Goal: Transaction & Acquisition: Register for event/course

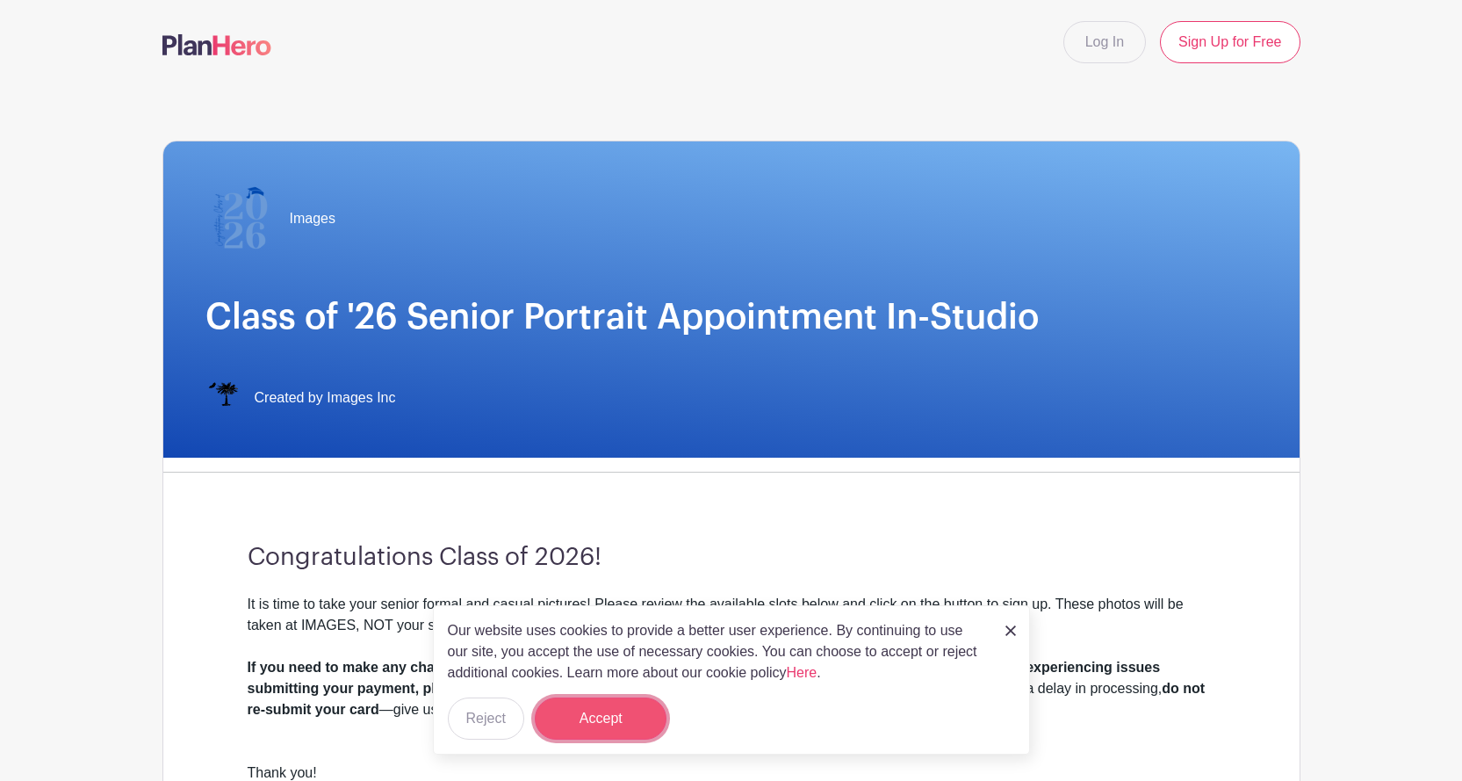
click at [613, 723] on button "Accept" at bounding box center [601, 718] width 132 height 42
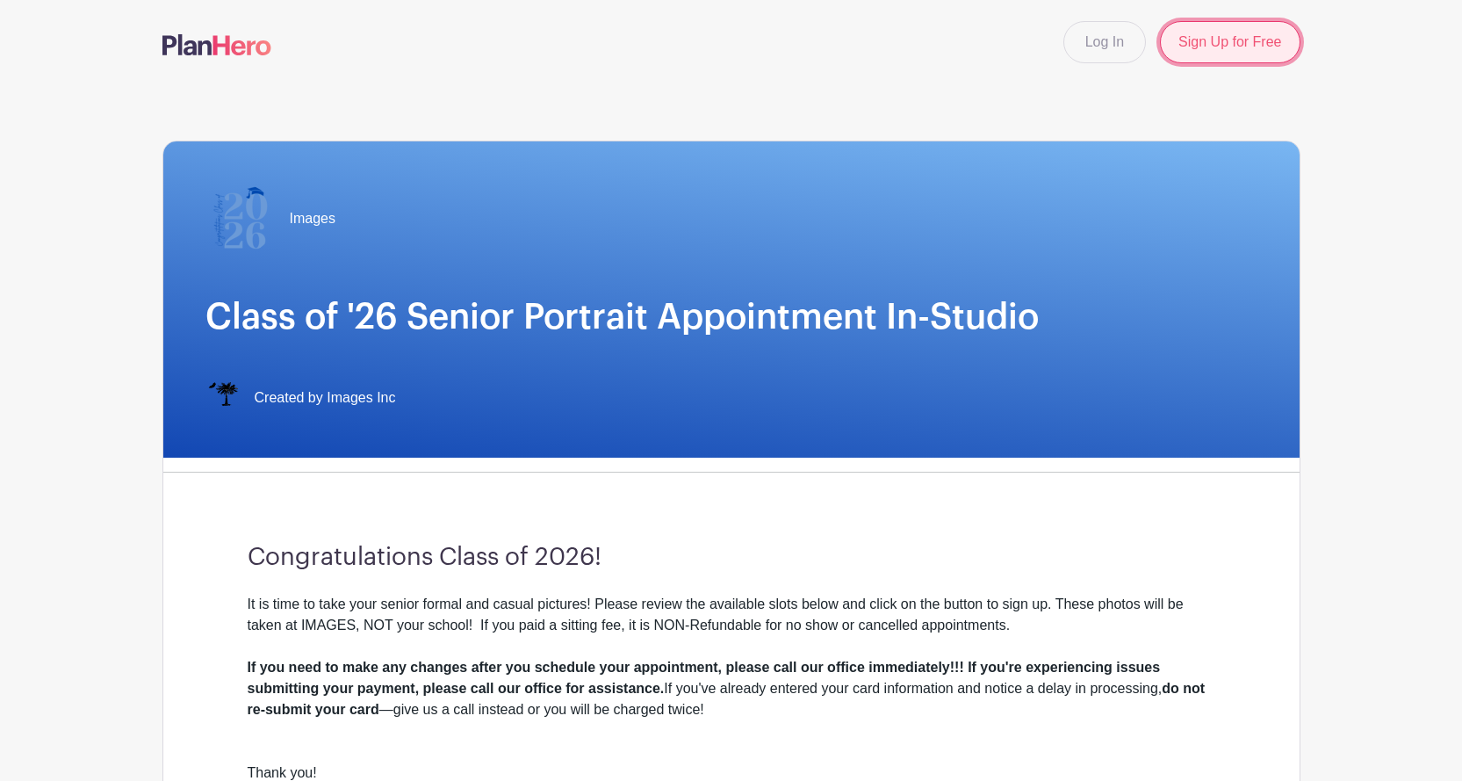
click at [1215, 43] on link "Sign Up for Free" at bounding box center [1230, 42] width 140 height 42
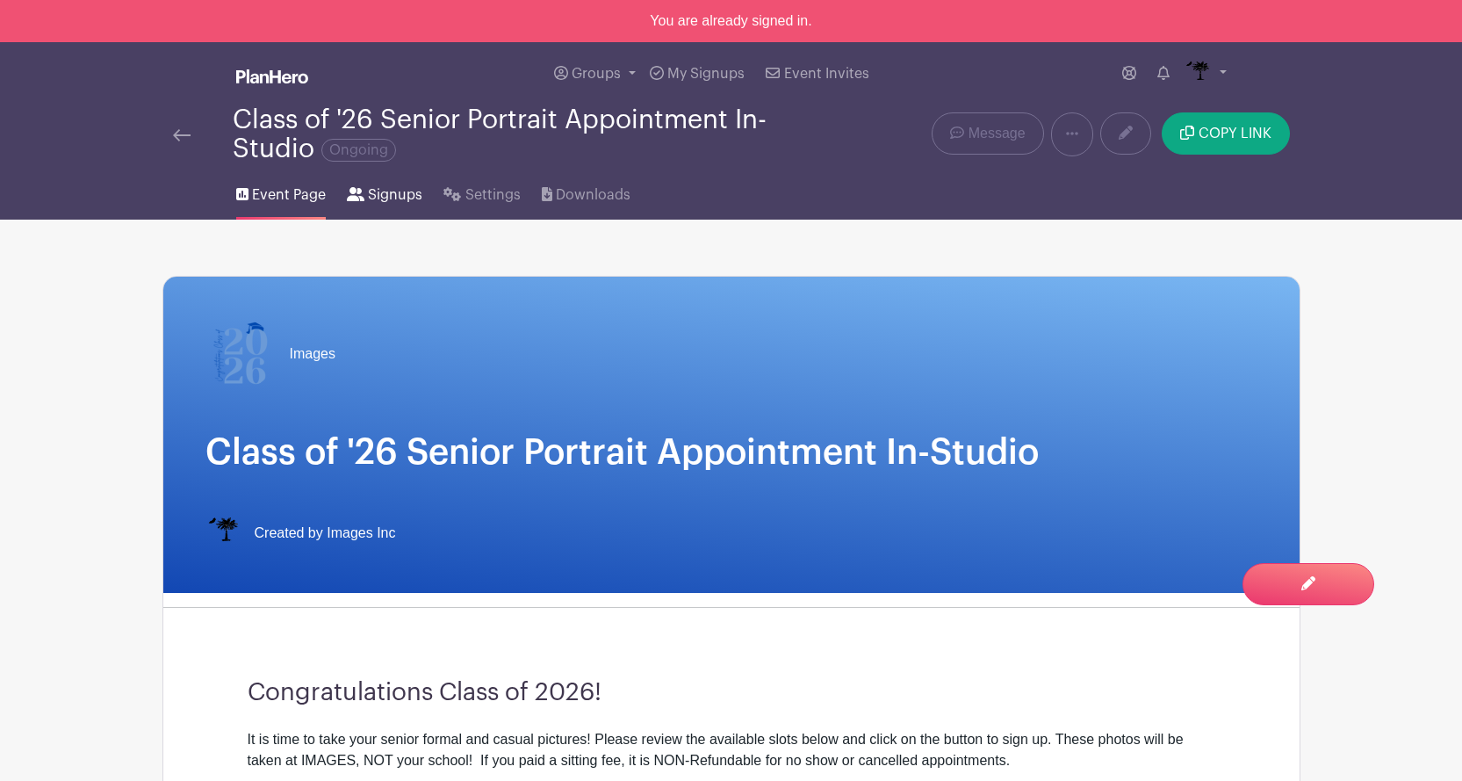
click at [399, 206] on link "Signups" at bounding box center [385, 191] width 76 height 56
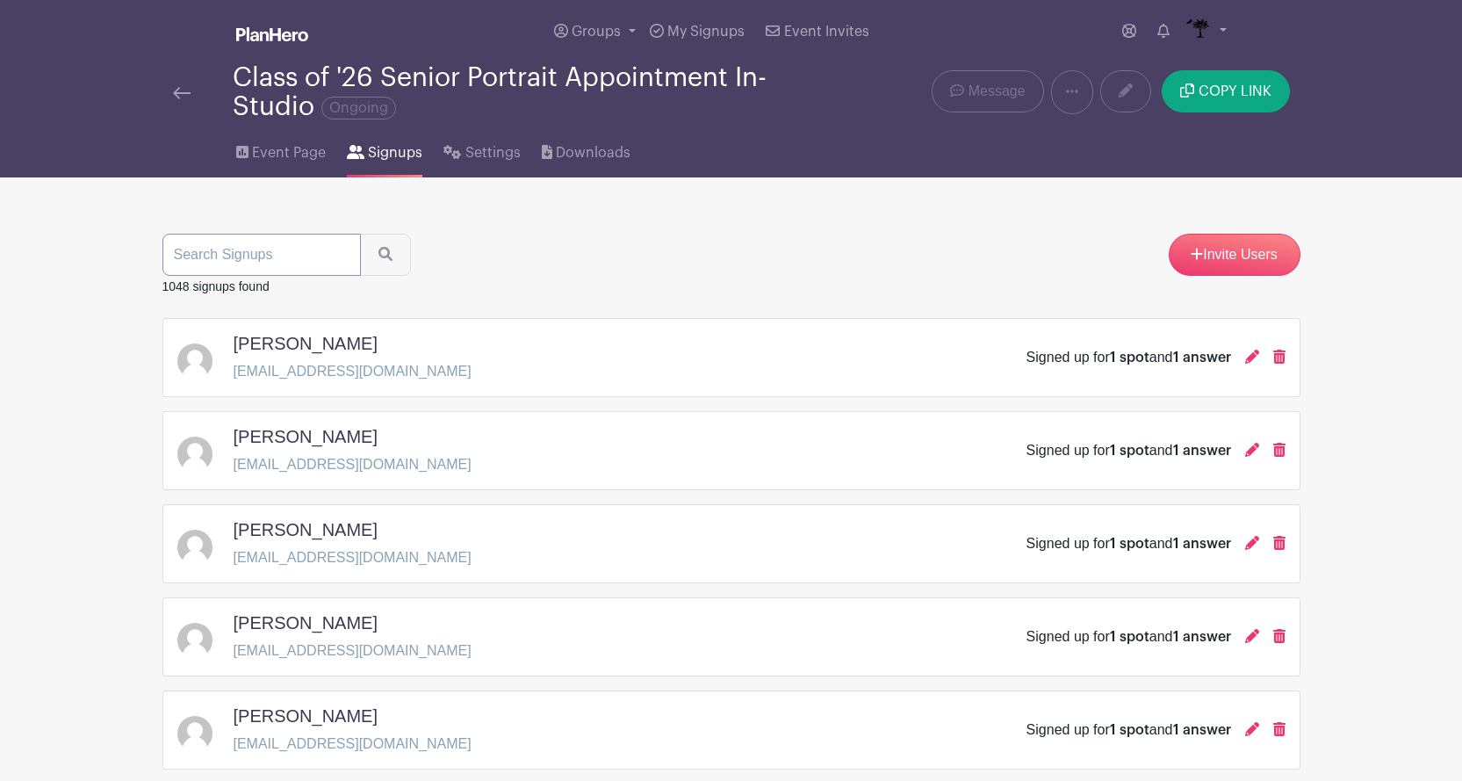
click at [294, 252] on input "search" at bounding box center [261, 255] width 198 height 42
type input "corn"
click at [391, 247] on button "submit" at bounding box center [385, 255] width 51 height 42
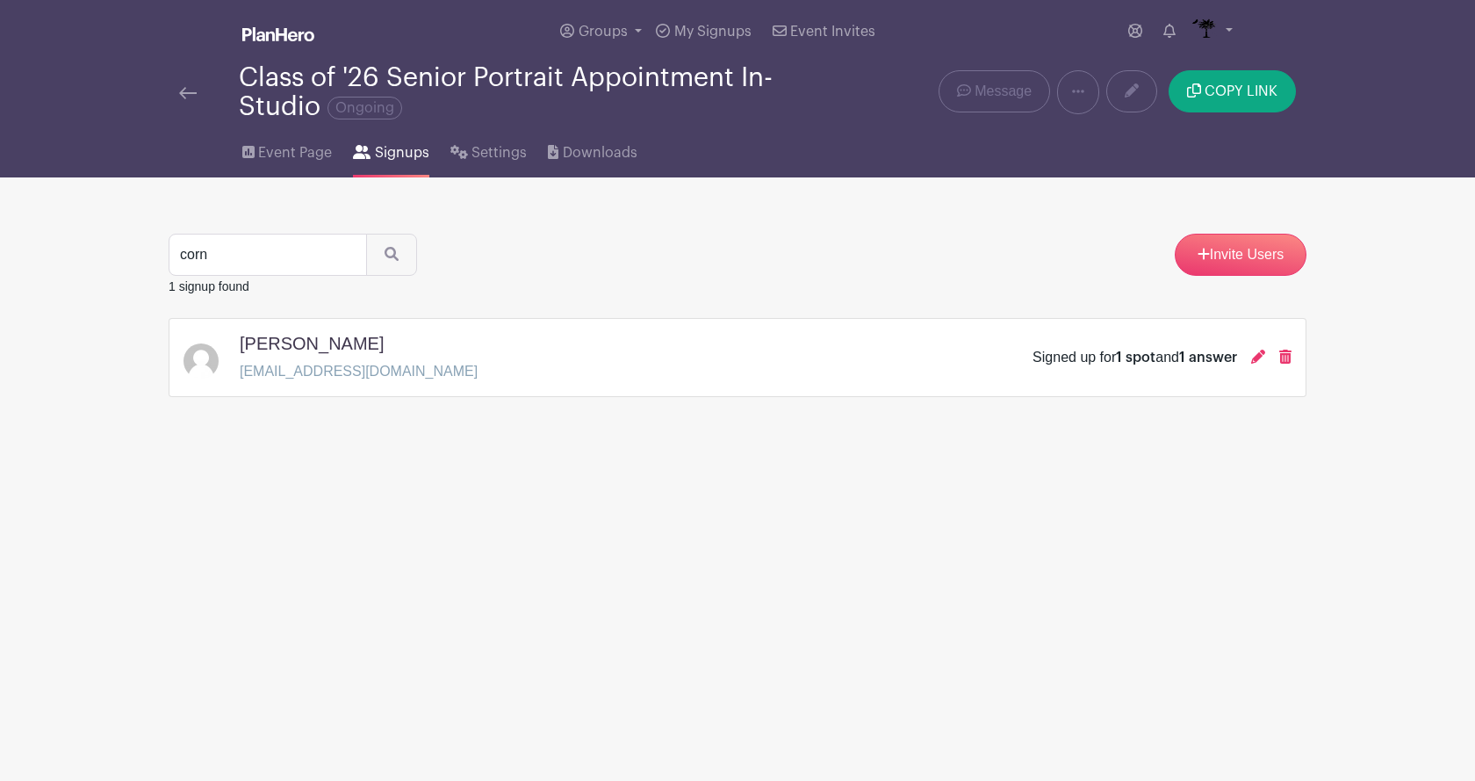
click at [1250, 358] on div "Signed up for 1 spot and 1 answer" at bounding box center [1162, 357] width 259 height 21
click at [1258, 357] on icon at bounding box center [1258, 356] width 14 height 14
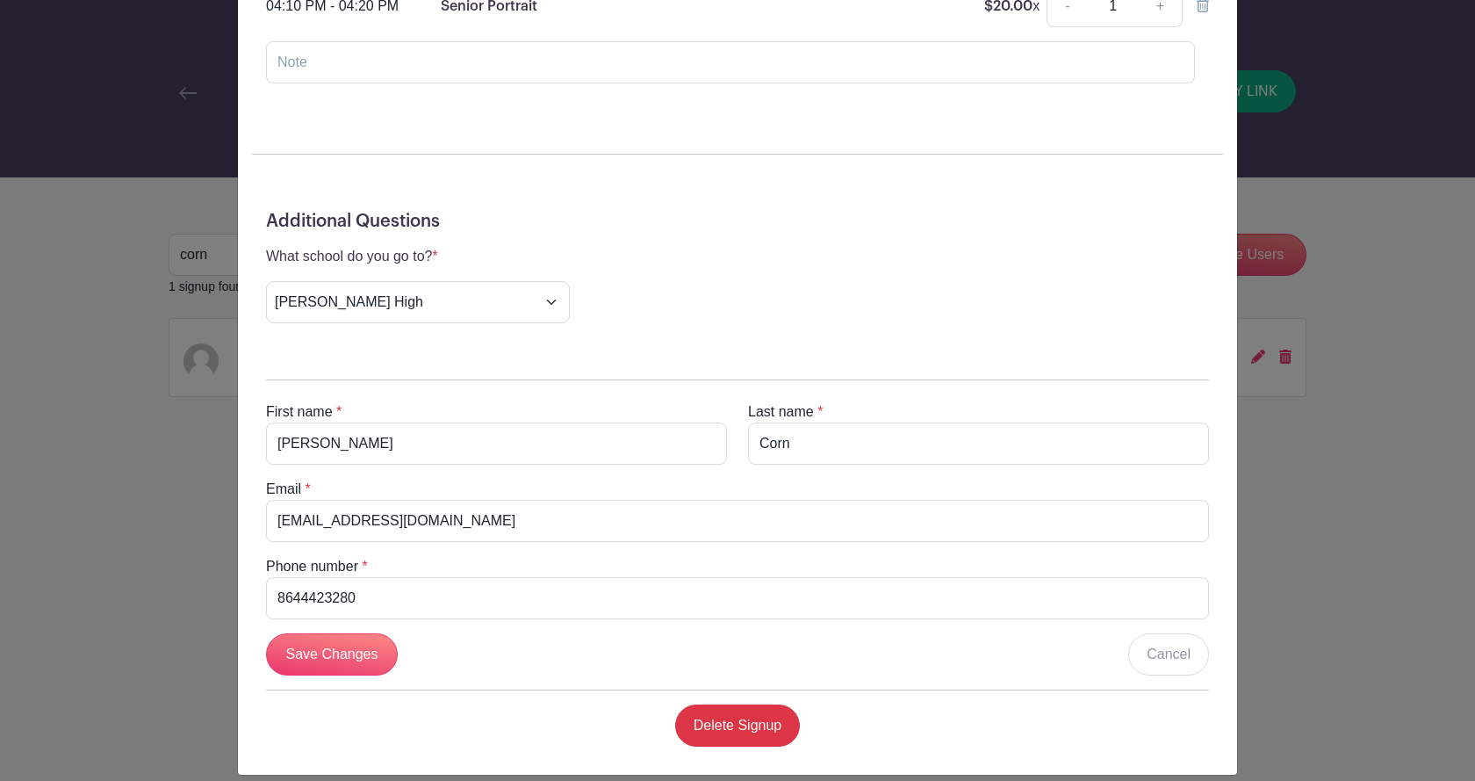
scroll to position [320, 0]
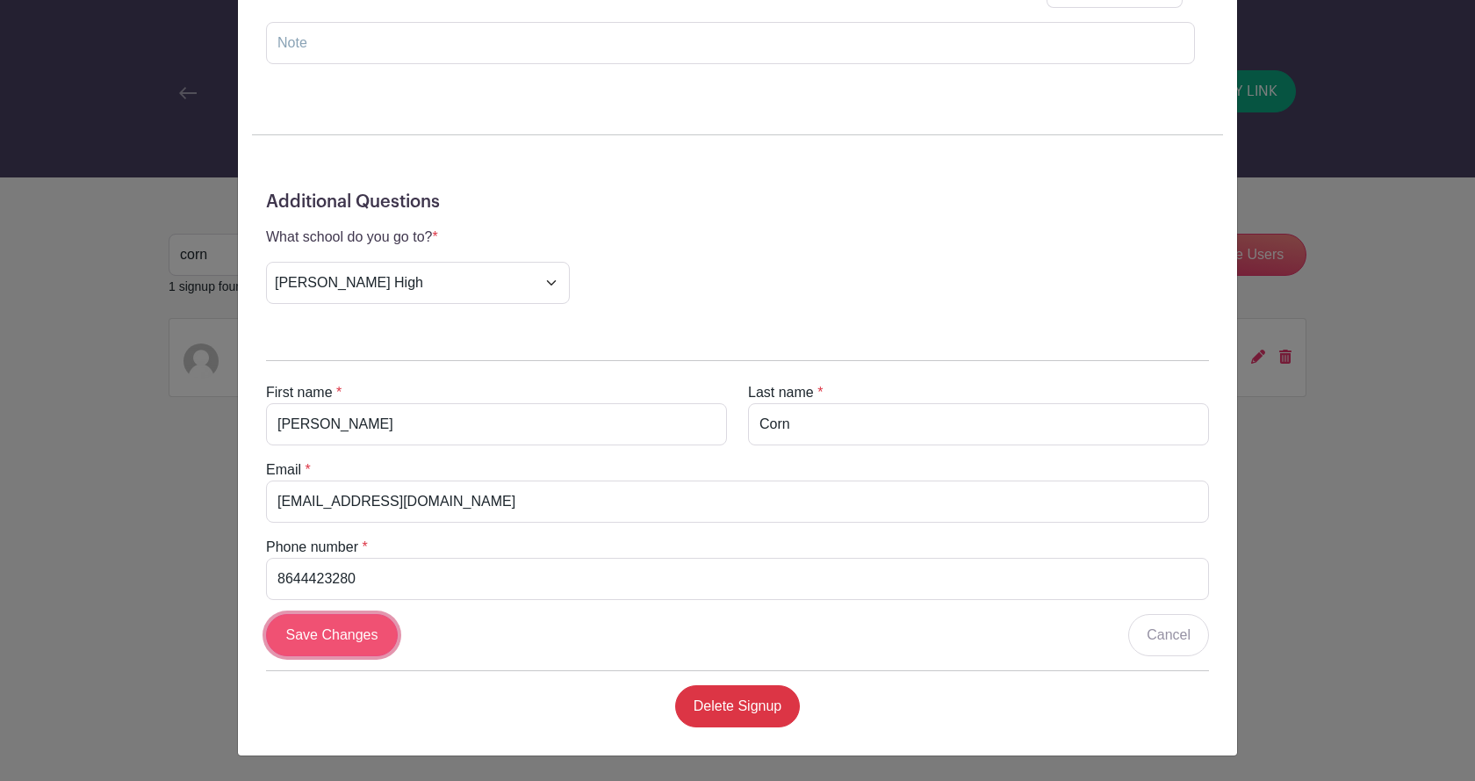
click at [300, 631] on input "Save Changes" at bounding box center [332, 635] width 132 height 42
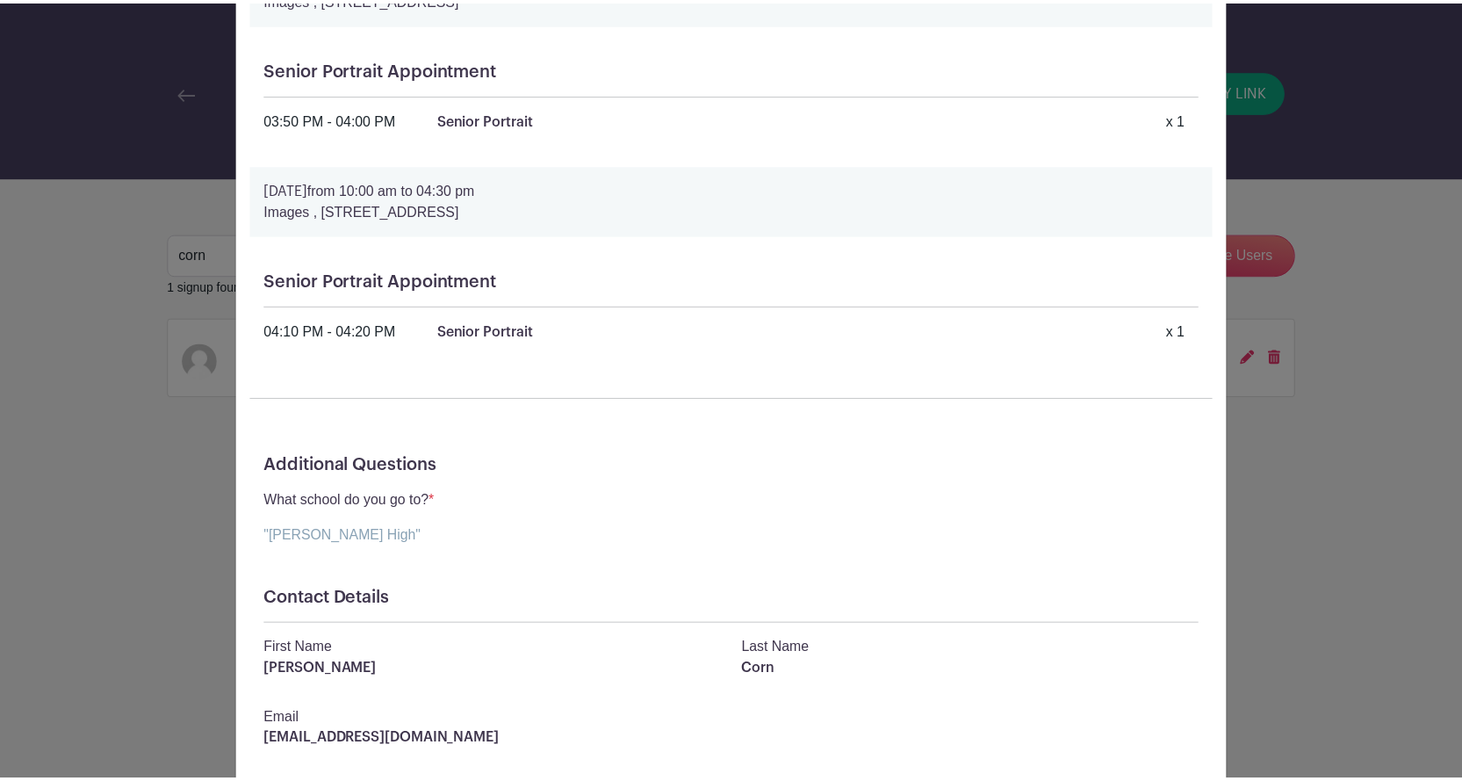
scroll to position [0, 0]
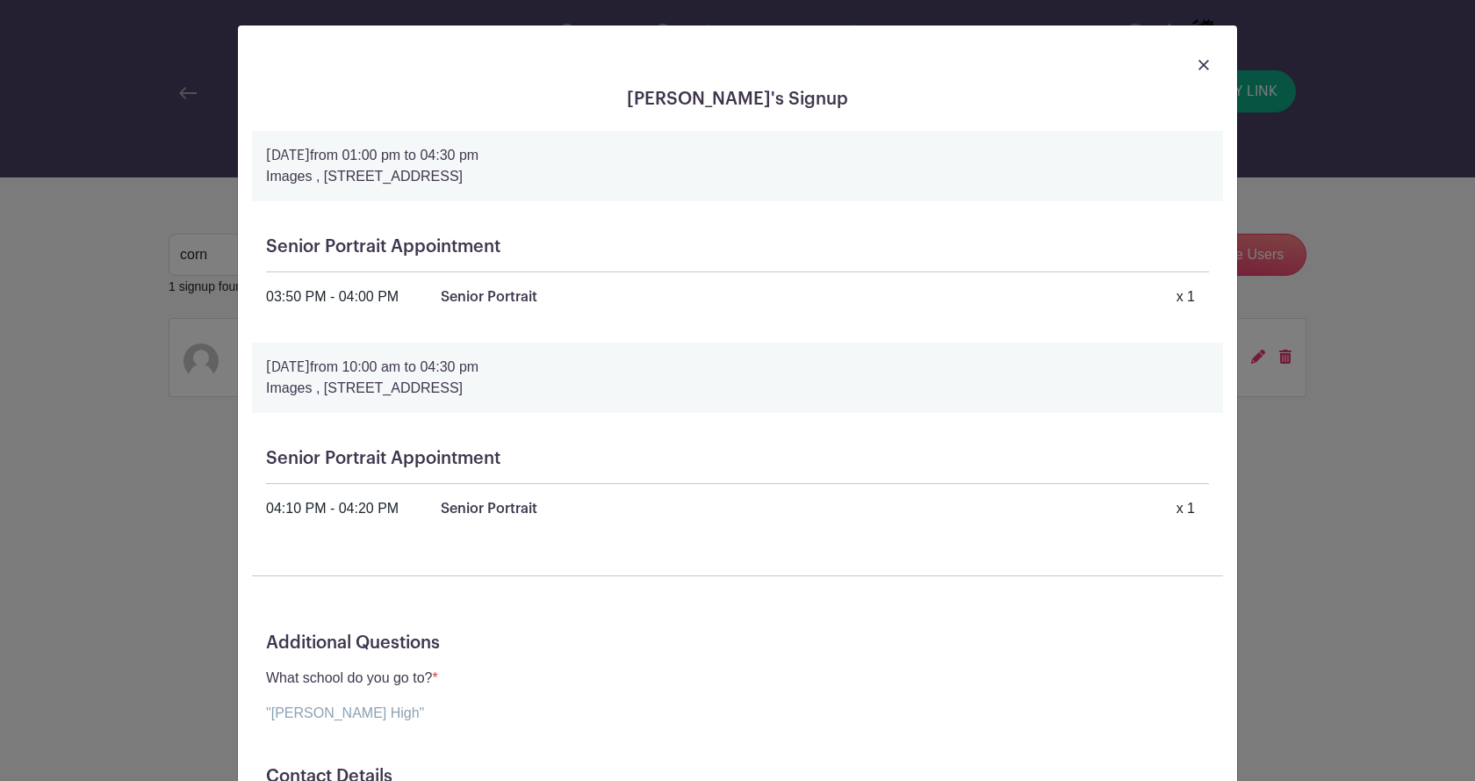
click at [1198, 63] on img at bounding box center [1203, 65] width 11 height 11
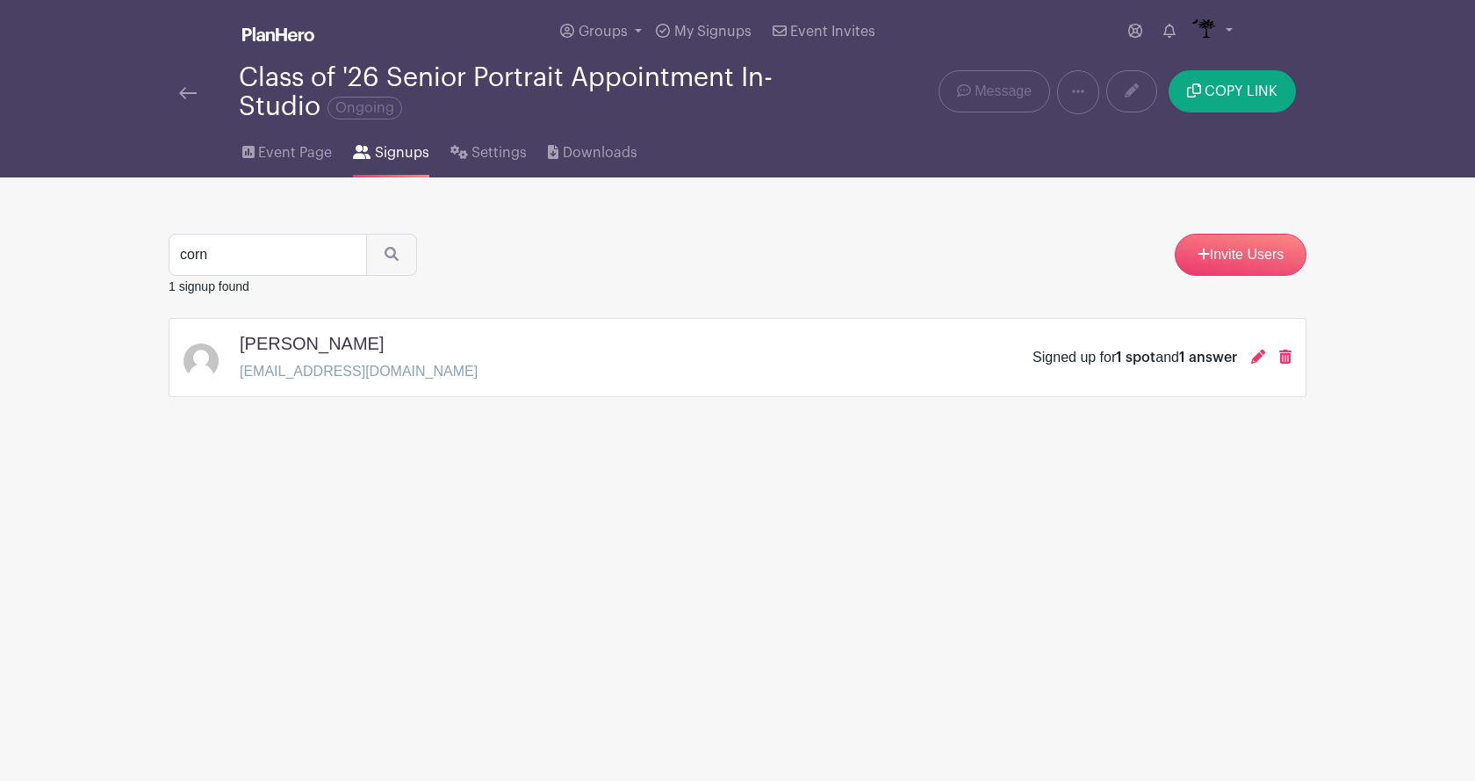
click at [176, 90] on div "Class of '26 Senior Portrait Appointment In-Studio Ongoing" at bounding box center [501, 92] width 664 height 58
click at [182, 92] on img at bounding box center [188, 93] width 18 height 12
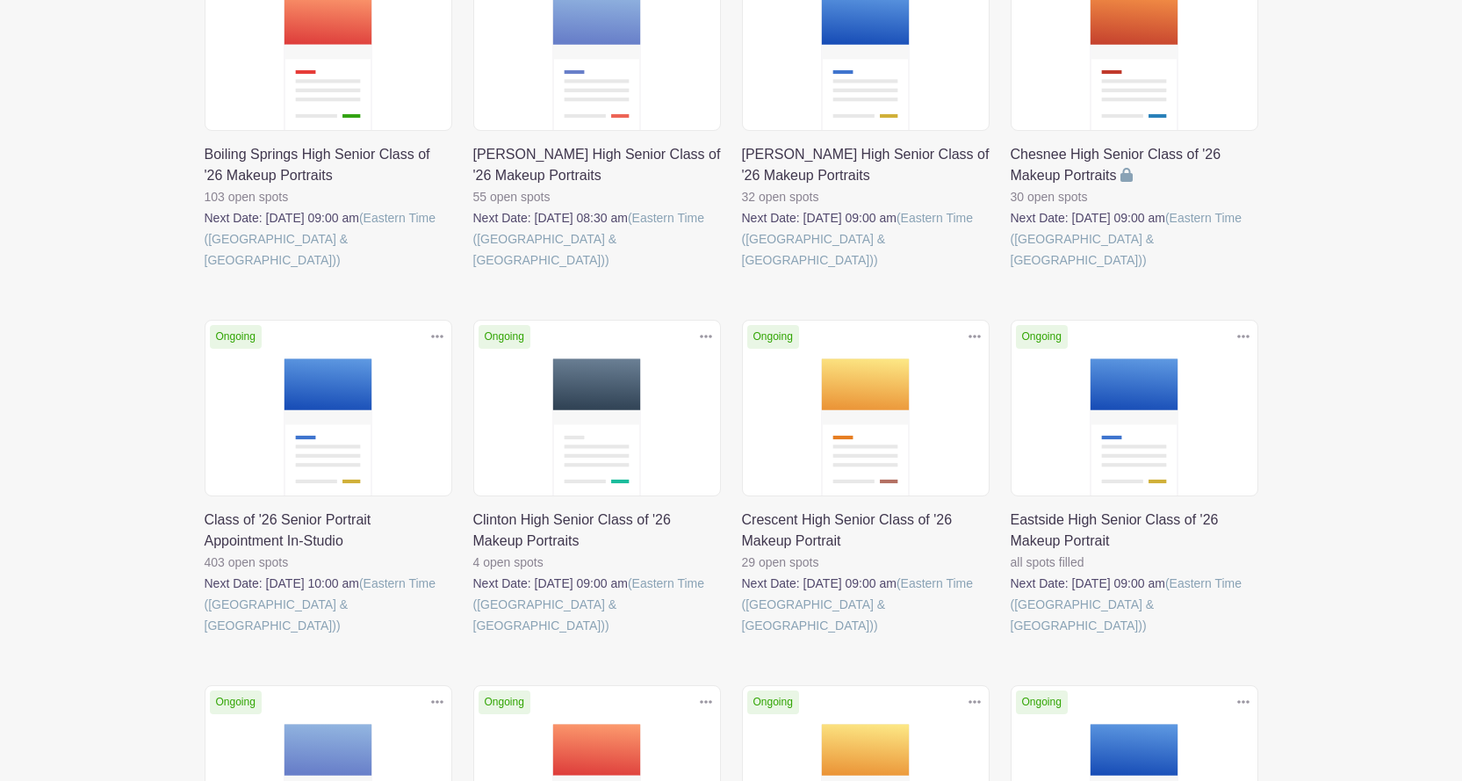
click at [205, 636] on link at bounding box center [205, 636] width 0 height 0
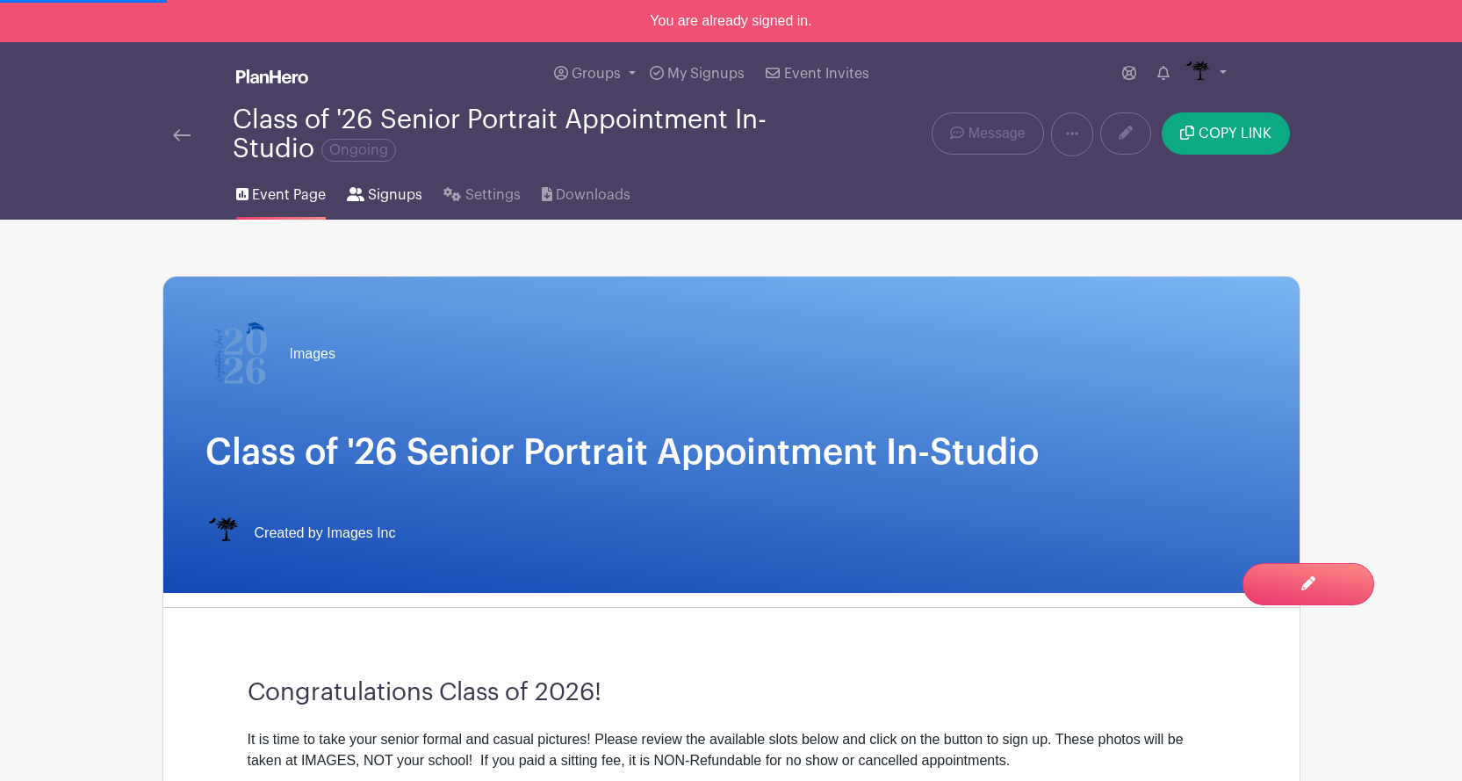
click at [372, 184] on span "Signups" at bounding box center [395, 194] width 54 height 21
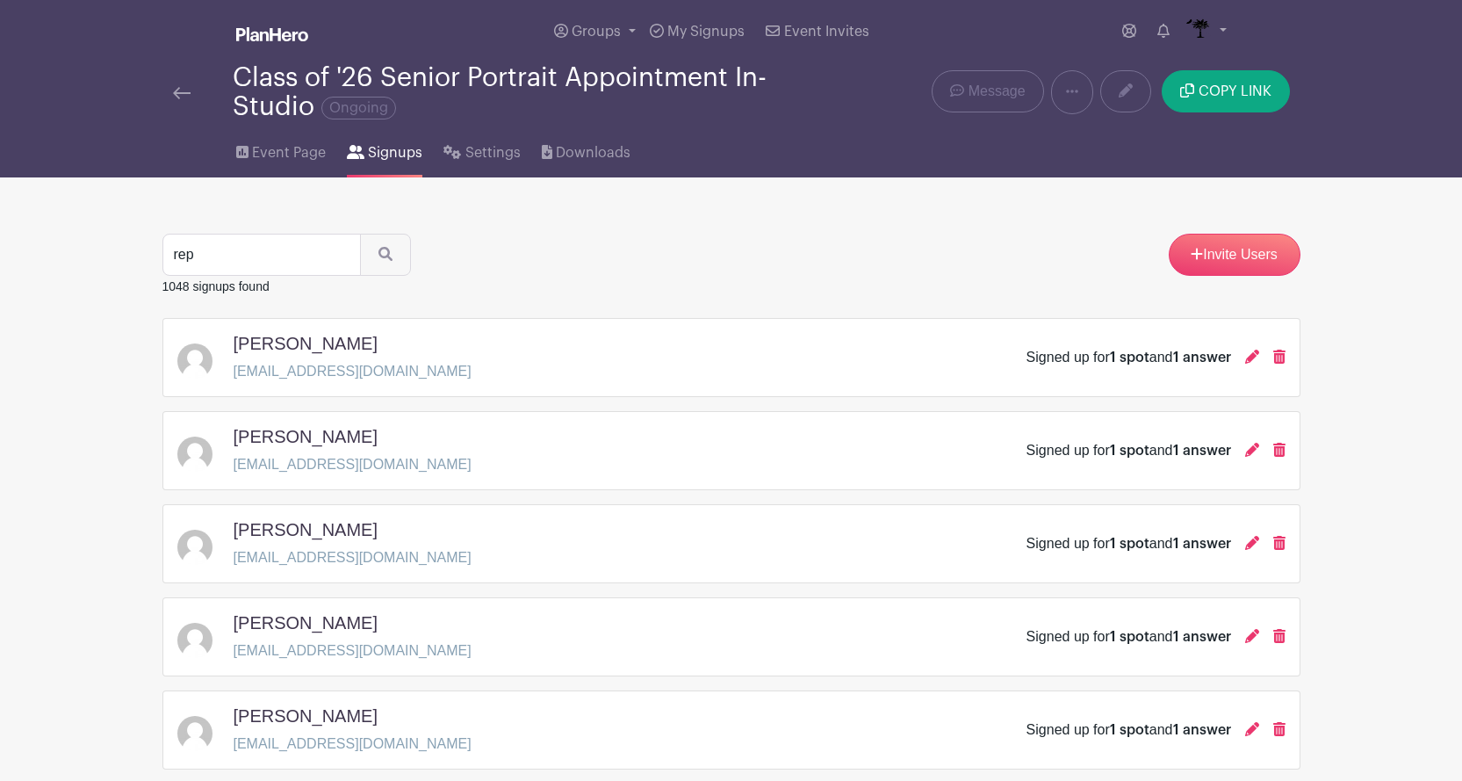
type input "rep"
click at [360, 234] on button "submit" at bounding box center [385, 255] width 51 height 42
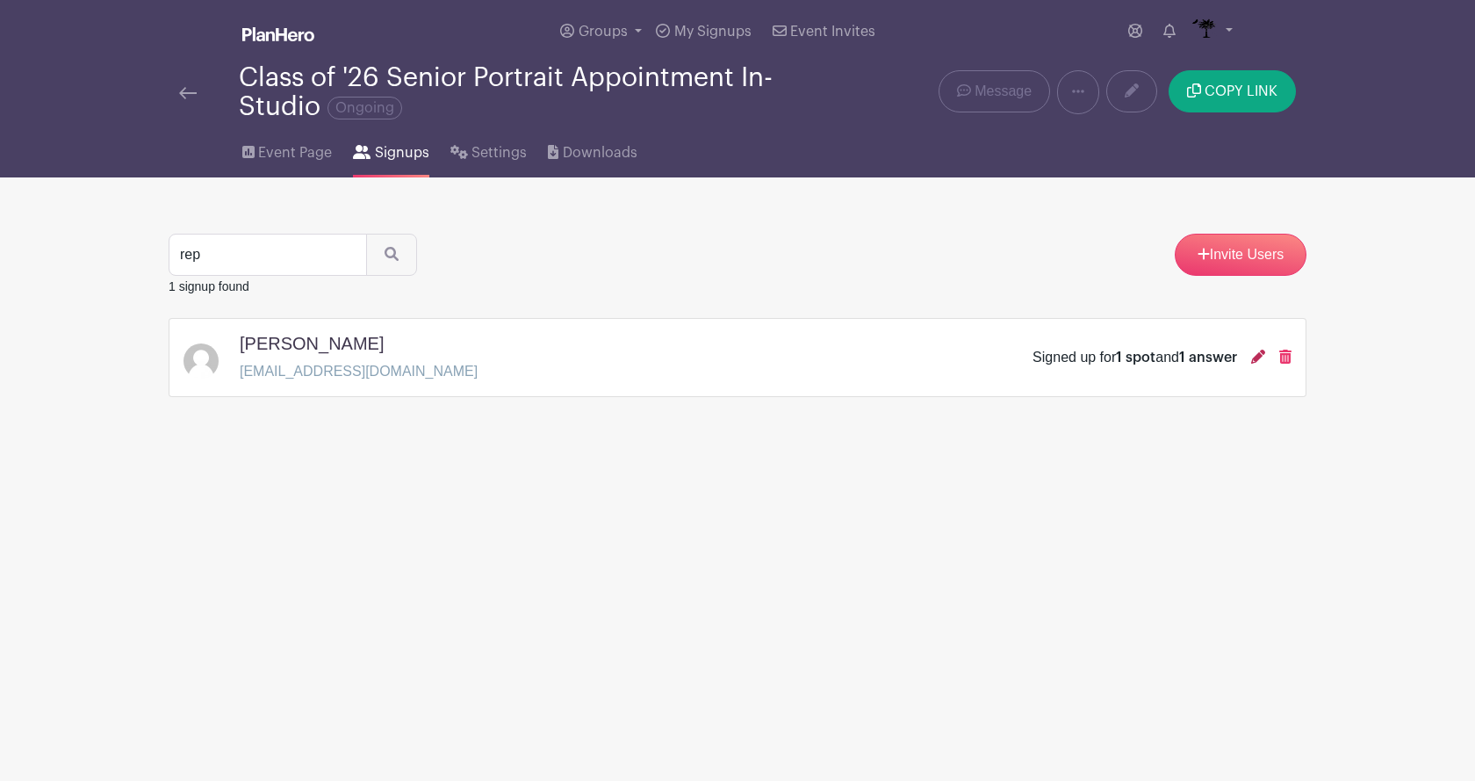
click at [1254, 359] on icon at bounding box center [1258, 356] width 14 height 14
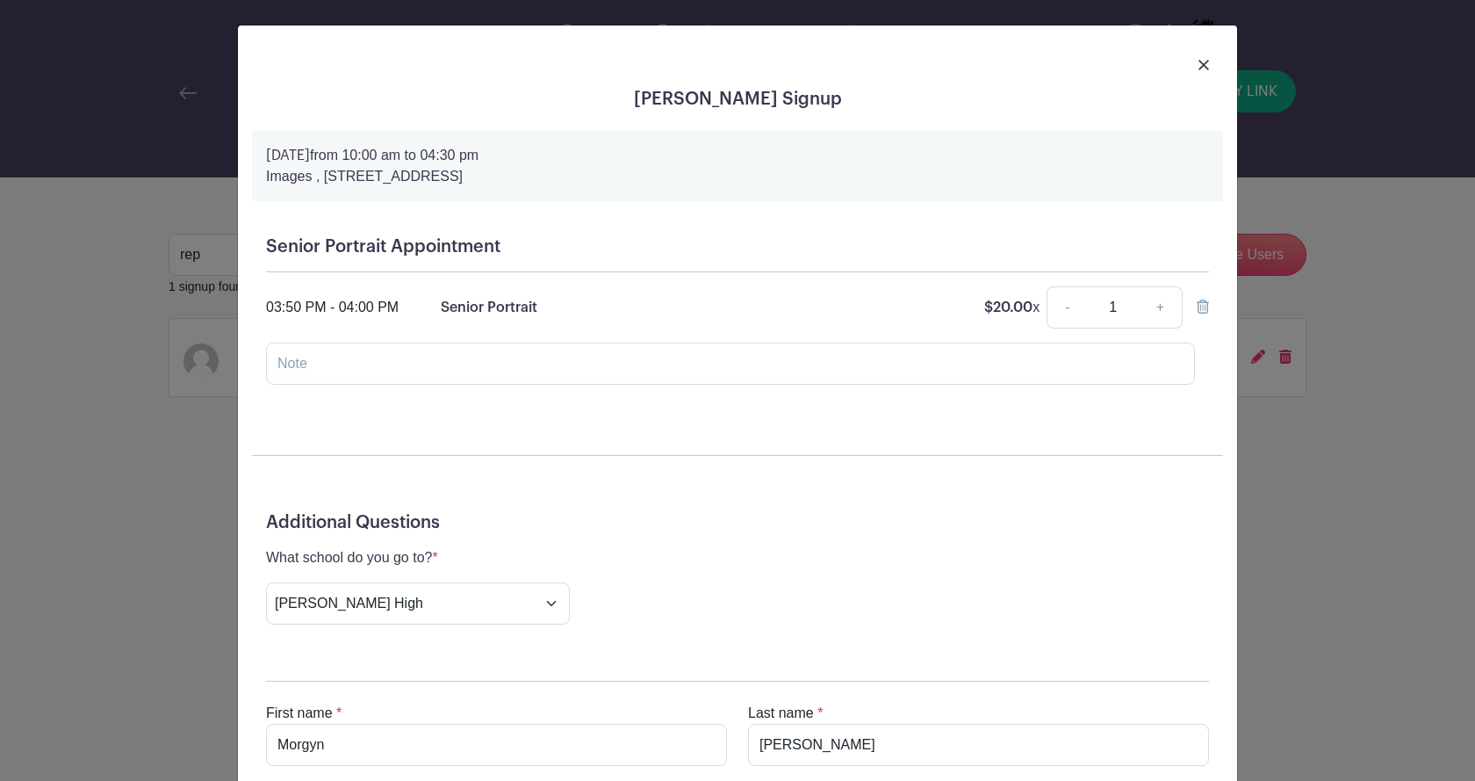
click at [1207, 63] on div at bounding box center [737, 64] width 971 height 49
click at [1199, 63] on img at bounding box center [1203, 65] width 11 height 11
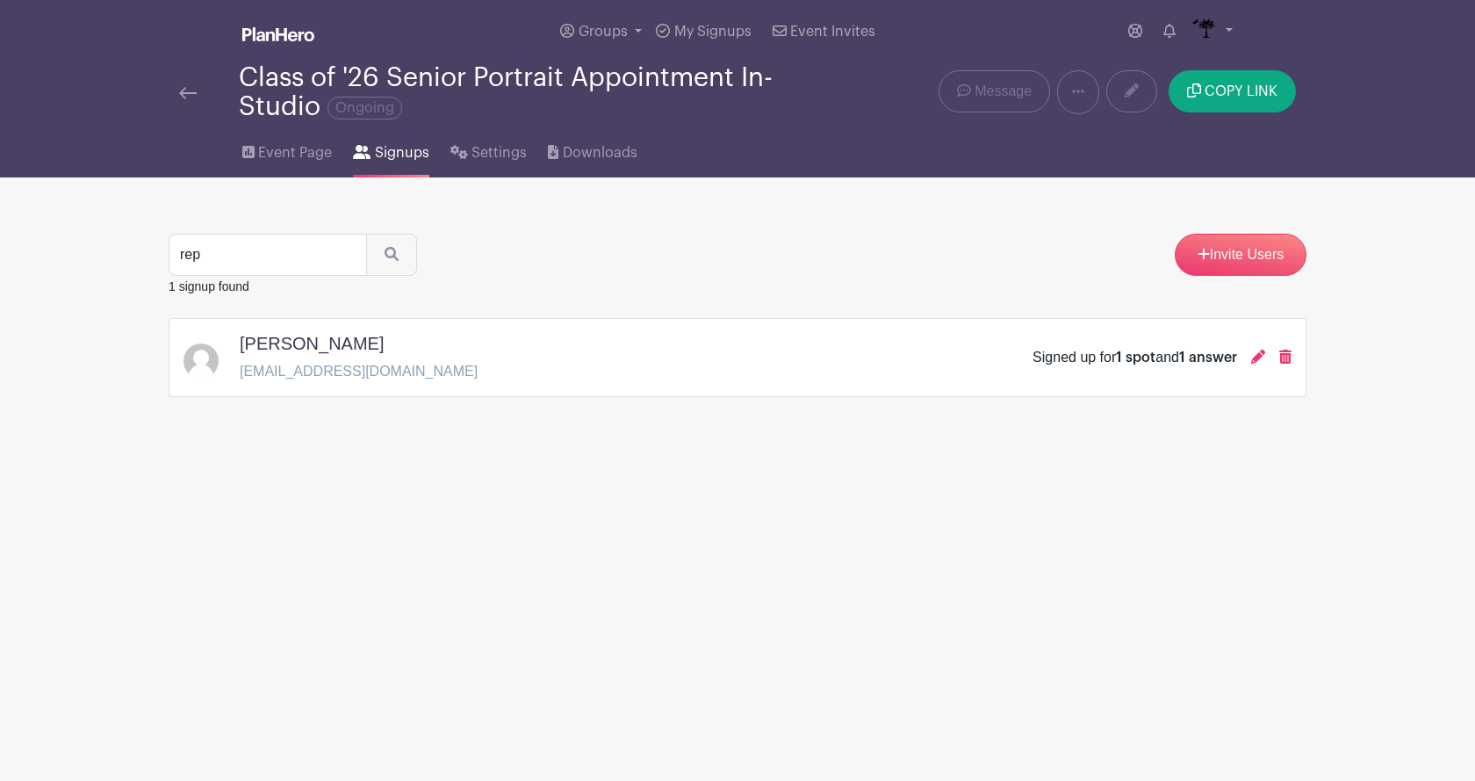
click at [175, 475] on main "Groups All Groups Images Add New Group My Signups Event Invites My account Down…" at bounding box center [737, 253] width 1475 height 507
click at [198, 93] on div at bounding box center [209, 92] width 60 height 21
click at [191, 93] on img at bounding box center [188, 93] width 18 height 12
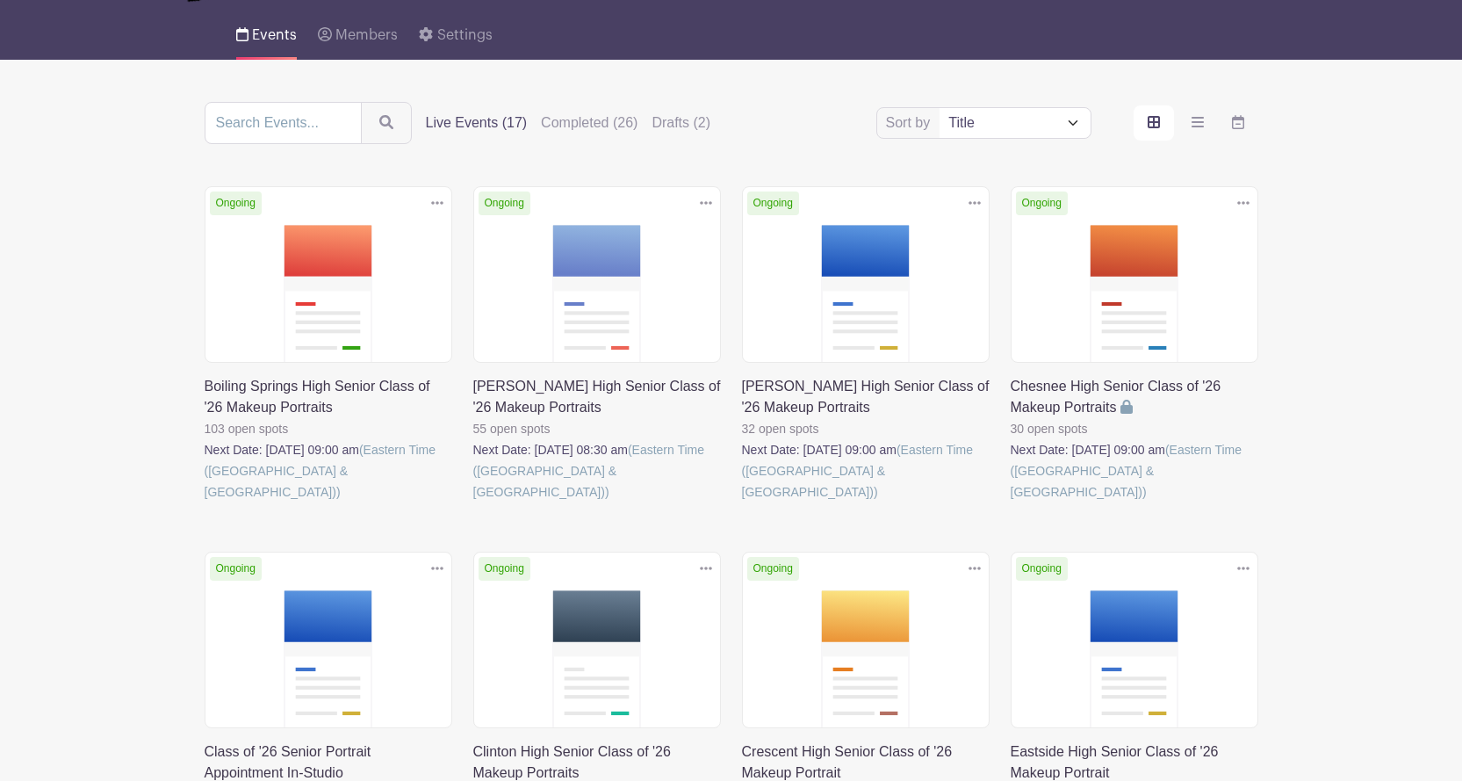
scroll to position [263, 0]
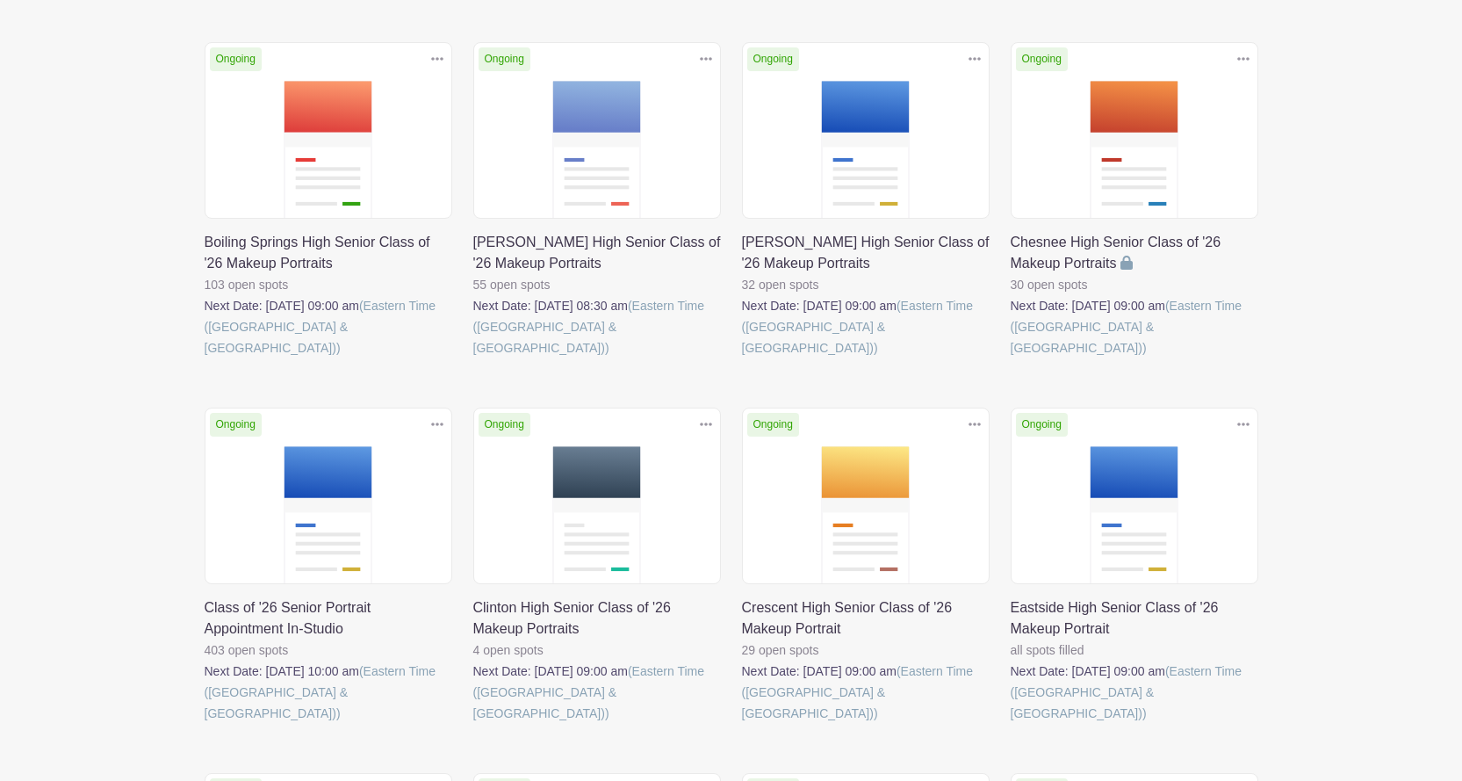
click at [205, 723] on link at bounding box center [205, 723] width 0 height 0
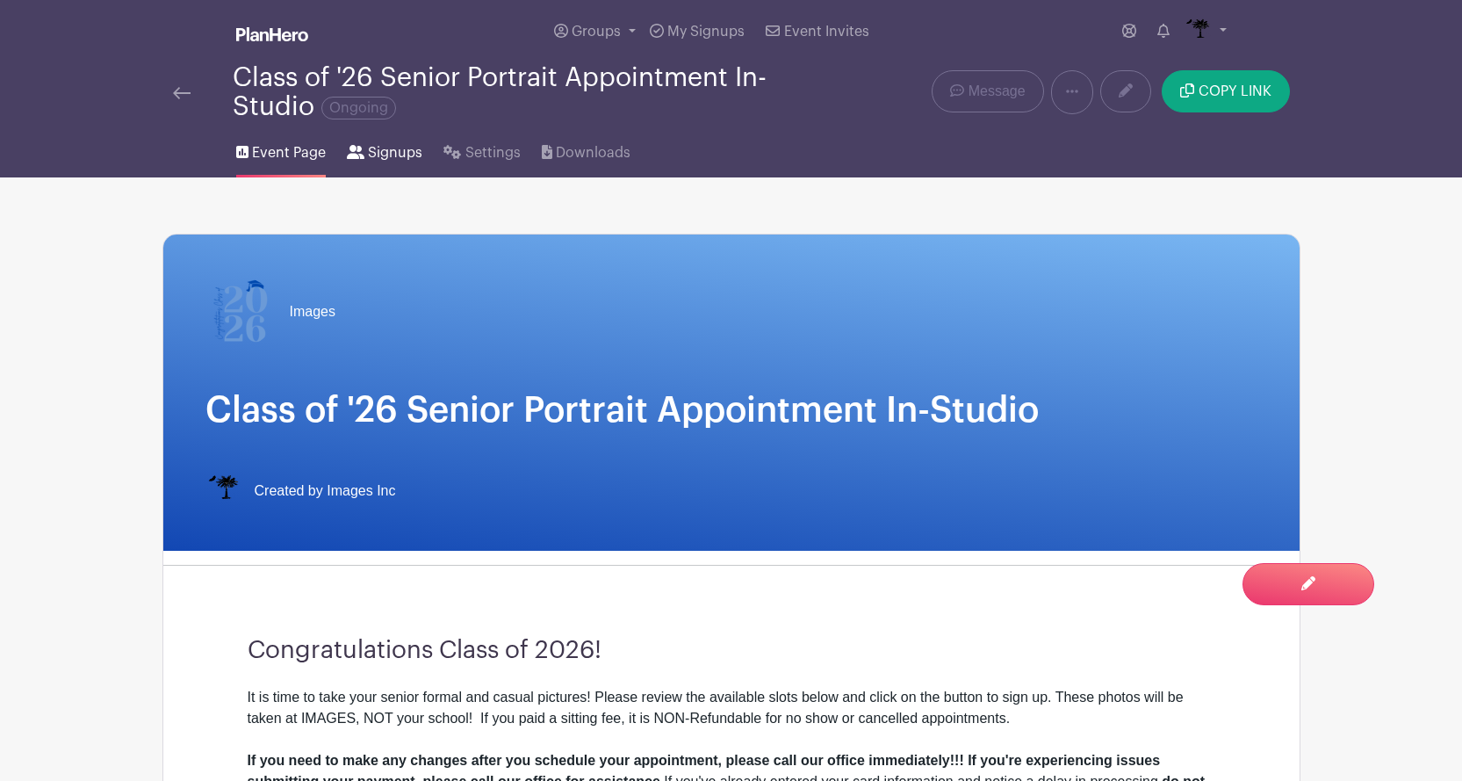
click at [380, 155] on span "Signups" at bounding box center [395, 152] width 54 height 21
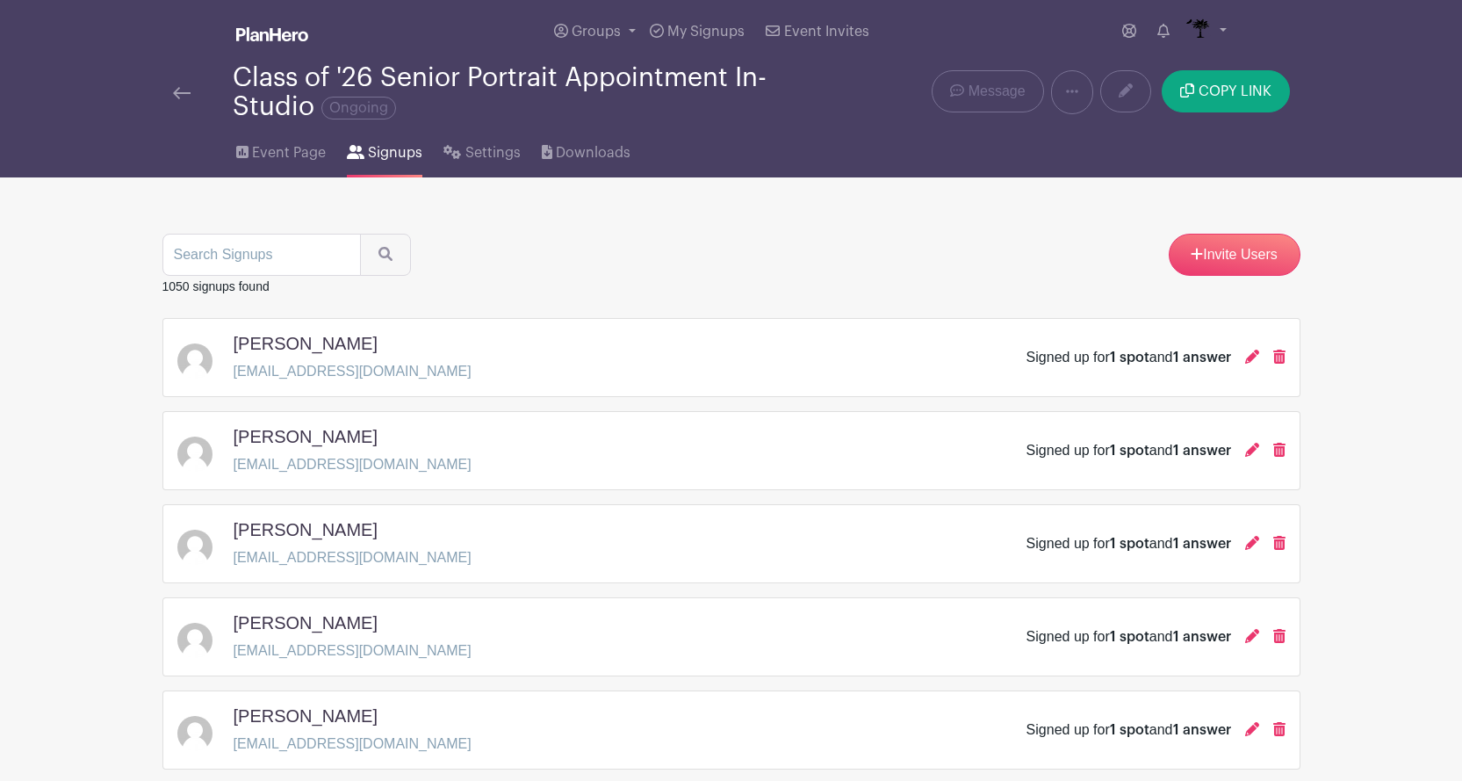
click at [306, 252] on input "search" at bounding box center [261, 255] width 198 height 42
type input "taylor"
click at [360, 234] on button "submit" at bounding box center [385, 255] width 51 height 42
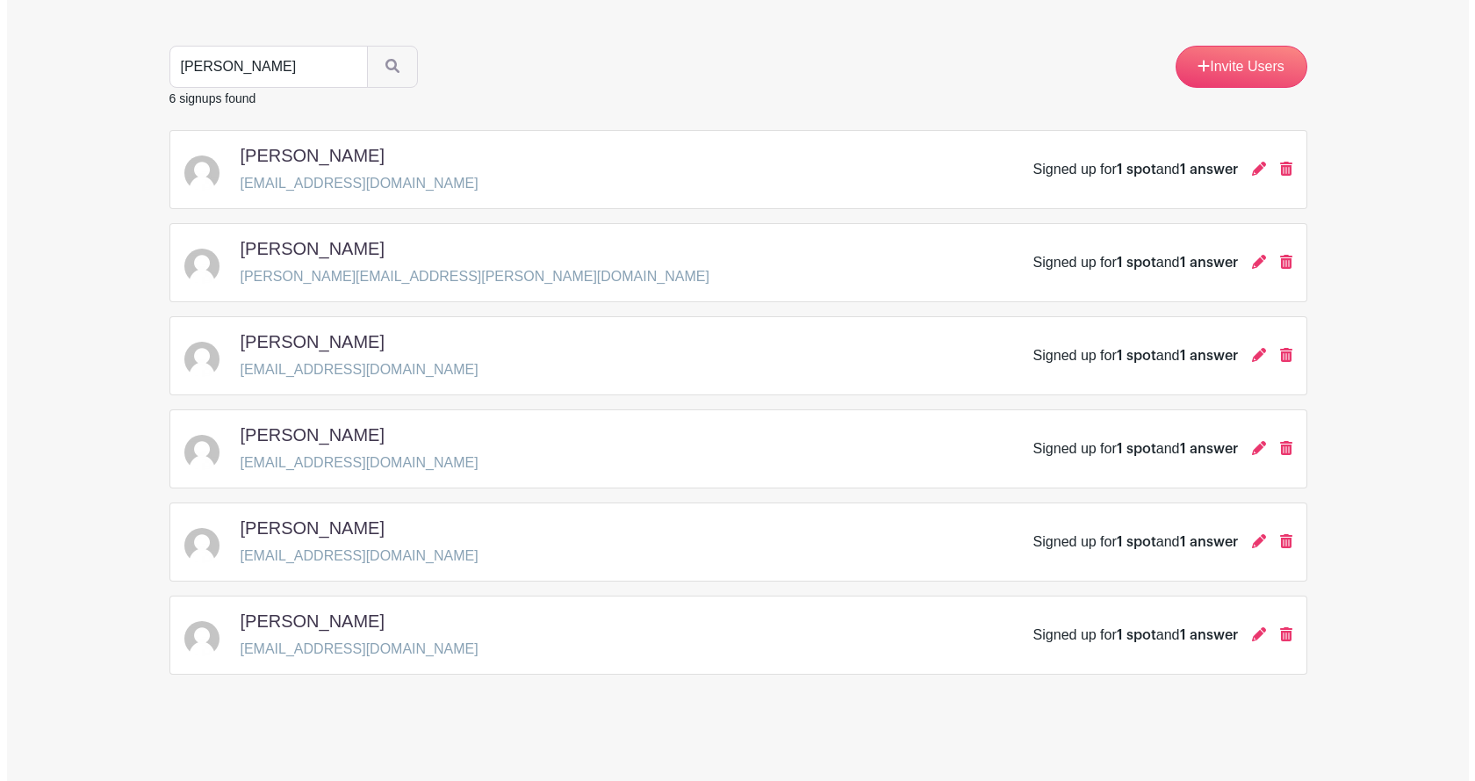
scroll to position [191, 0]
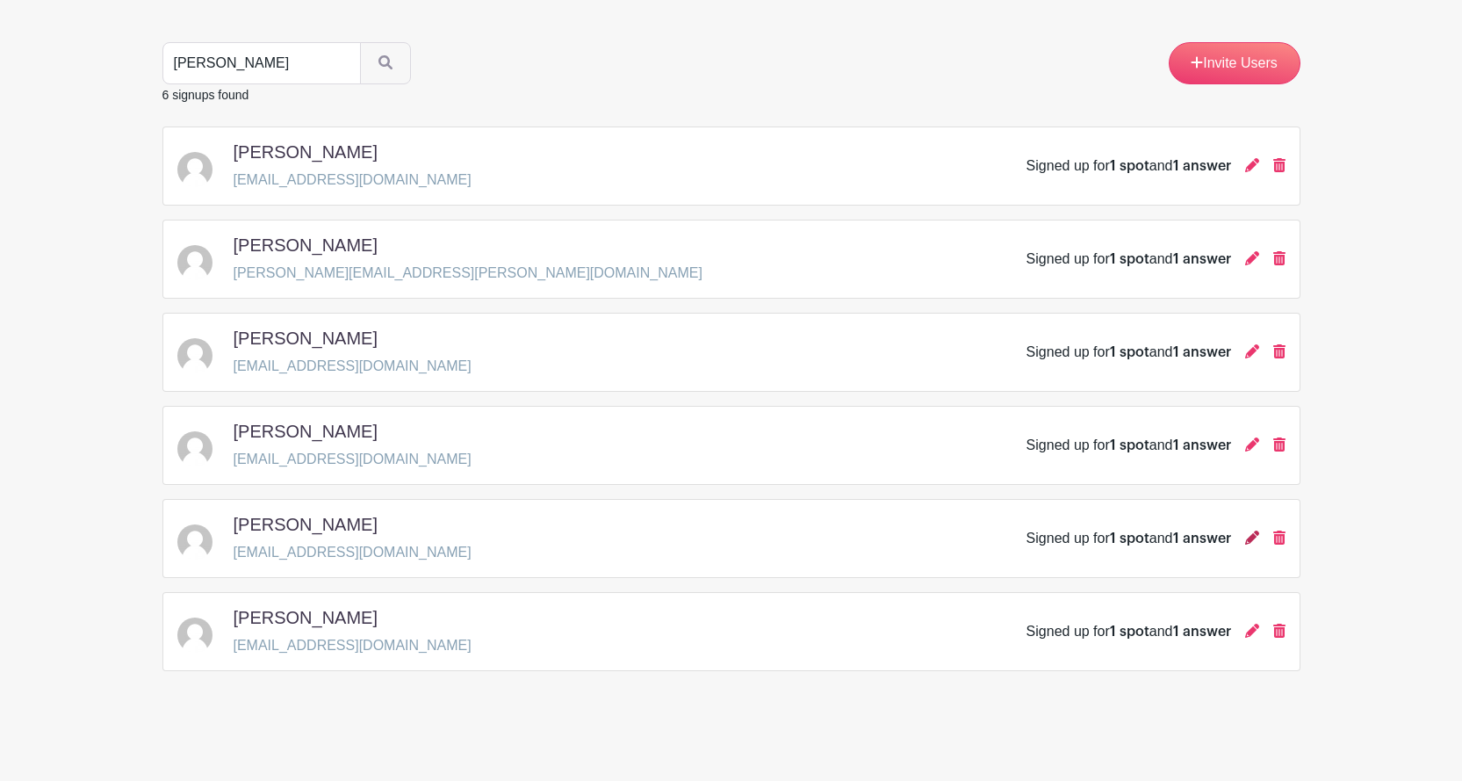
click at [1252, 544] on link at bounding box center [1252, 537] width 14 height 15
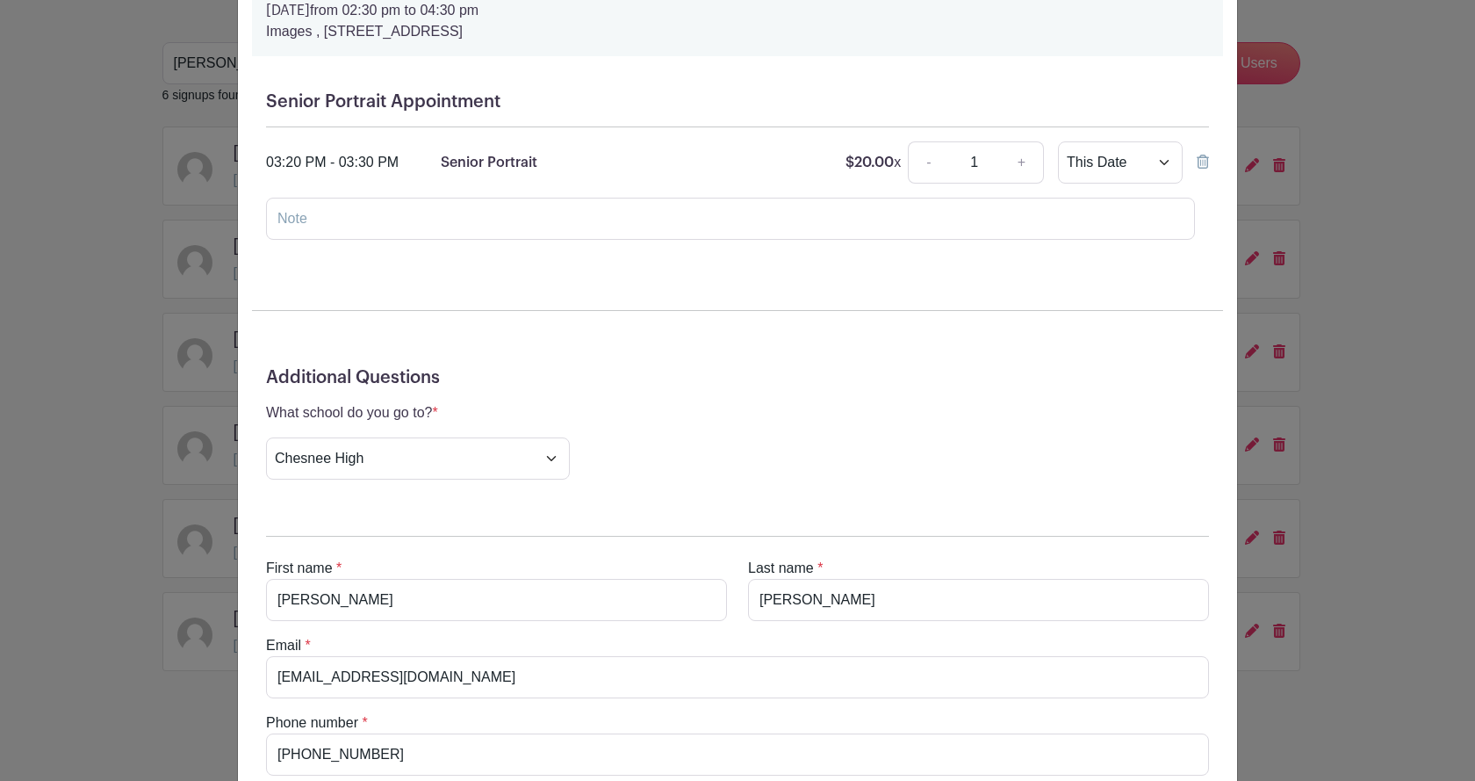
scroll to position [57, 0]
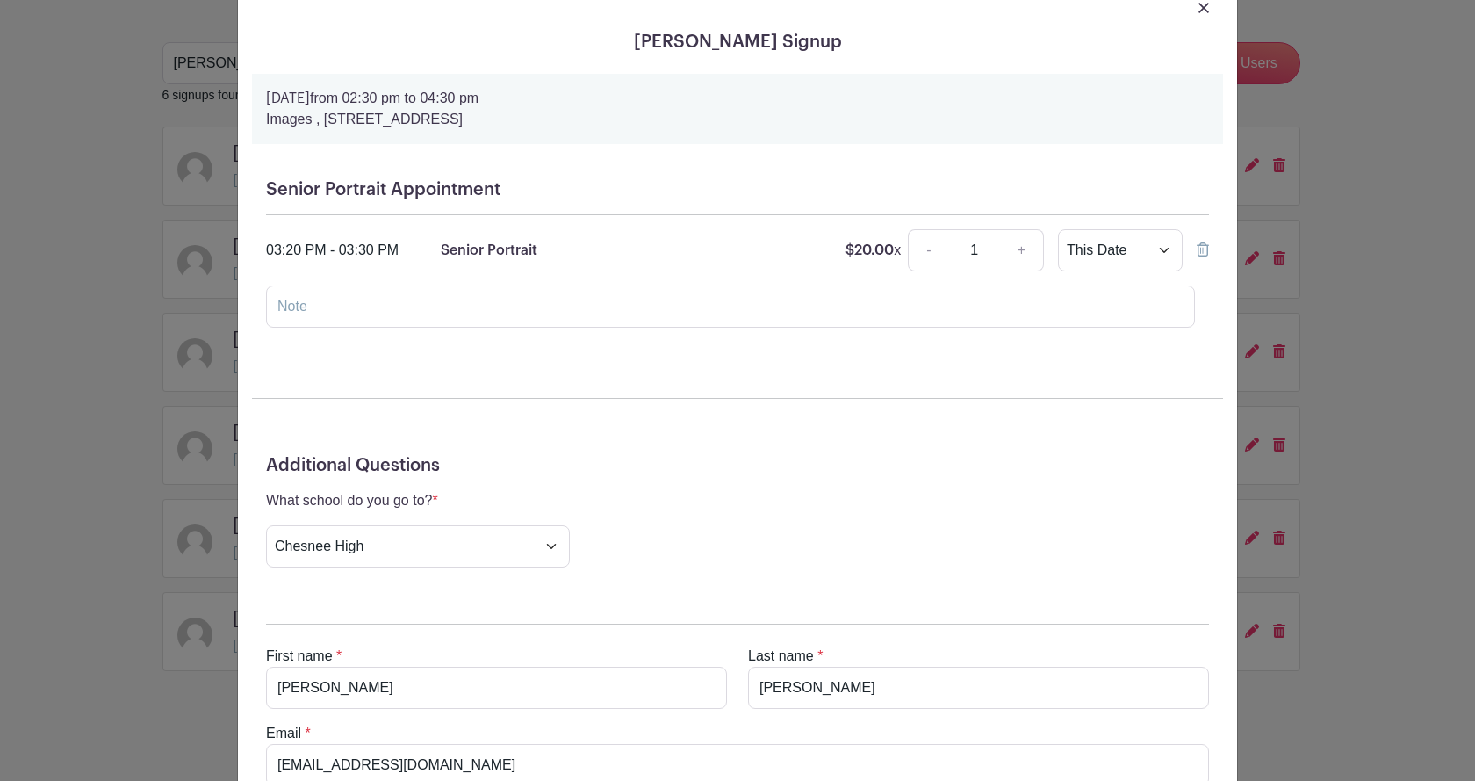
click at [1202, 255] on icon at bounding box center [1203, 249] width 12 height 14
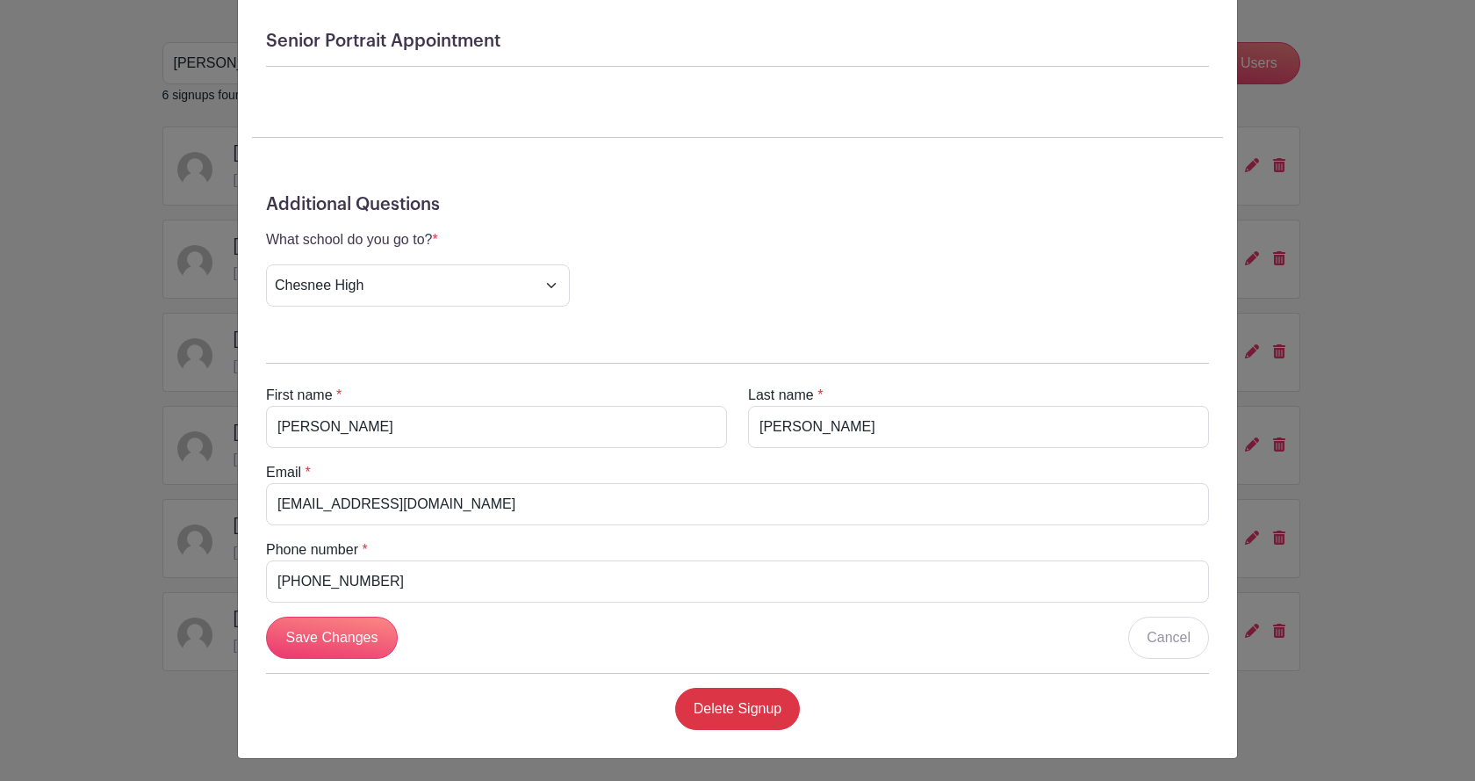
scroll to position [208, 0]
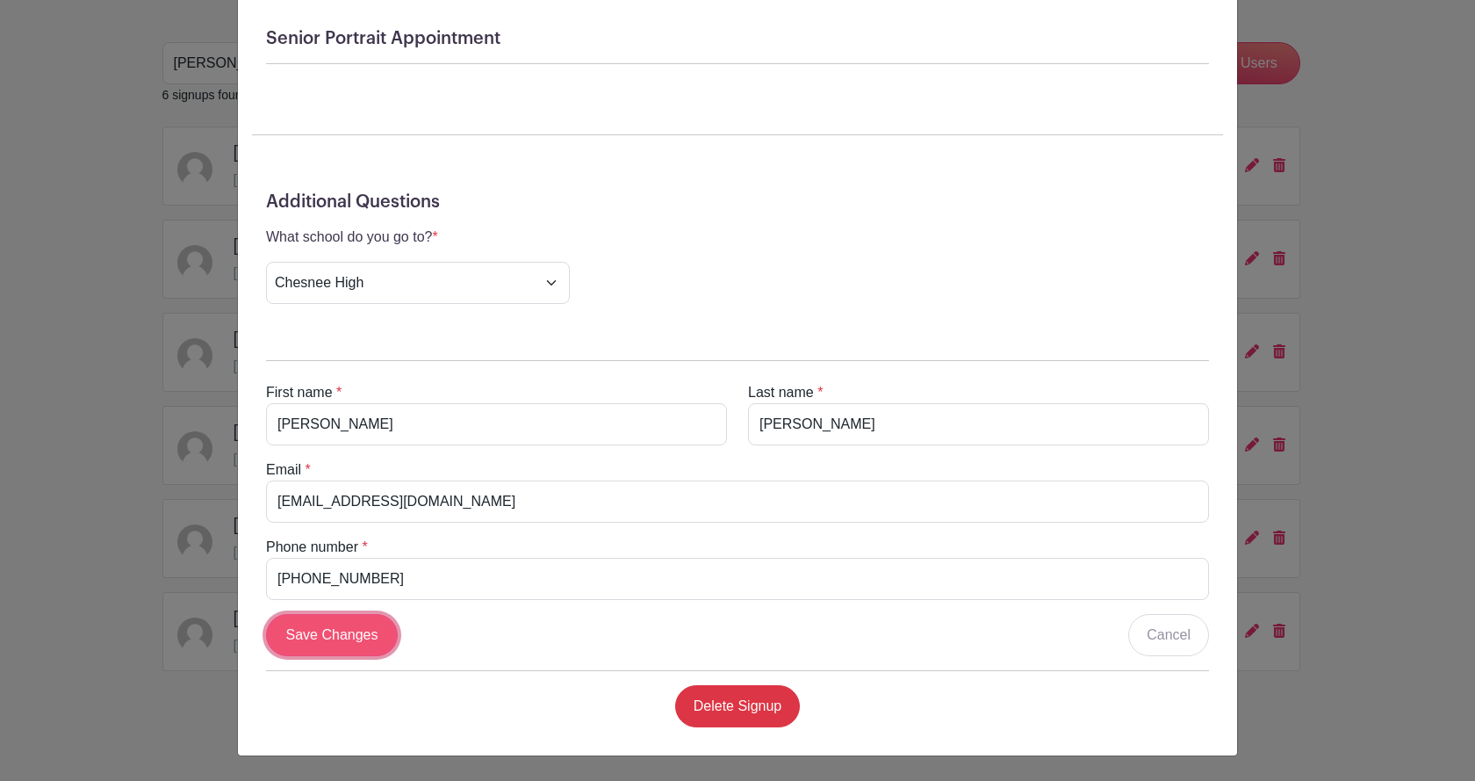
click at [342, 623] on input "Save Changes" at bounding box center [332, 635] width 132 height 42
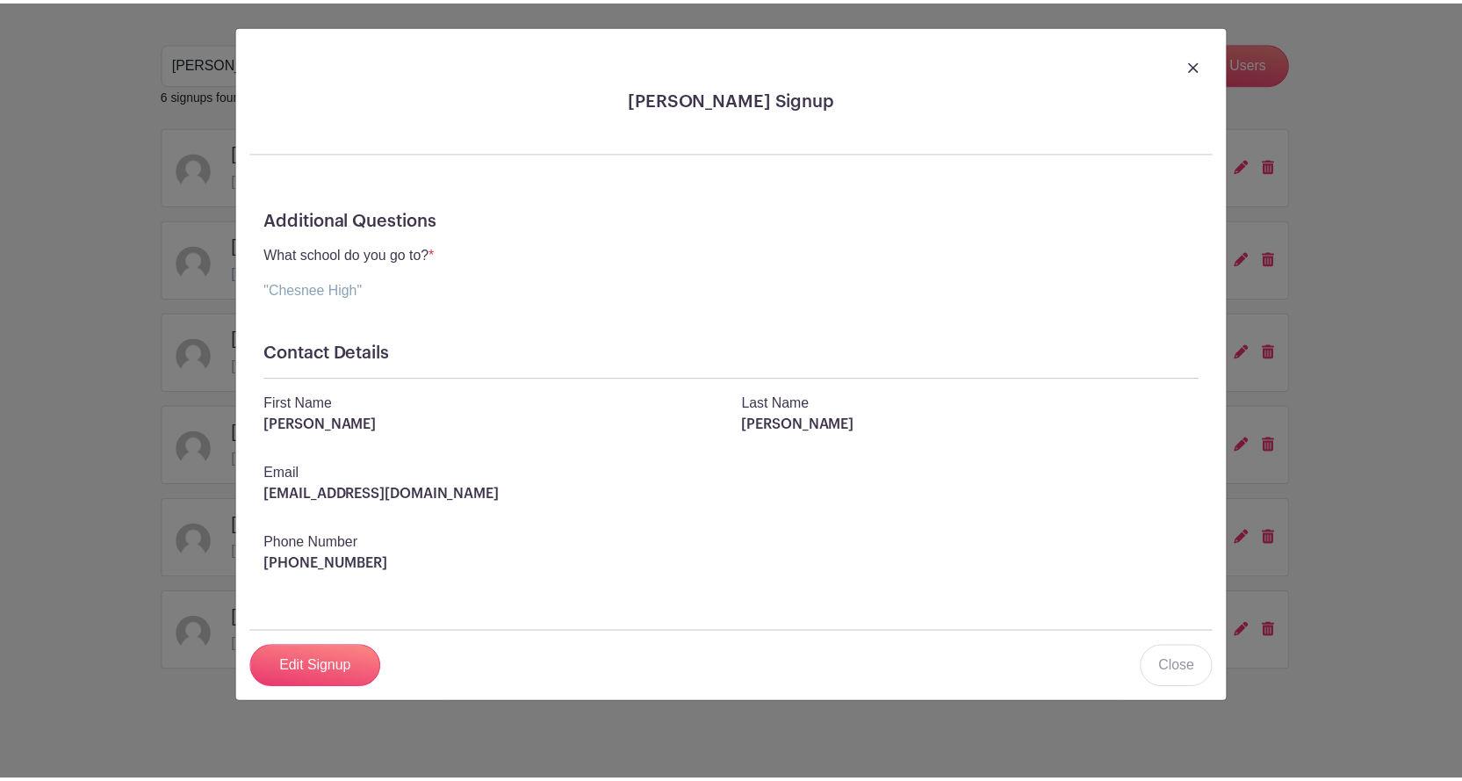
scroll to position [0, 0]
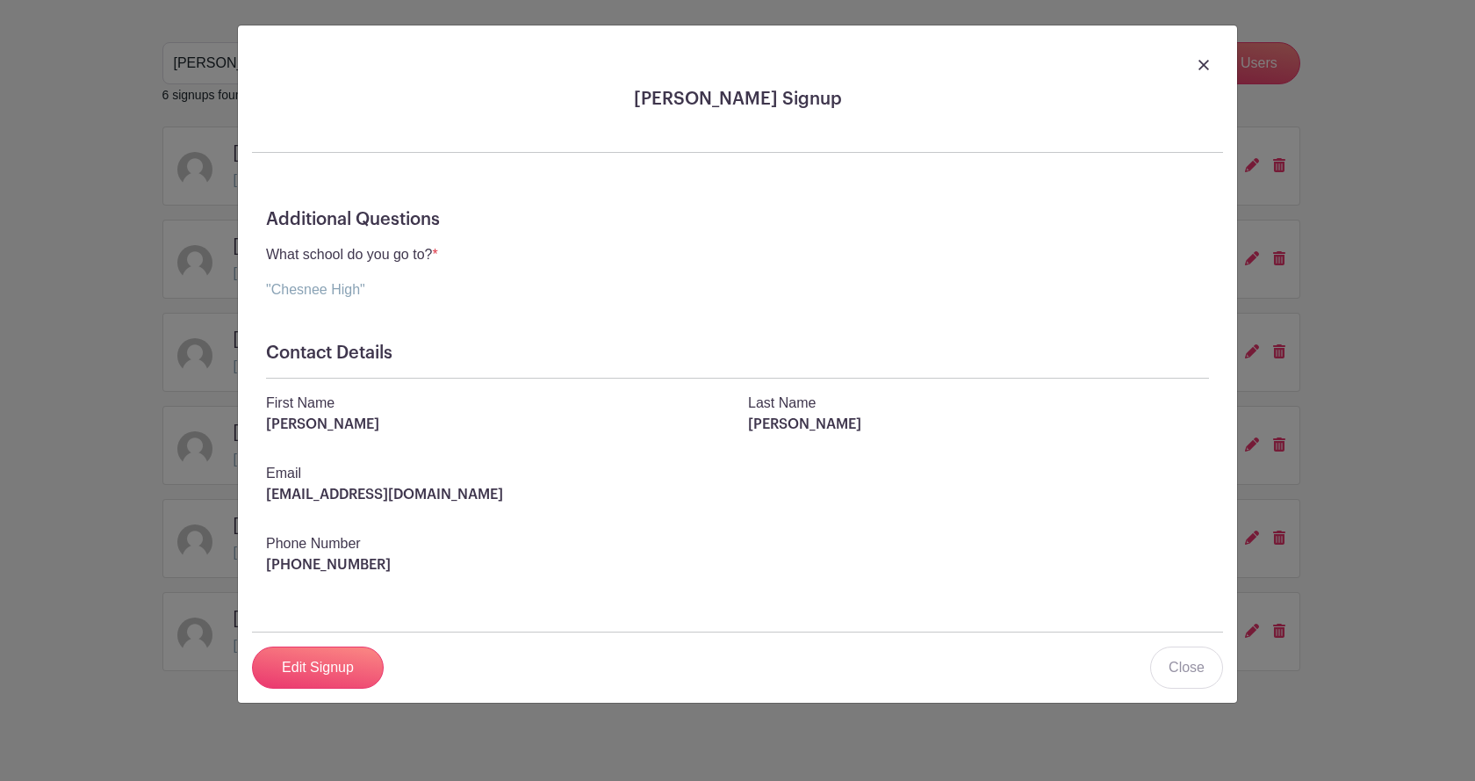
click at [1203, 56] on link at bounding box center [1203, 64] width 11 height 21
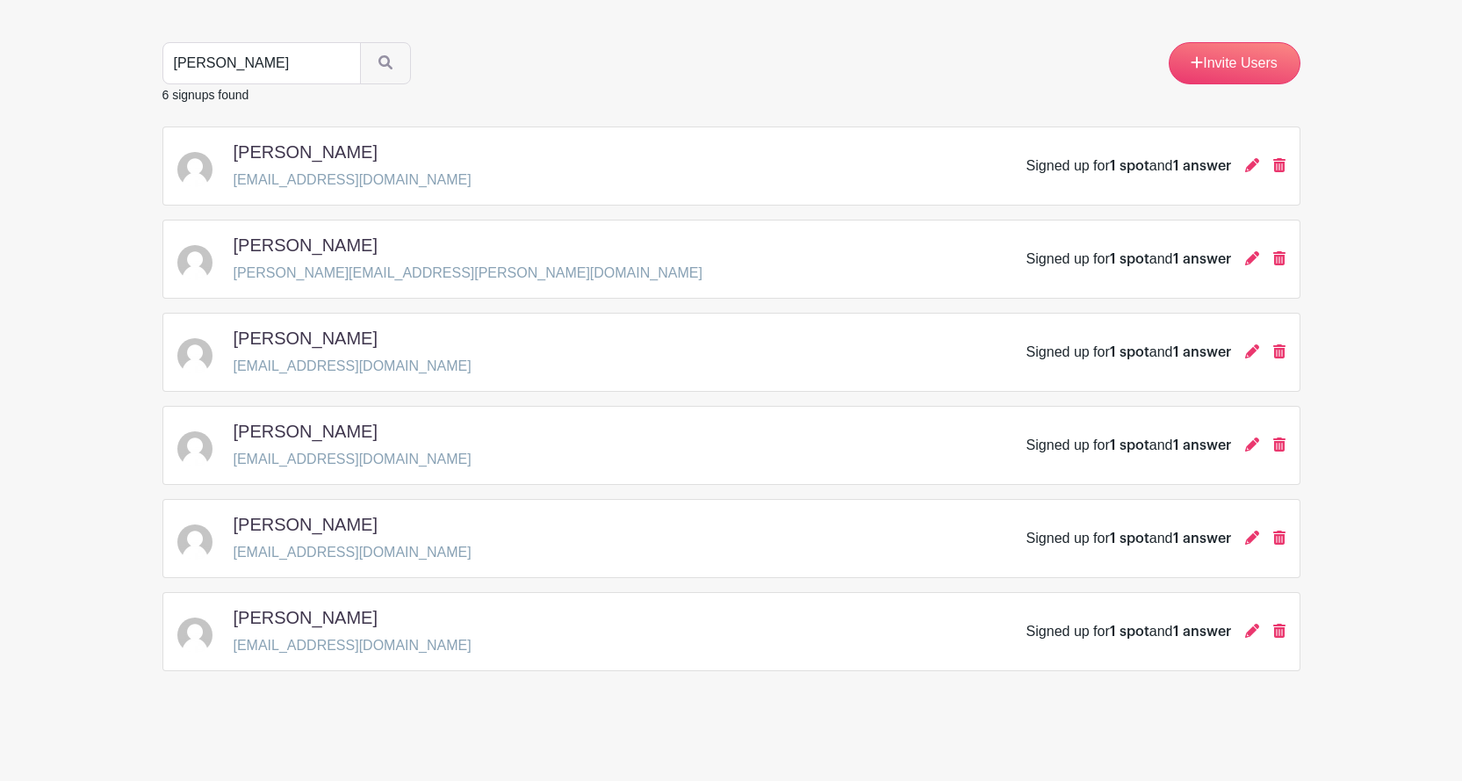
click at [124, 409] on main "Groups All Groups Images Add New Group My Signups Event Invites My account Down…" at bounding box center [731, 295] width 1462 height 972
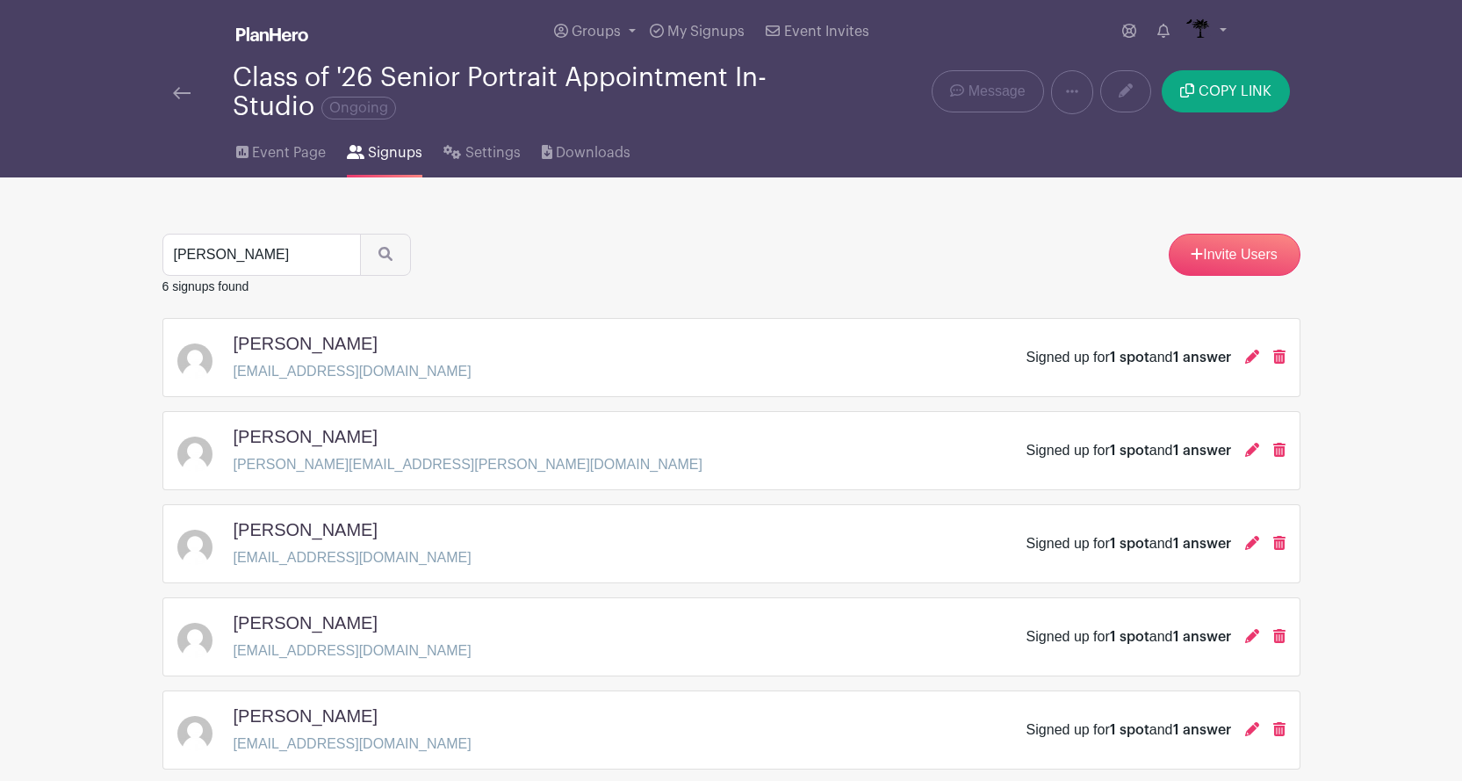
click at [193, 94] on div at bounding box center [203, 92] width 60 height 21
click at [183, 91] on img at bounding box center [182, 93] width 18 height 12
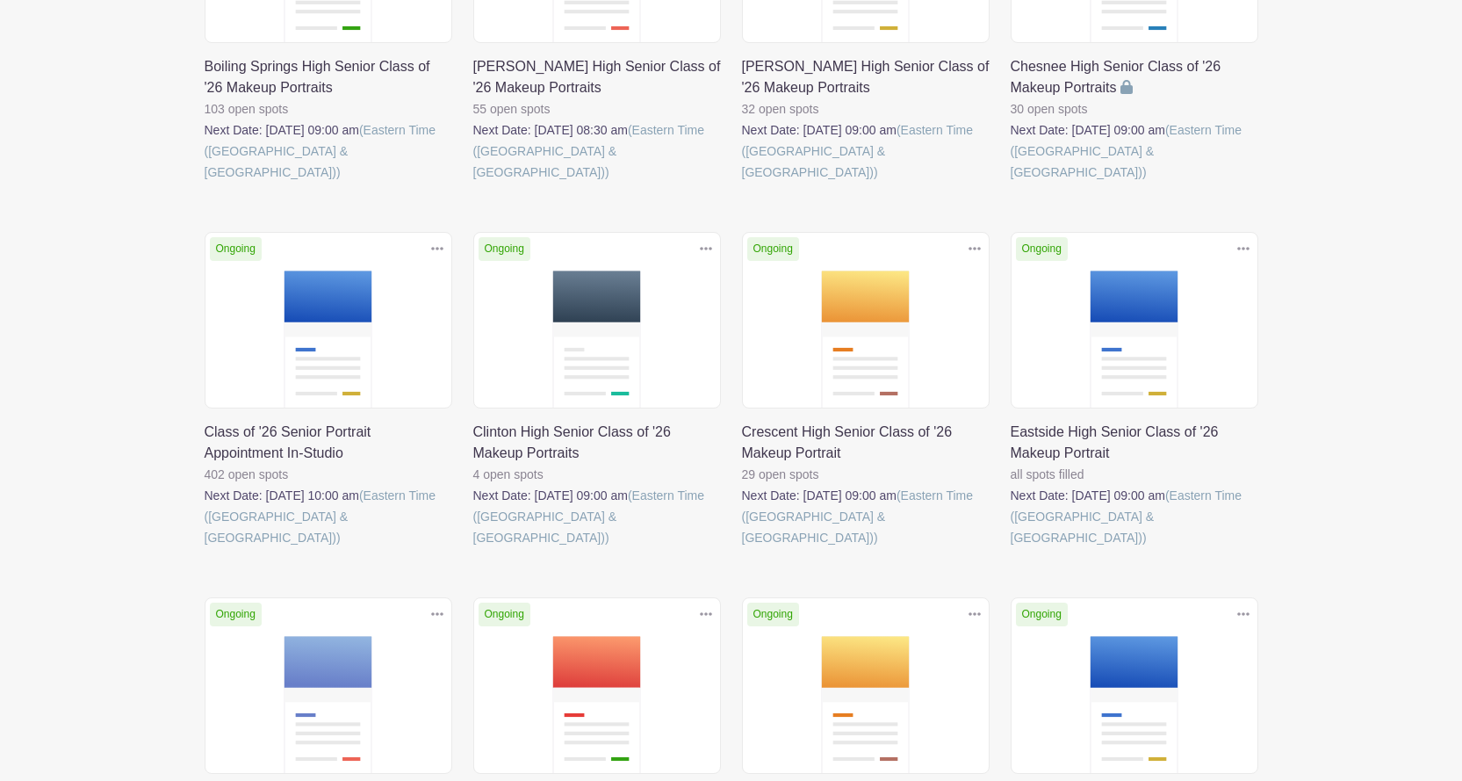
click at [205, 548] on link at bounding box center [205, 548] width 0 height 0
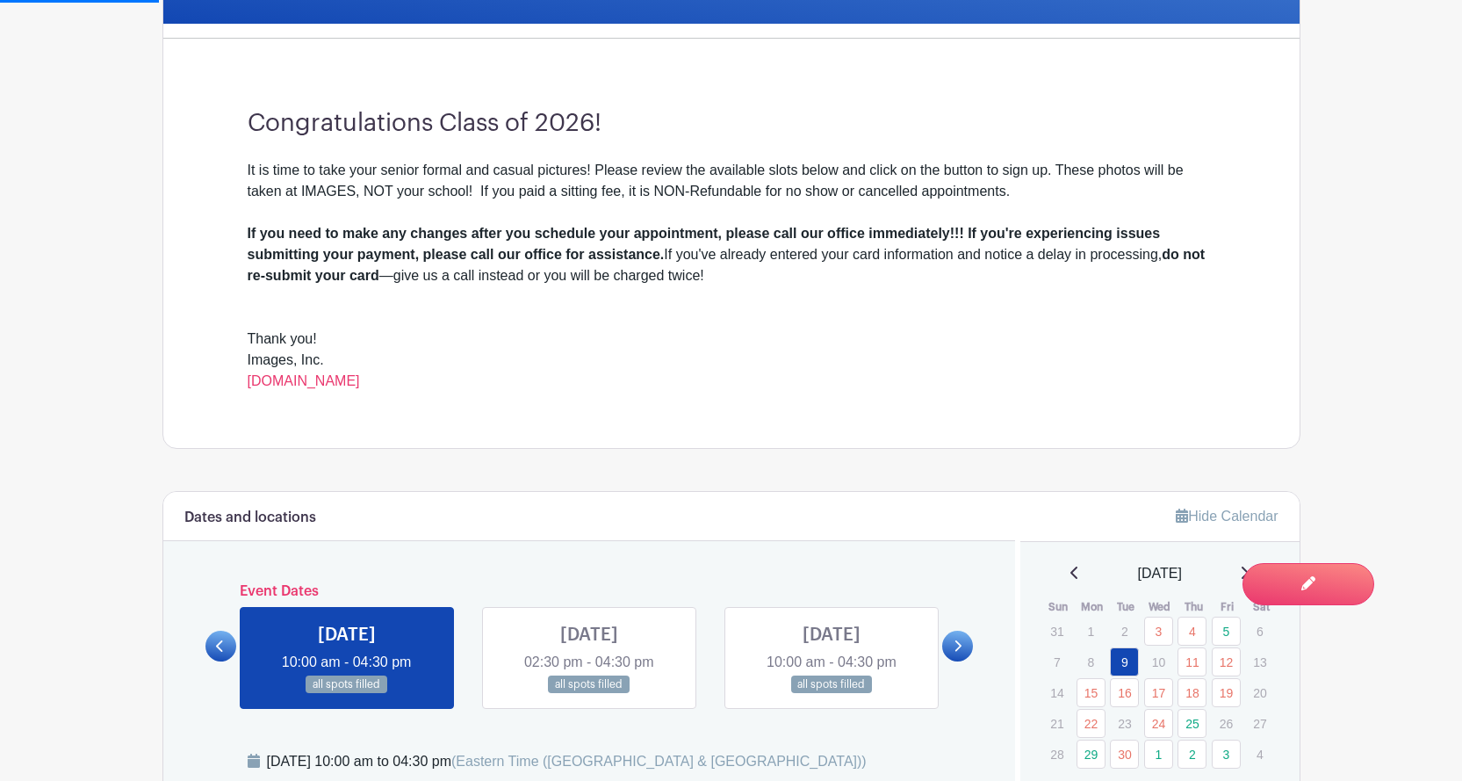
scroll to position [878, 0]
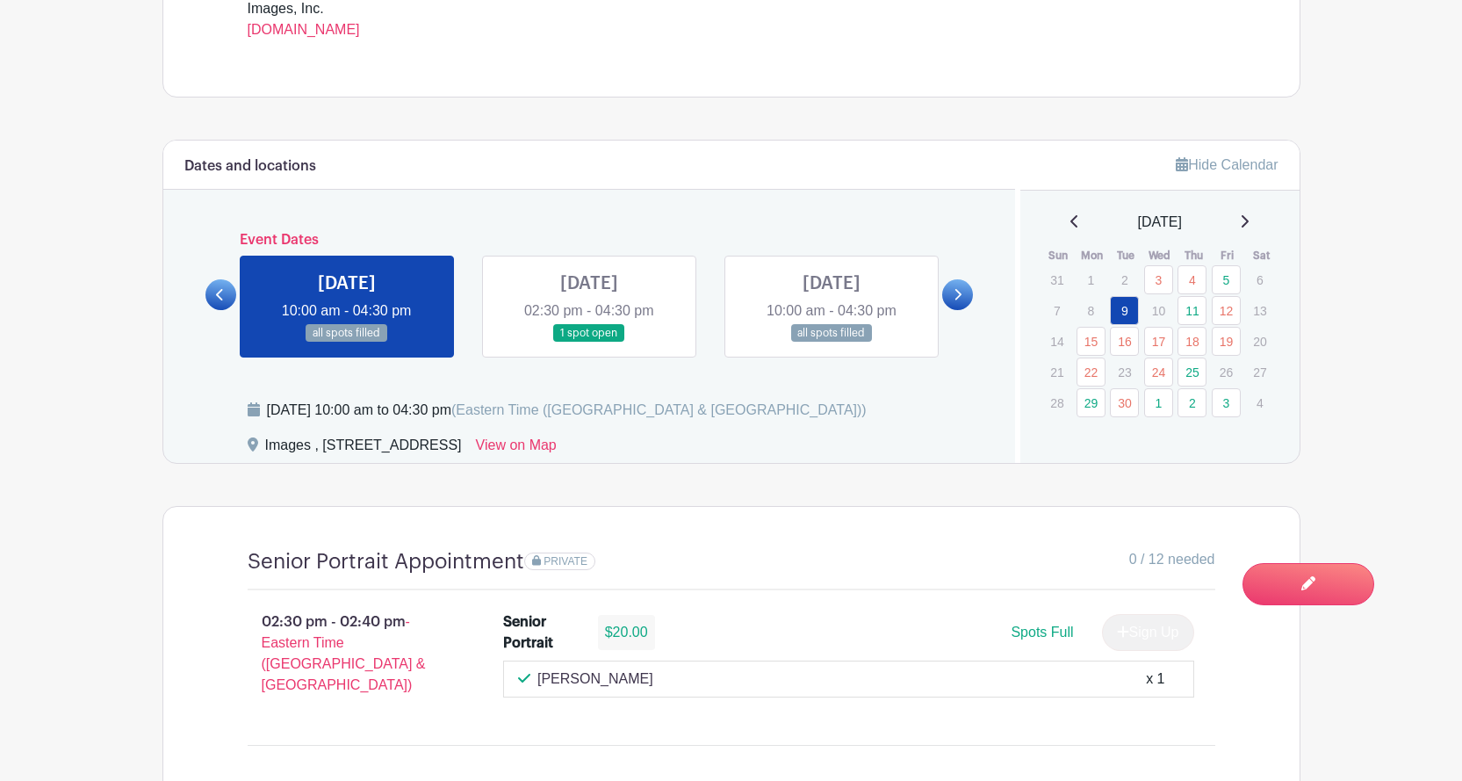
click at [589, 342] on link at bounding box center [589, 342] width 0 height 0
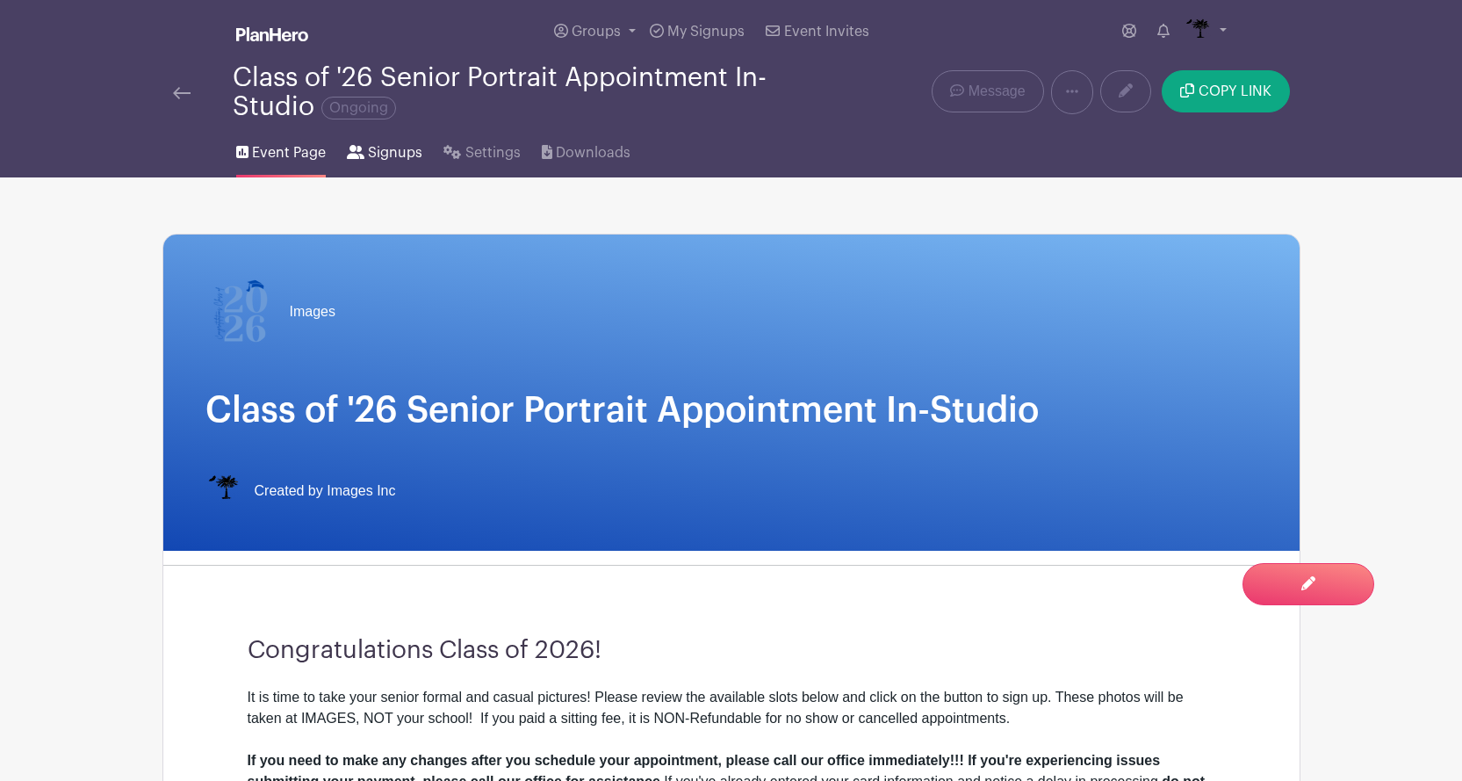
click at [371, 140] on link "Signups" at bounding box center [385, 149] width 76 height 56
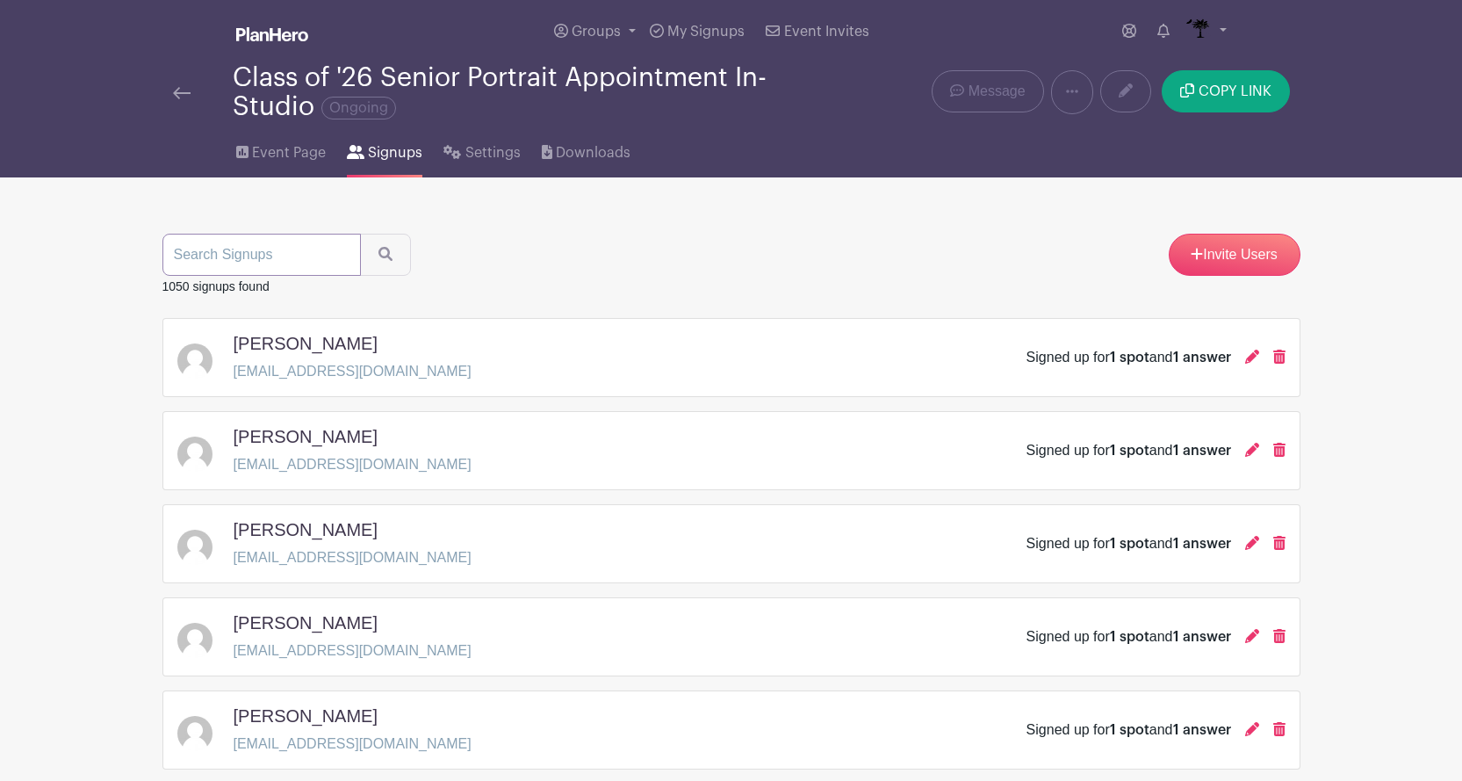
click at [303, 257] on input "search" at bounding box center [261, 255] width 198 height 42
click at [173, 92] on img at bounding box center [182, 93] width 18 height 12
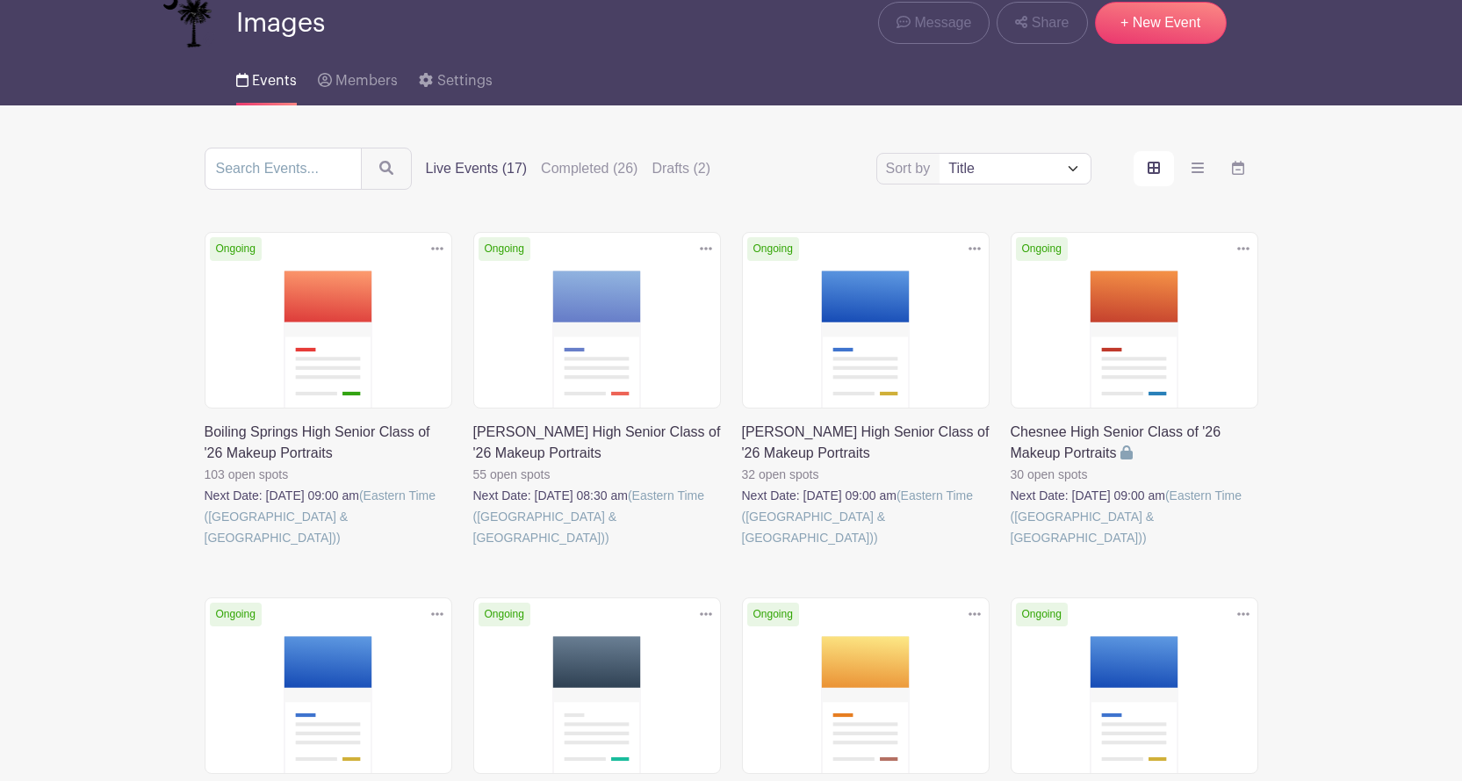
scroll to position [176, 0]
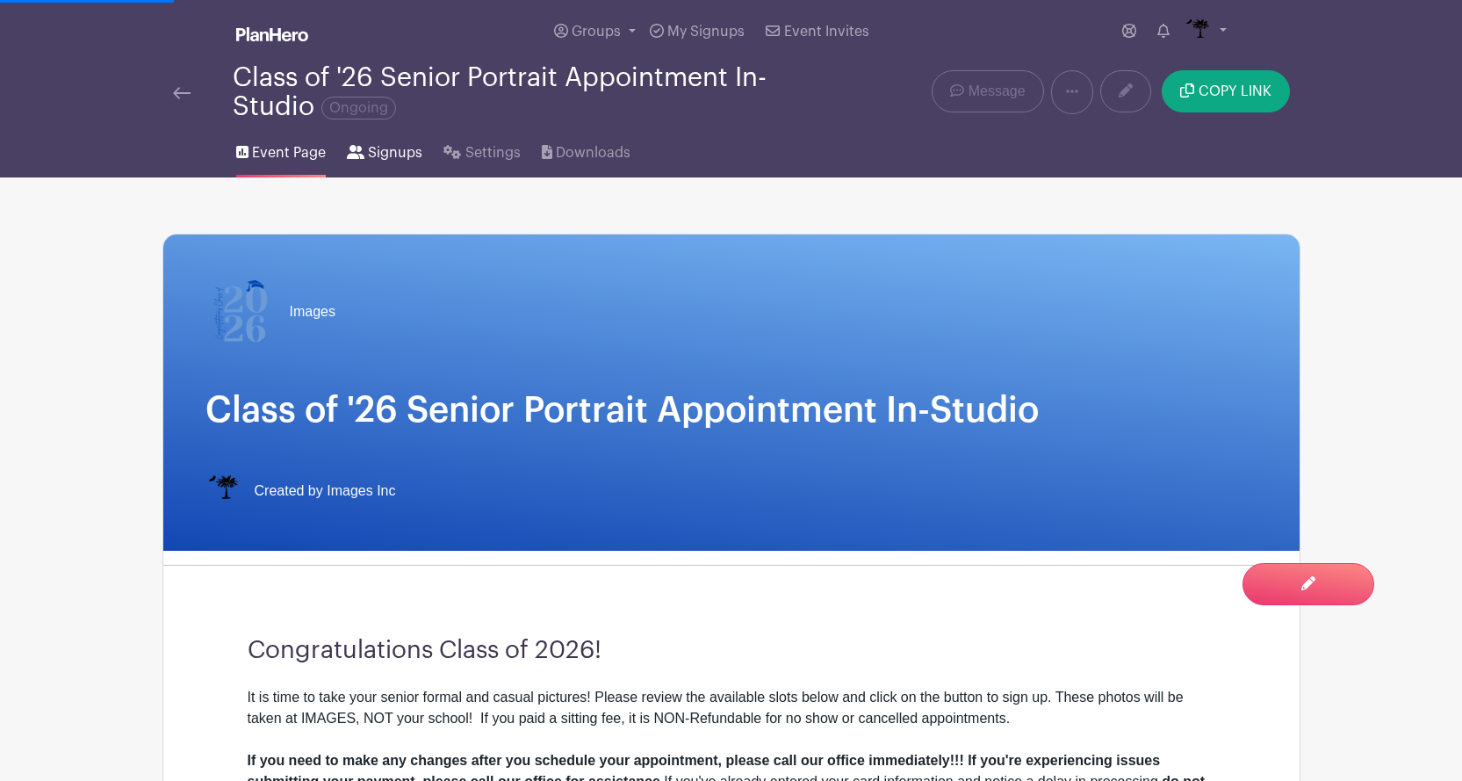
click at [376, 158] on span "Signups" at bounding box center [395, 152] width 54 height 21
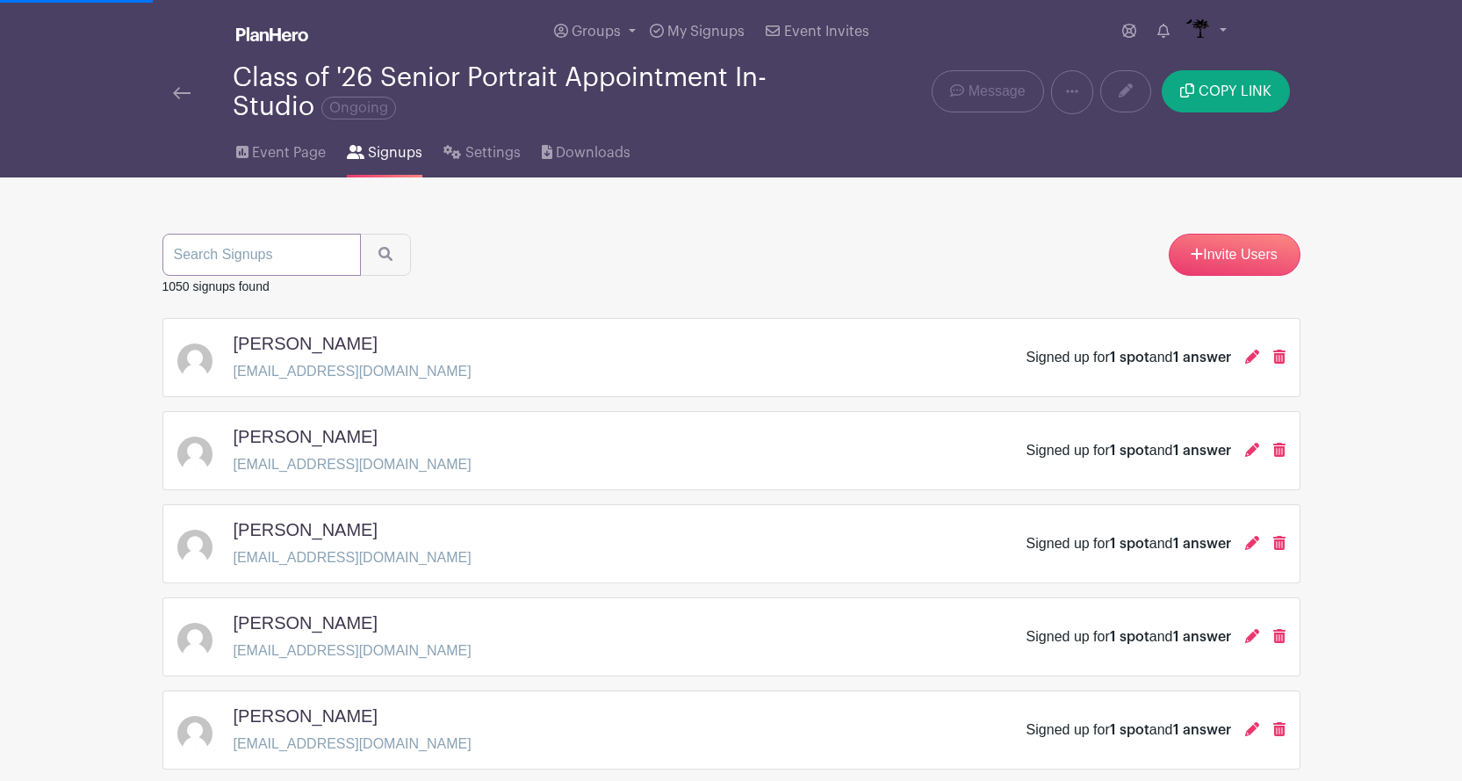
click at [276, 264] on input "search" at bounding box center [261, 255] width 198 height 42
type input "wig"
click at [386, 258] on icon "submit" at bounding box center [385, 254] width 14 height 14
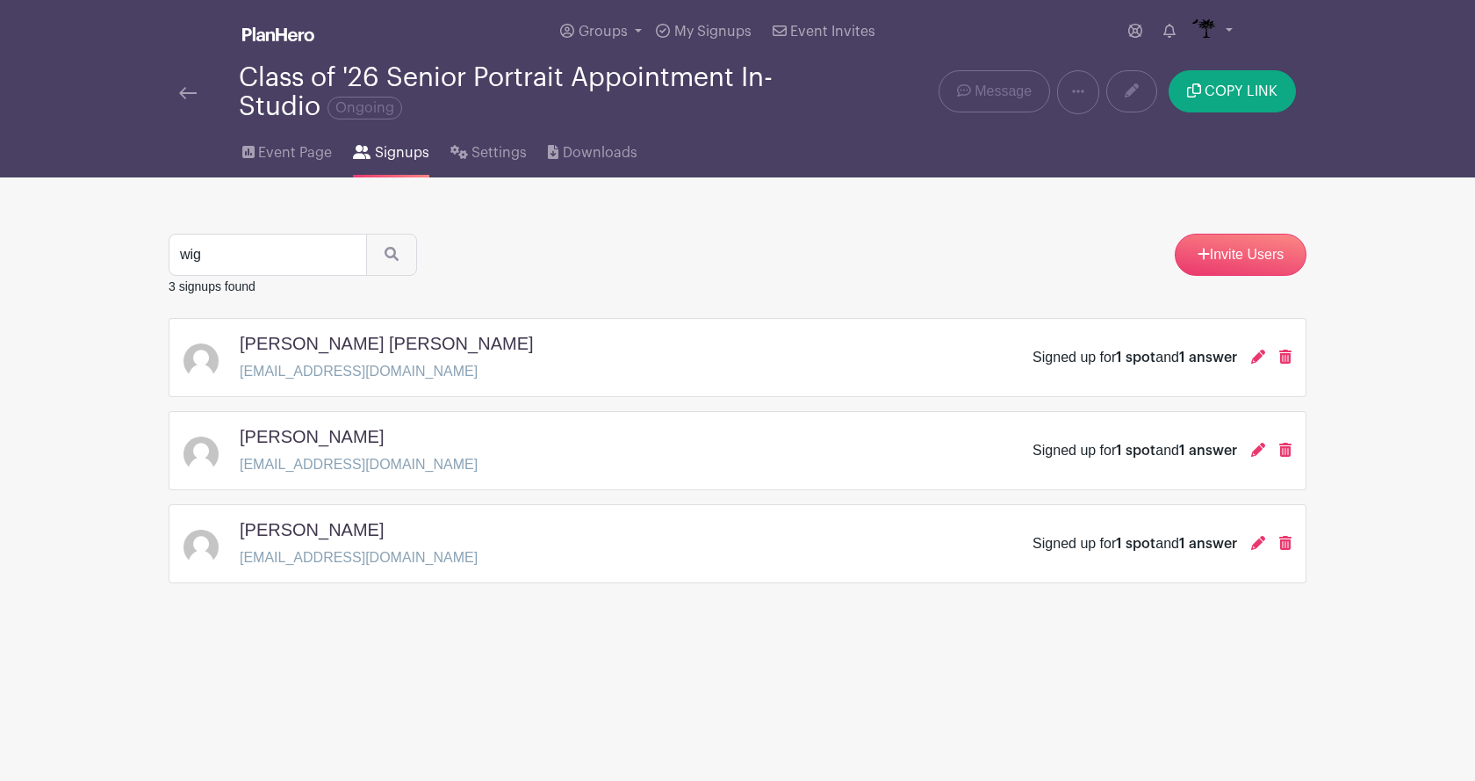
click at [1265, 454] on div "Signed up for 1 spot and 1 answer" at bounding box center [1162, 450] width 259 height 21
click at [1263, 454] on icon at bounding box center [1258, 450] width 14 height 14
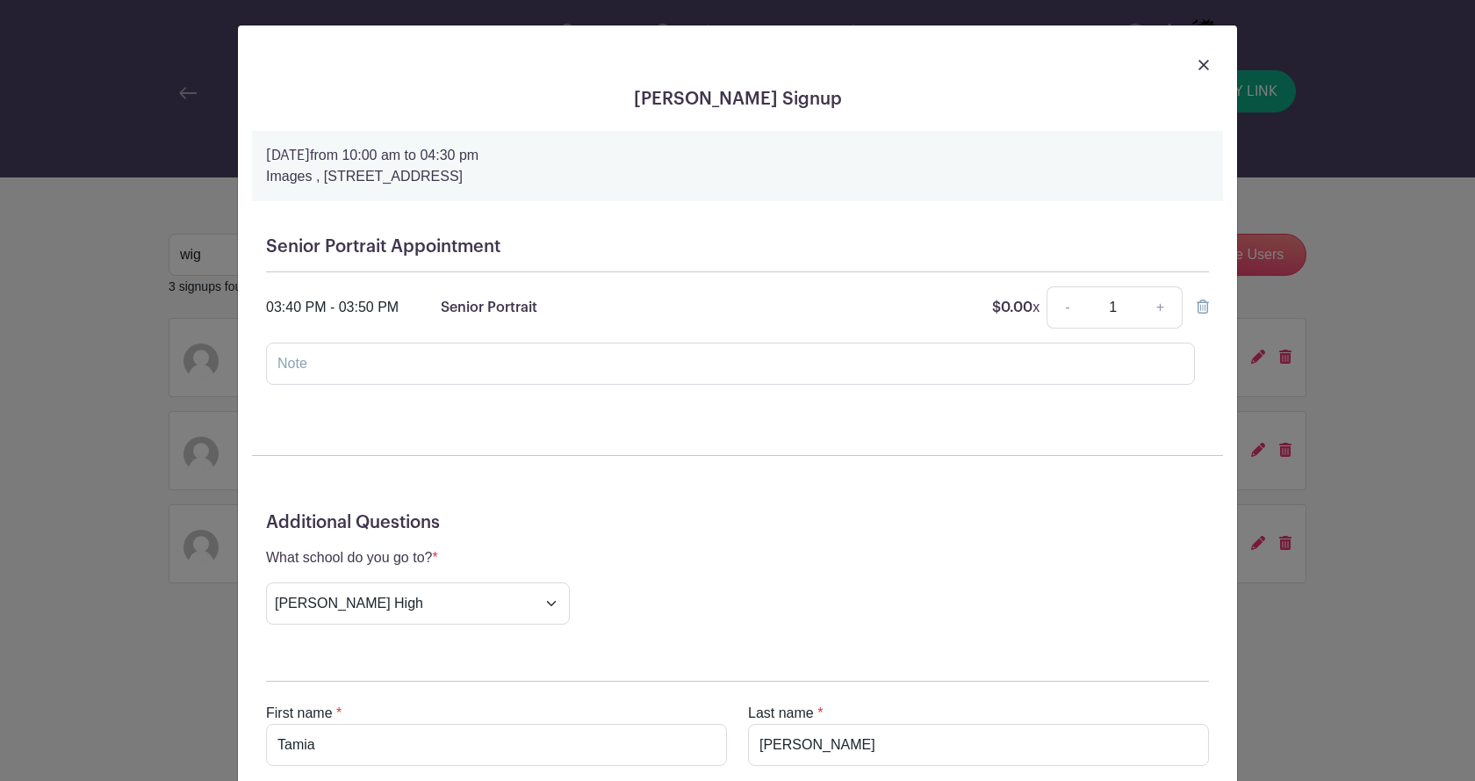
click at [1202, 63] on img at bounding box center [1203, 65] width 11 height 11
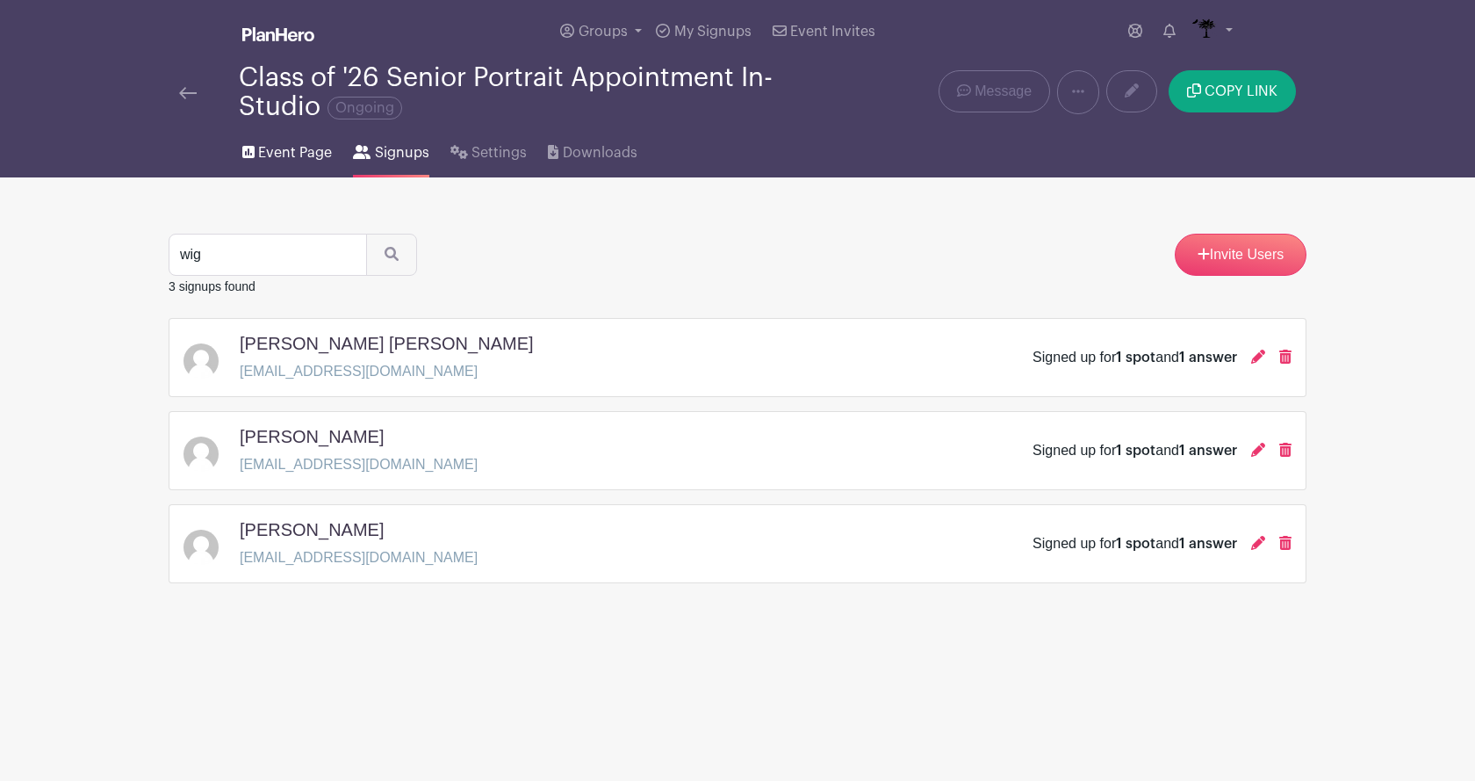
click at [255, 162] on link "Event Page" at bounding box center [287, 149] width 90 height 56
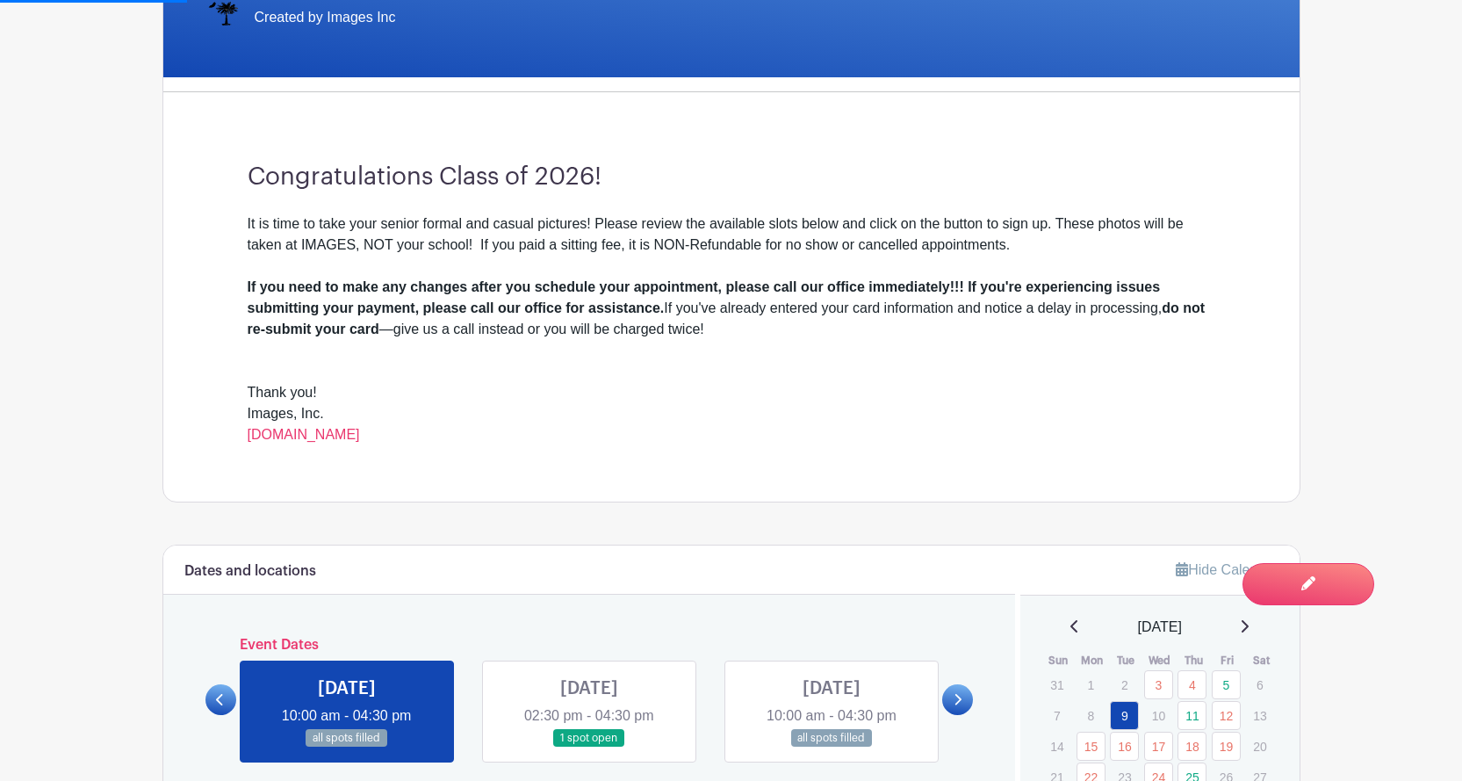
scroll to position [615, 0]
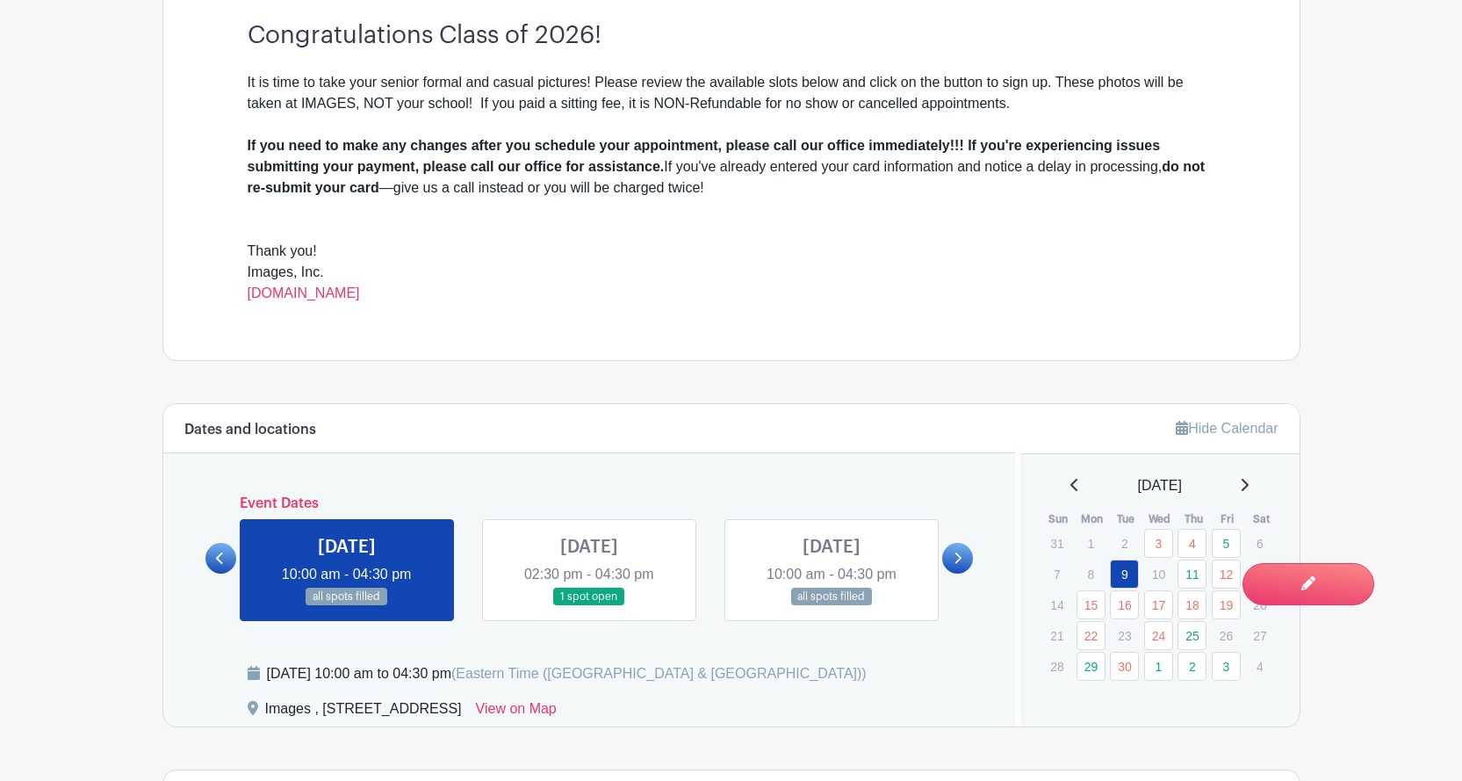
click at [1249, 478] on icon at bounding box center [1244, 485] width 9 height 14
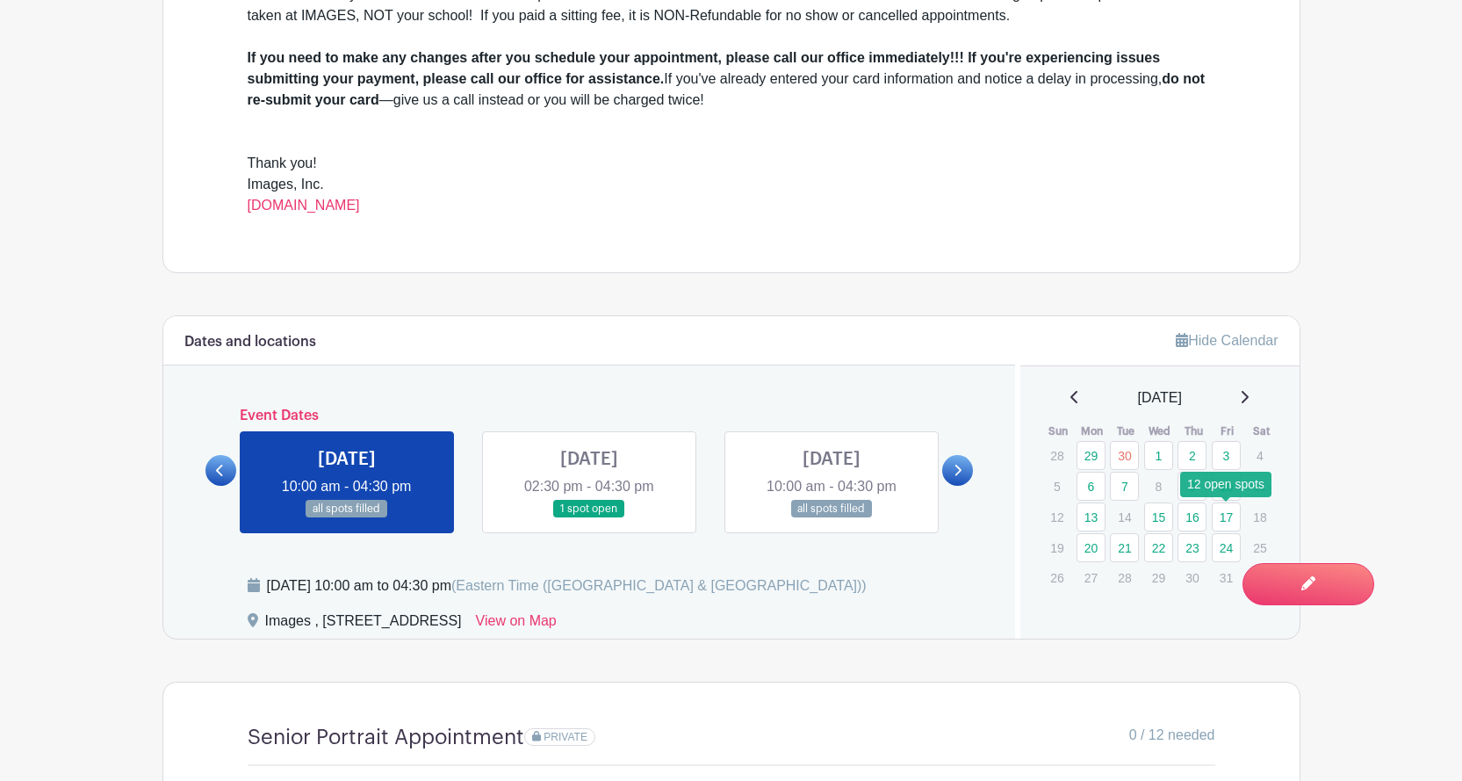
click at [1220, 522] on link "17" at bounding box center [1226, 516] width 29 height 29
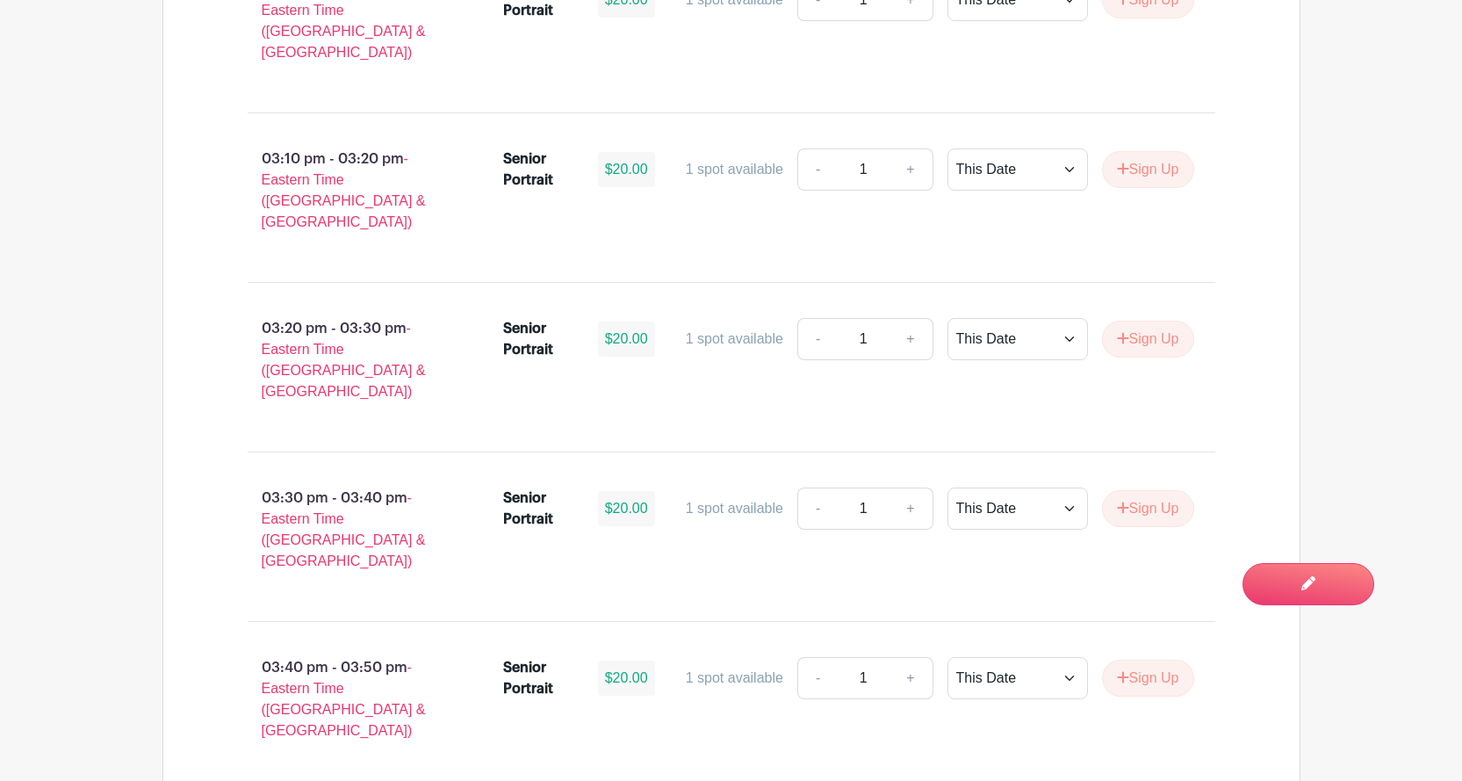
scroll to position [2019, 0]
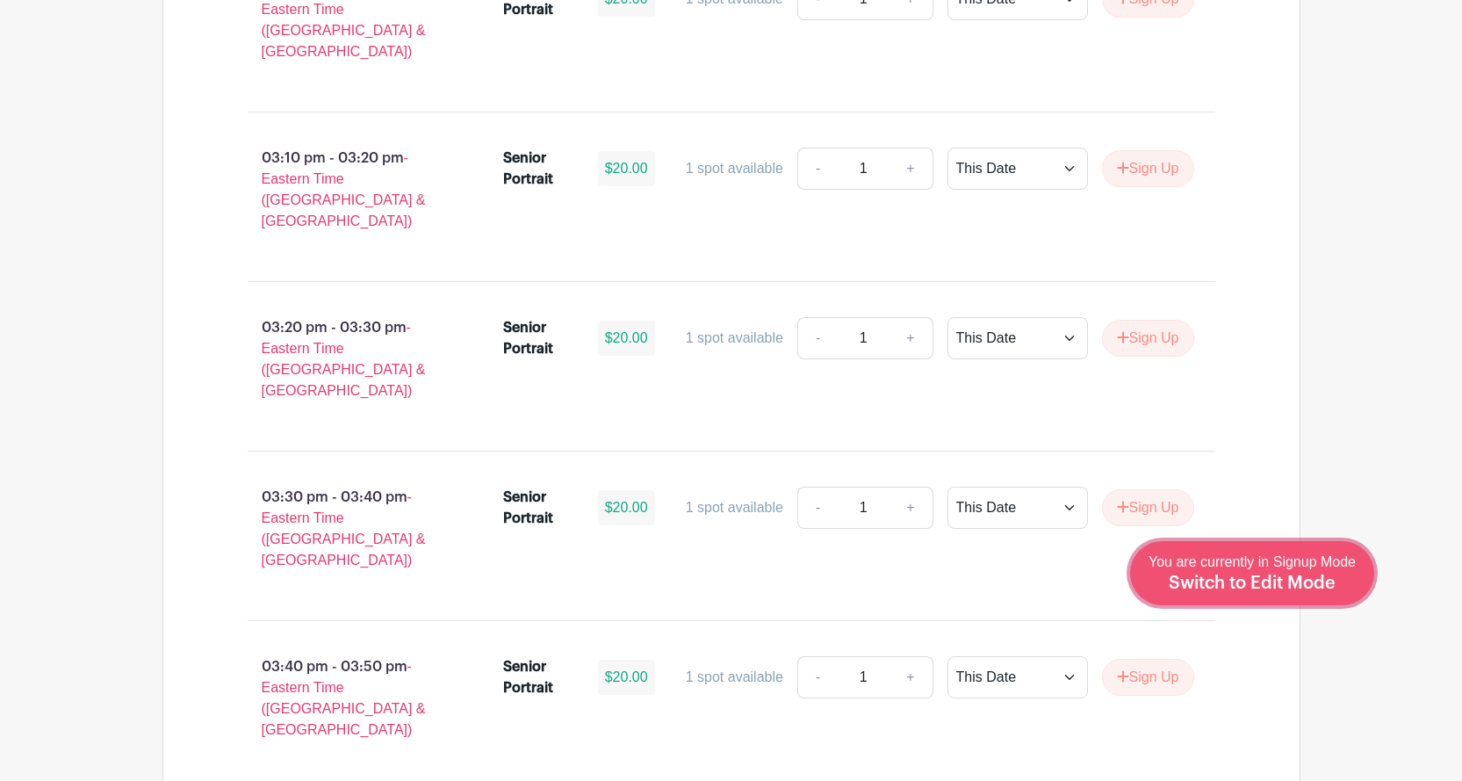
click at [1321, 565] on span "You are currently in Signup Mode Switch to Edit Mode" at bounding box center [1251, 572] width 207 height 37
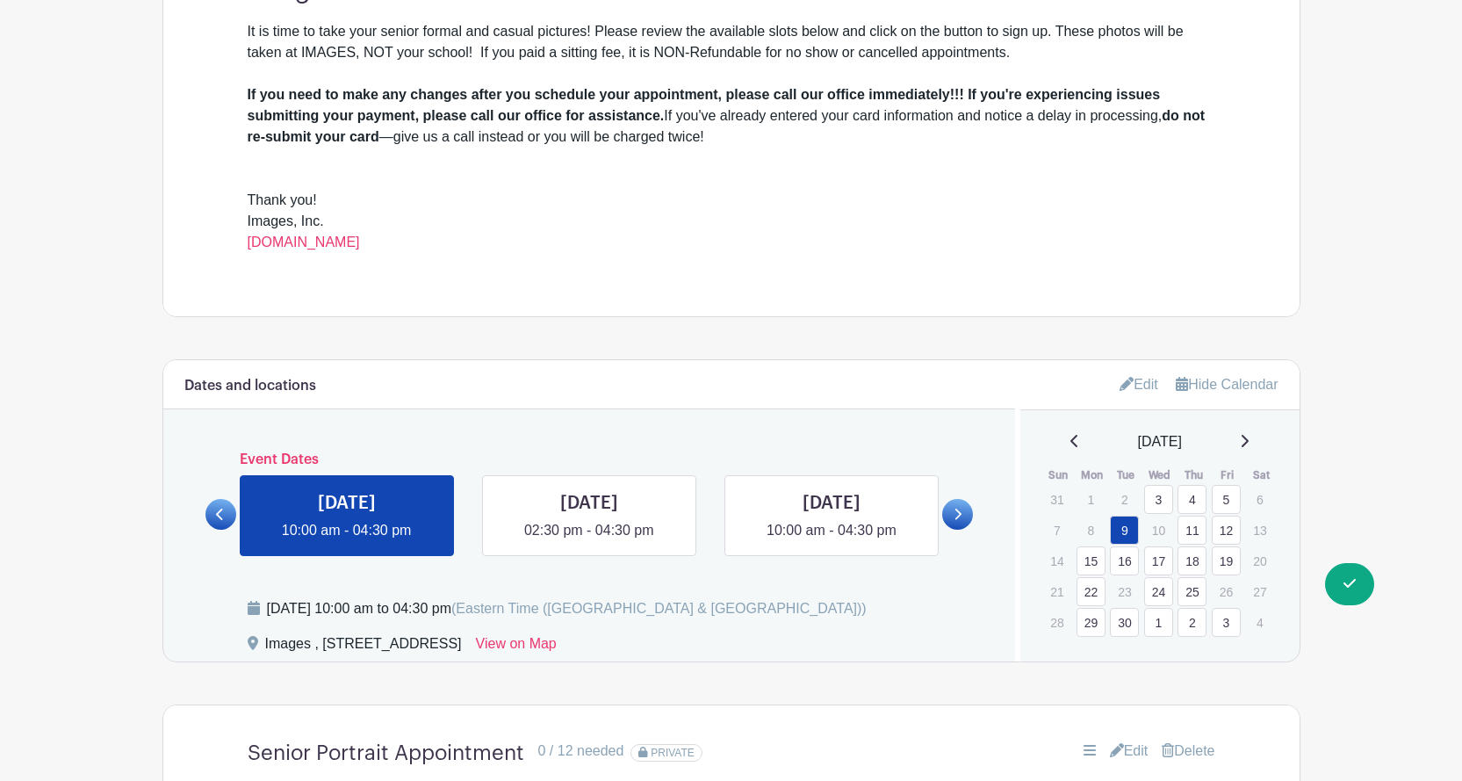
scroll to position [702, 0]
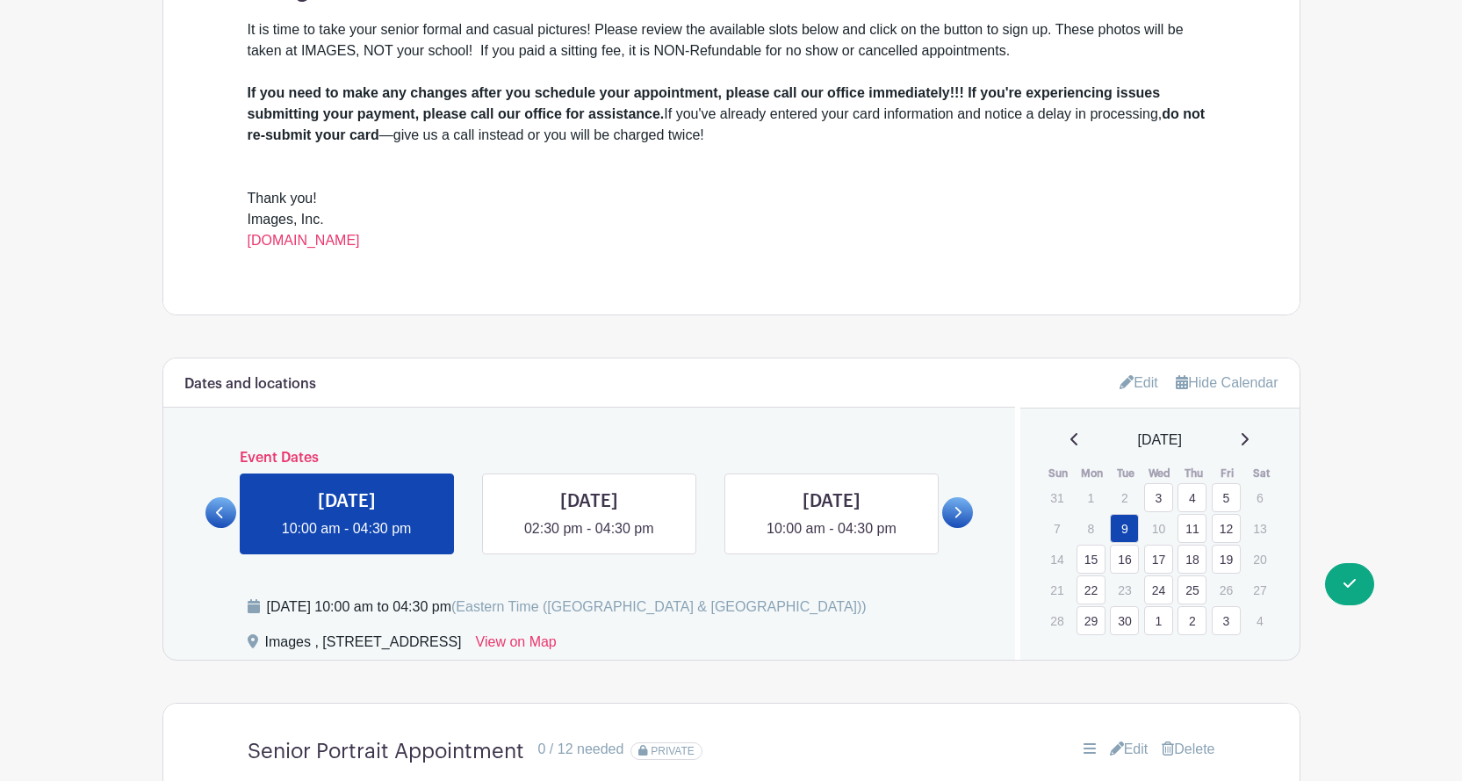
click at [1249, 440] on icon at bounding box center [1244, 439] width 9 height 14
click at [1233, 555] on link "17" at bounding box center [1226, 558] width 29 height 29
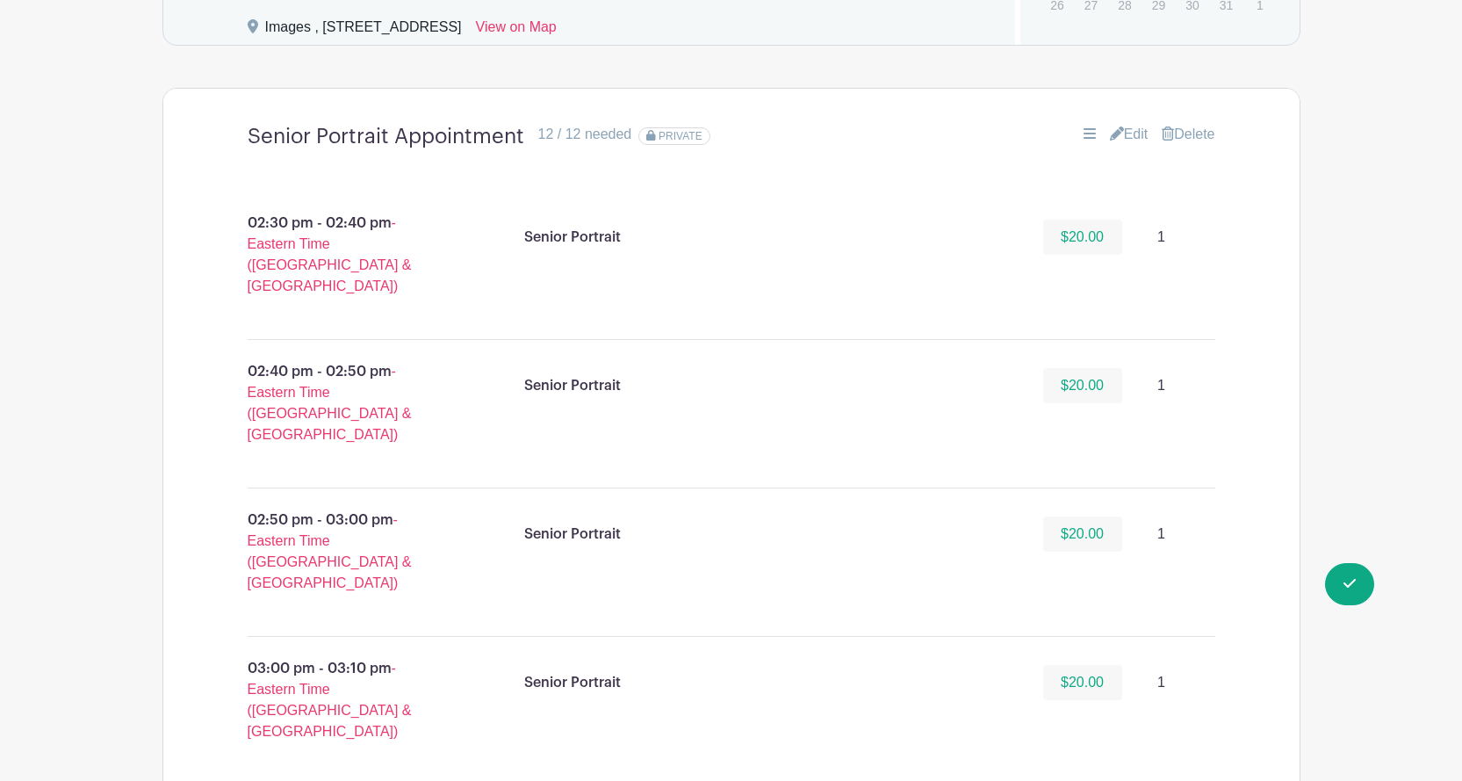
scroll to position [966, 0]
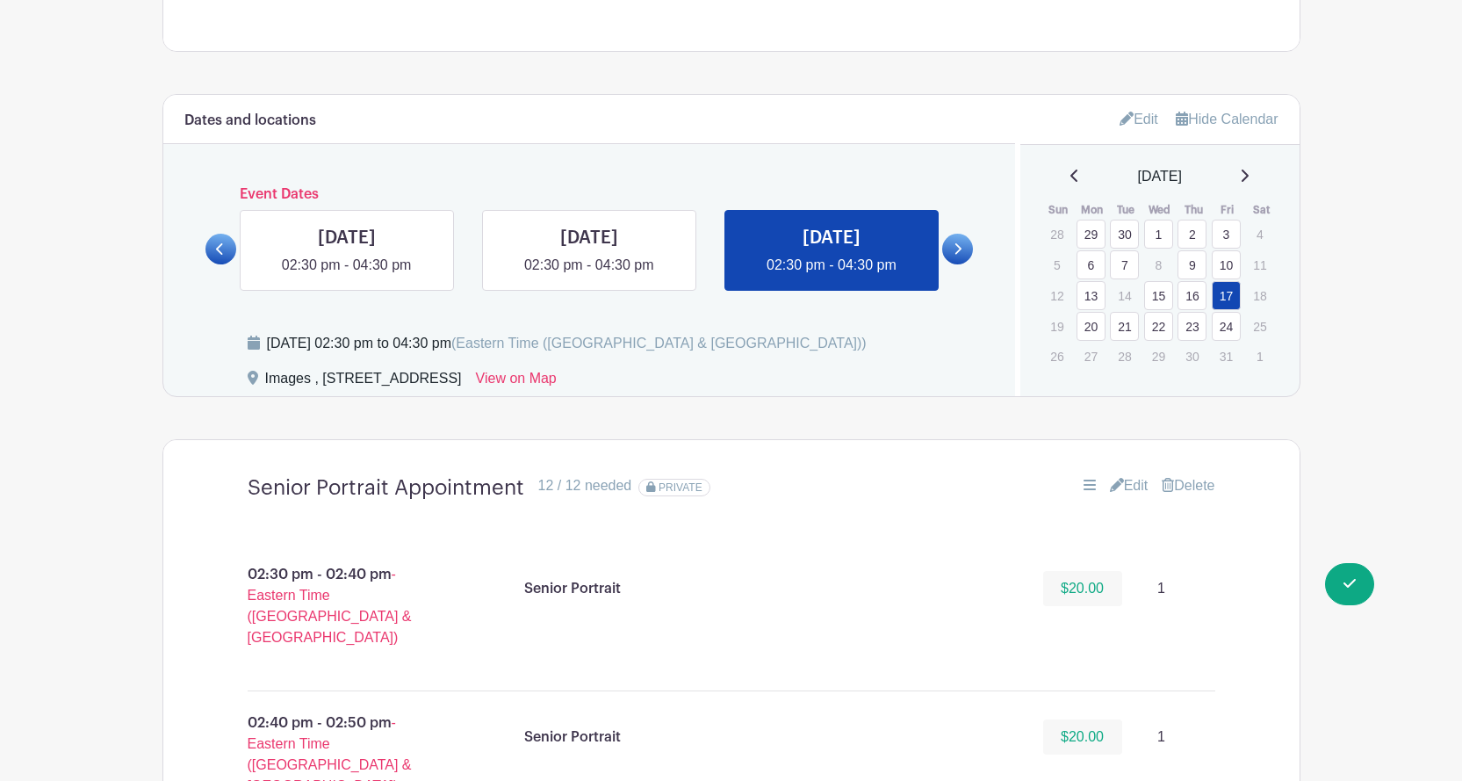
click at [1136, 482] on link "Edit" at bounding box center [1129, 485] width 39 height 21
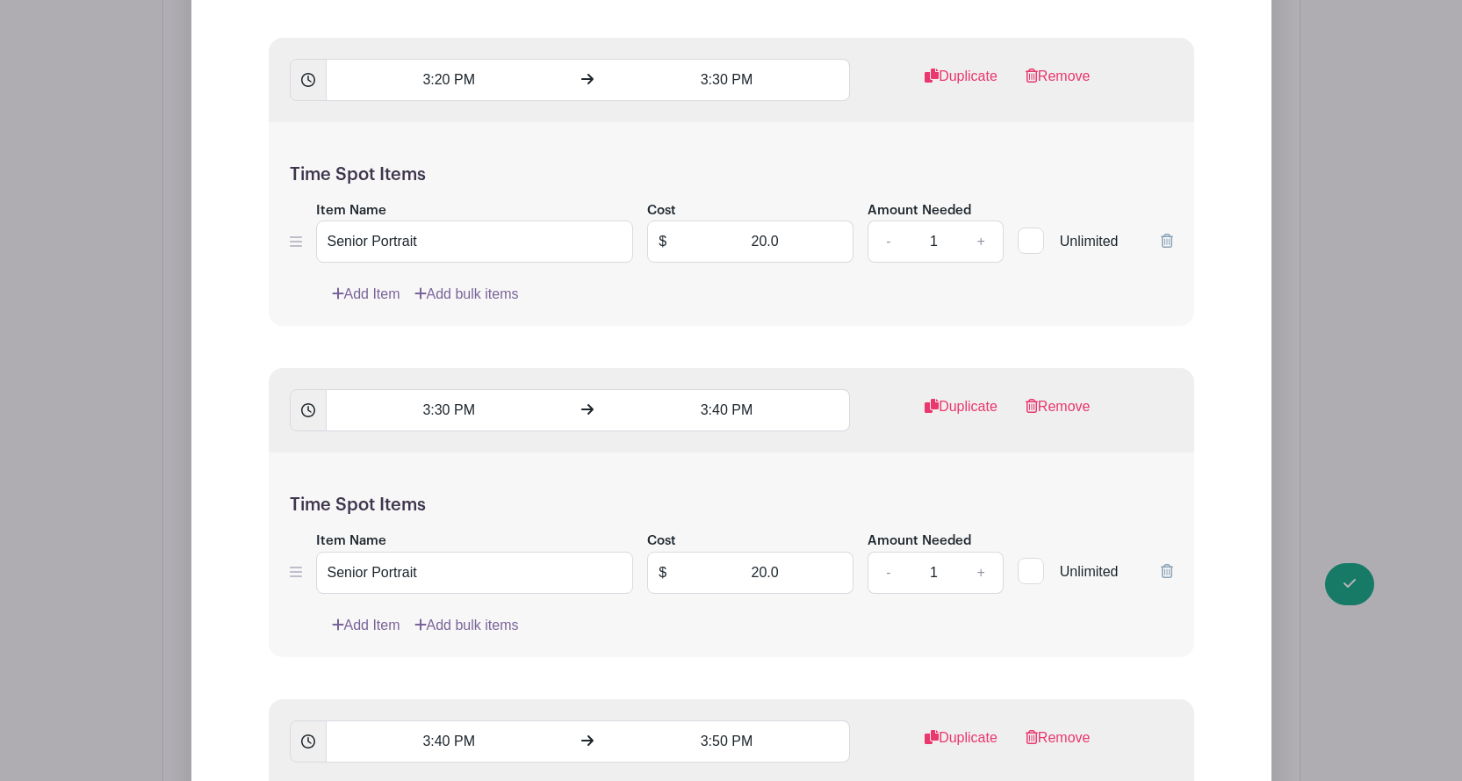
scroll to position [3424, 0]
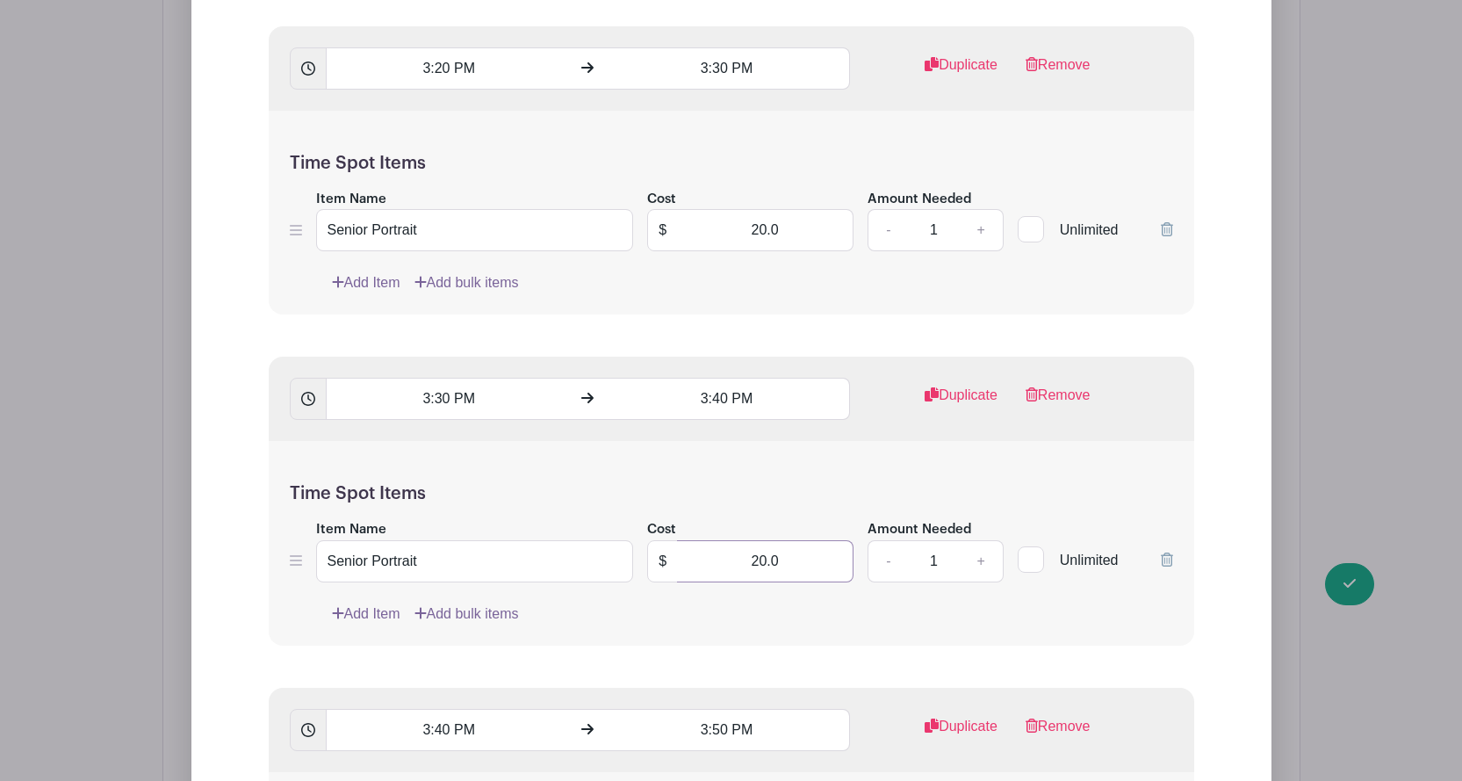
drag, startPoint x: 731, startPoint y: 572, endPoint x: 869, endPoint y: 549, distance: 139.9
click at [869, 549] on div "Item Name Senior Portrait Cost $ 20.0 Amount Needed - 1 + Unlimited" at bounding box center [731, 550] width 883 height 64
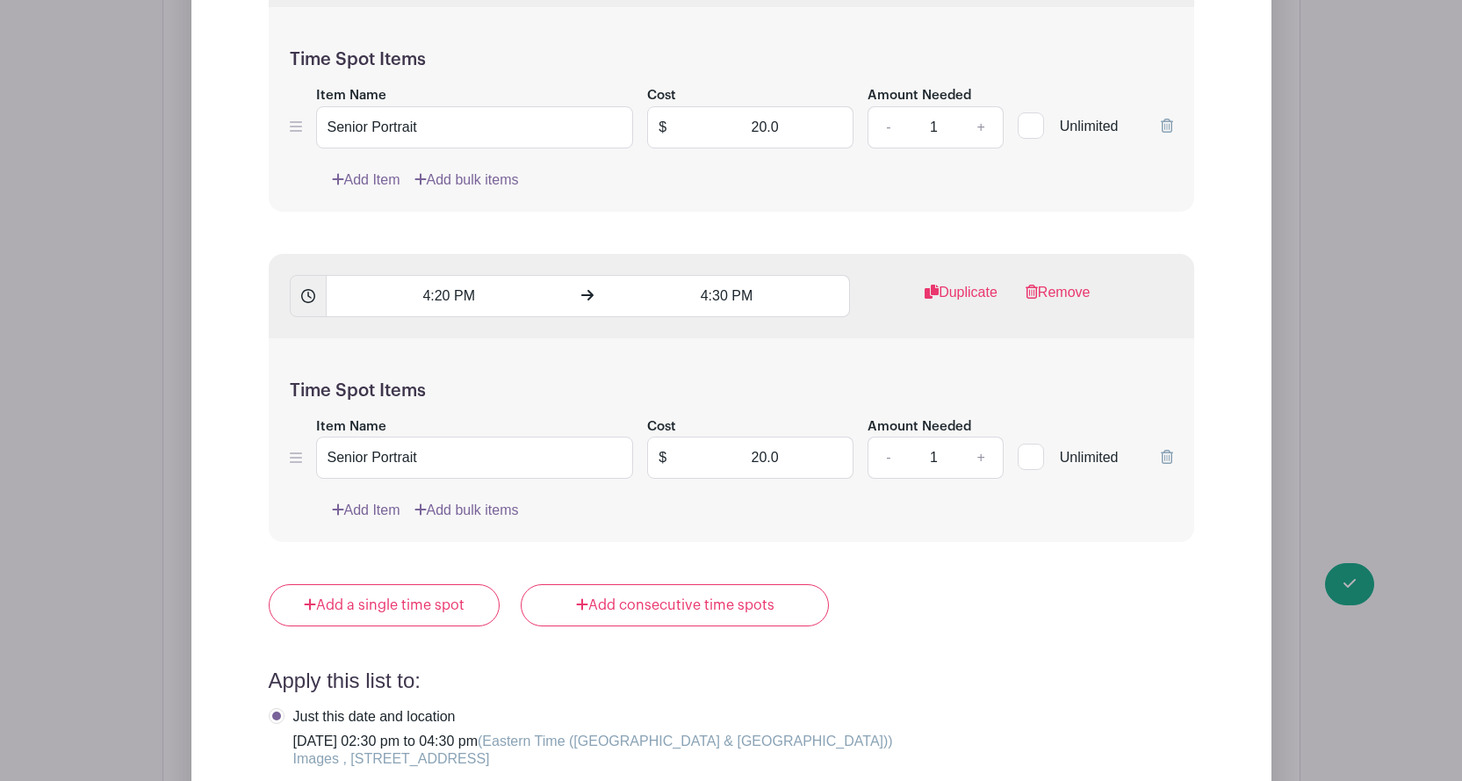
scroll to position [5795, 0]
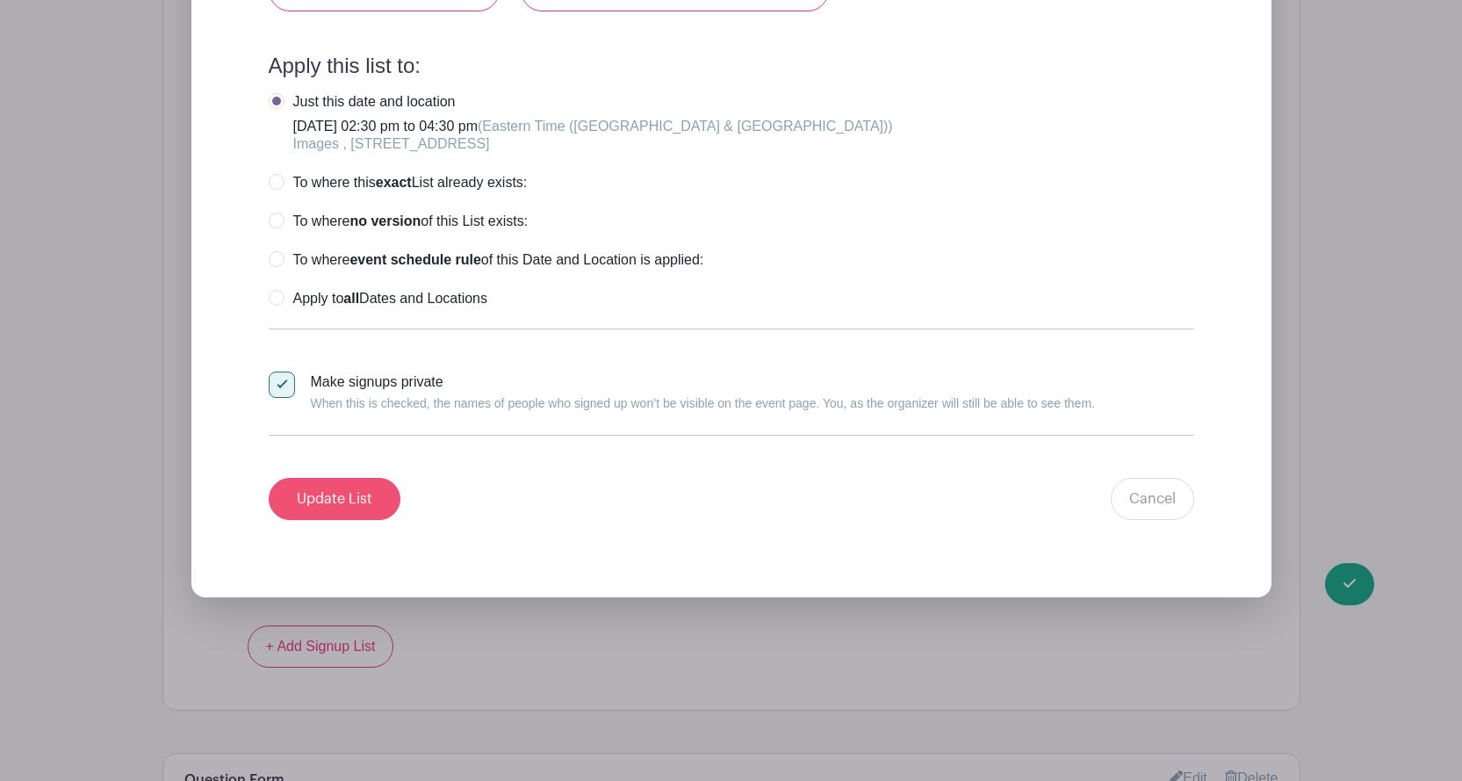
type input "0"
click at [343, 488] on input "Update List" at bounding box center [335, 499] width 132 height 42
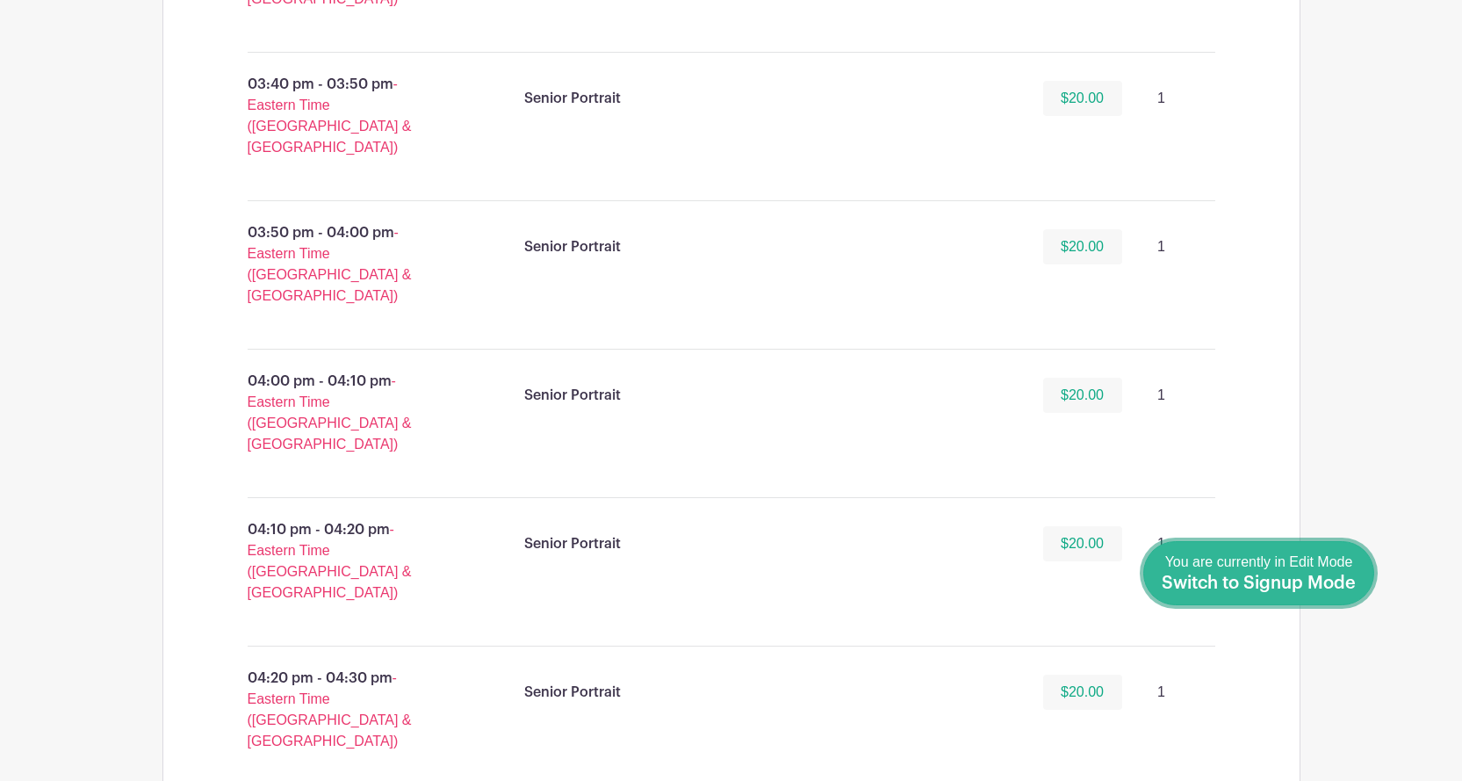
click at [1338, 582] on span "Switch to Signup Mode" at bounding box center [1259, 583] width 194 height 18
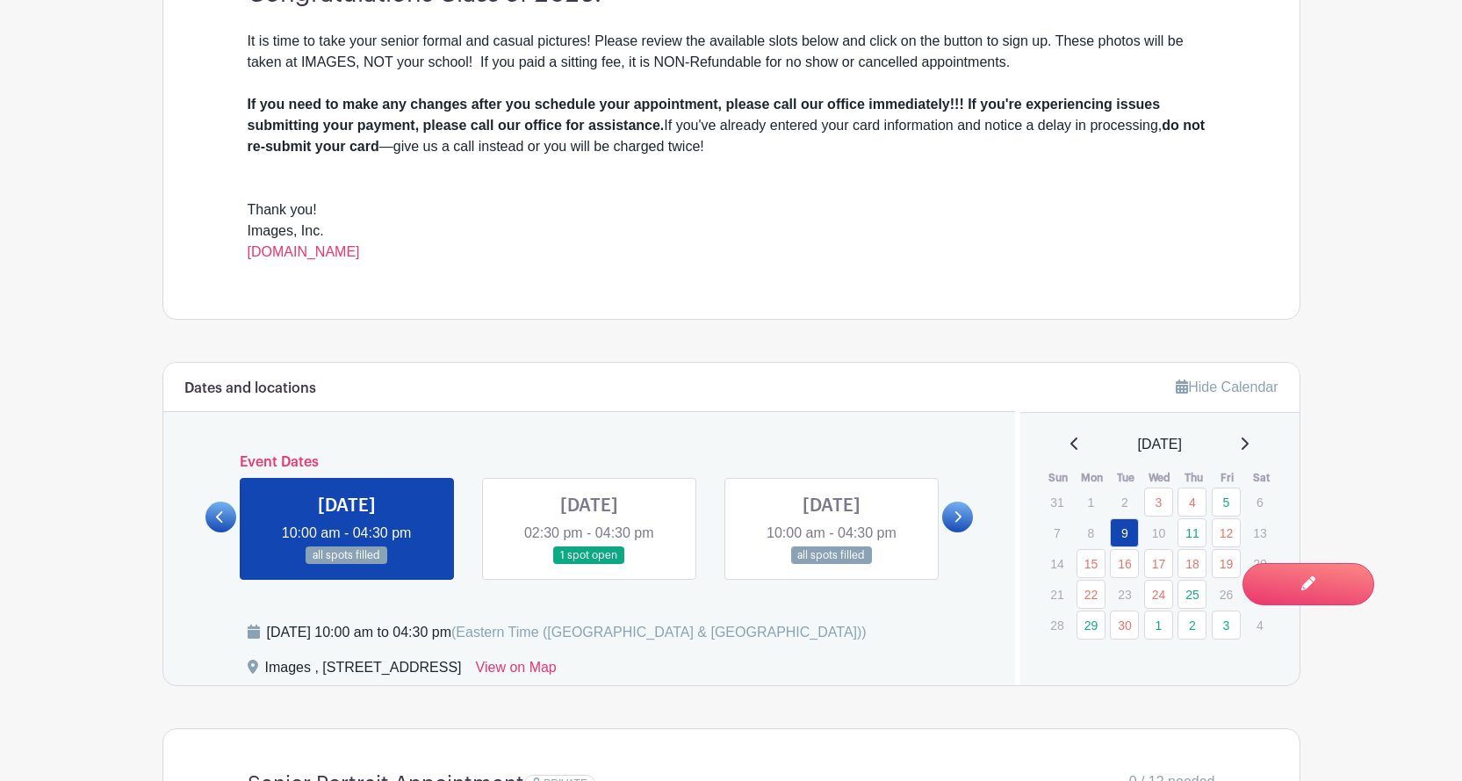
scroll to position [790, 0]
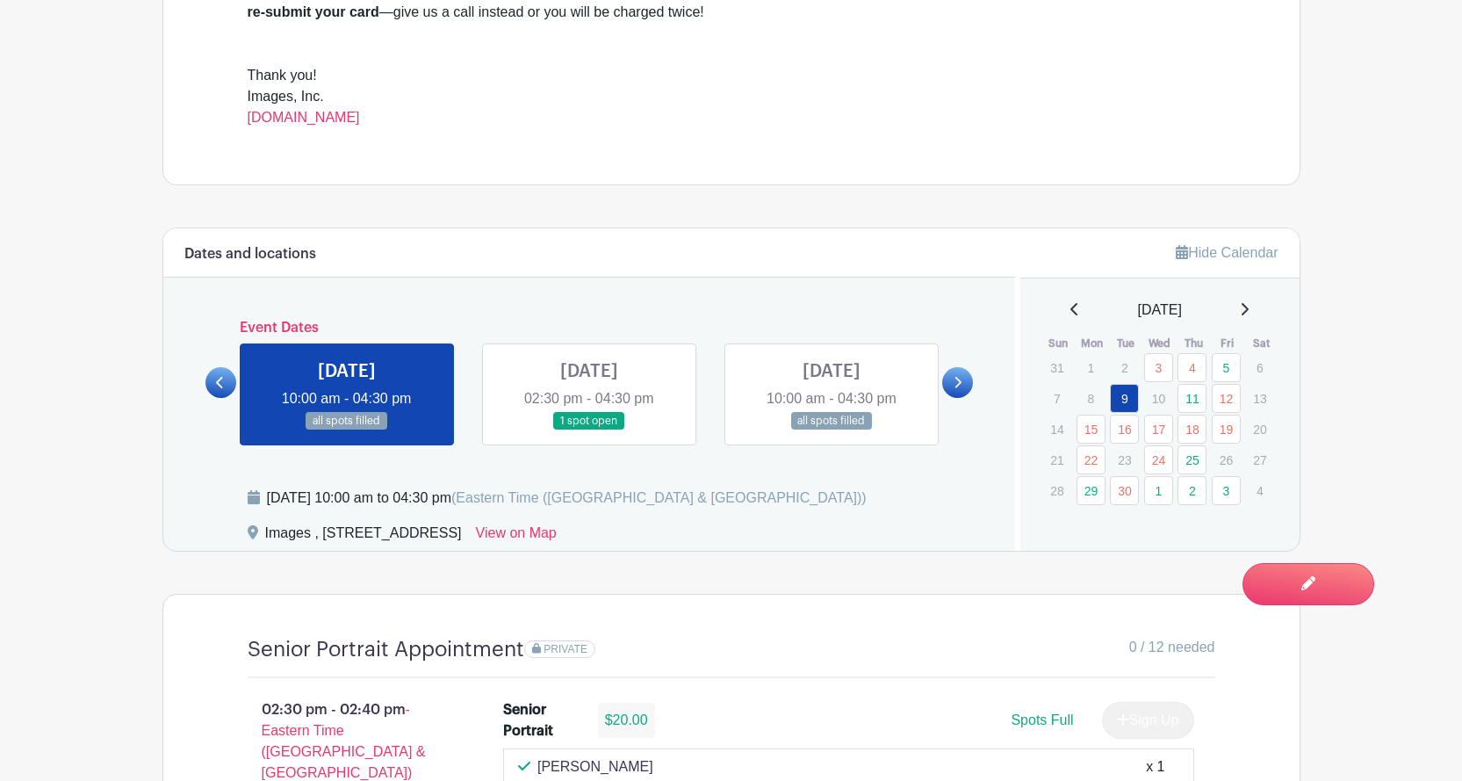
click at [1249, 315] on icon at bounding box center [1244, 309] width 9 height 14
click at [1215, 428] on link "17" at bounding box center [1226, 428] width 29 height 29
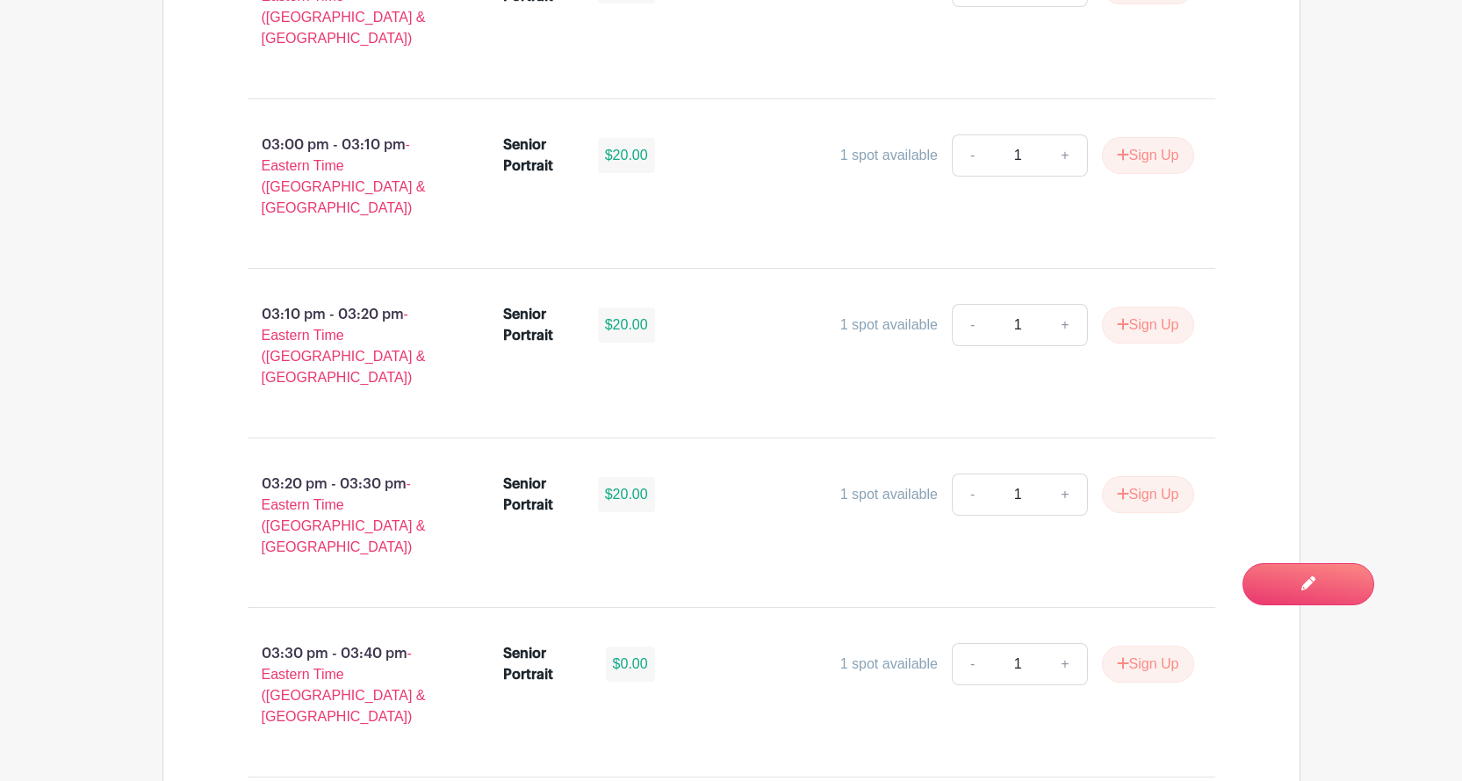
scroll to position [2019, 0]
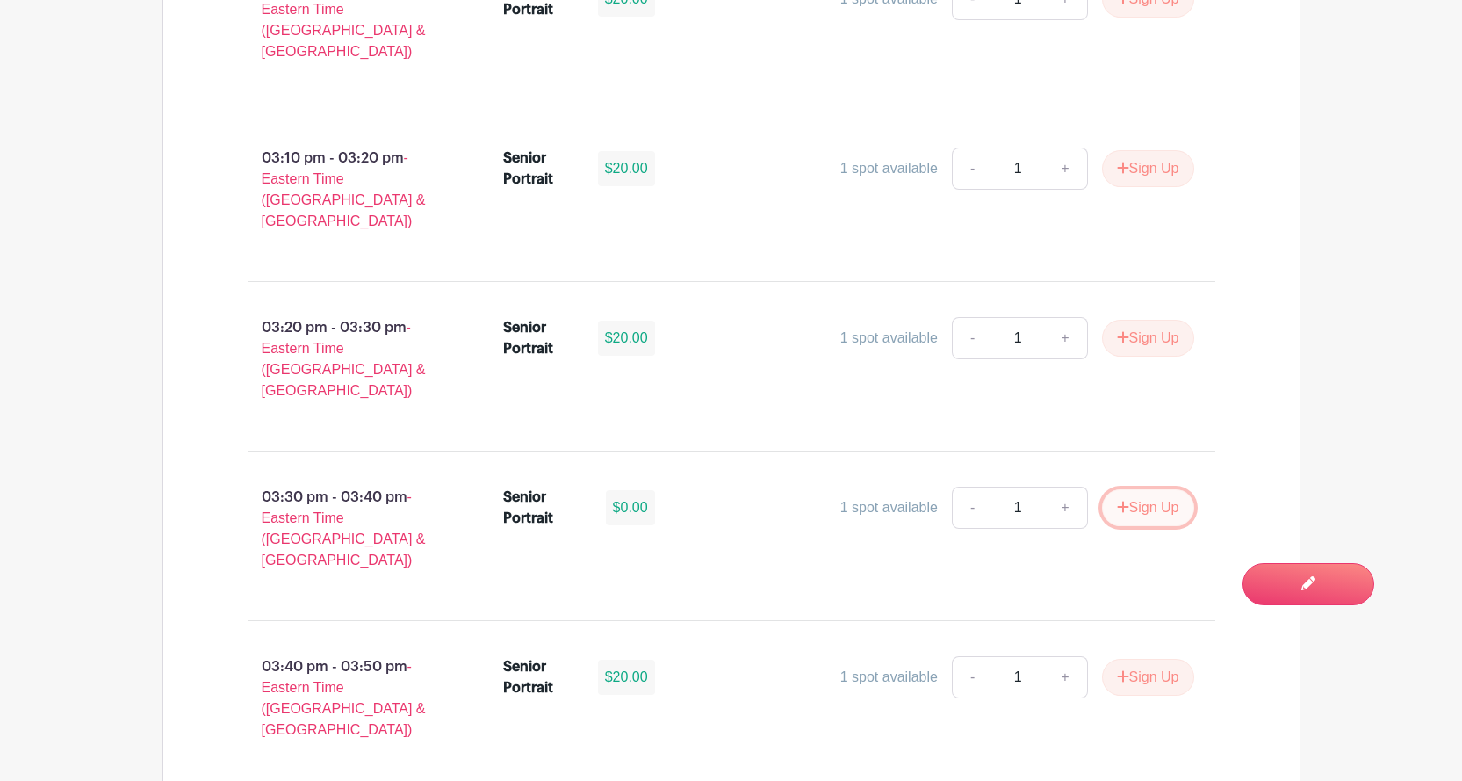
click at [1131, 489] on button "Sign Up" at bounding box center [1148, 507] width 92 height 37
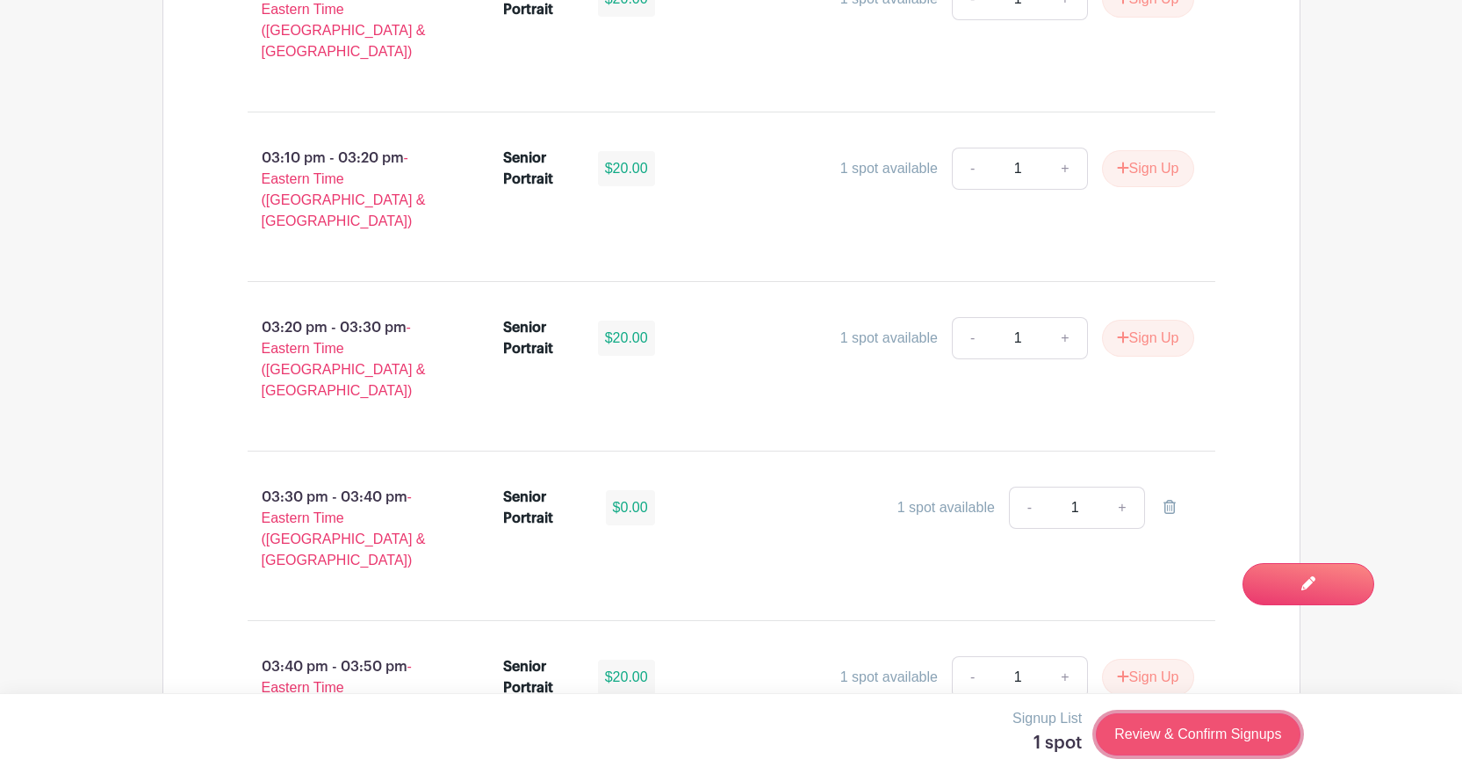
click at [1171, 737] on link "Review & Confirm Signups" at bounding box center [1198, 734] width 204 height 42
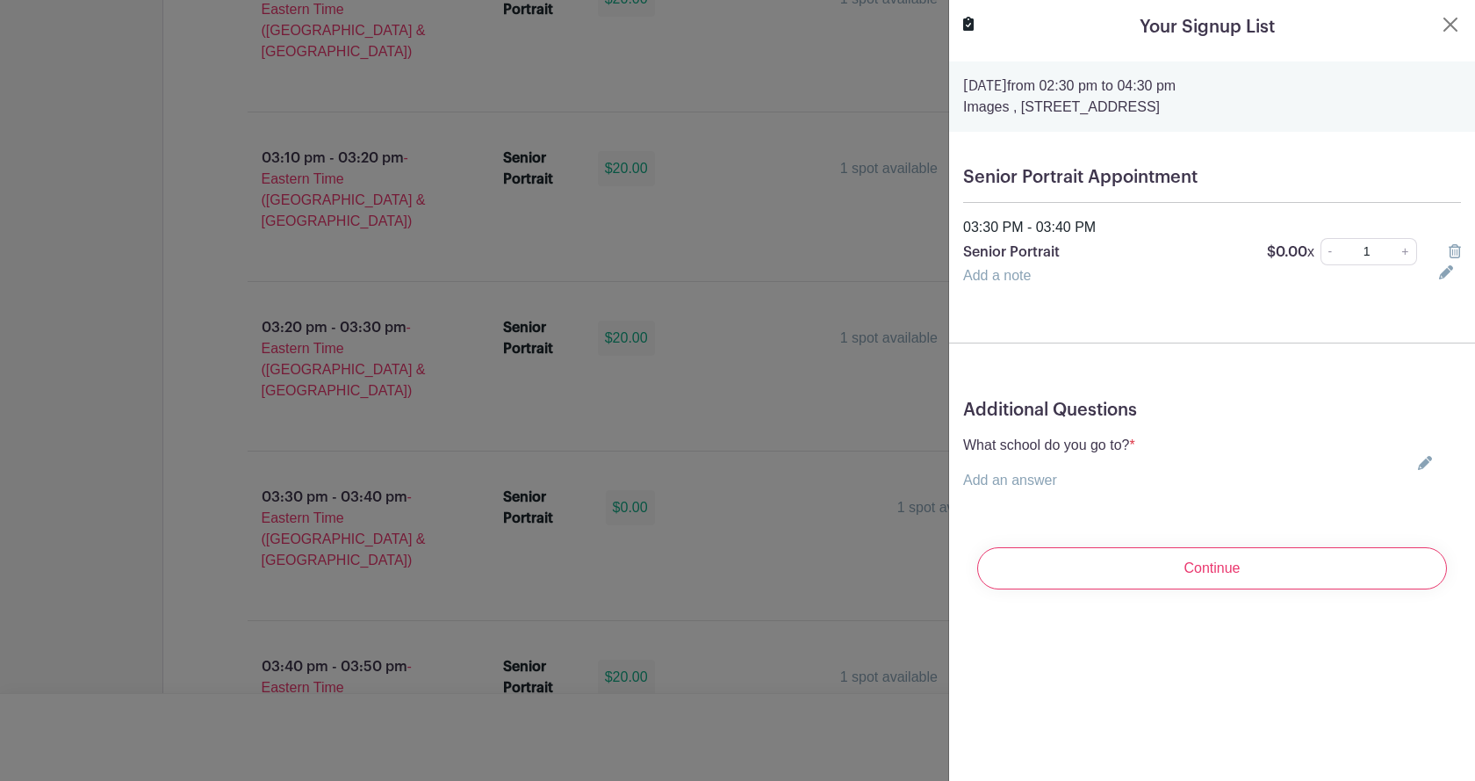
click at [1418, 461] on icon at bounding box center [1425, 463] width 14 height 14
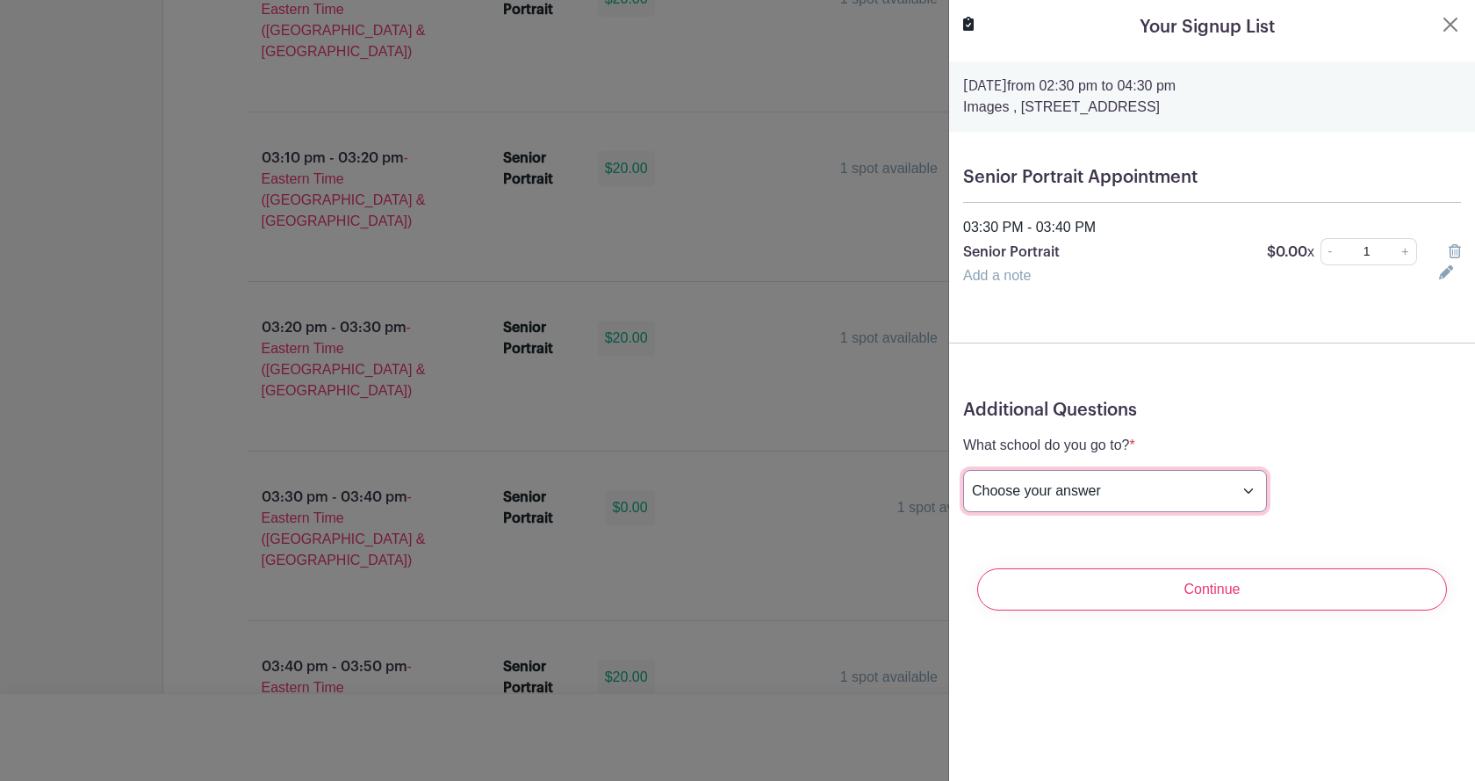
click at [1159, 486] on select "Choose your answer [GEOGRAPHIC_DATA] High [PERSON_NAME] High [PERSON_NAME] High…" at bounding box center [1115, 491] width 304 height 42
select select "3950"
click at [963, 470] on select "Choose your answer [GEOGRAPHIC_DATA] High [PERSON_NAME] High [PERSON_NAME] High…" at bounding box center [1115, 491] width 304 height 42
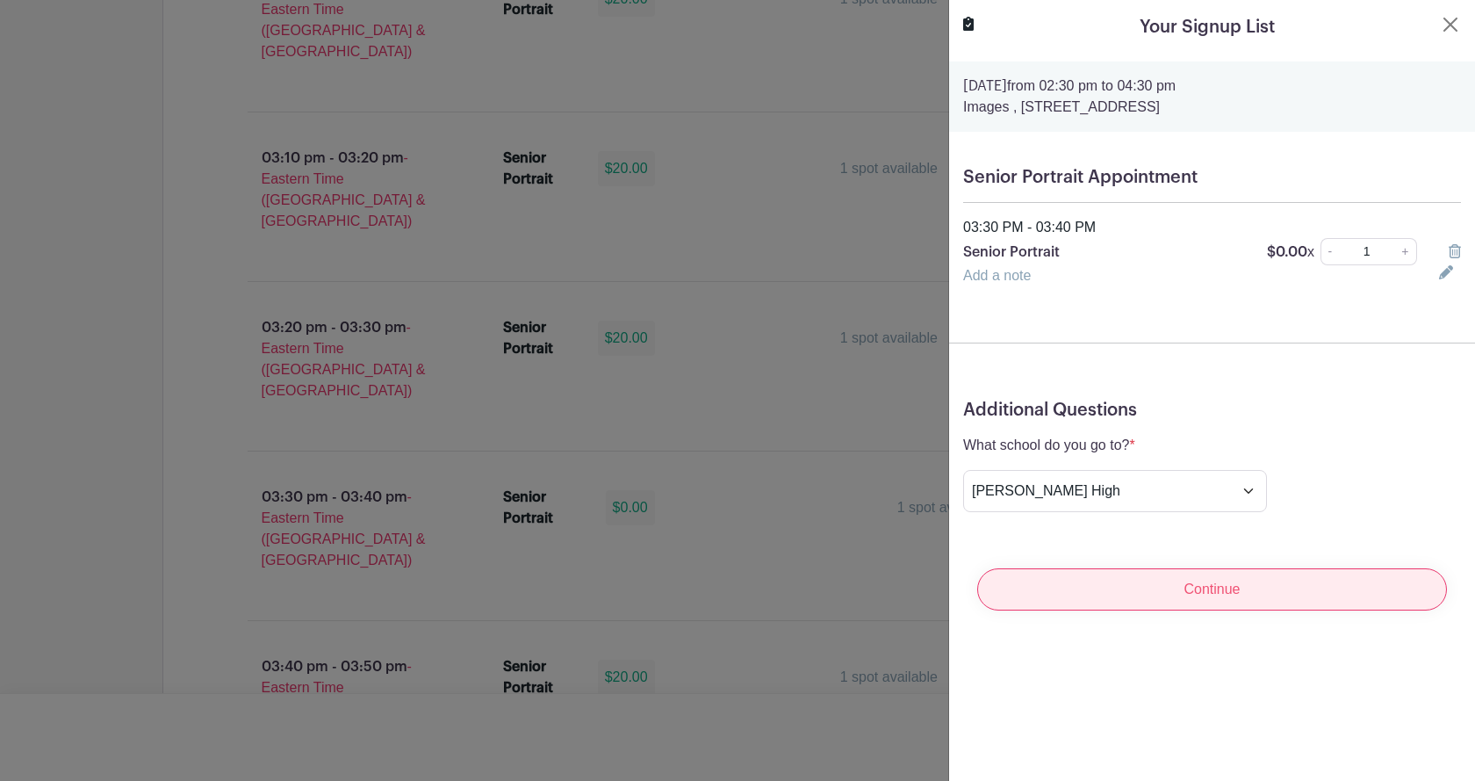
click at [1261, 585] on input "Continue" at bounding box center [1212, 589] width 470 height 42
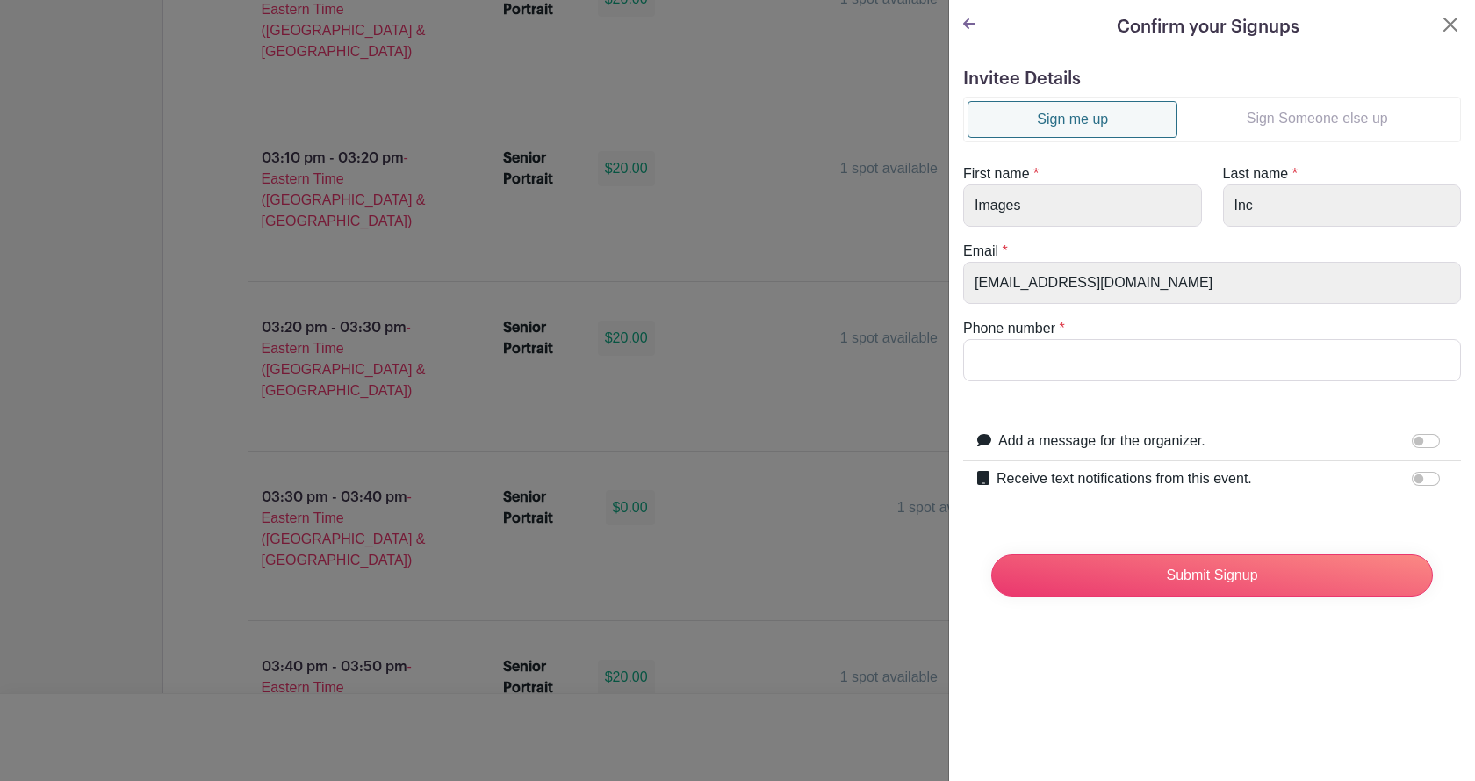
click at [1310, 116] on link "Sign Someone else up" at bounding box center [1316, 118] width 279 height 35
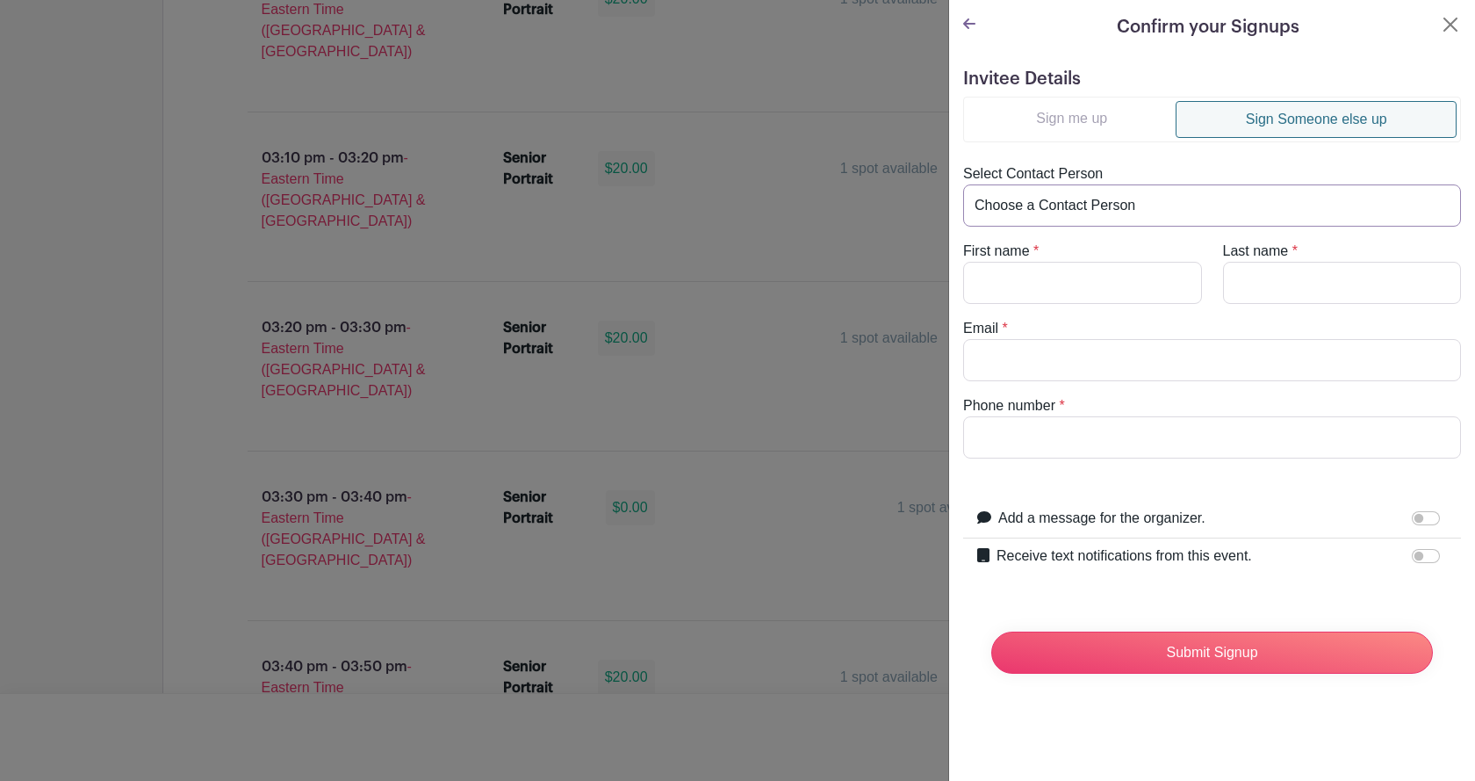
click at [1077, 212] on select "Choose a Contact Person Aaron Whitner (aaronwhitner42@gmail.com) Abby Herringto…" at bounding box center [1212, 205] width 498 height 42
select select "frsmith1222@gmail.com"
click at [963, 184] on select "Choose a Contact Person Aaron Whitner (aaronwhitner42@gmail.com) Abby Herringto…" at bounding box center [1212, 205] width 498 height 42
type input "Tamia"
type input "Wigfall"
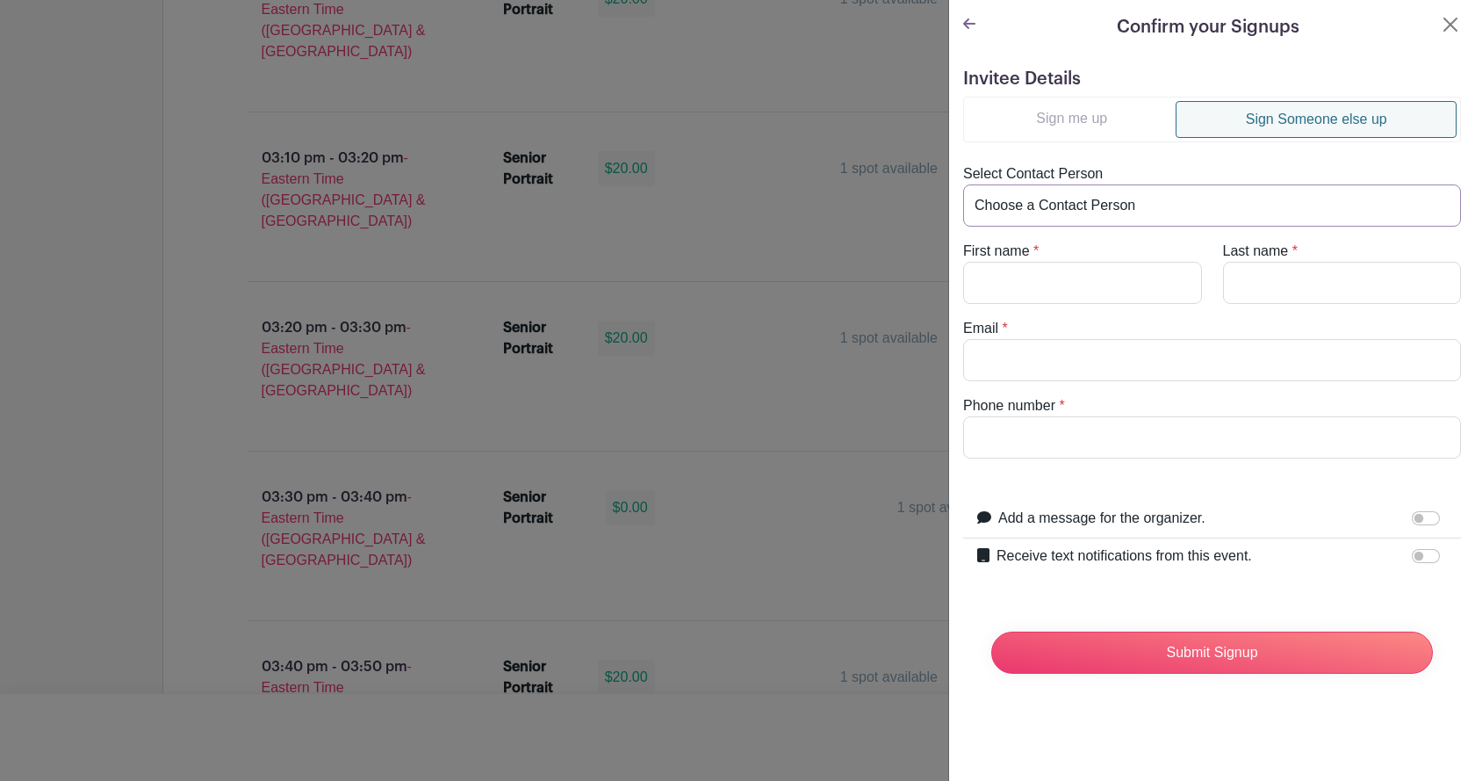
type input "frsmith1222@gmail.com"
type input "6789726832"
click at [1413, 561] on input "Receive text notifications from this event." at bounding box center [1426, 556] width 28 height 14
checkbox input "true"
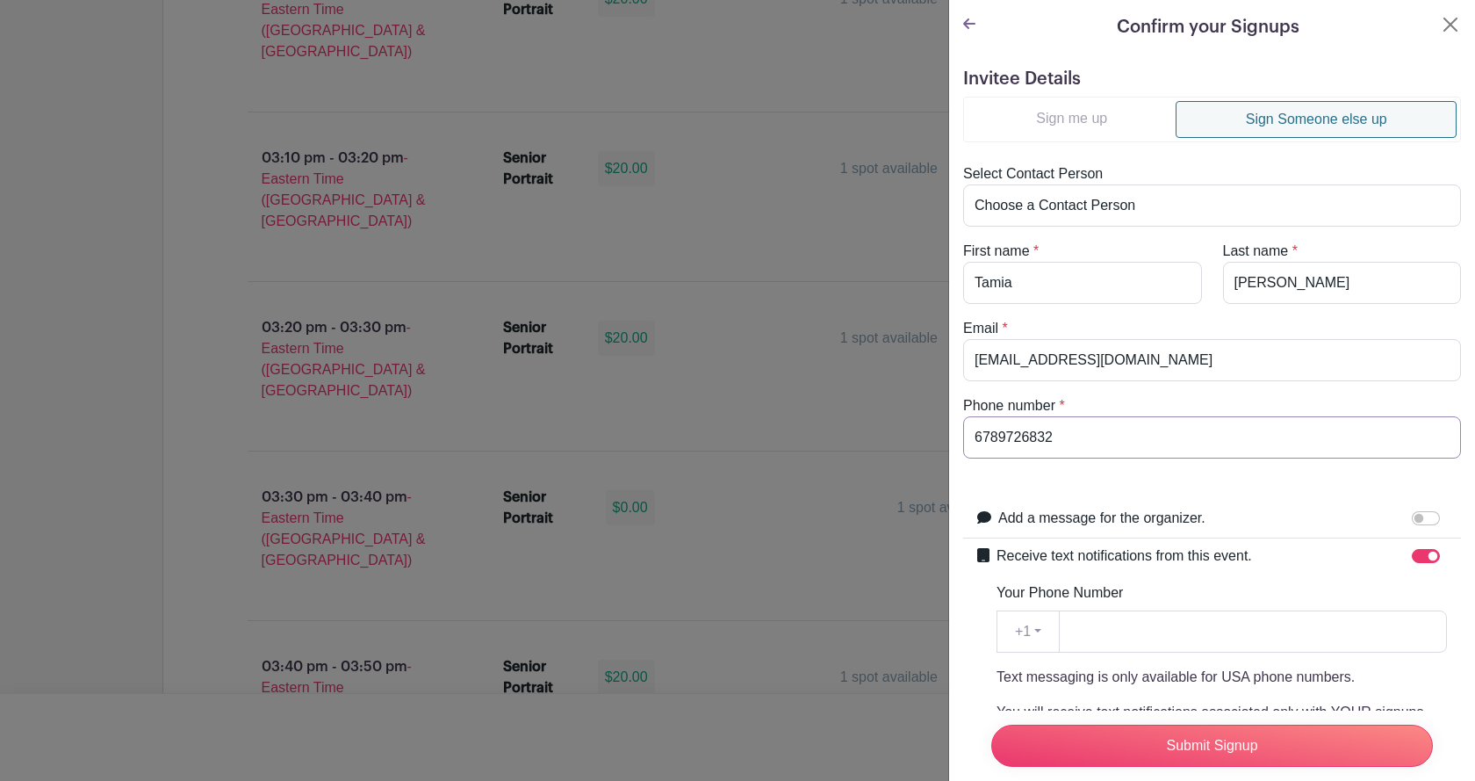
drag, startPoint x: 1138, startPoint y: 443, endPoint x: 909, endPoint y: 452, distance: 229.3
paste input "6789726832"
type input "6789726832"
click at [1133, 726] on input "Submit Signup" at bounding box center [1212, 745] width 442 height 42
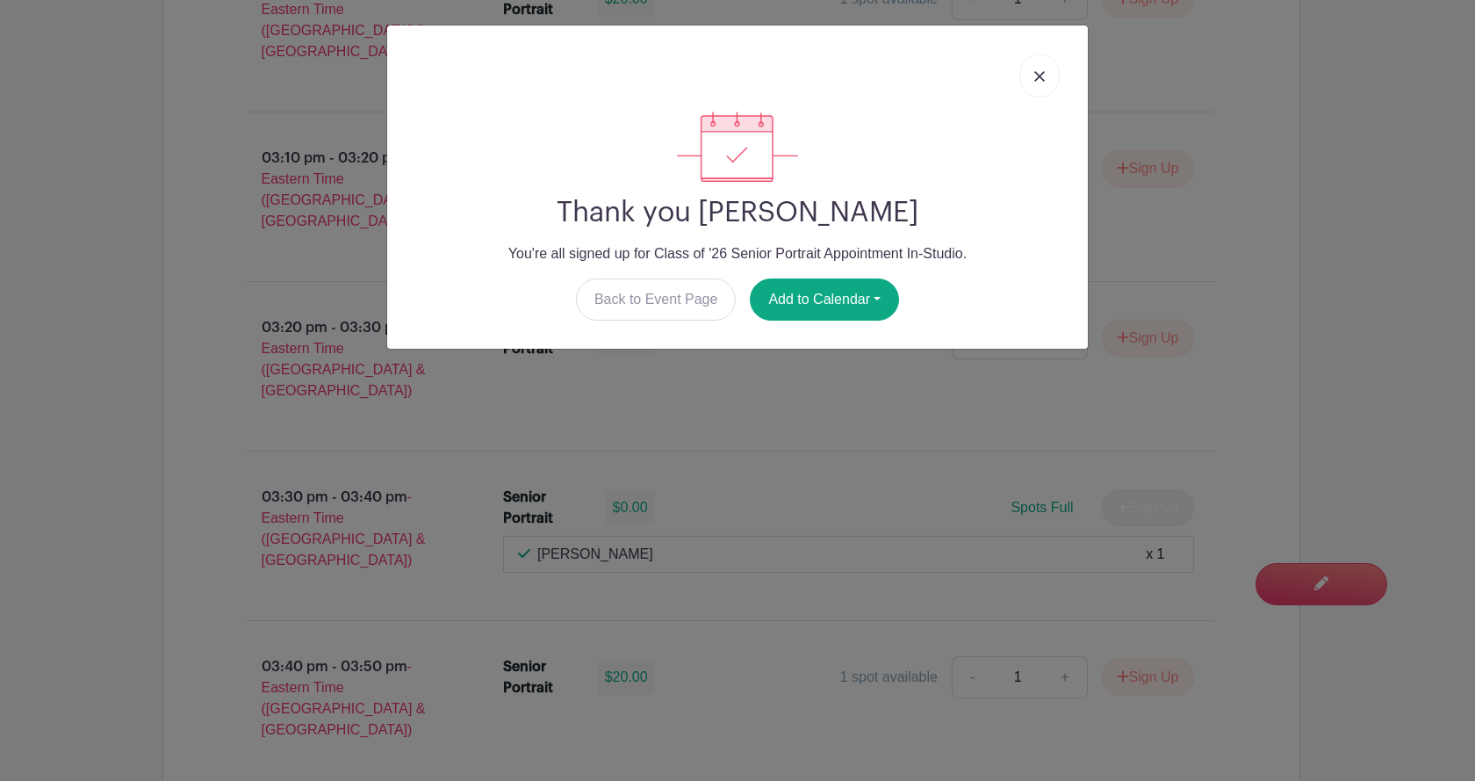
click at [1033, 81] on link at bounding box center [1039, 76] width 40 height 44
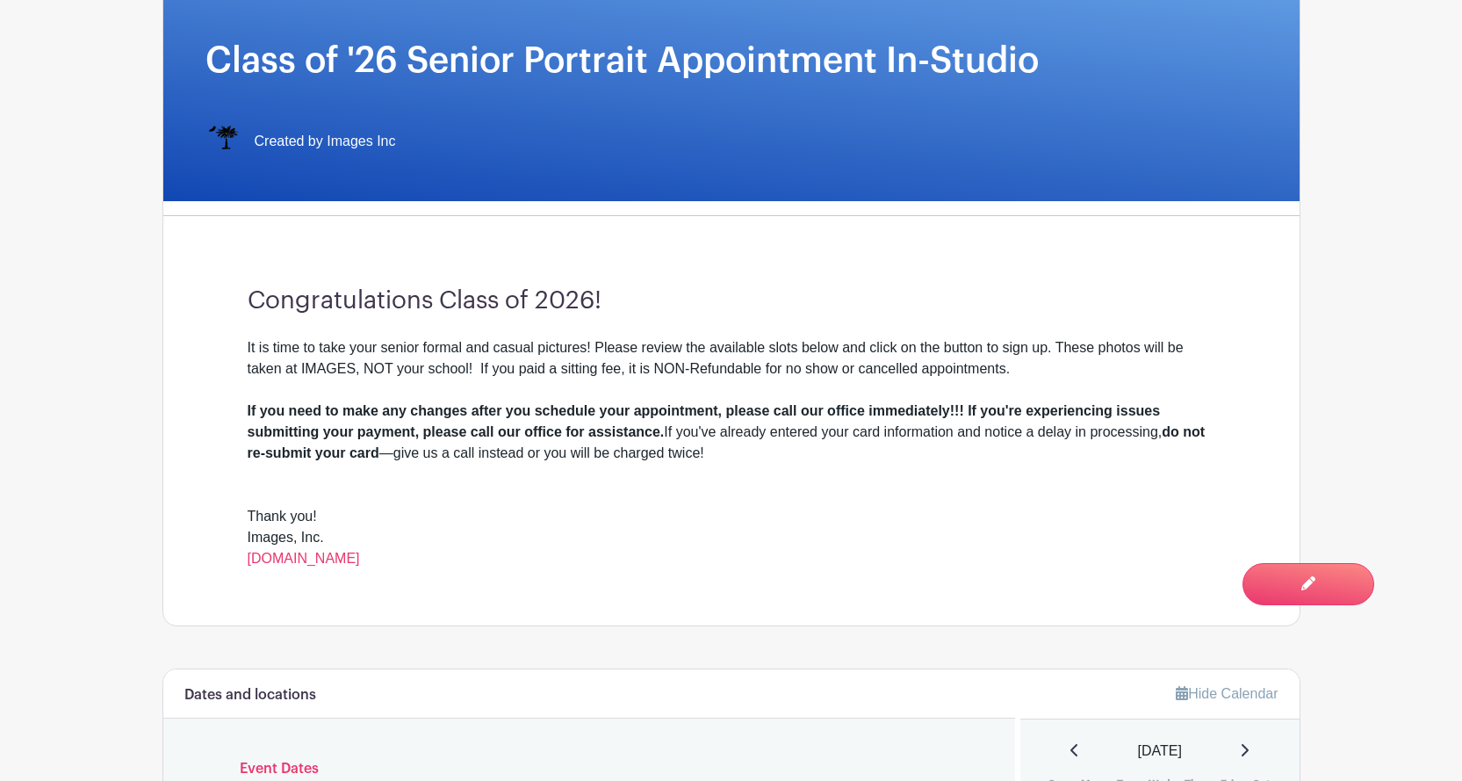
scroll to position [0, 0]
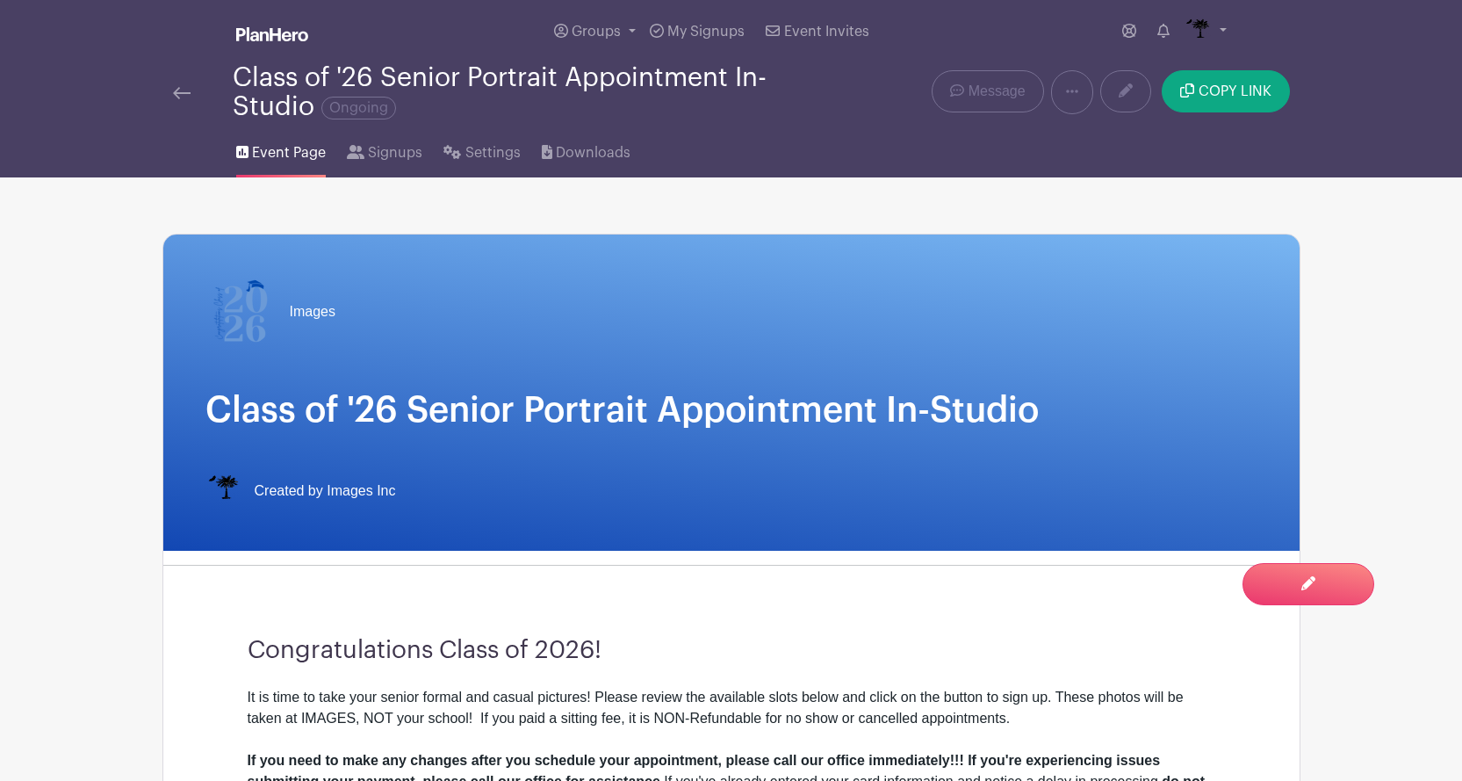
click at [184, 94] on img at bounding box center [182, 93] width 18 height 12
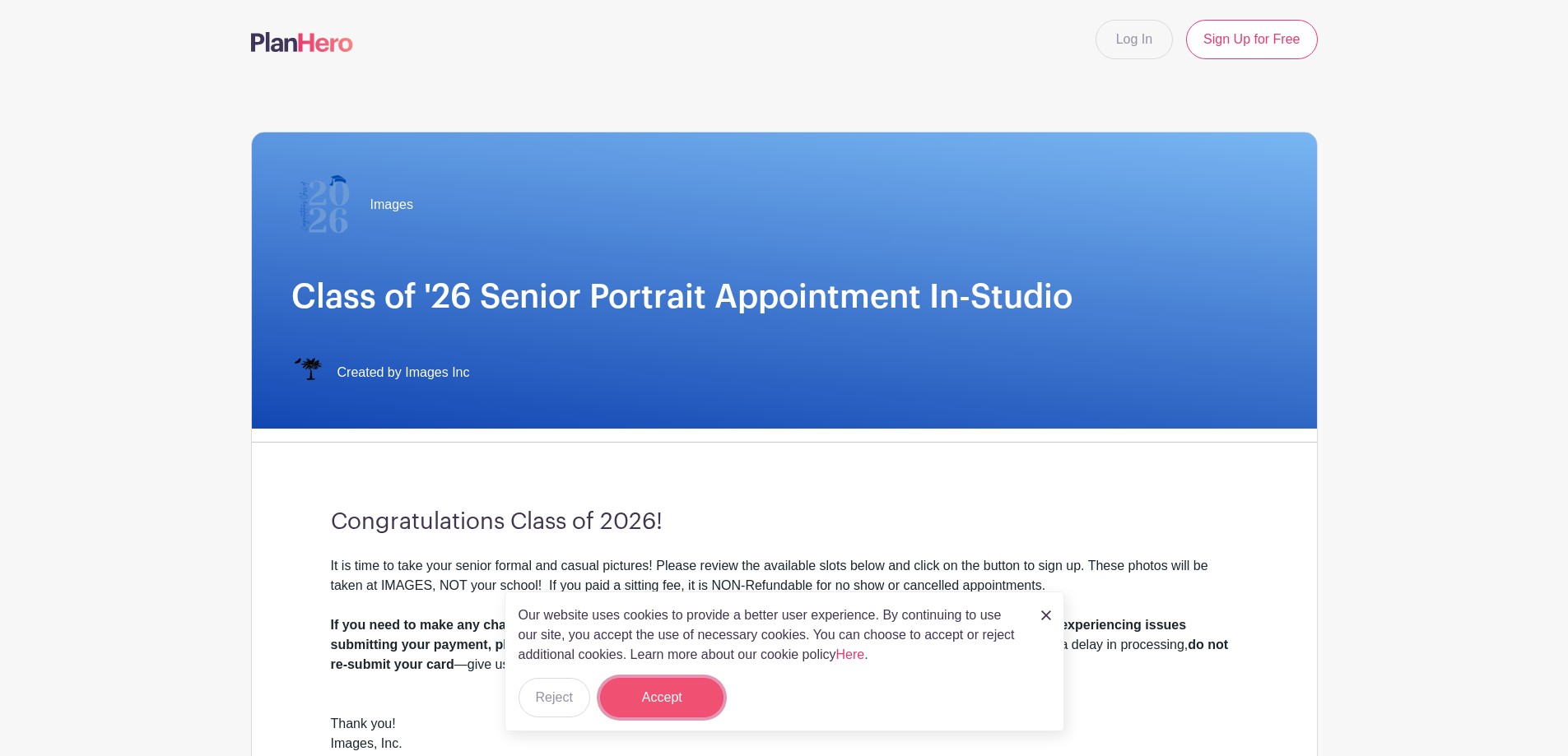
click at [655, 715] on button "Accept" at bounding box center [662, 697] width 124 height 39
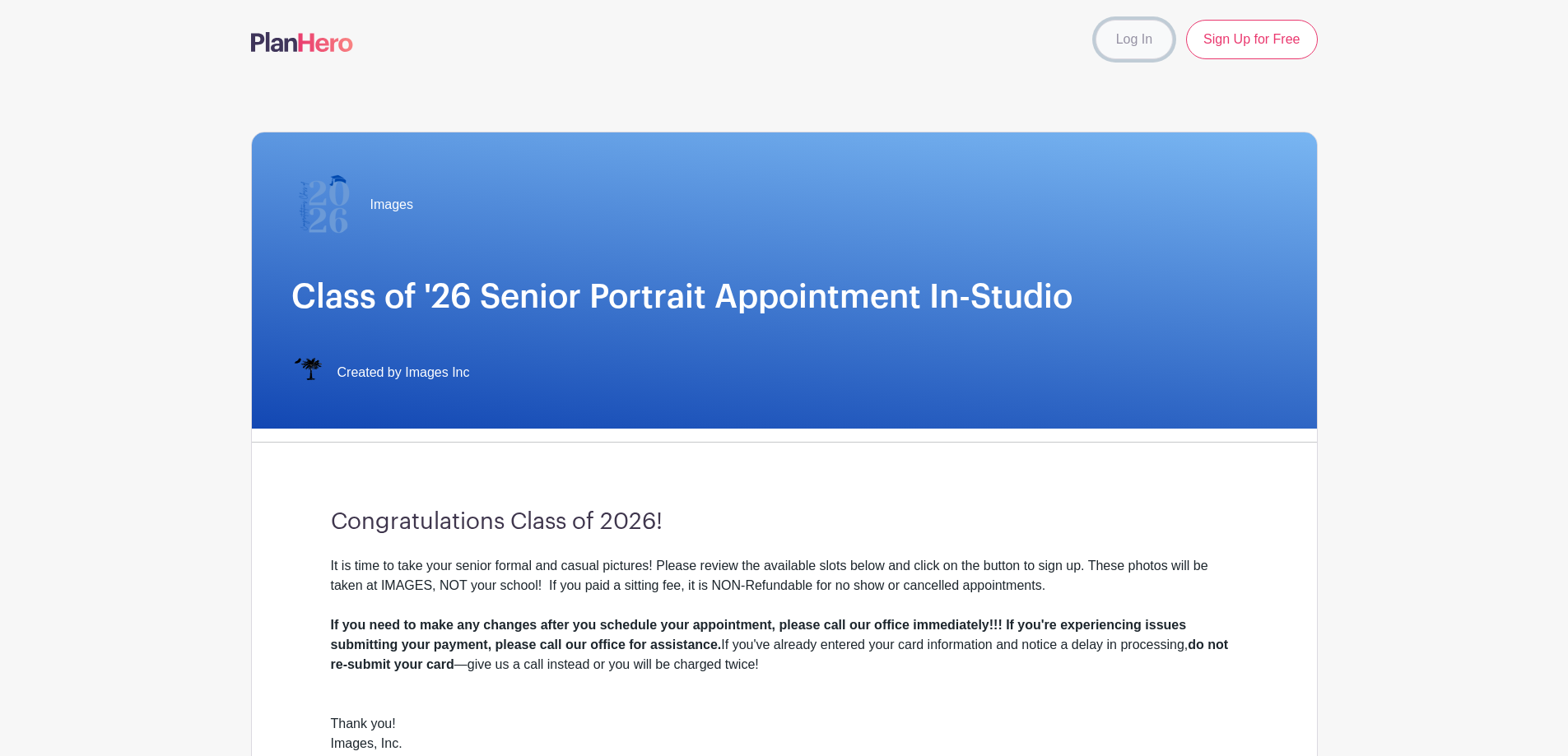
click at [1137, 39] on link "Log In" at bounding box center [1134, 39] width 78 height 39
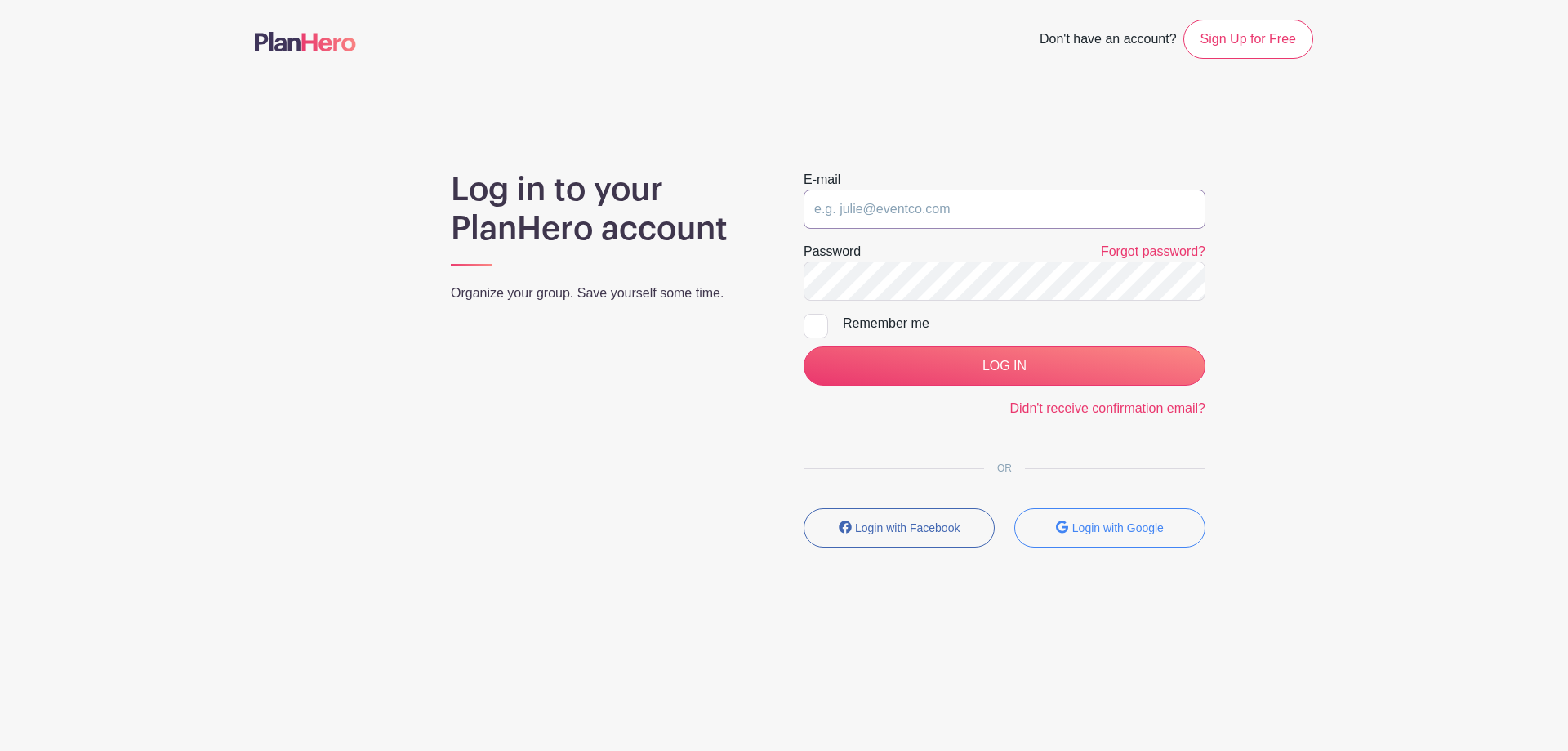
type input "[EMAIL_ADDRESS][DOMAIN_NAME]"
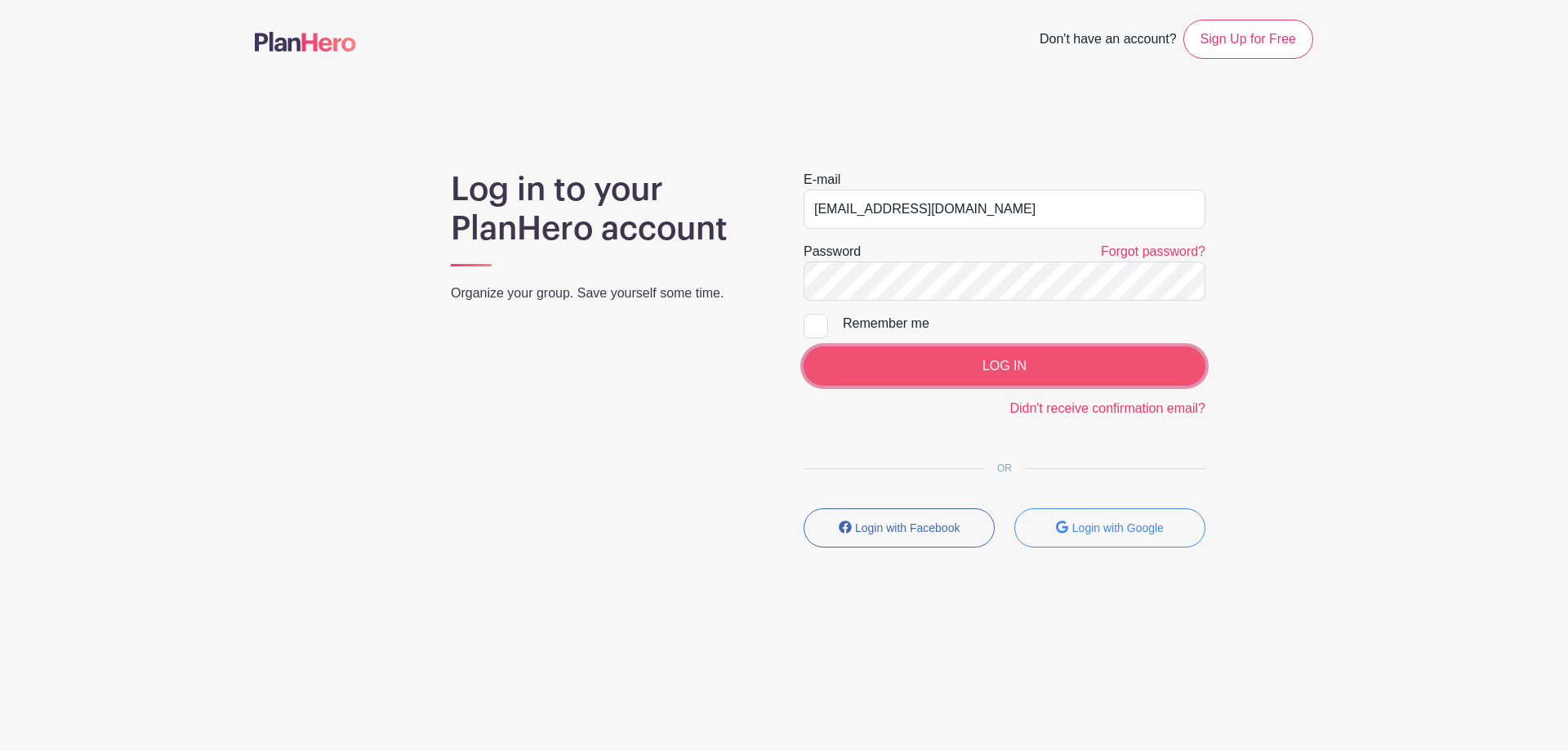
click at [992, 346] on input "LOG IN" at bounding box center [1004, 366] width 402 height 39
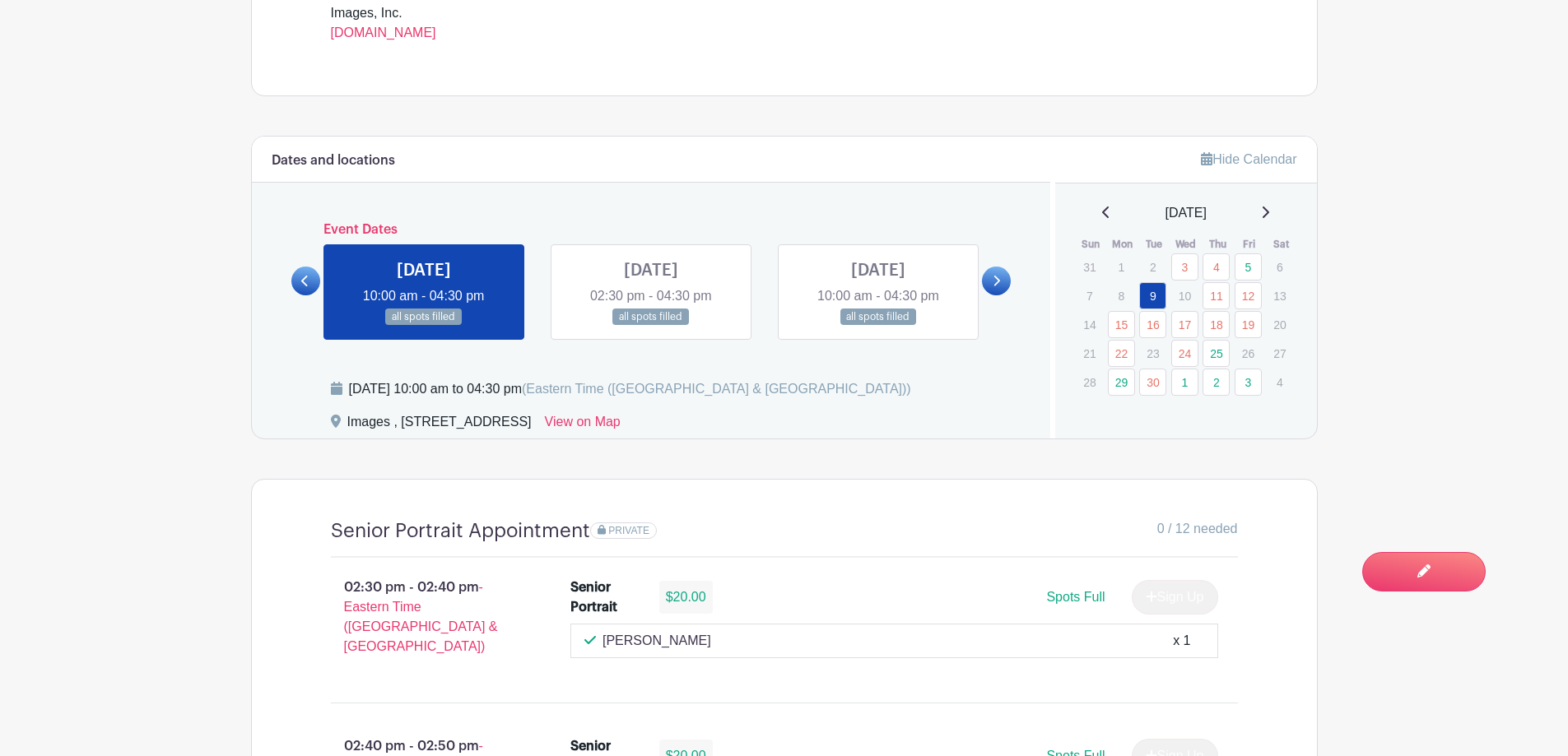
scroll to position [823, 0]
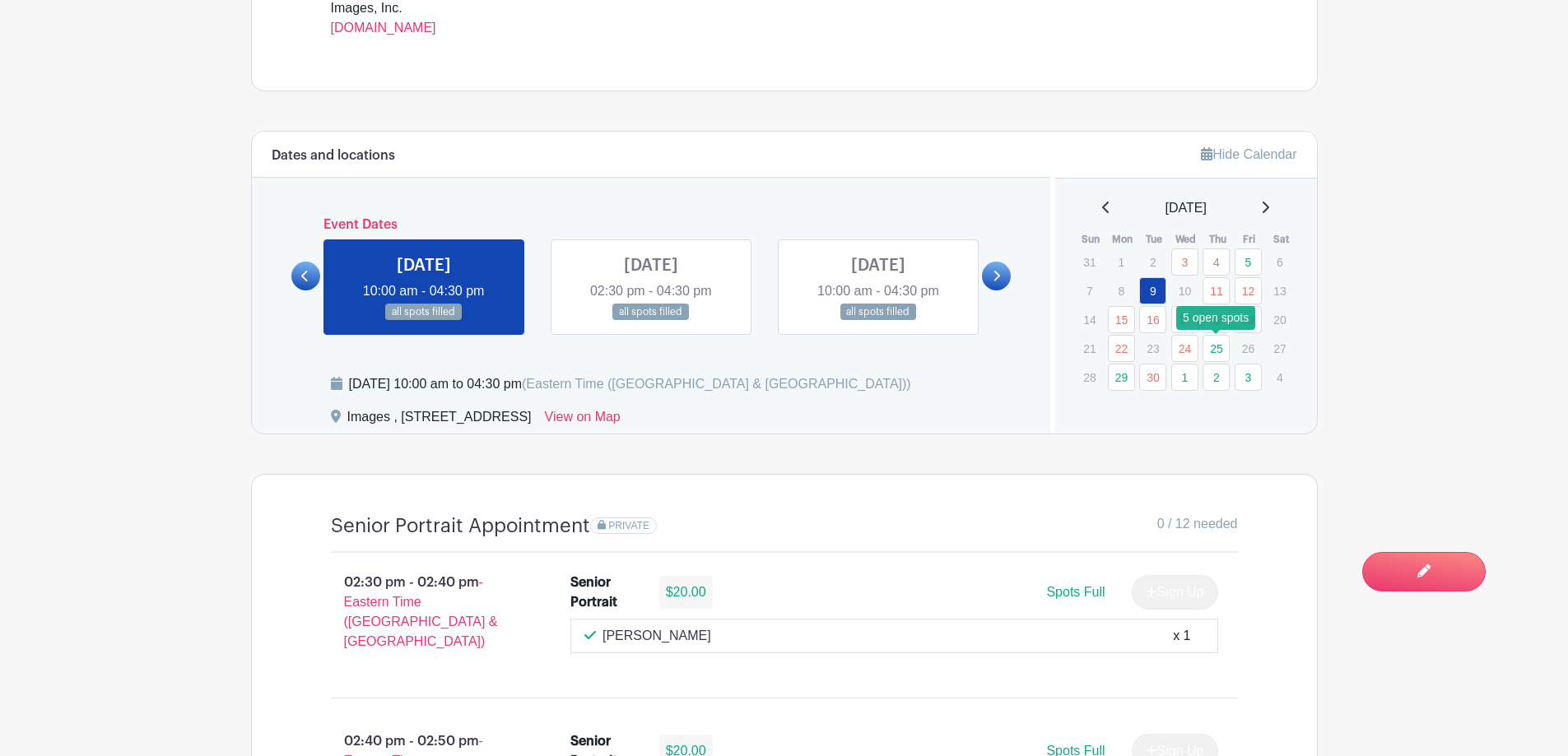
click at [1219, 354] on link "25" at bounding box center [1216, 348] width 27 height 27
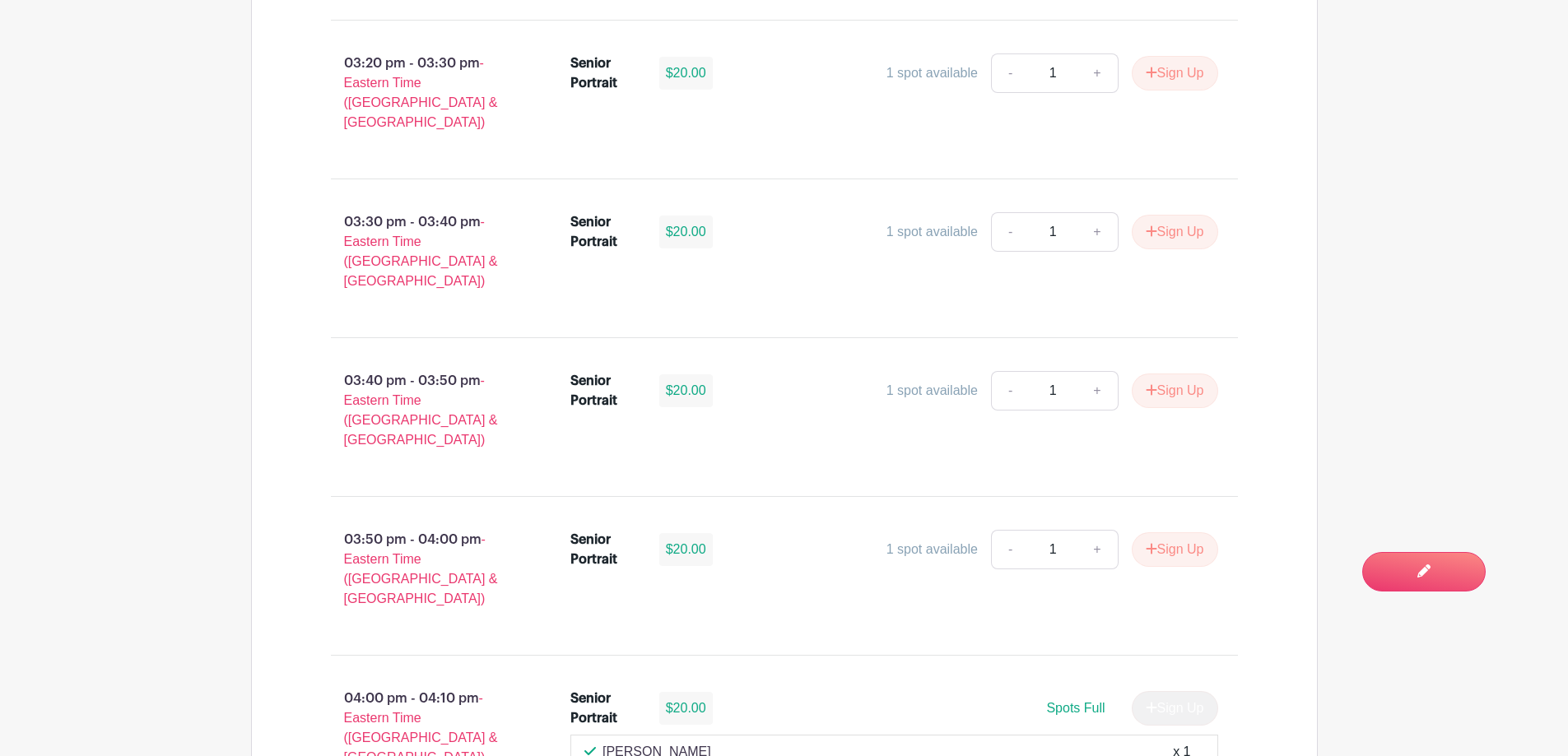
scroll to position [3536, 0]
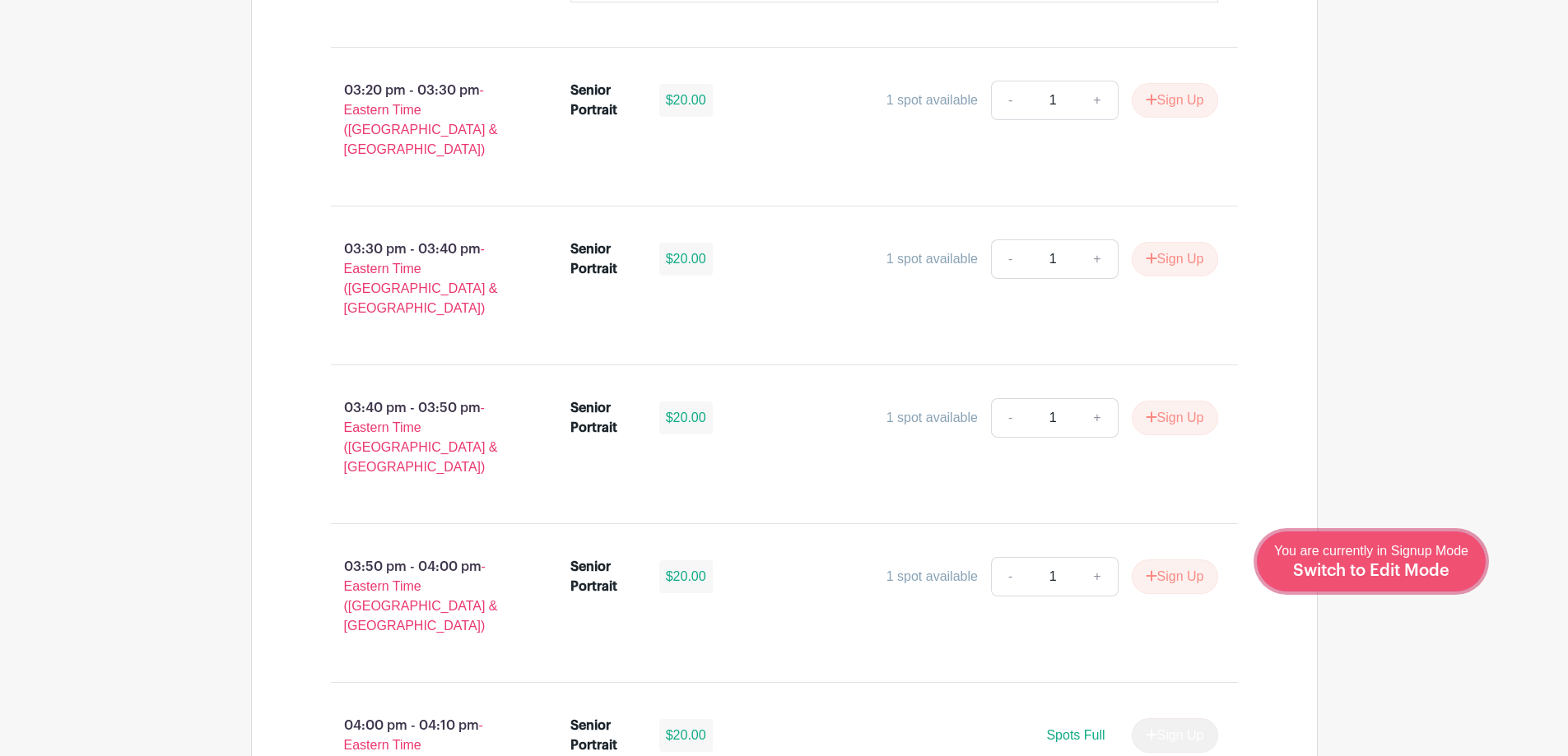
click at [1406, 569] on span "Switch to Edit Mode" at bounding box center [1370, 571] width 157 height 17
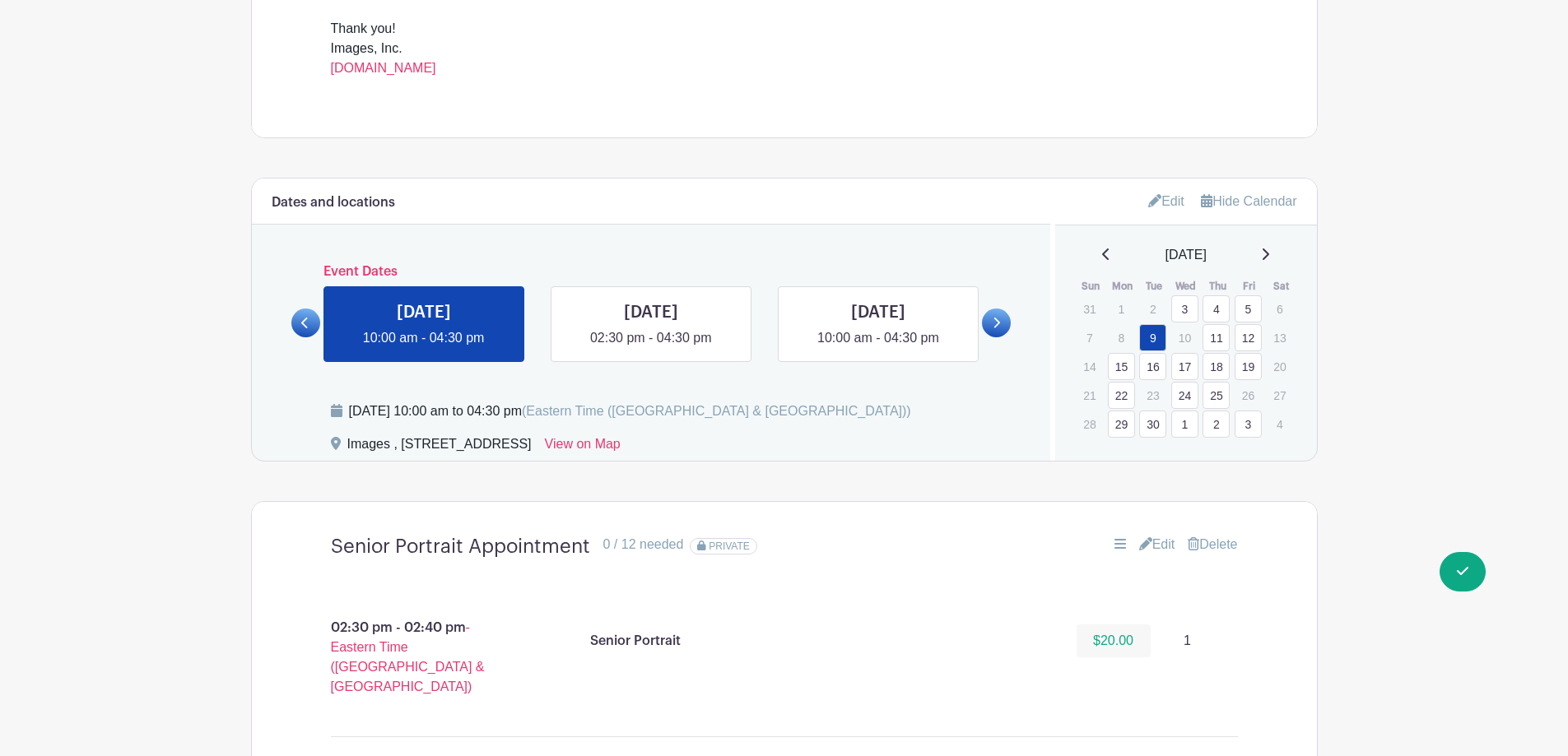
scroll to position [823, 0]
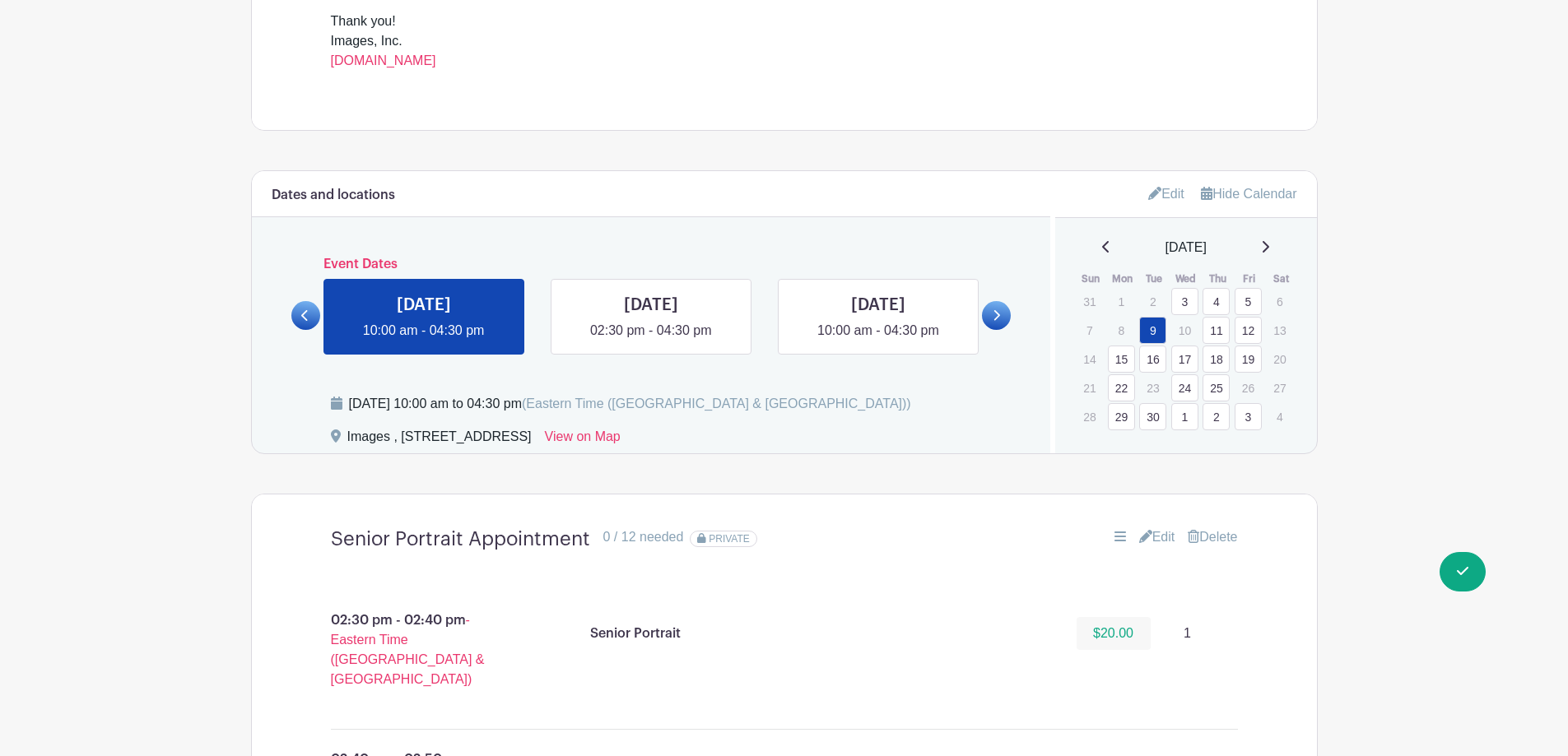
click at [1214, 381] on link "25" at bounding box center [1216, 387] width 27 height 27
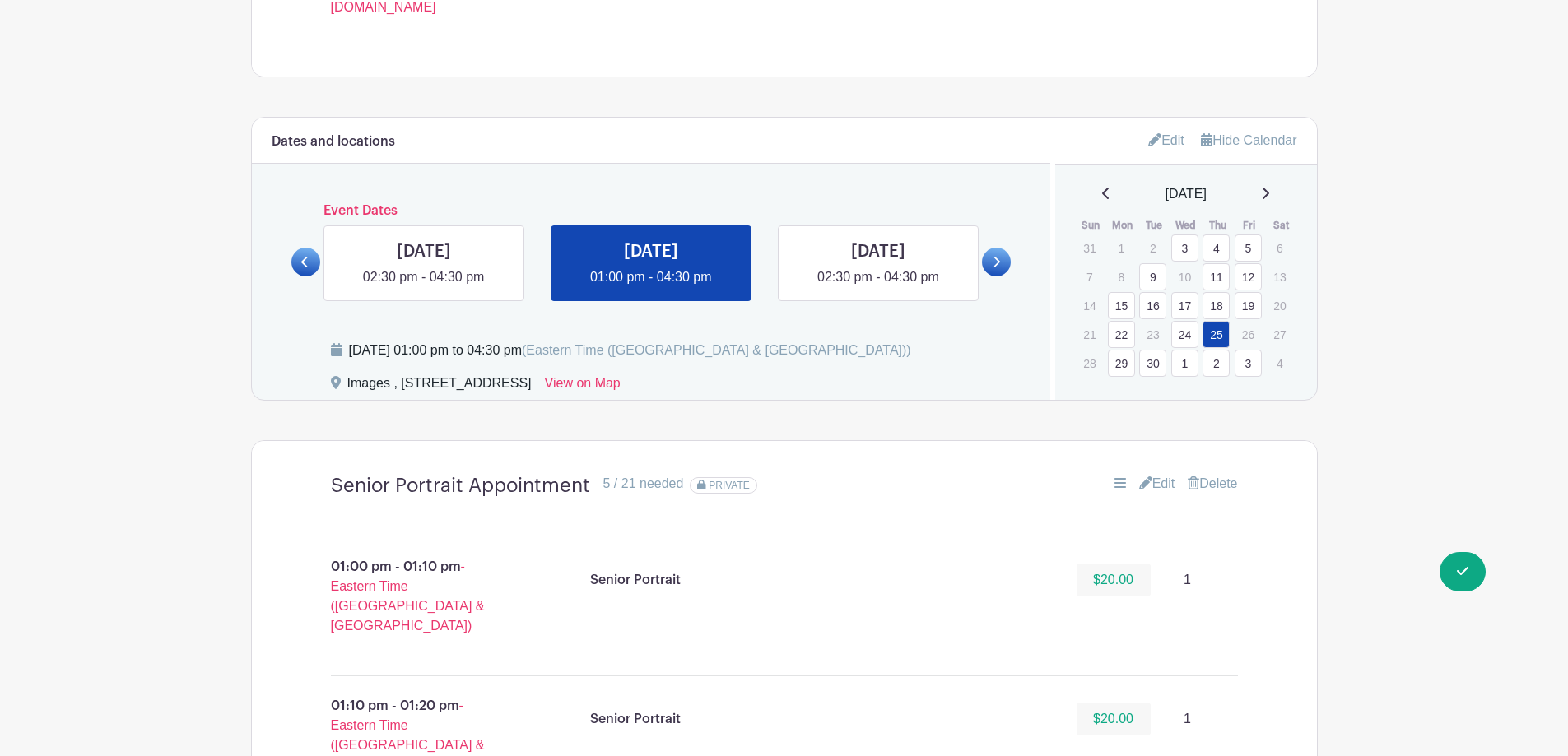
scroll to position [905, 0]
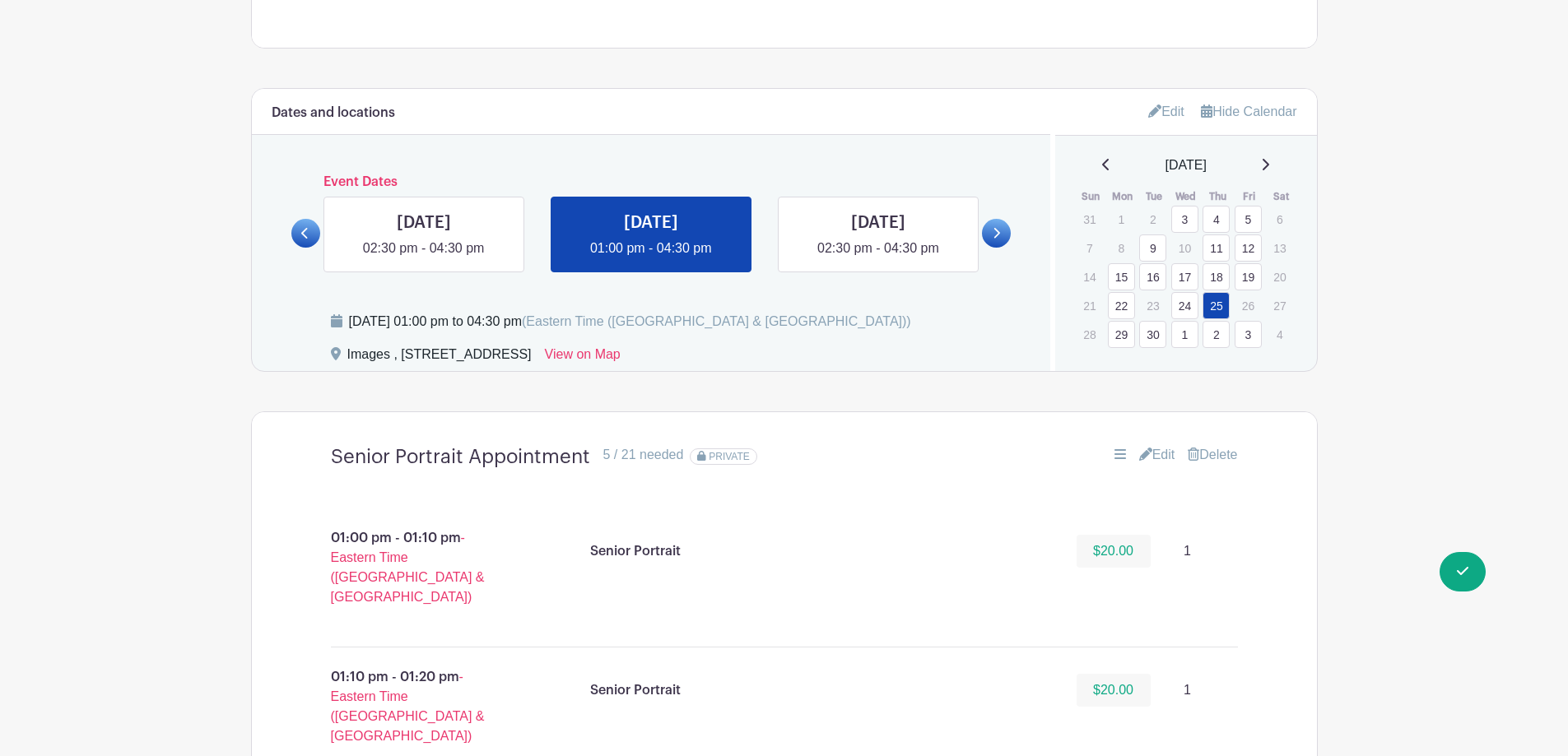
click at [1169, 461] on link "Edit" at bounding box center [1157, 454] width 37 height 20
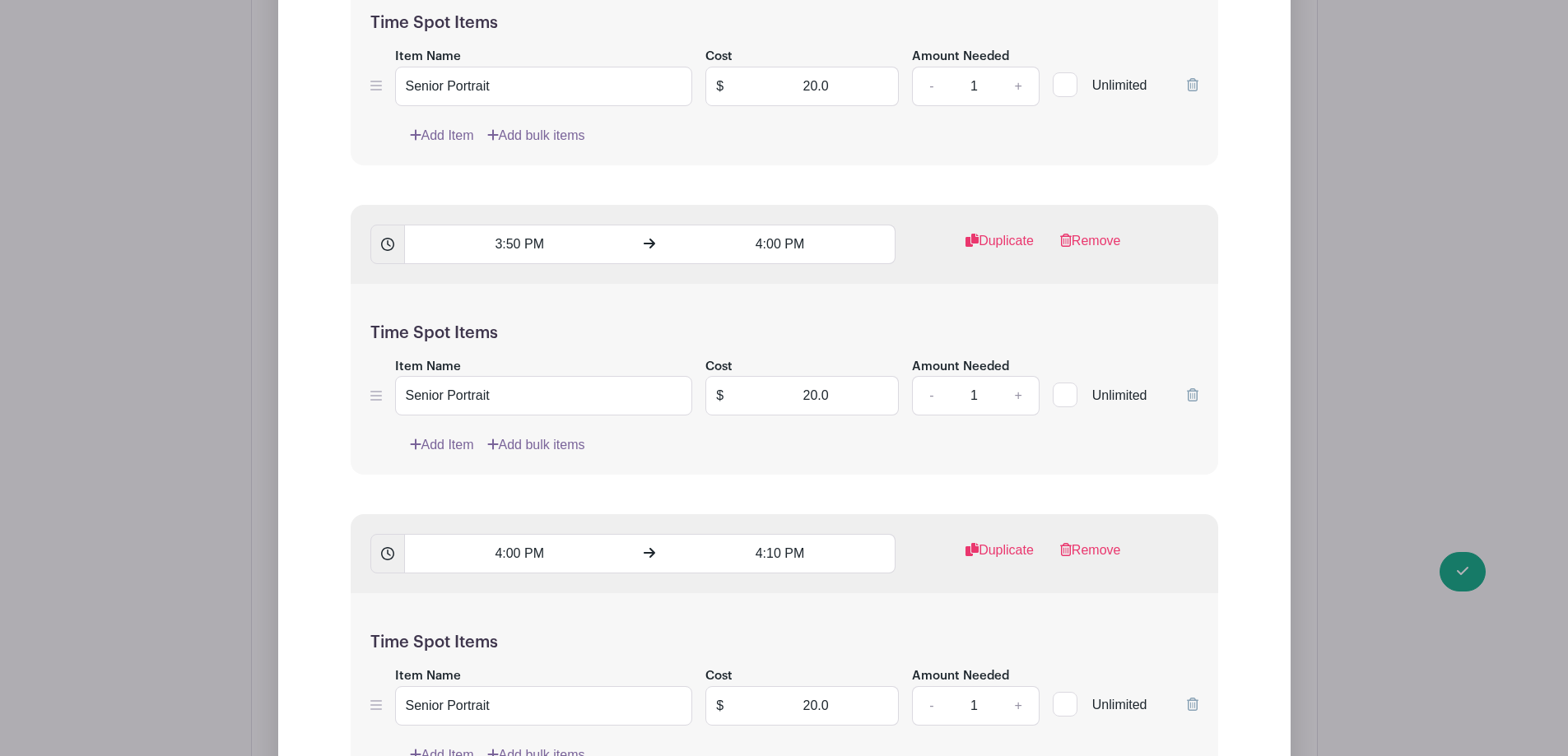
scroll to position [6745, 0]
drag, startPoint x: 742, startPoint y: 418, endPoint x: 840, endPoint y: 389, distance: 102.2
click at [840, 389] on div "Time Spot Items Item Name Senior Portrait Cost $ 20.0 Amount Needed - 1 + Unlim…" at bounding box center [784, 378] width 867 height 192
drag, startPoint x: 840, startPoint y: 389, endPoint x: 784, endPoint y: 393, distance: 56.1
click at [784, 393] on input "20.0" at bounding box center [815, 394] width 165 height 39
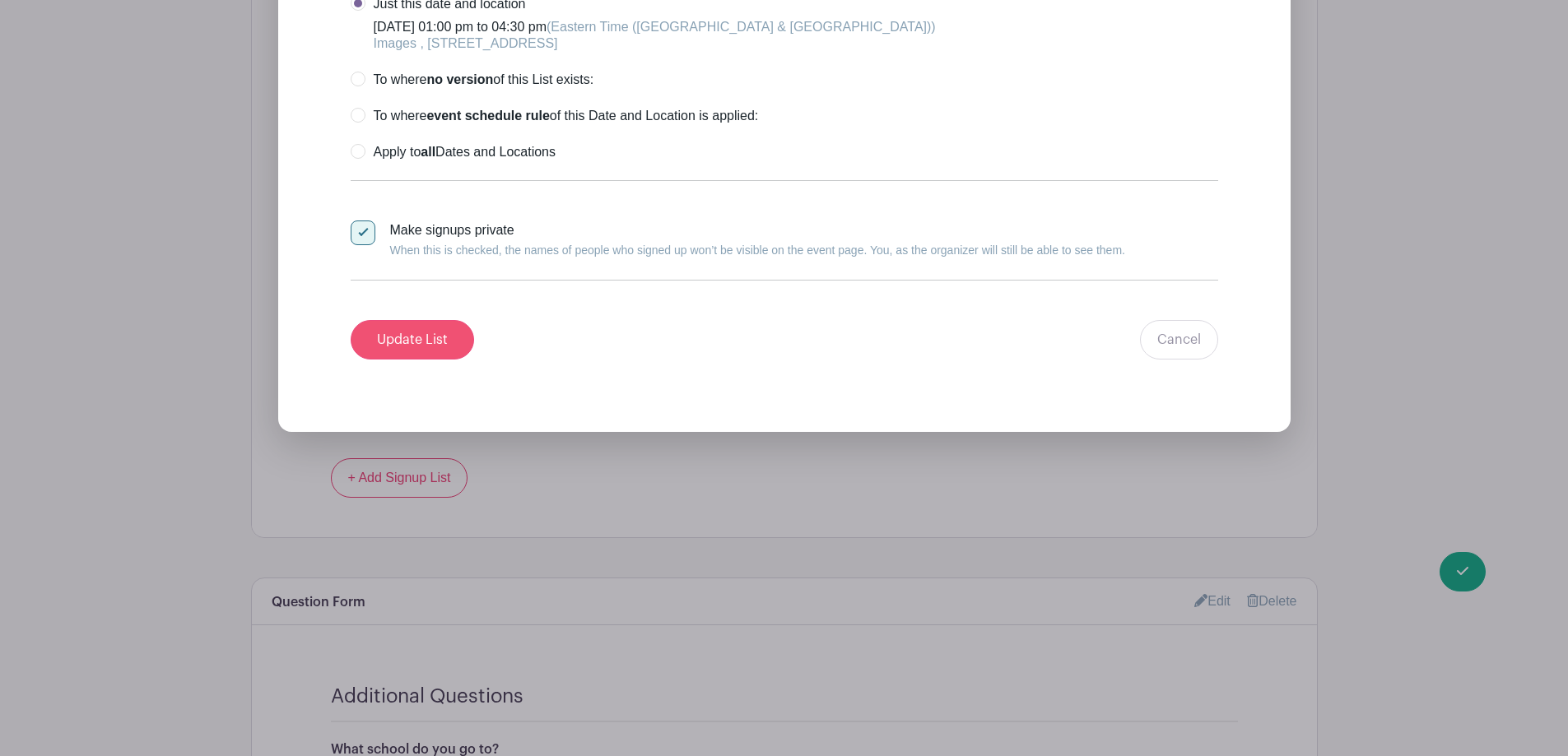
type input "0"
click at [430, 328] on input "Update List" at bounding box center [412, 340] width 124 height 39
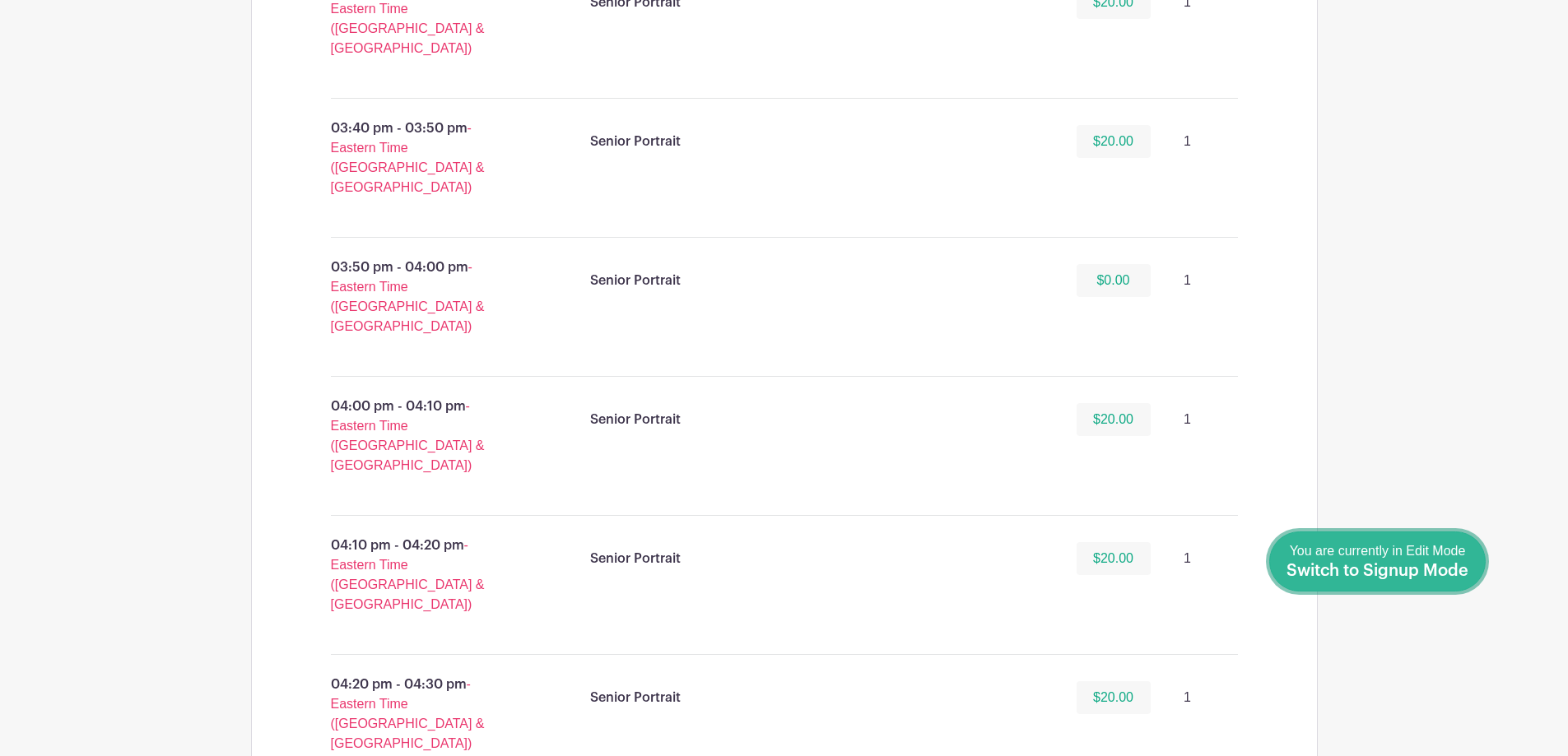
click at [1452, 568] on span "Switch to Signup Mode" at bounding box center [1377, 571] width 182 height 17
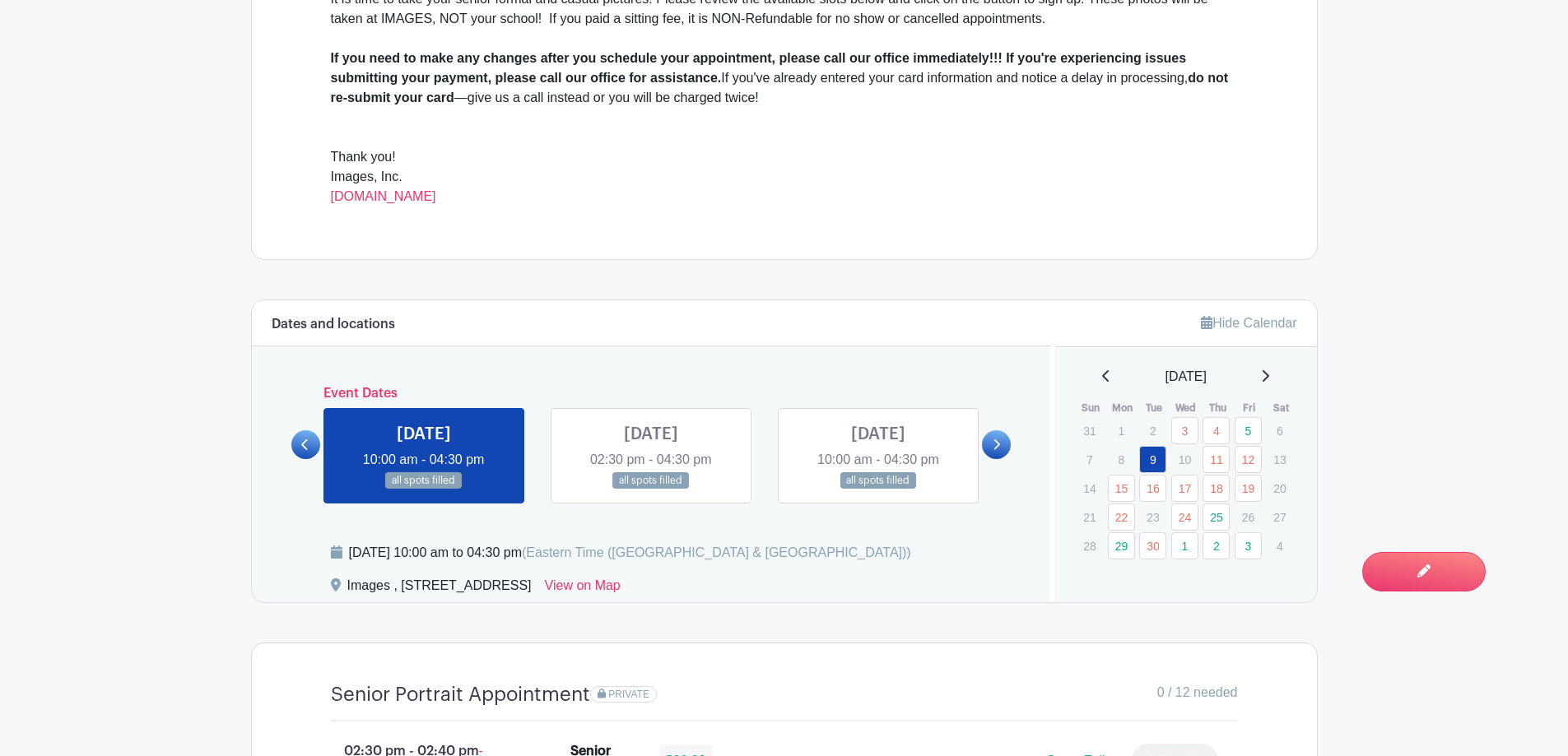
scroll to position [658, 0]
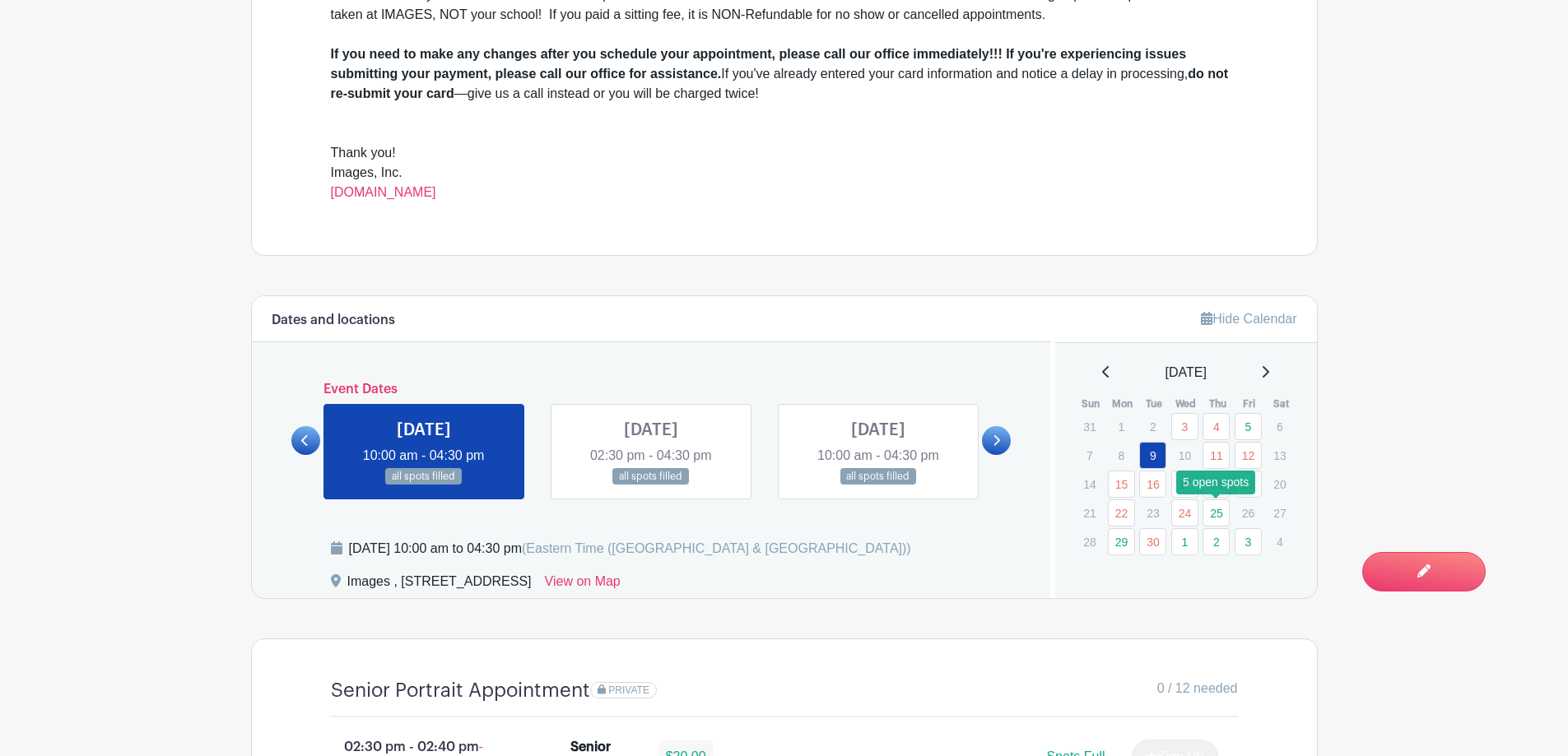
click at [1210, 514] on link "25" at bounding box center [1216, 512] width 27 height 27
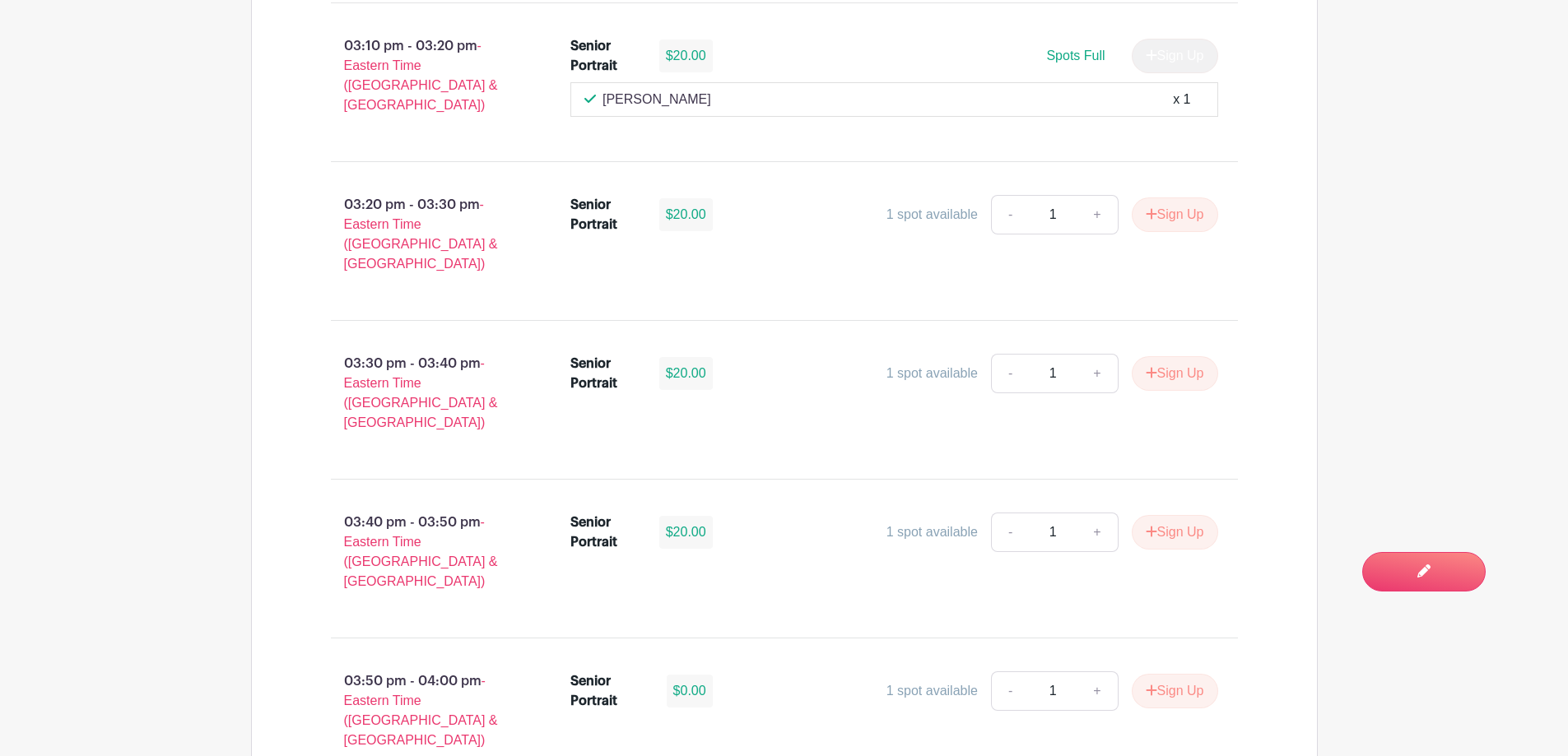
scroll to position [3536, 0]
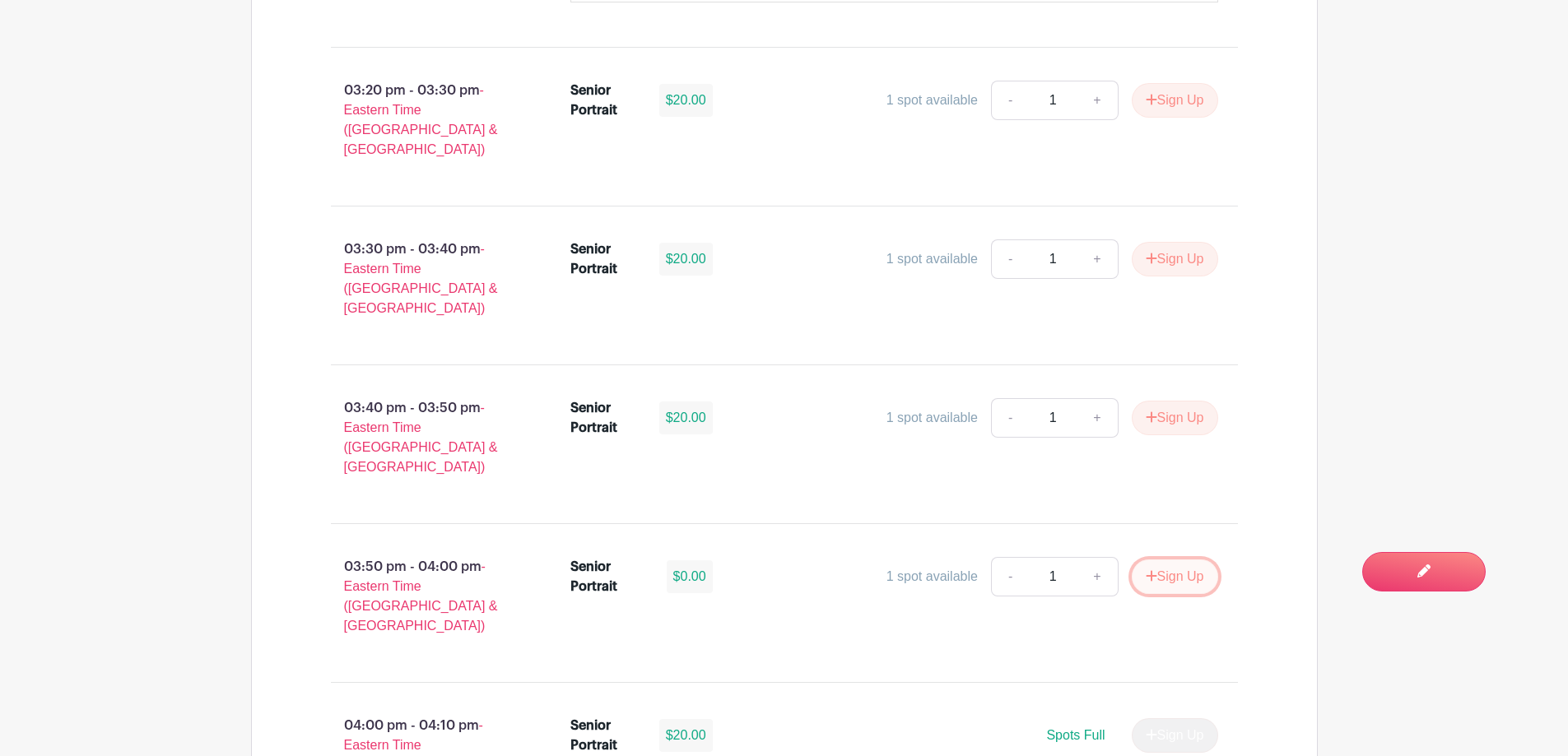
click at [1163, 559] on button "Sign Up" at bounding box center [1174, 576] width 86 height 35
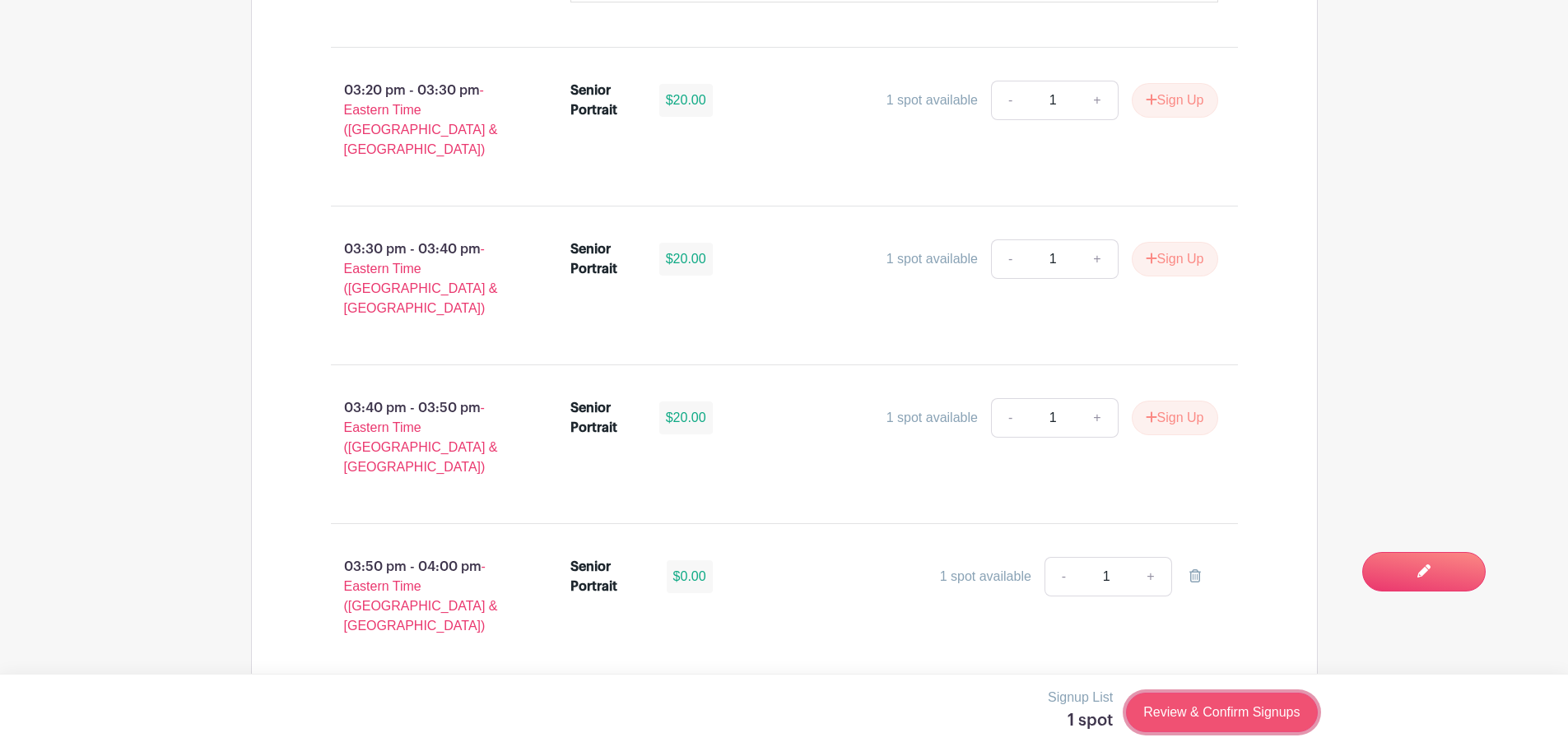
click at [1233, 717] on link "Review & Confirm Signups" at bounding box center [1221, 712] width 191 height 39
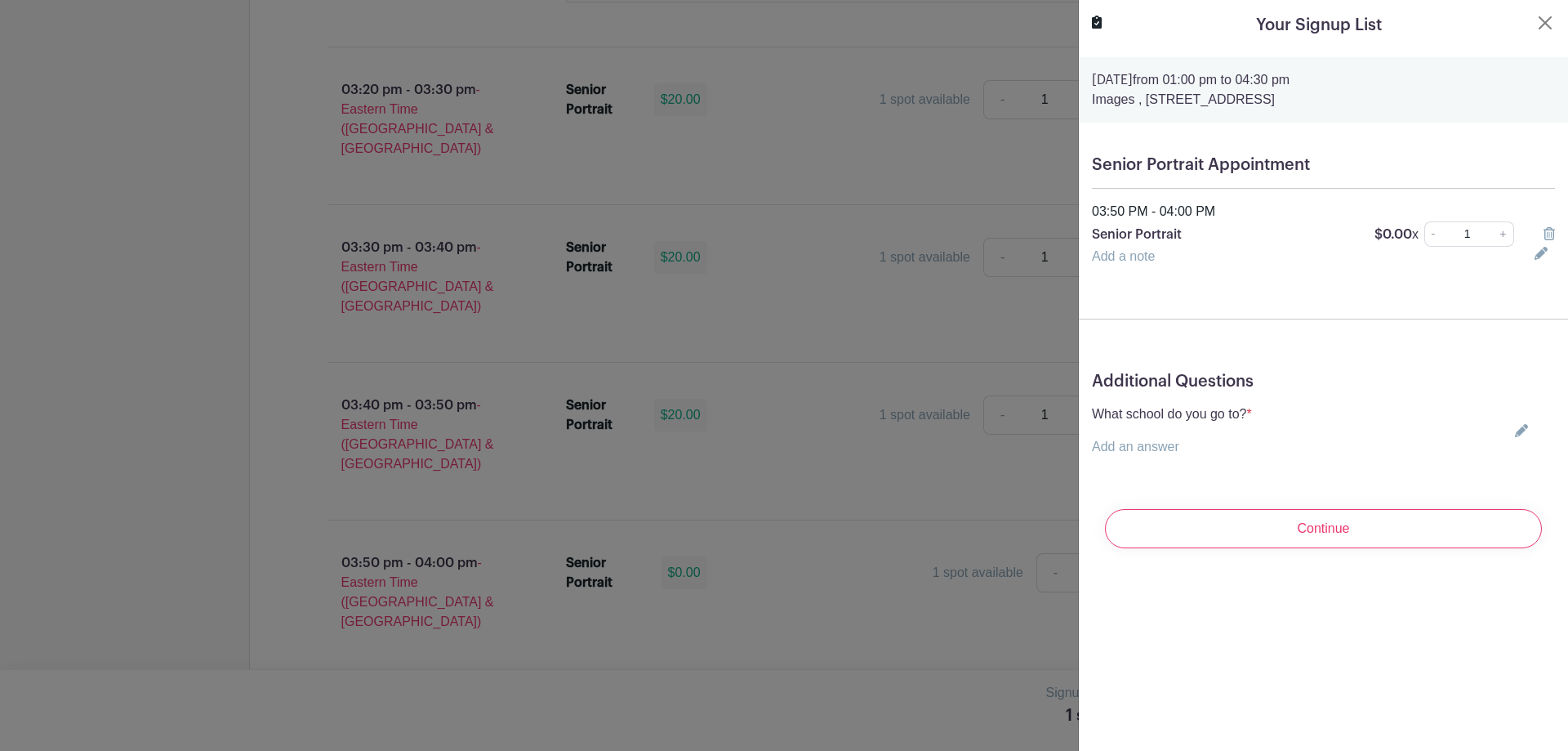
click at [1317, 458] on div "Additional Questions What school do you go to? * Add an answer Choose your answ…" at bounding box center [1323, 420] width 489 height 124
click at [1508, 425] on link at bounding box center [1518, 431] width 20 height 13
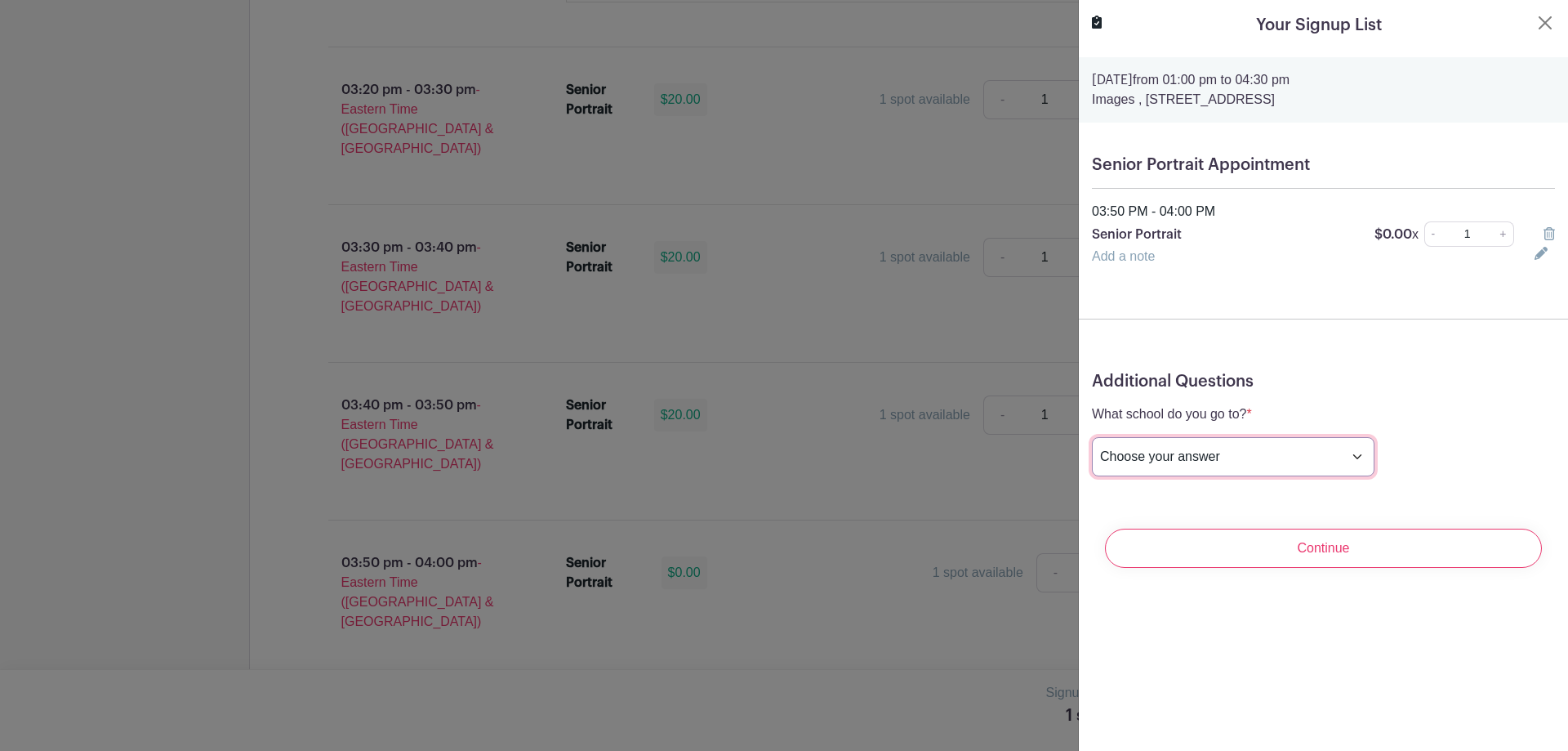
click at [1283, 458] on select "Choose your answer [GEOGRAPHIC_DATA] High [PERSON_NAME] High [PERSON_NAME] High…" at bounding box center [1233, 457] width 283 height 39
select select "3956"
click at [1092, 437] on select "Choose your answer [GEOGRAPHIC_DATA] High [PERSON_NAME] High [PERSON_NAME] High…" at bounding box center [1233, 457] width 283 height 39
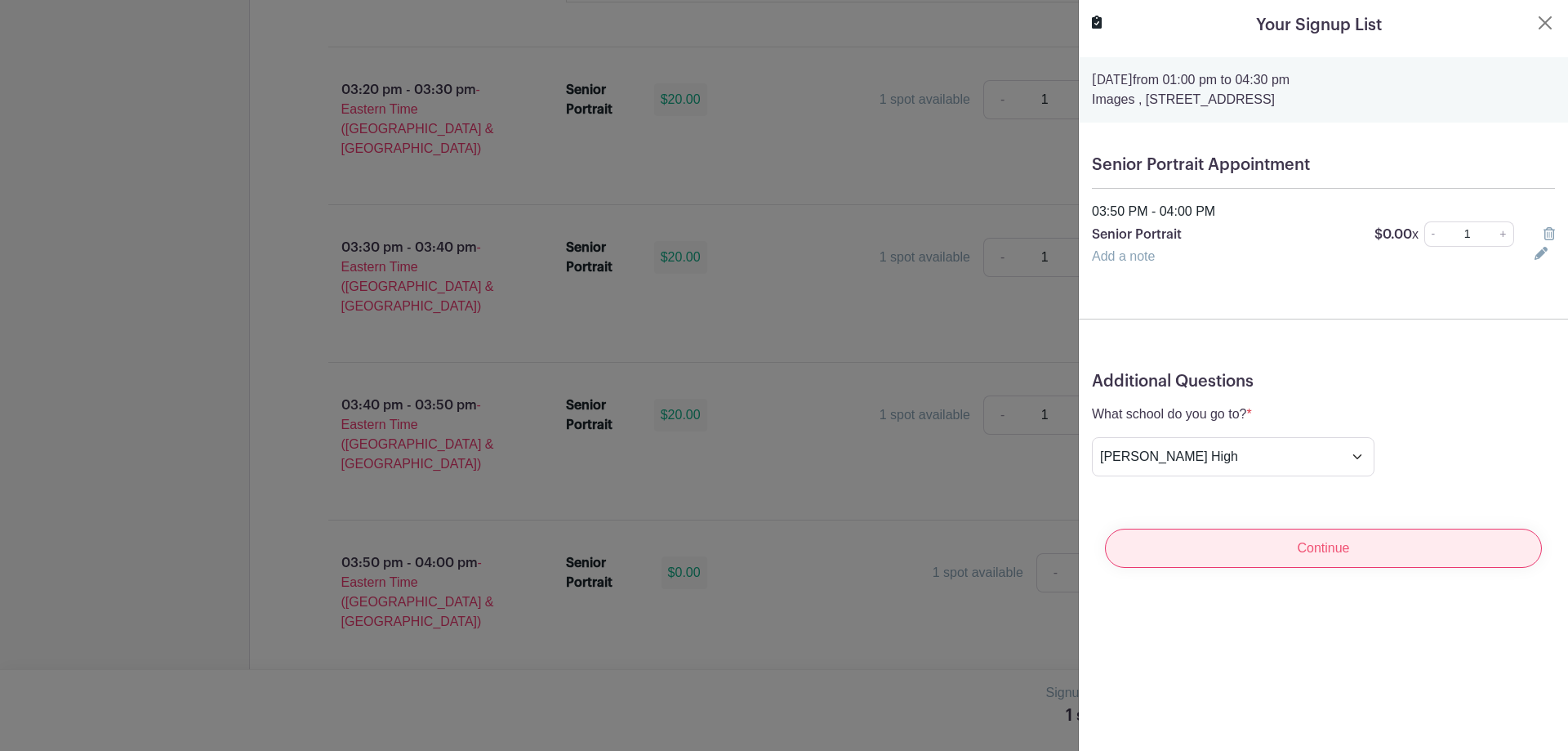
click at [1277, 549] on input "Continue" at bounding box center [1323, 548] width 437 height 39
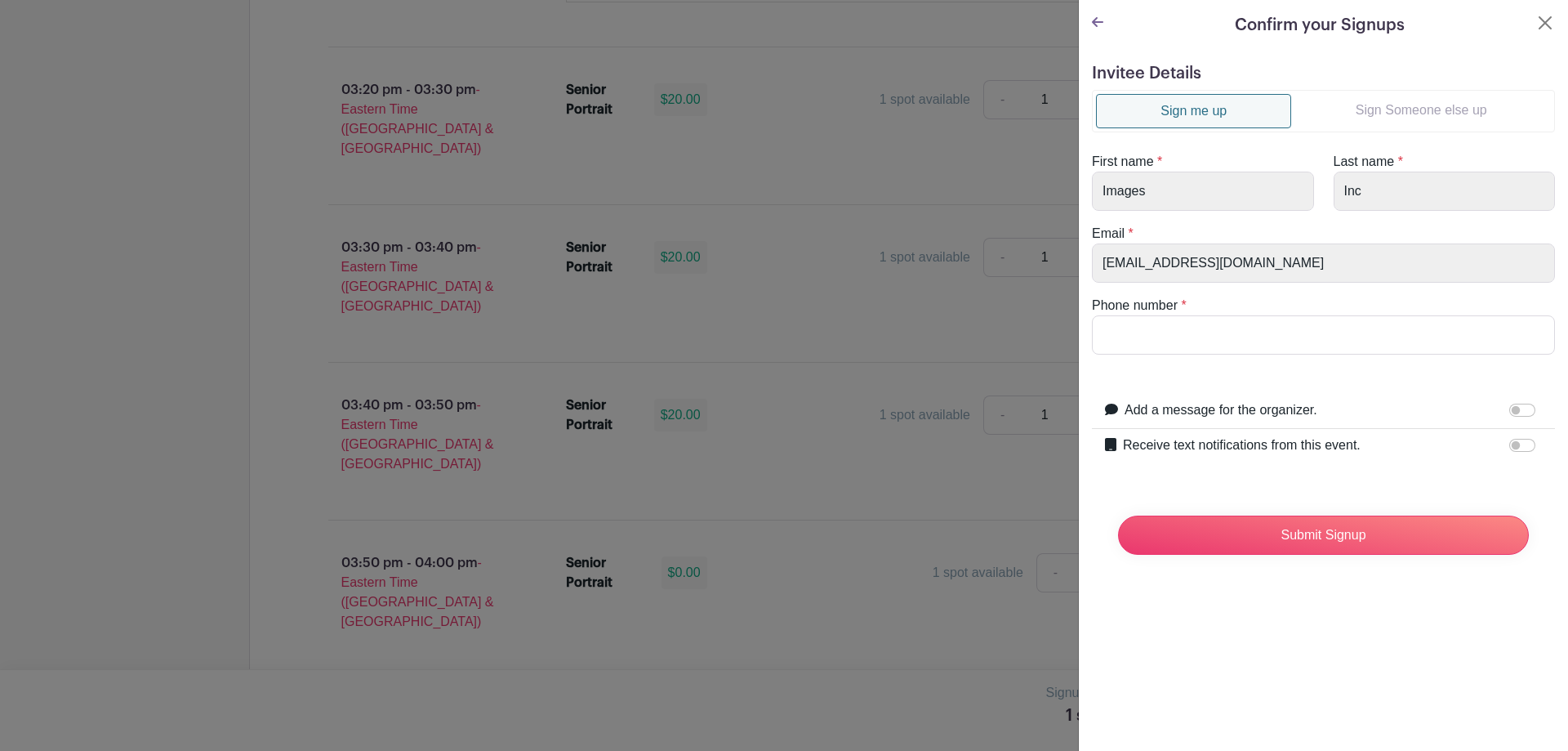
click at [1413, 105] on link "Sign Someone else up" at bounding box center [1420, 110] width 259 height 33
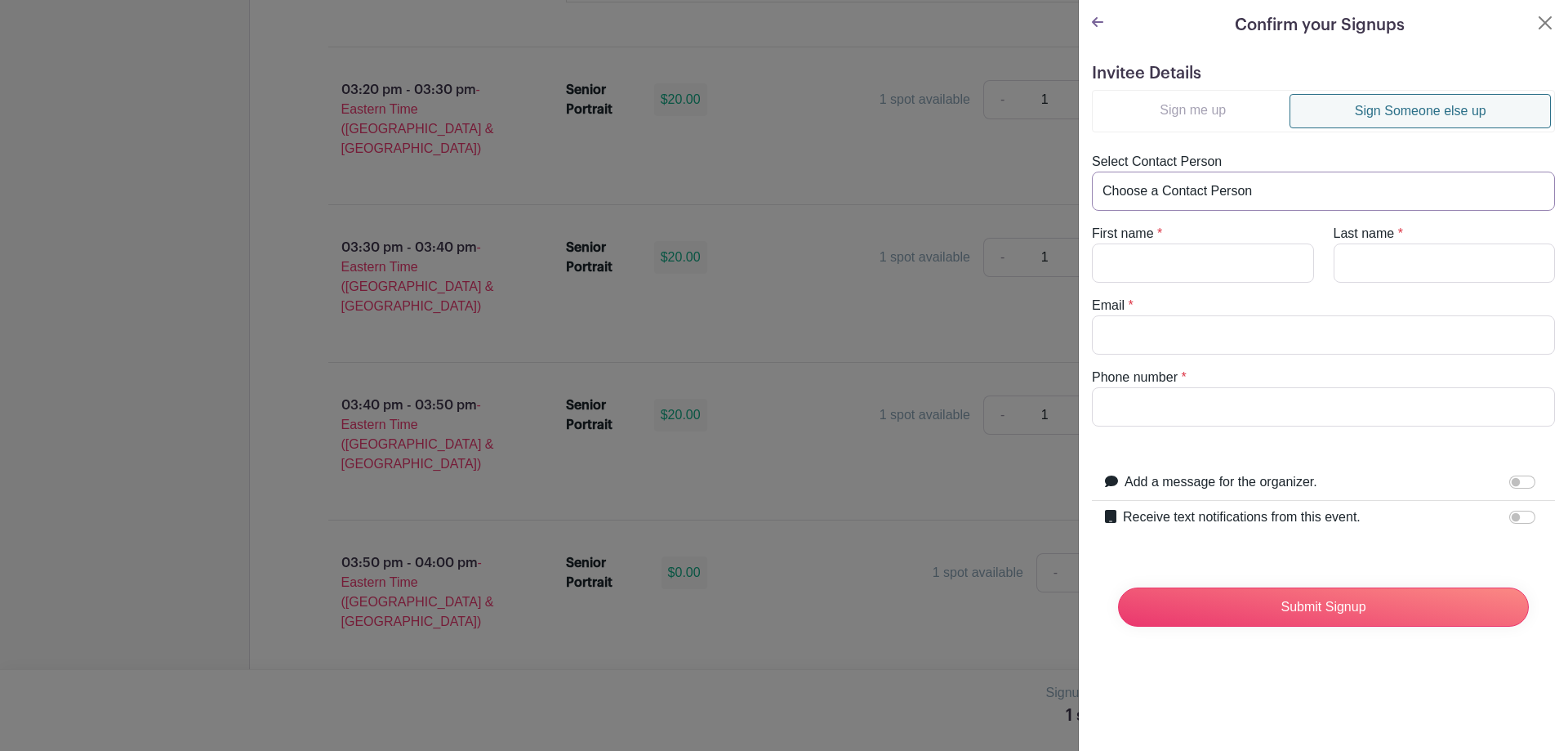
click at [1220, 195] on select "Choose a Contact Person Aaron Whitner (aaronwhitner42@gmail.com) Abby Herringto…" at bounding box center [1323, 191] width 463 height 39
select select "rmc05b@me.com"
click at [1092, 171] on select "Choose a Contact Person Aaron Whitner (aaronwhitner42@gmail.com) Abby Herringto…" at bounding box center [1323, 191] width 463 height 39
type input "Parker"
type input "Corn"
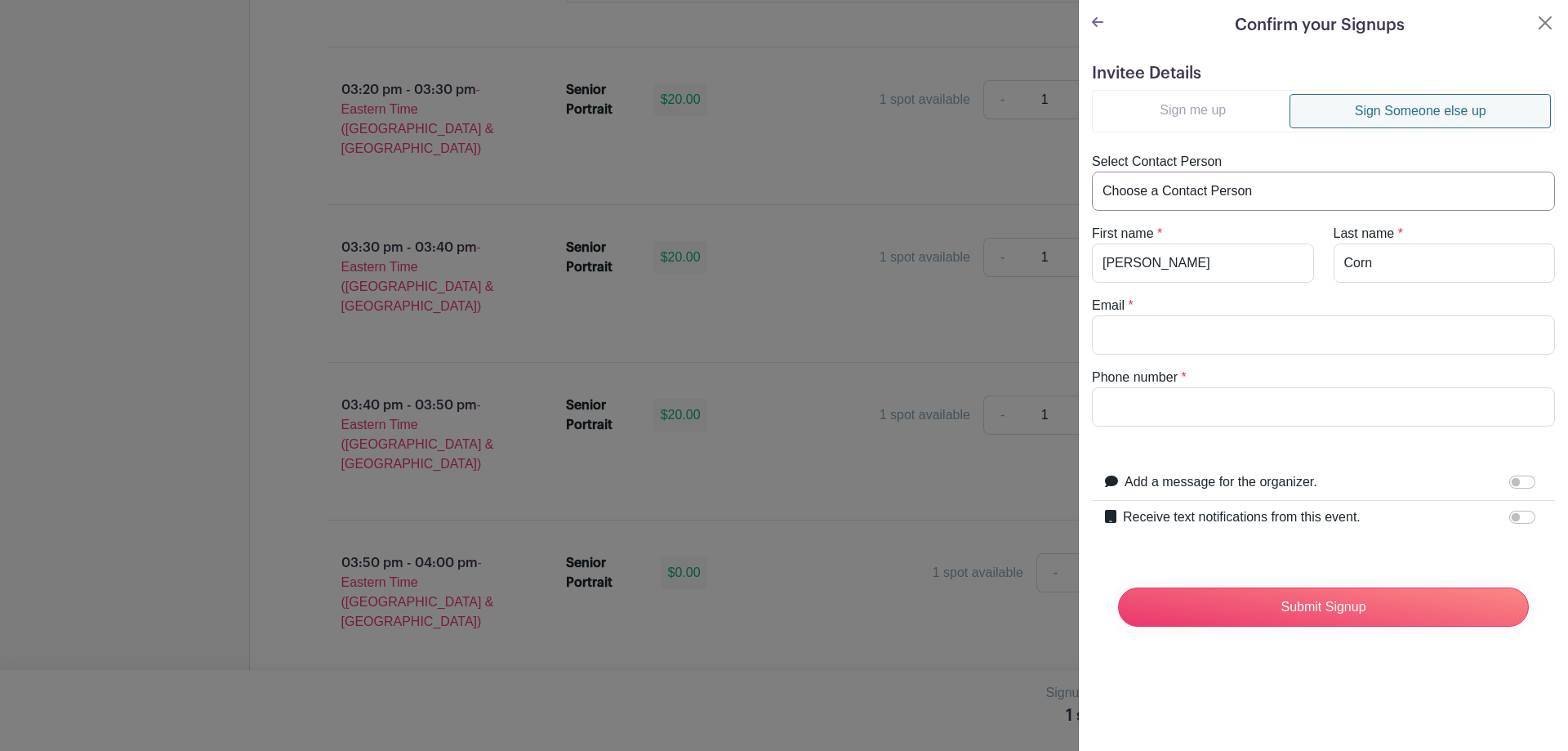
type input "rmc05b@me.com"
type input "8644423280"
click at [1509, 515] on input "Receive text notifications from this event." at bounding box center [1522, 517] width 26 height 13
checkbox input "true"
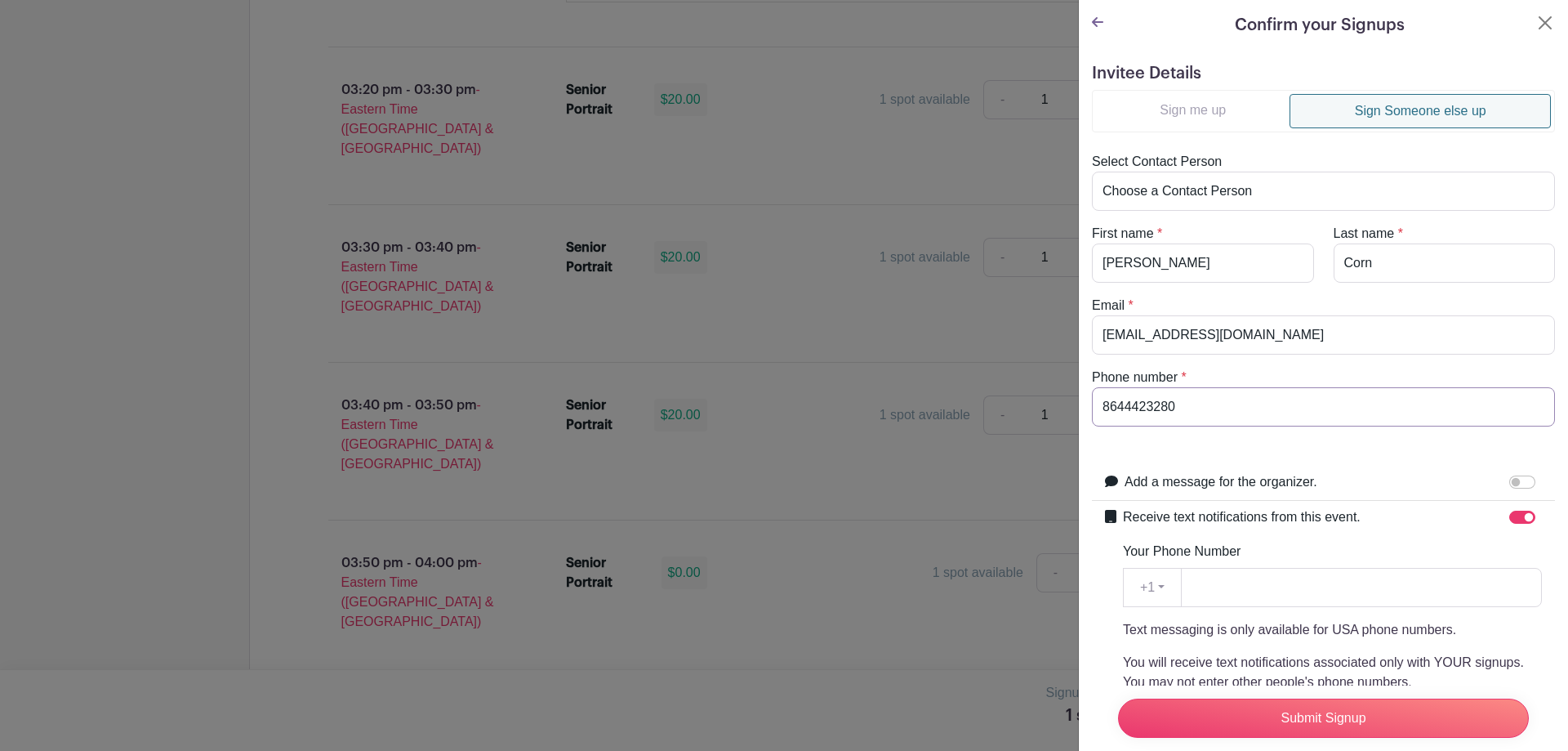
drag, startPoint x: 1215, startPoint y: 406, endPoint x: 1048, endPoint y: 409, distance: 167.0
click at [1048, 409] on div at bounding box center [784, 375] width 1568 height 751
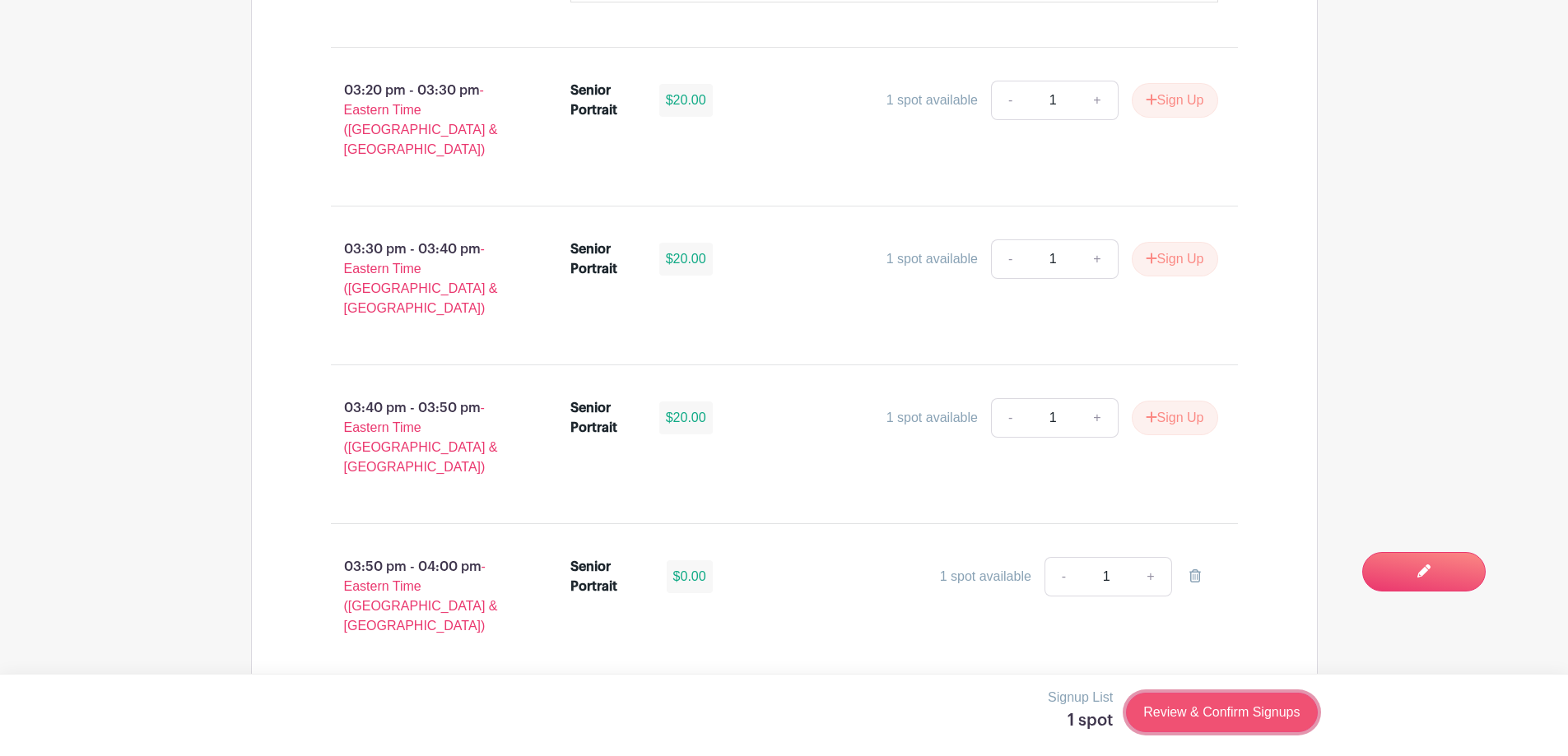
drag, startPoint x: 1177, startPoint y: 414, endPoint x: 1211, endPoint y: 724, distance: 311.9
click at [1211, 724] on link "Review & Confirm Signups" at bounding box center [1221, 712] width 191 height 39
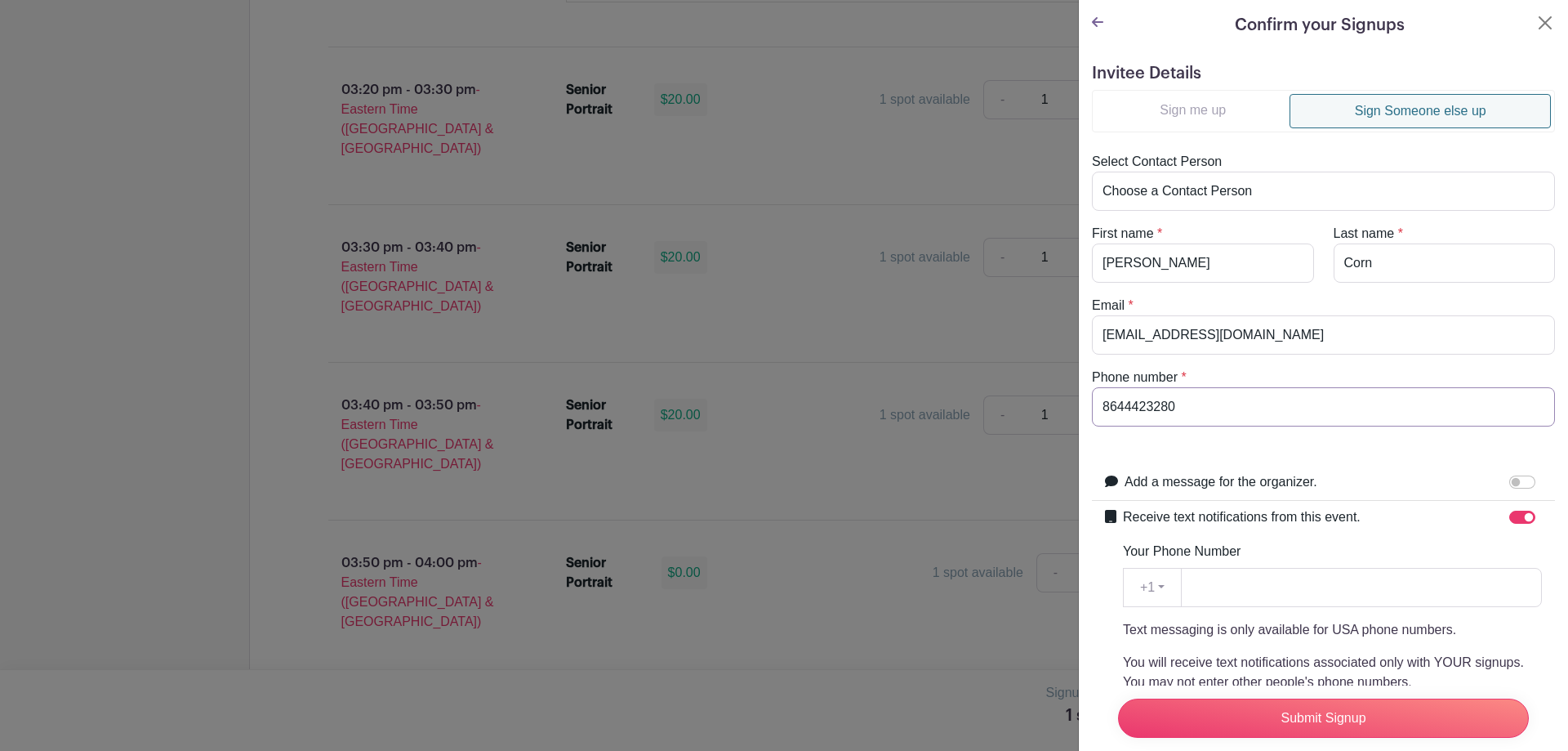
drag, startPoint x: 1257, startPoint y: 414, endPoint x: 1114, endPoint y: 411, distance: 143.0
click at [1114, 411] on input "8644423280" at bounding box center [1323, 407] width 463 height 39
click at [1253, 412] on input "8644423280" at bounding box center [1323, 407] width 463 height 39
drag, startPoint x: 1250, startPoint y: 412, endPoint x: 1091, endPoint y: 425, distance: 159.5
click at [1091, 425] on div "Phone number * 8644423280" at bounding box center [1322, 396] width 483 height 59
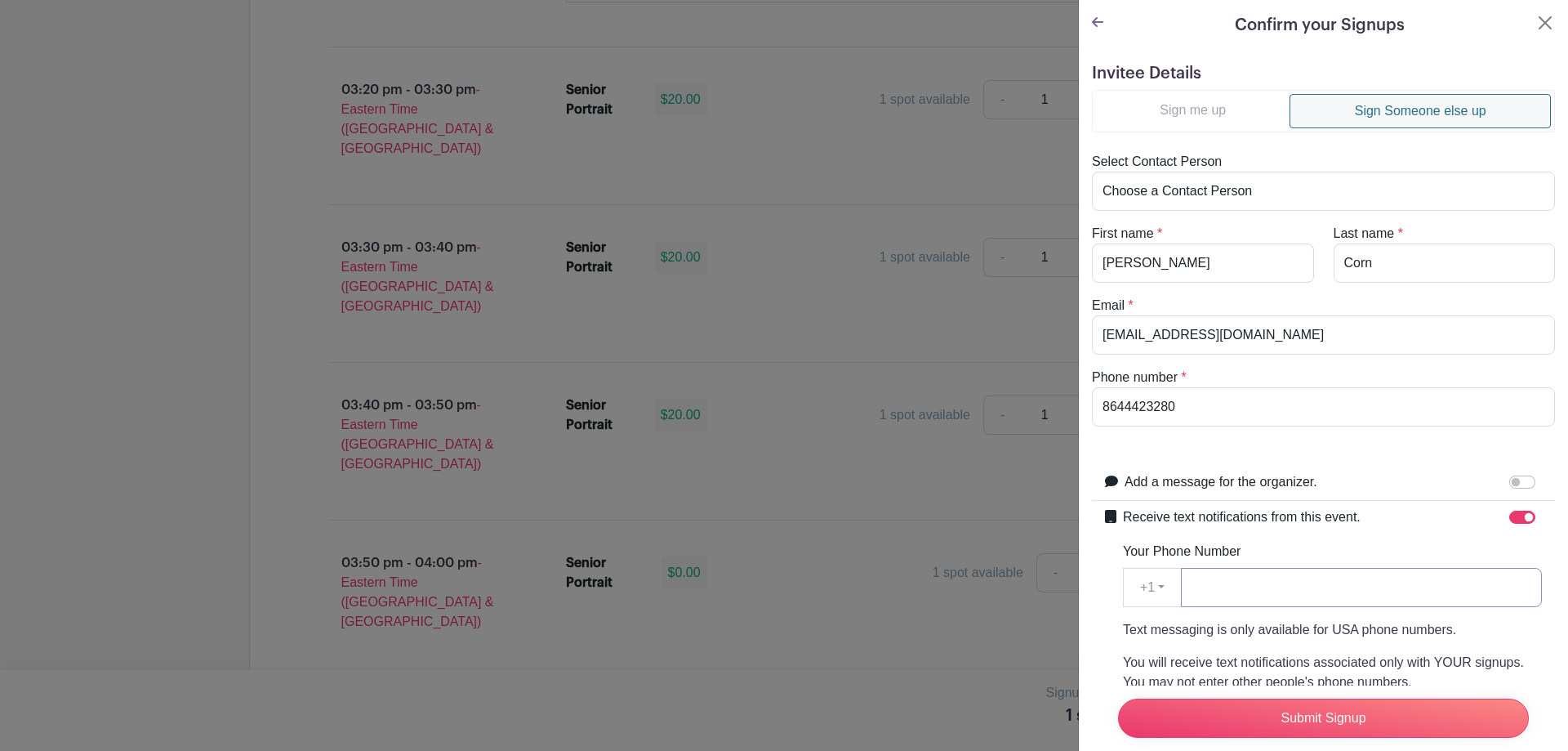
paste input "8644423280"
type input "8644423280"
click at [1309, 709] on input "Submit Signup" at bounding box center [1323, 718] width 411 height 39
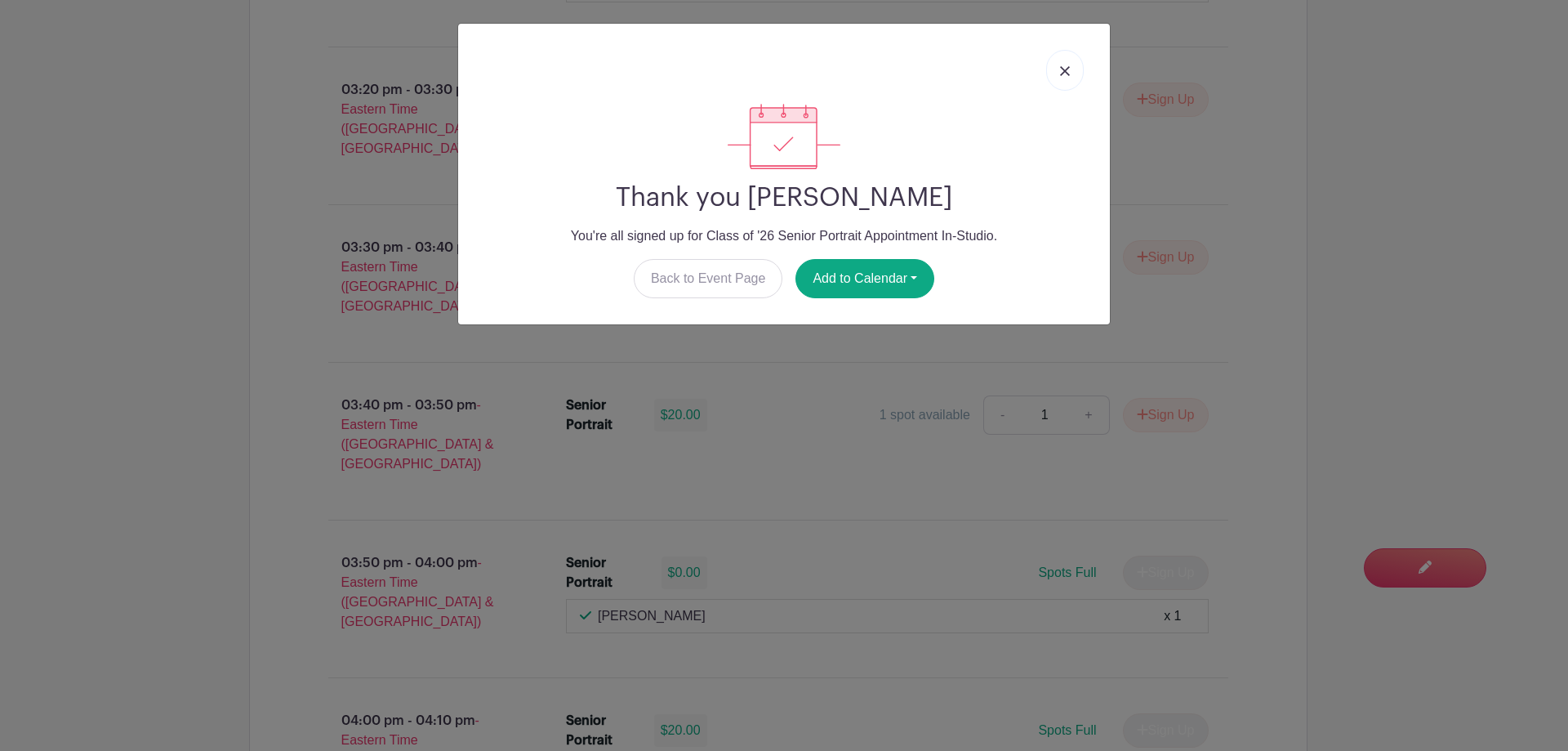
click at [1061, 71] on img at bounding box center [1065, 71] width 10 height 10
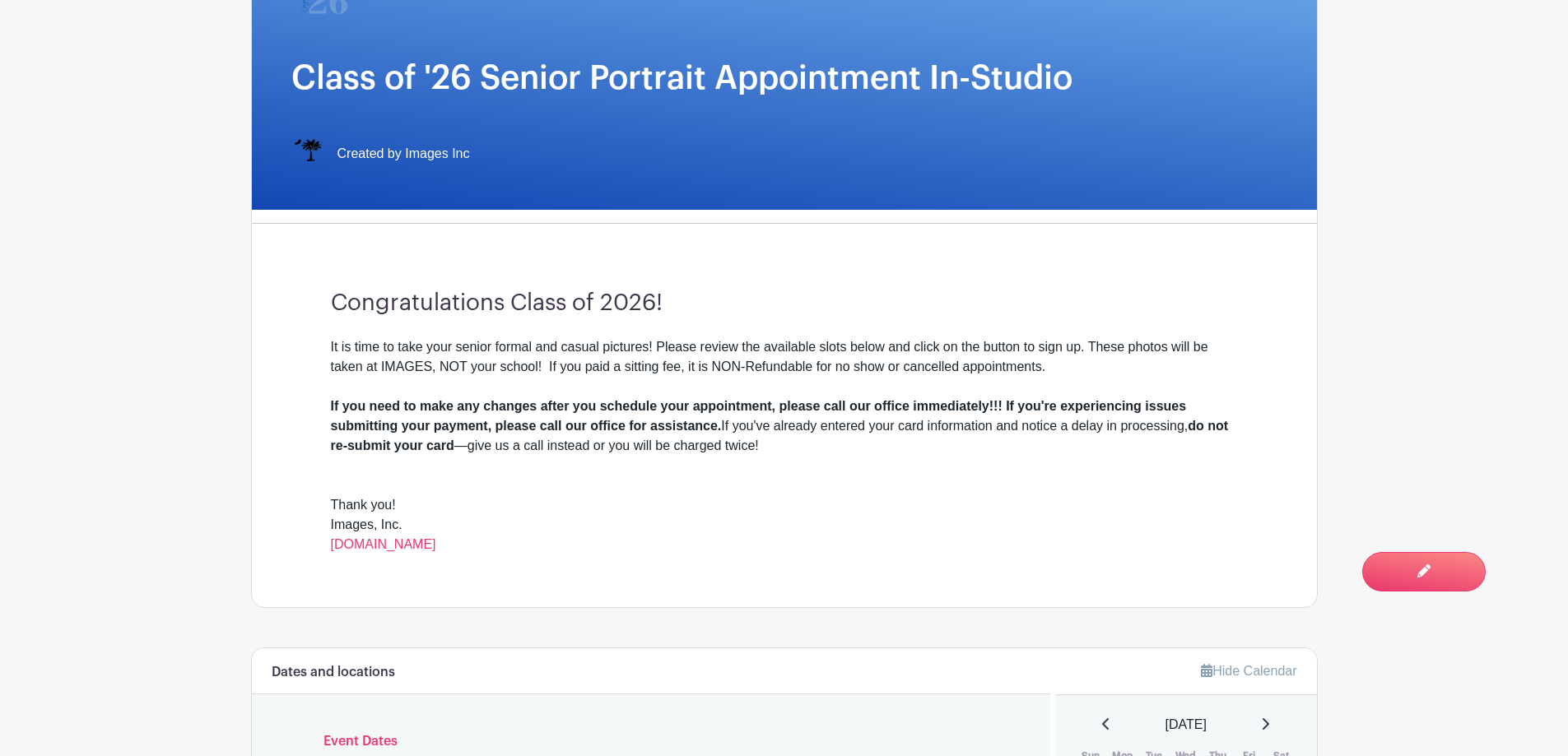
scroll to position [0, 0]
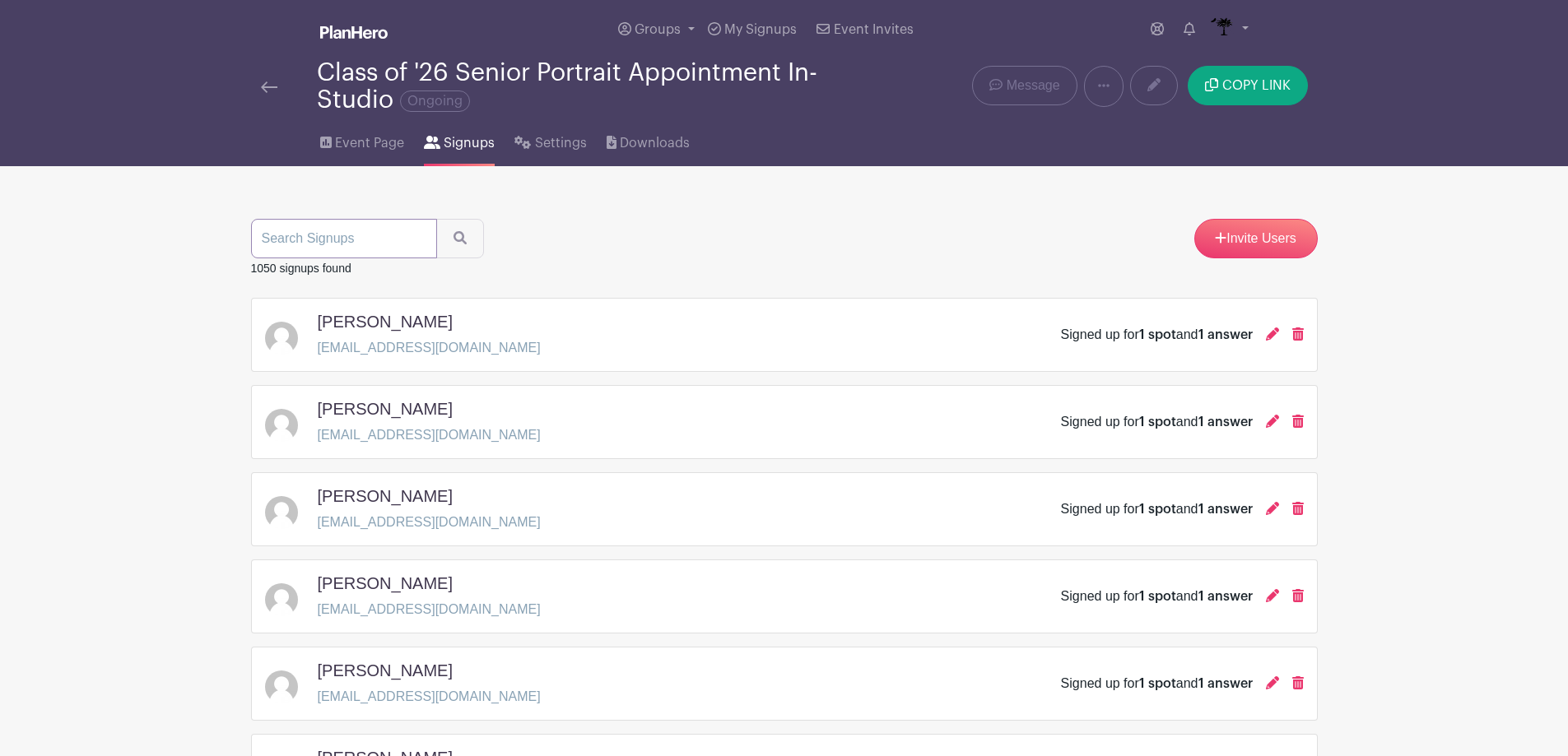
click at [377, 236] on input "search" at bounding box center [344, 239] width 186 height 39
type input "wig"
click at [436, 219] on button "submit" at bounding box center [459, 239] width 48 height 39
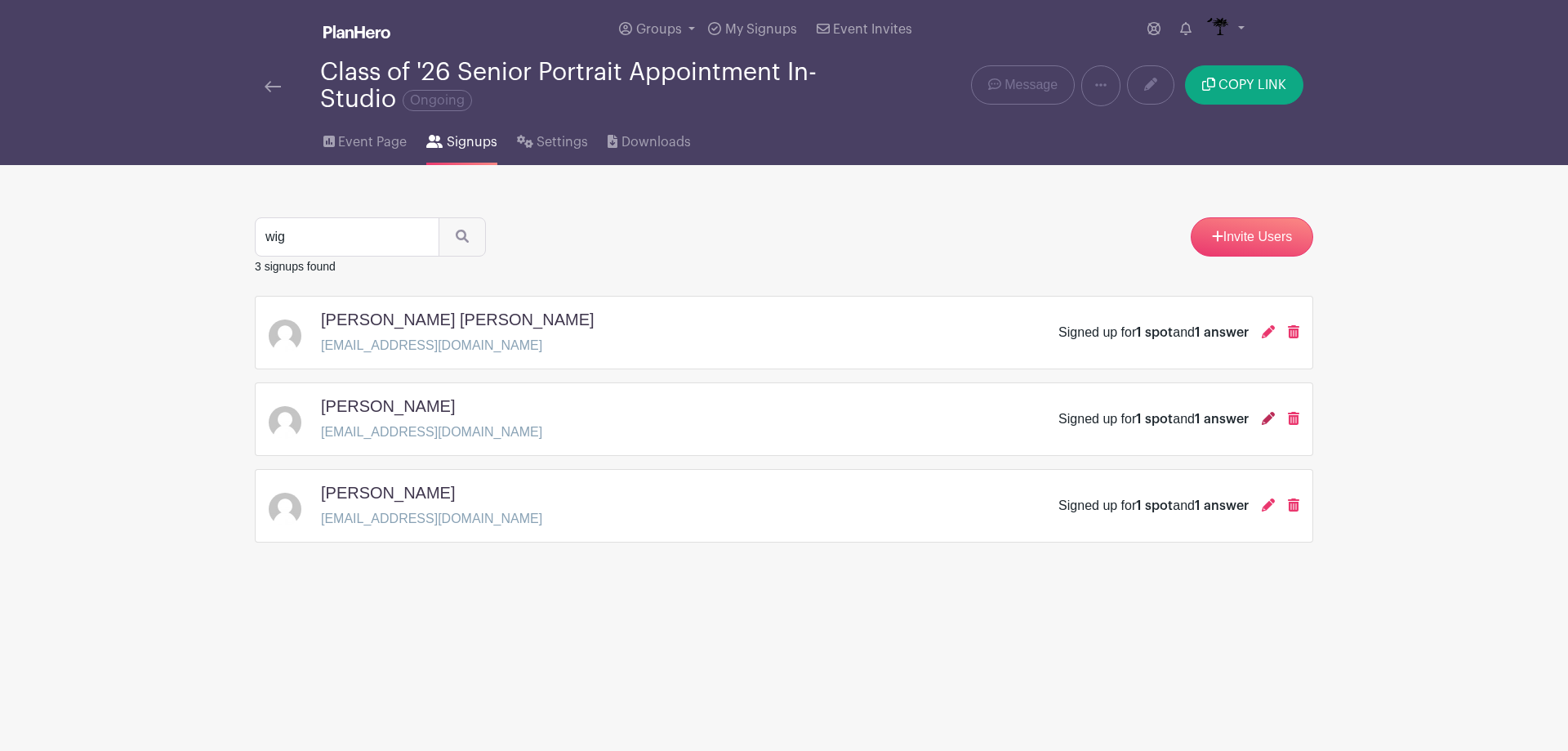
click at [1269, 421] on icon at bounding box center [1269, 419] width 13 height 13
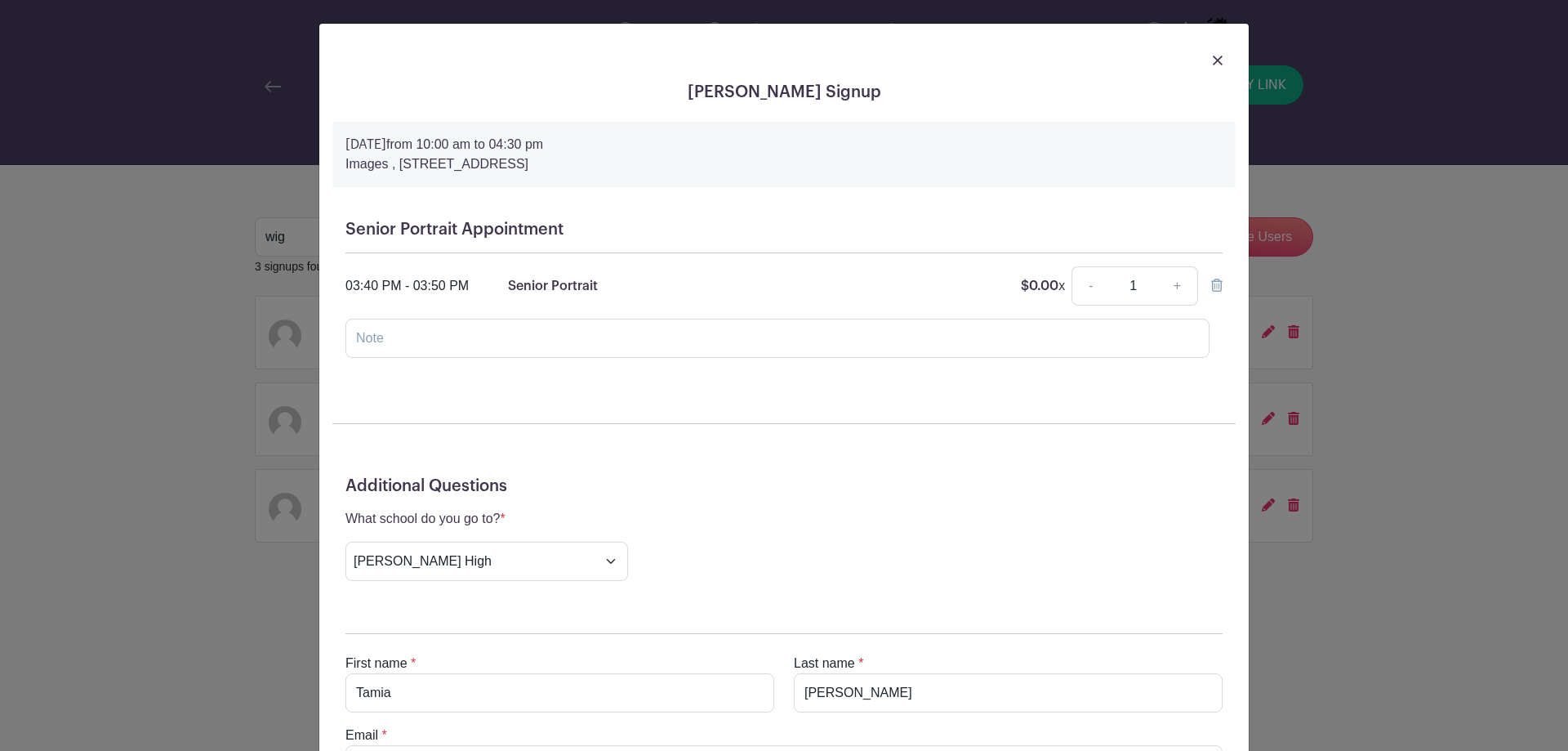
click at [1204, 63] on div at bounding box center [783, 60] width 903 height 46
click at [1215, 58] on img at bounding box center [1217, 60] width 10 height 10
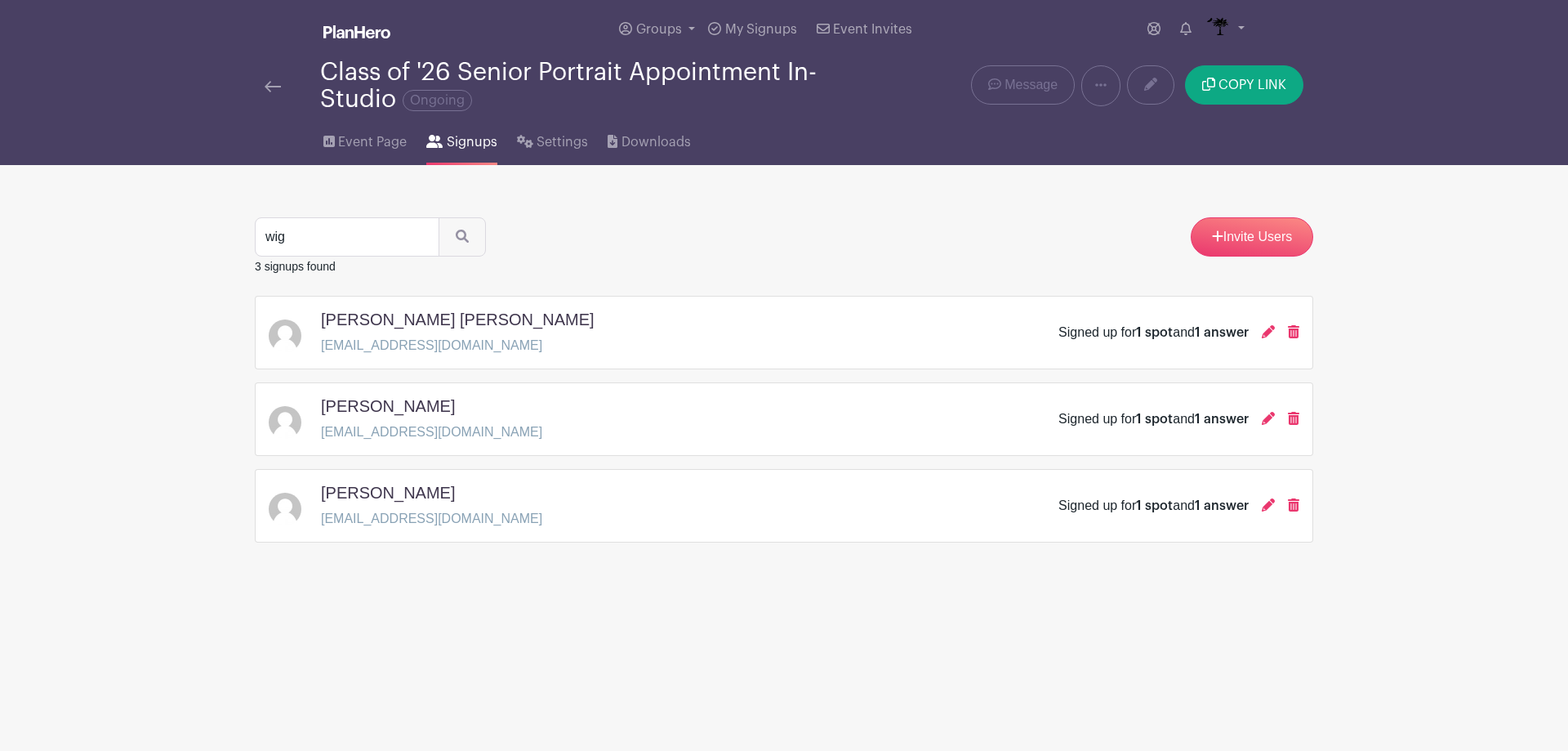
click at [264, 80] on div "Class of '26 Senior Portrait Appointment In-Studio Ongoing" at bounding box center [564, 86] width 618 height 54
click at [274, 87] on img at bounding box center [272, 87] width 17 height 11
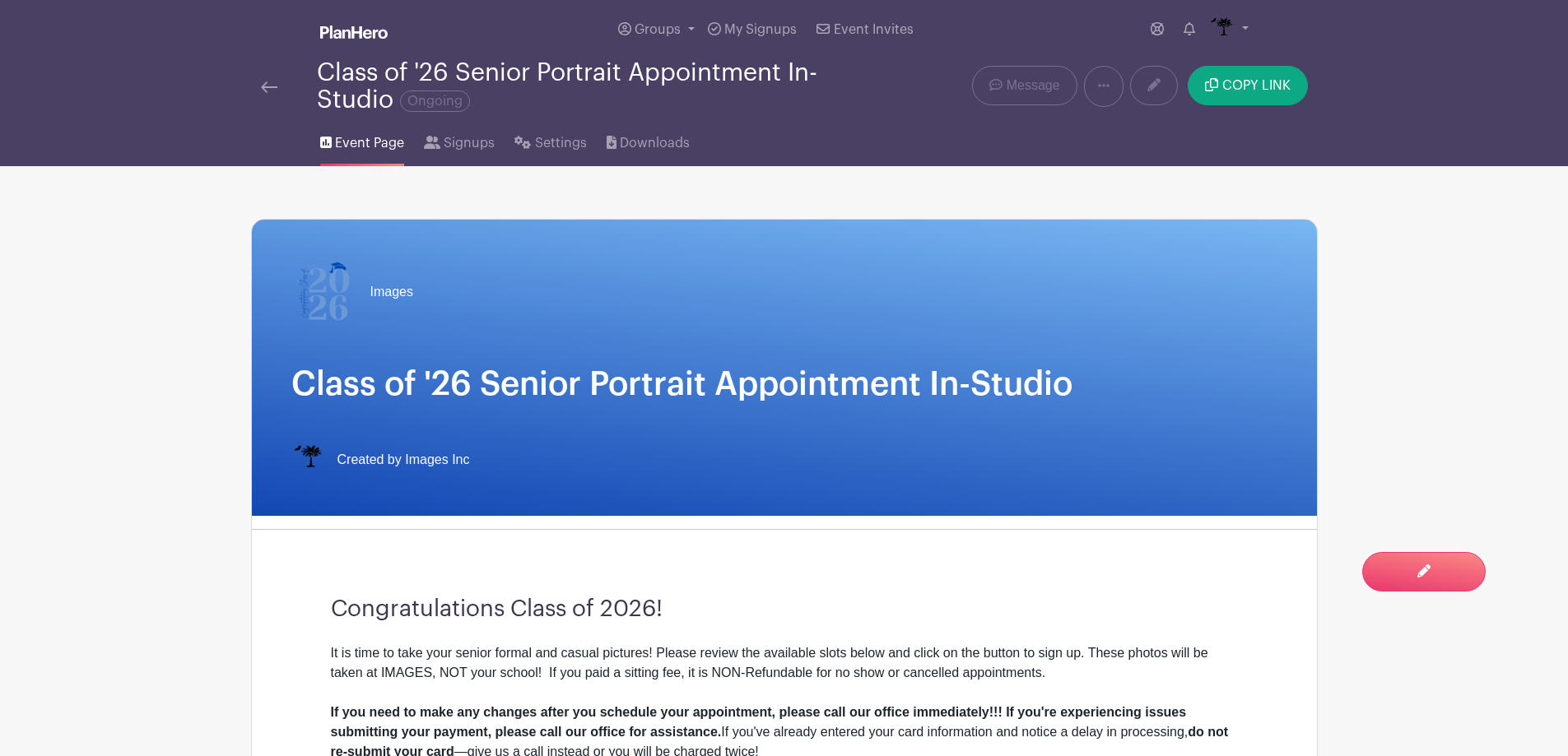
click at [265, 85] on img at bounding box center [269, 87] width 17 height 11
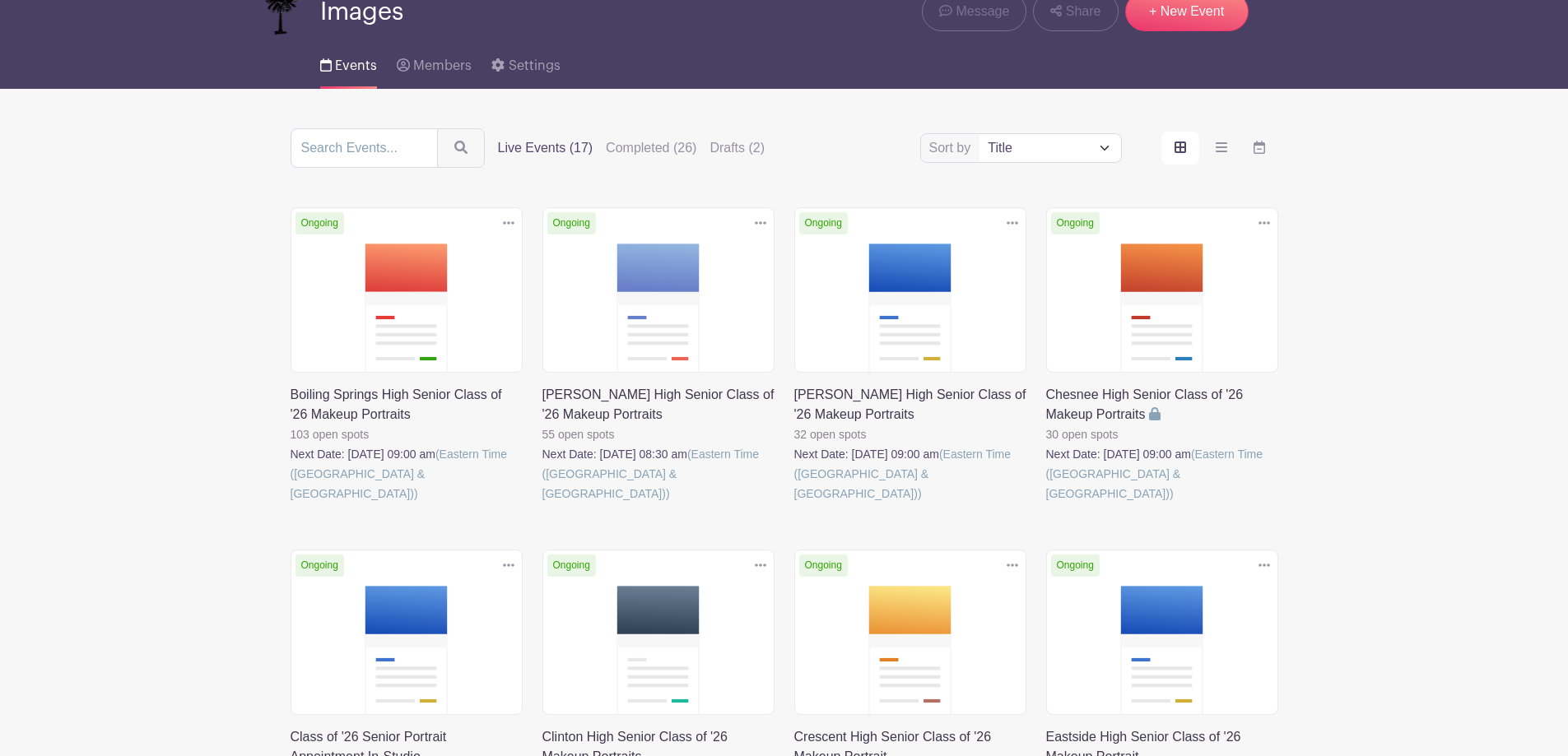
scroll to position [246, 0]
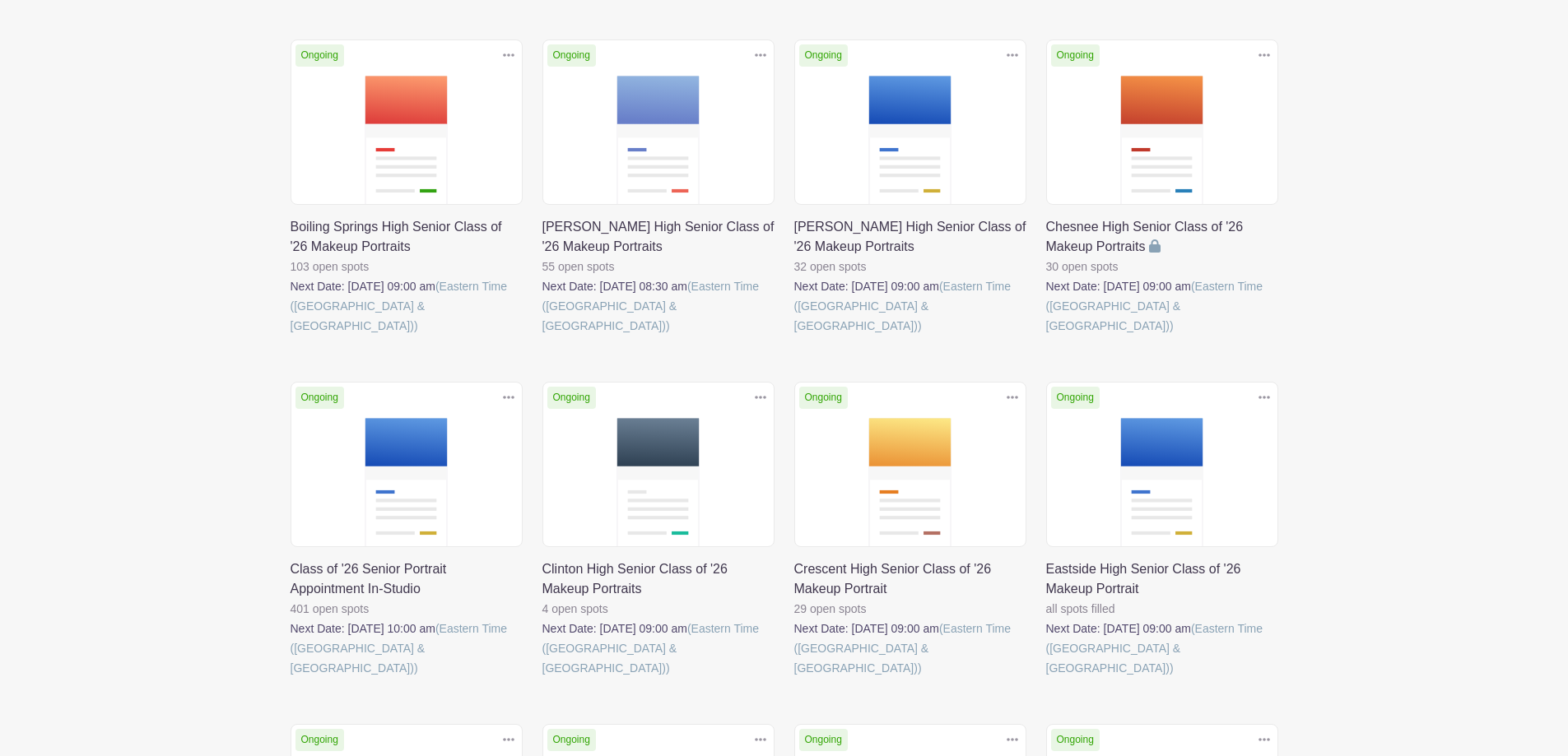
click at [286, 447] on div "Delete Event Are you sure? This event has signups associated with it. All signu…" at bounding box center [406, 549] width 252 height 335
click at [291, 677] on link at bounding box center [291, 677] width 0 height 0
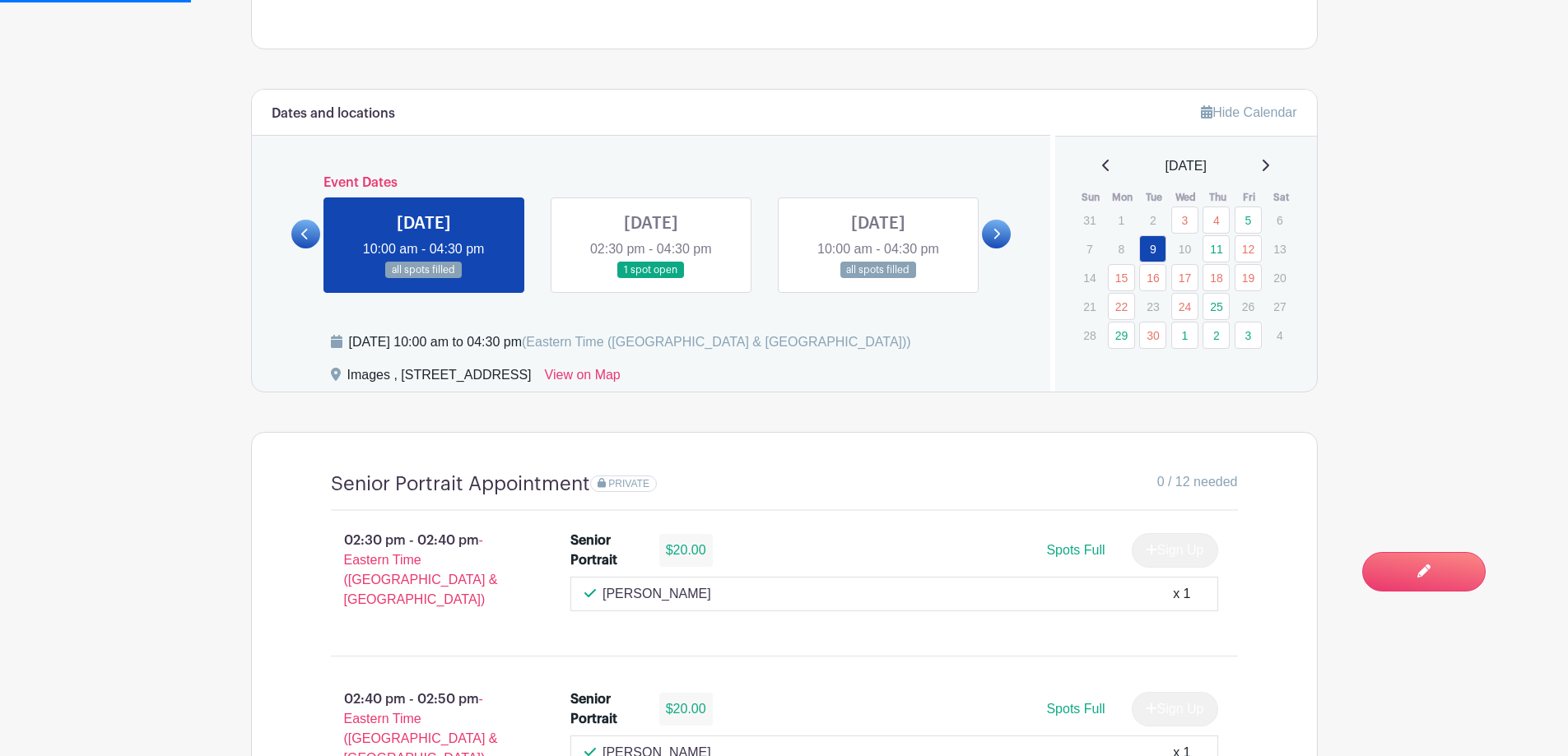
scroll to position [905, 0]
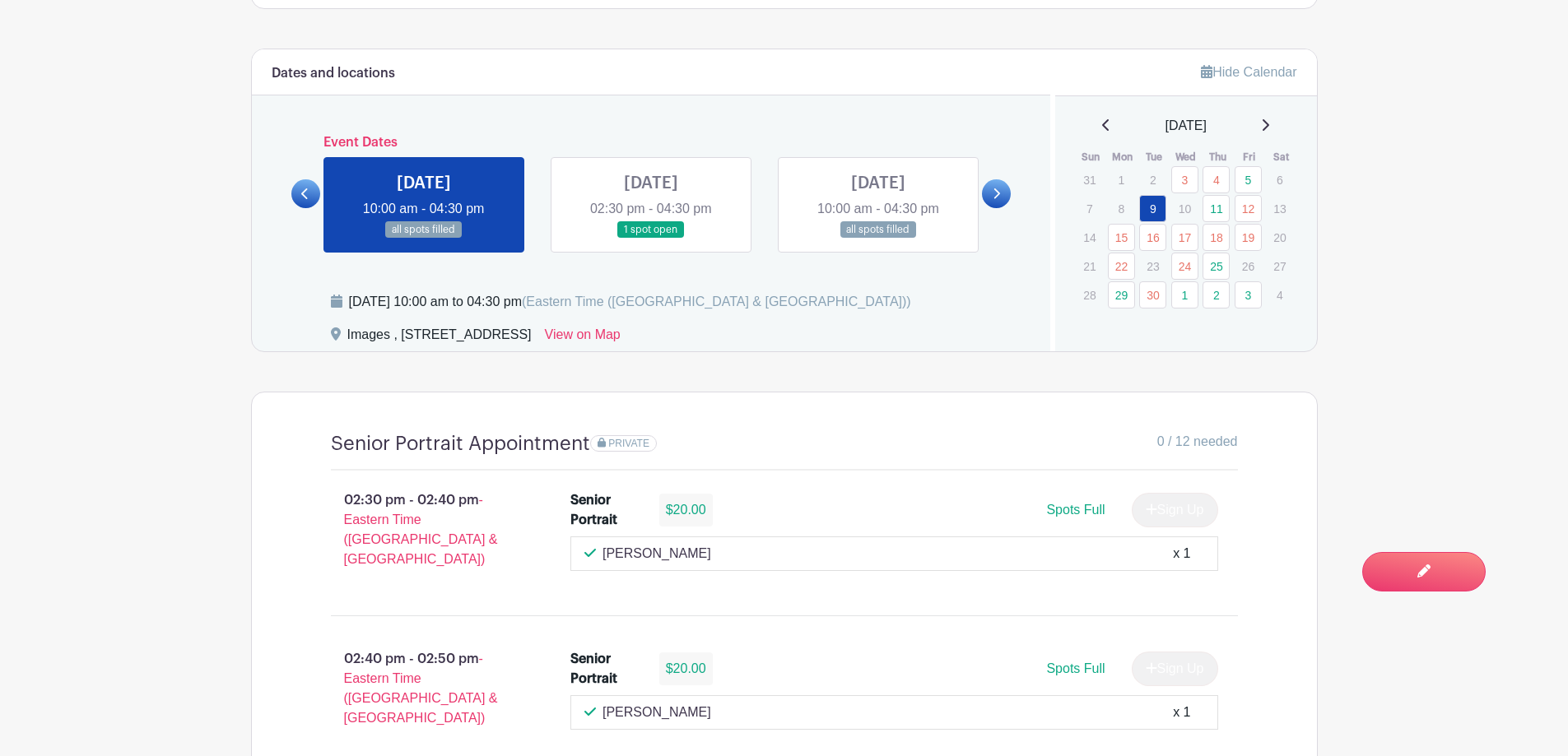
click at [1269, 125] on icon at bounding box center [1264, 125] width 8 height 13
click at [1120, 204] on link "6" at bounding box center [1121, 208] width 27 height 27
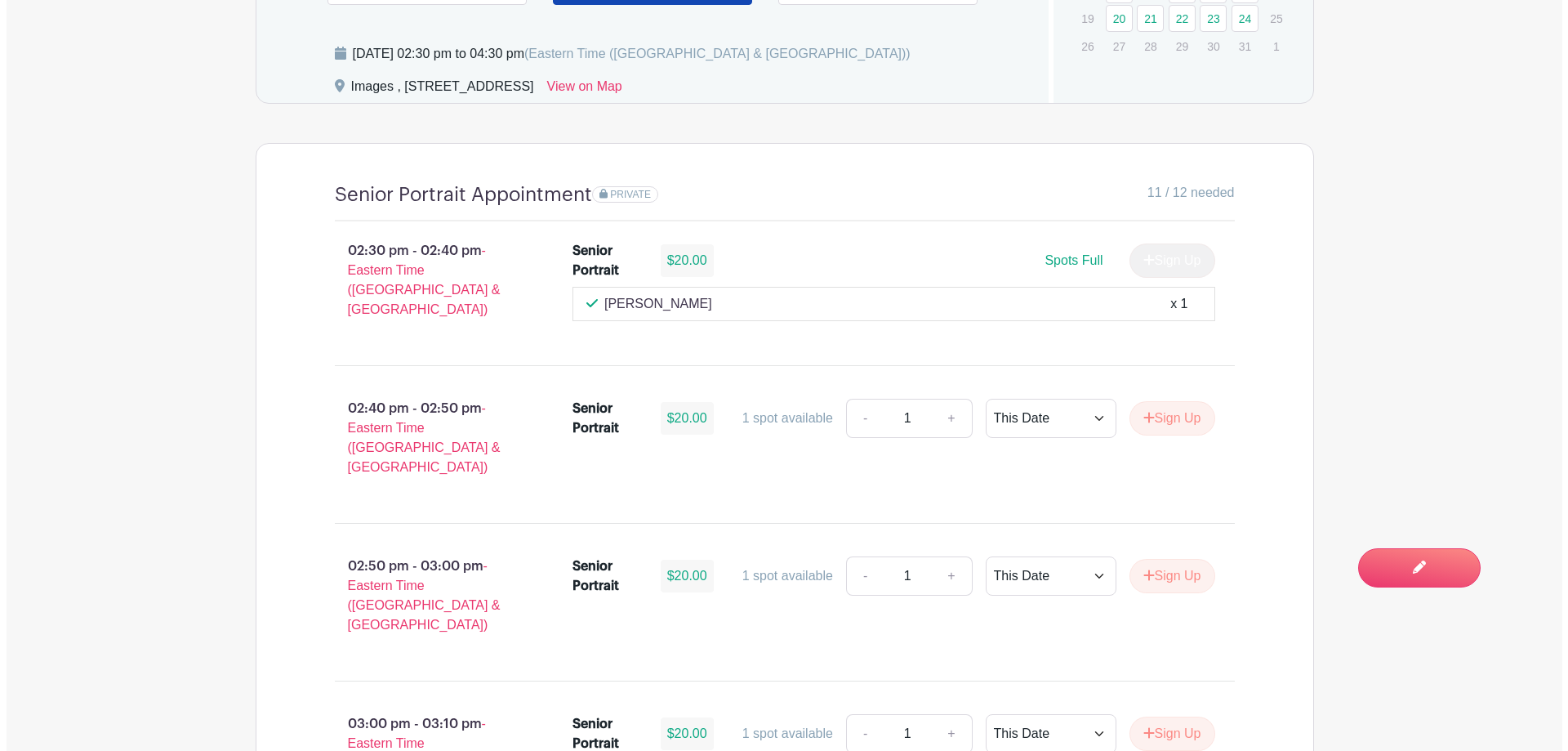
scroll to position [1144, 0]
click at [1170, 406] on button "Sign Up" at bounding box center [1165, 419] width 86 height 34
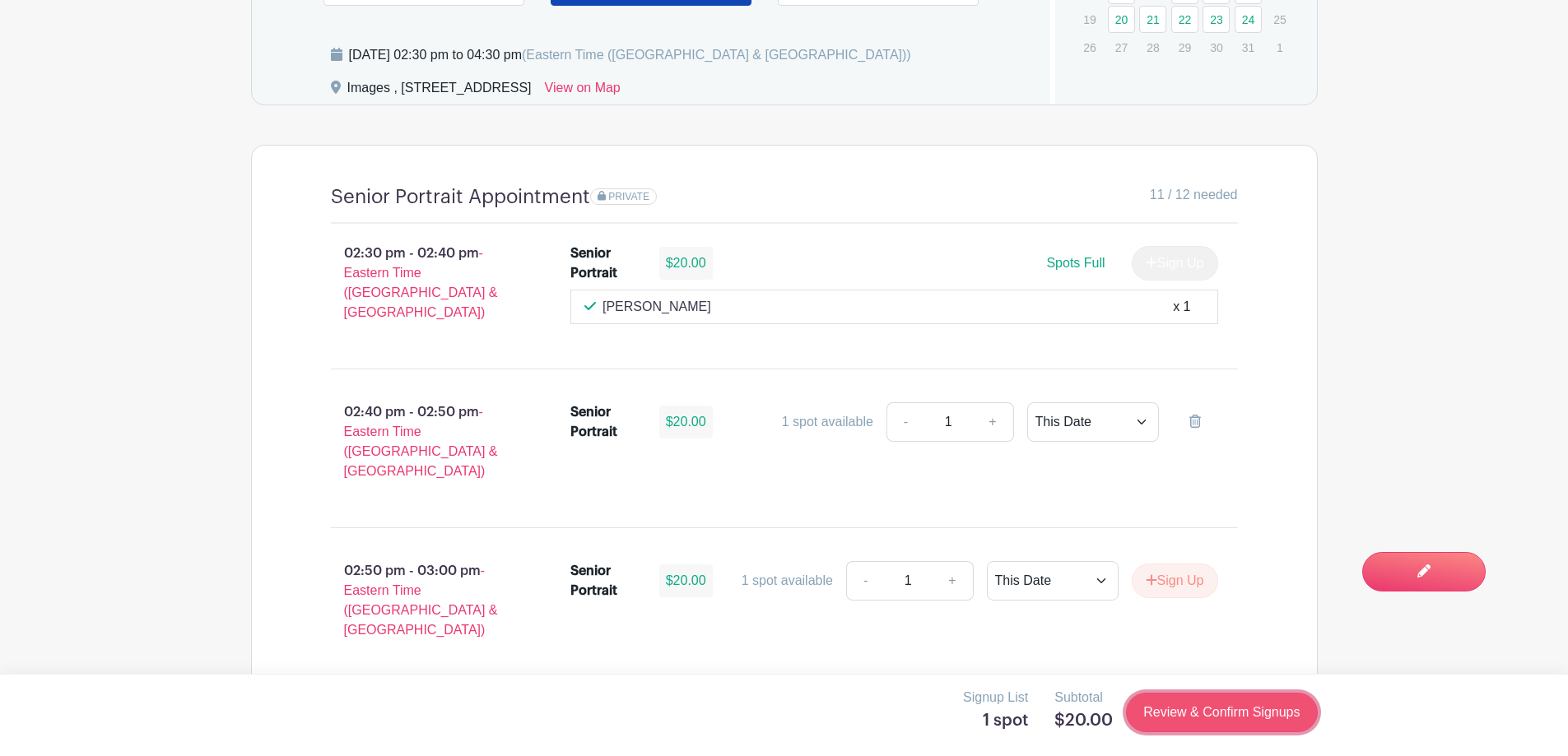
click at [1212, 705] on link "Review & Confirm Signups" at bounding box center [1221, 712] width 191 height 39
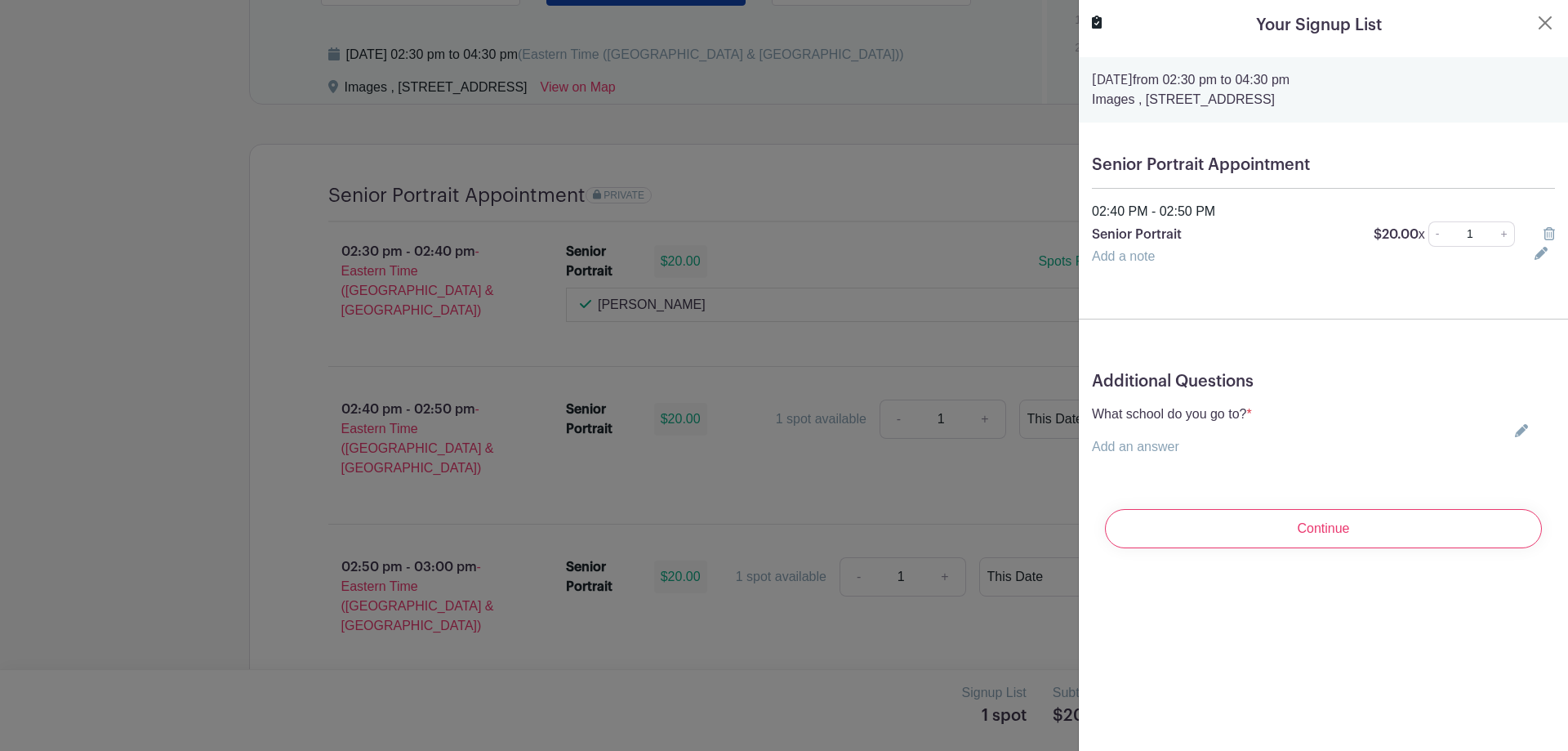
click at [1515, 431] on icon at bounding box center [1521, 431] width 13 height 13
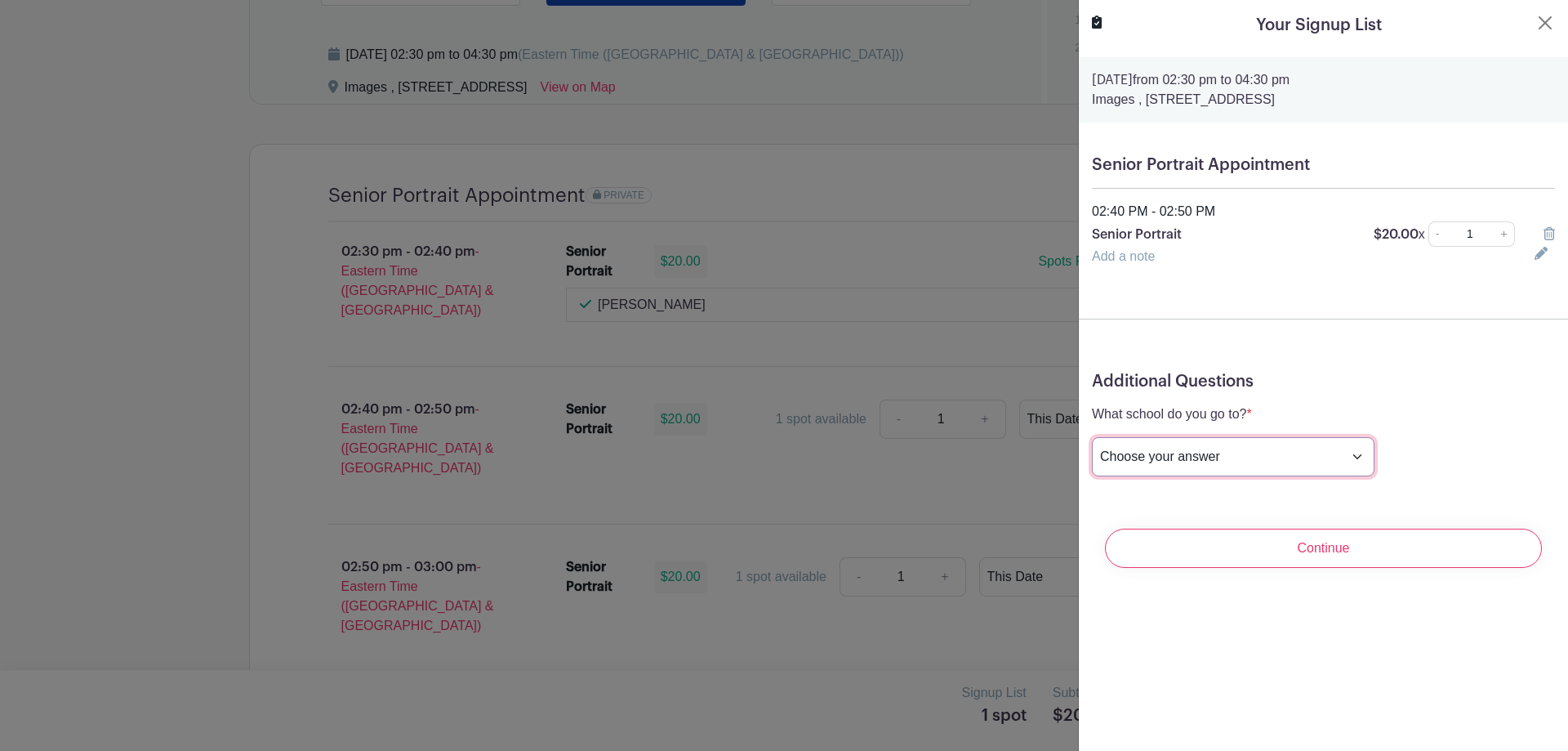
click at [1233, 462] on select "Choose your answer [GEOGRAPHIC_DATA] High [PERSON_NAME] High [PERSON_NAME] High…" at bounding box center [1233, 457] width 283 height 39
select select "3957"
click at [1092, 437] on select "Choose your answer [GEOGRAPHIC_DATA] High [PERSON_NAME] High [PERSON_NAME] High…" at bounding box center [1233, 457] width 283 height 39
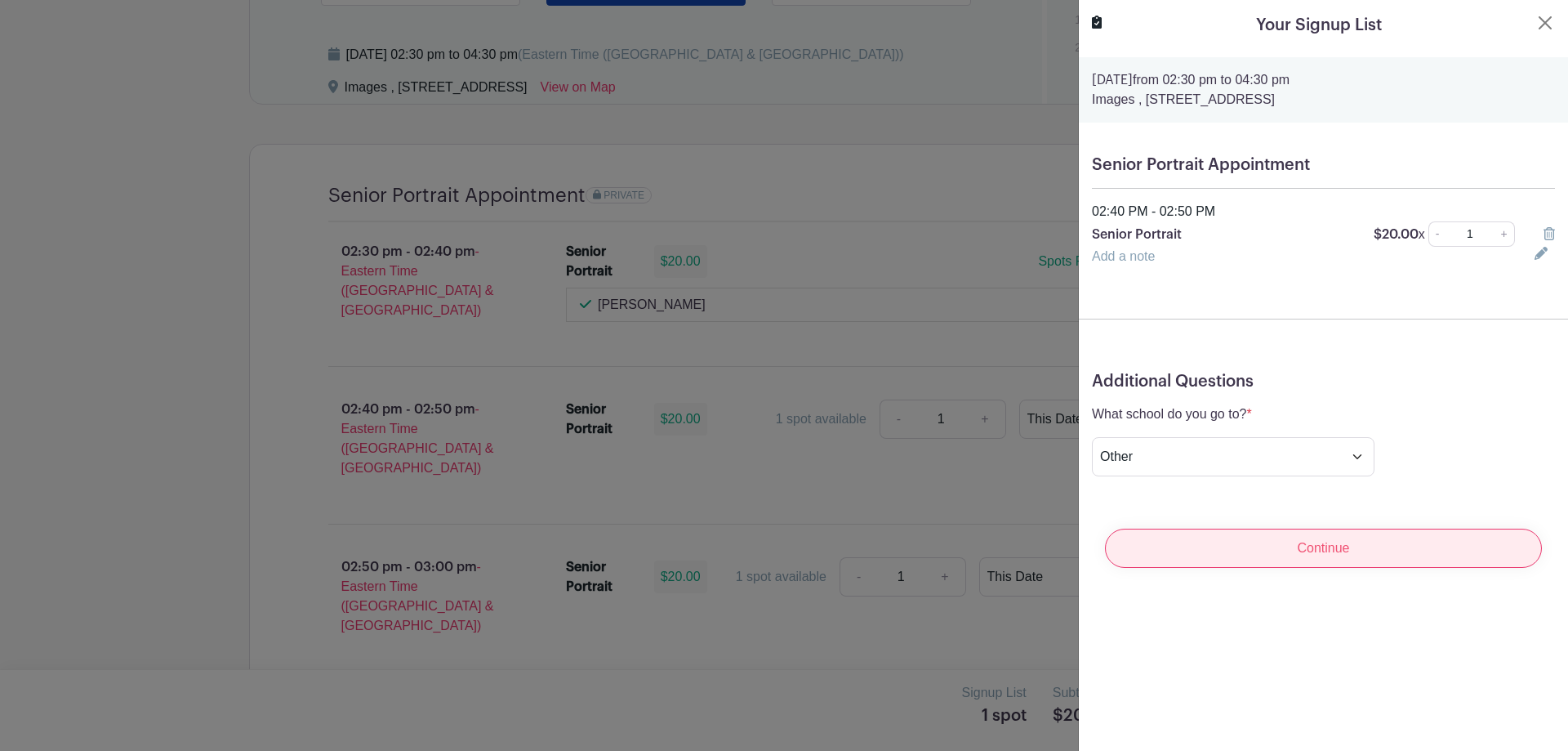
click at [1269, 554] on input "Continue" at bounding box center [1323, 548] width 437 height 39
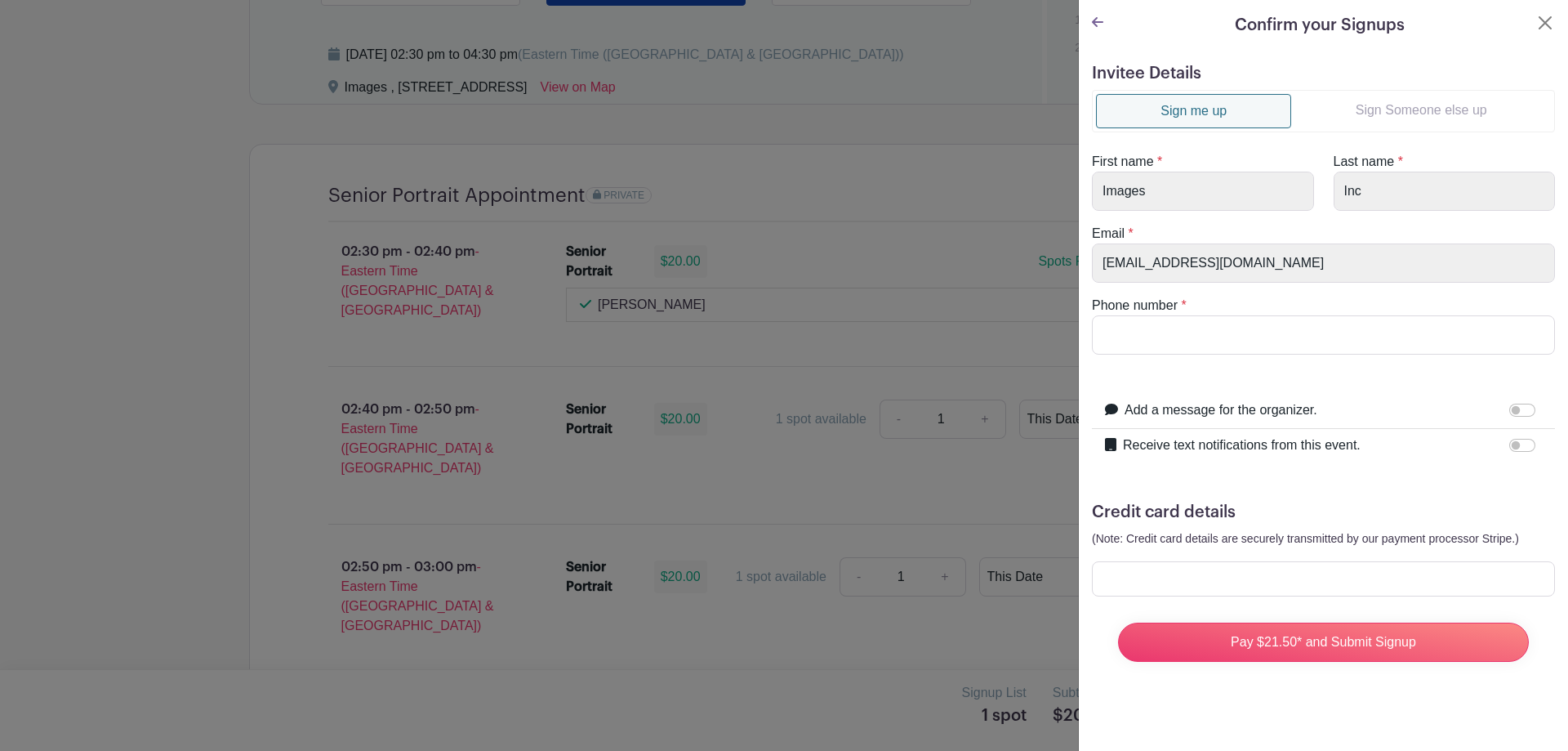
click at [1372, 117] on link "Sign Someone else up" at bounding box center [1420, 110] width 259 height 33
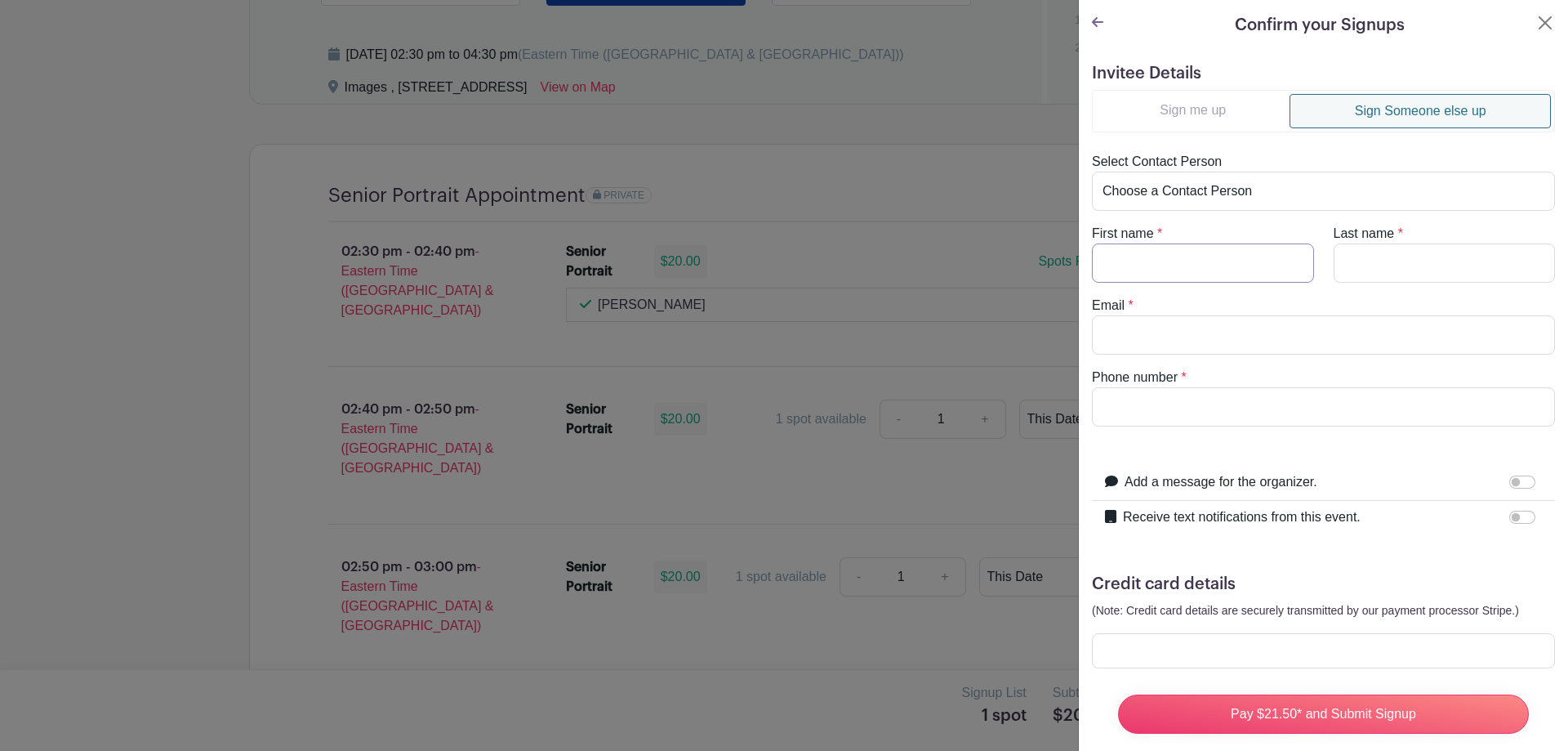
click at [1198, 268] on input "First name" at bounding box center [1203, 263] width 222 height 39
type input "[PERSON_NAME]"
type input "R"
type input "[PERSON_NAME]"
type input "[EMAIL_ADDRESS][DOMAIN_NAME]"
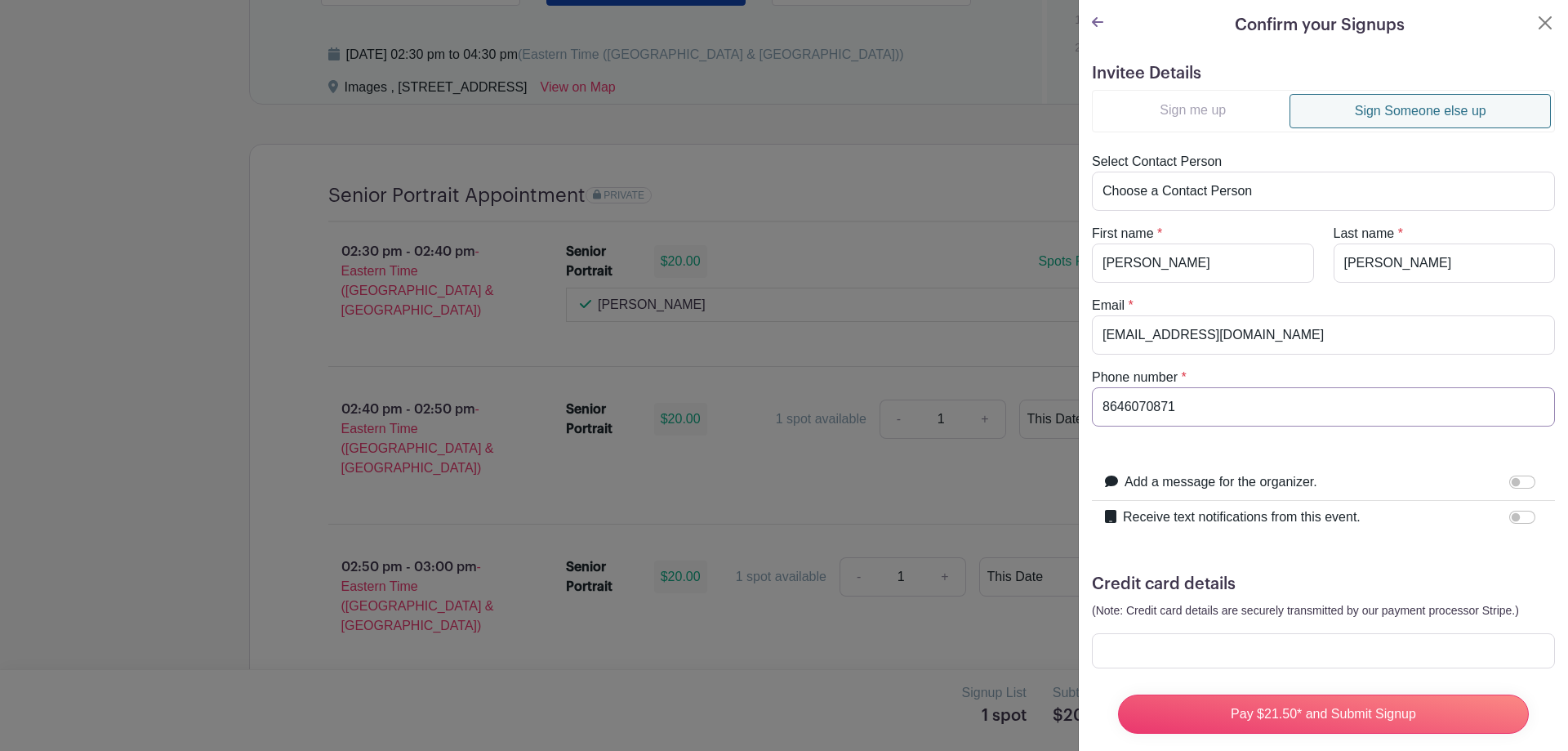
type input "8646070871"
click at [1406, 261] on input "[PERSON_NAME]" at bounding box center [1444, 263] width 222 height 39
type input "[PERSON_NAME] - homeschool"
click at [1512, 480] on input "Add a message for the organizer." at bounding box center [1522, 482] width 26 height 13
checkbox input "true"
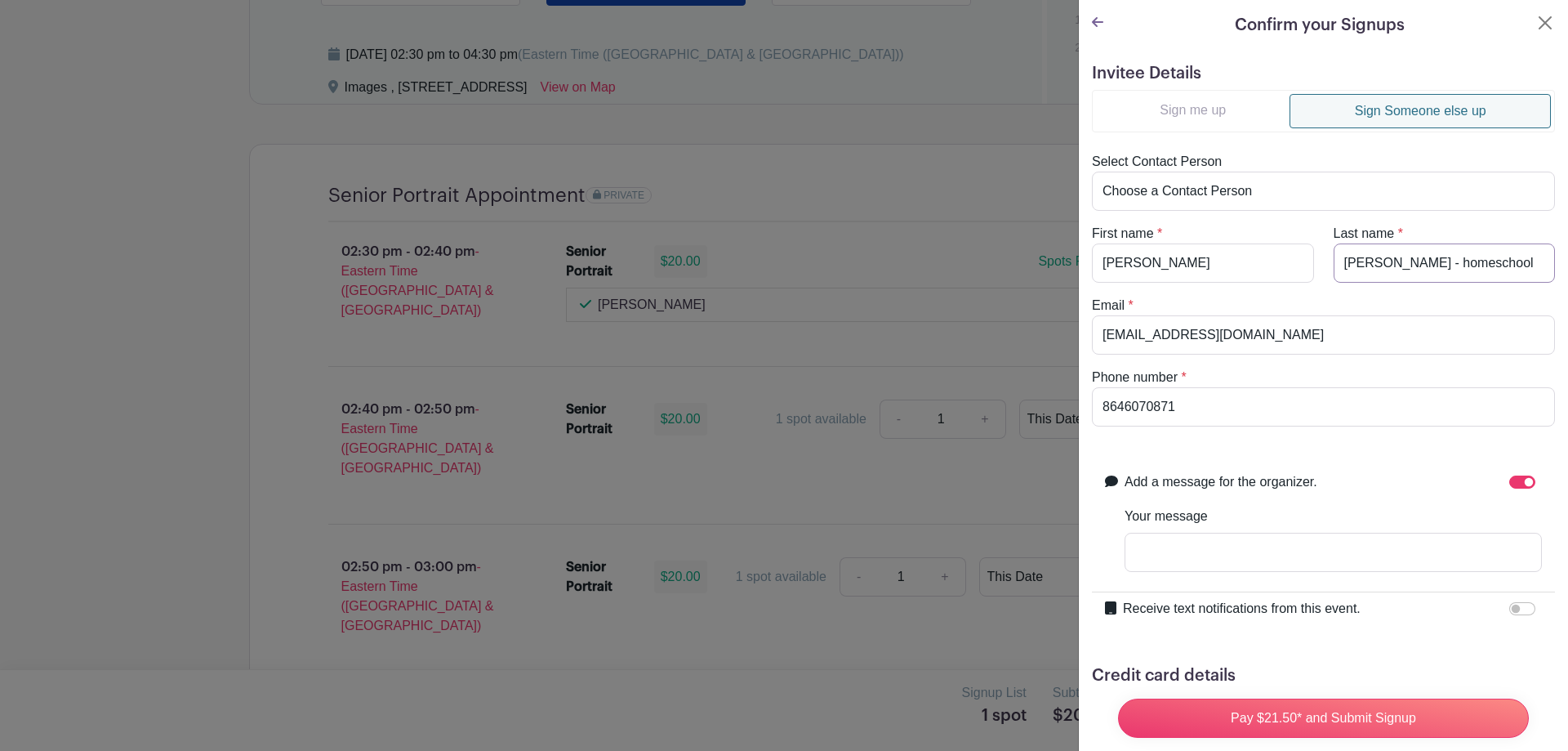
drag, startPoint x: 1479, startPoint y: 264, endPoint x: 1373, endPoint y: 271, distance: 106.2
click at [1373, 271] on input "[PERSON_NAME] - homeschool" at bounding box center [1444, 263] width 222 height 39
type input "[PERSON_NAME]"
paste input "- homeschool"
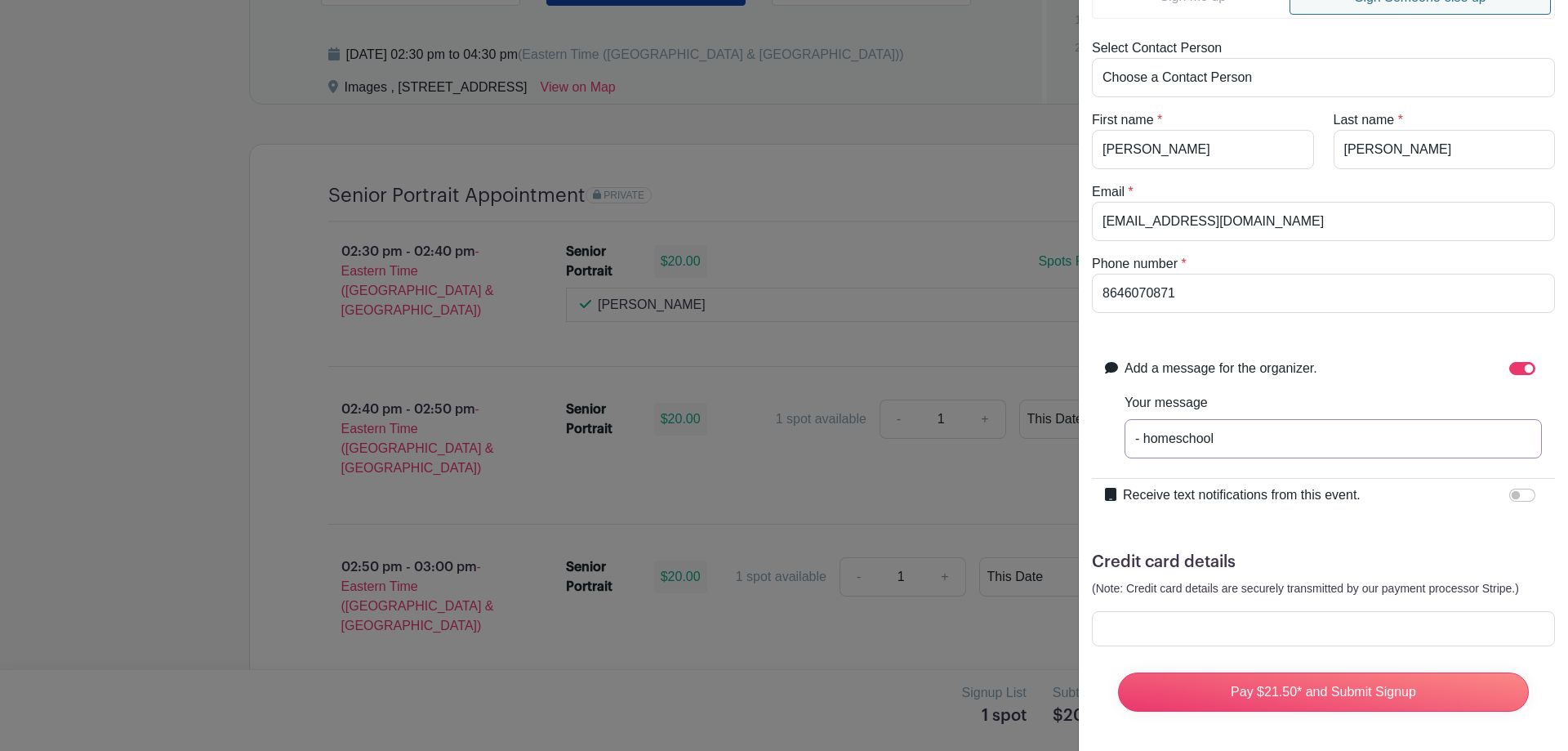
scroll to position [126, 0]
type input "- homeschool"
click at [1513, 489] on input "Receive text notifications from this event." at bounding box center [1522, 495] width 26 height 13
checkbox input "true"
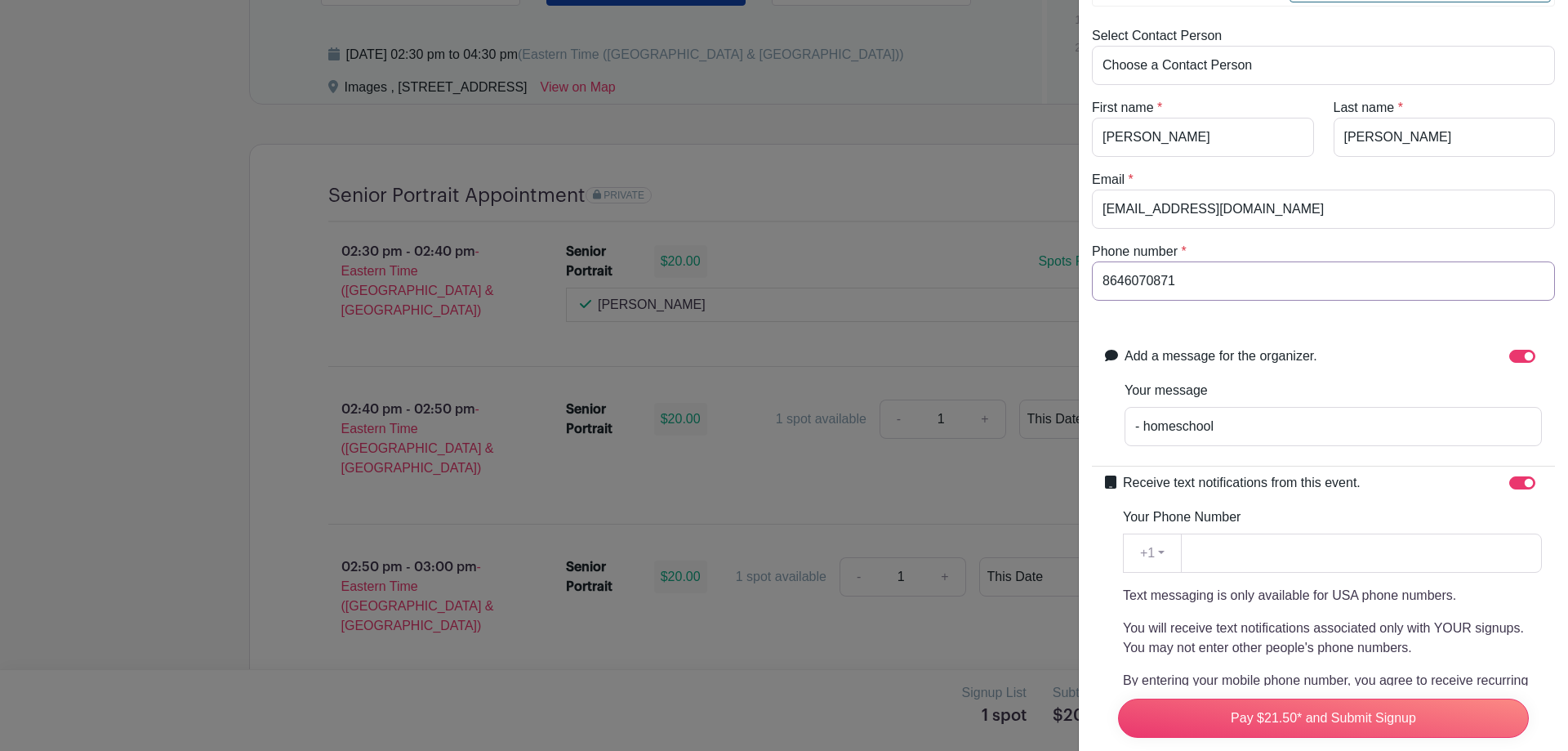
drag, startPoint x: 1222, startPoint y: 281, endPoint x: 917, endPoint y: 298, distance: 305.5
drag, startPoint x: 1196, startPoint y: 430, endPoint x: 1242, endPoint y: 557, distance: 135.1
paste input "8646070871"
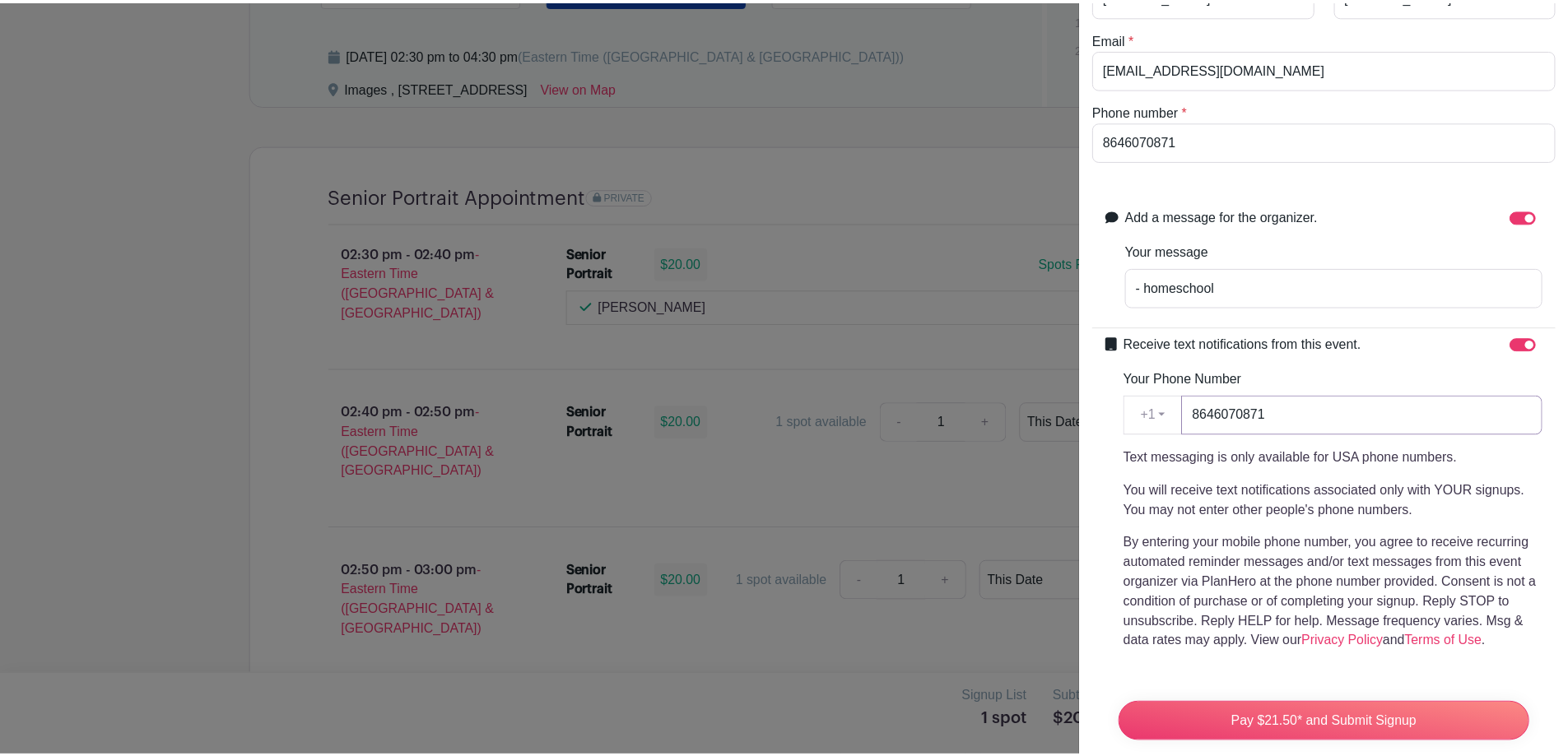
scroll to position [436, 0]
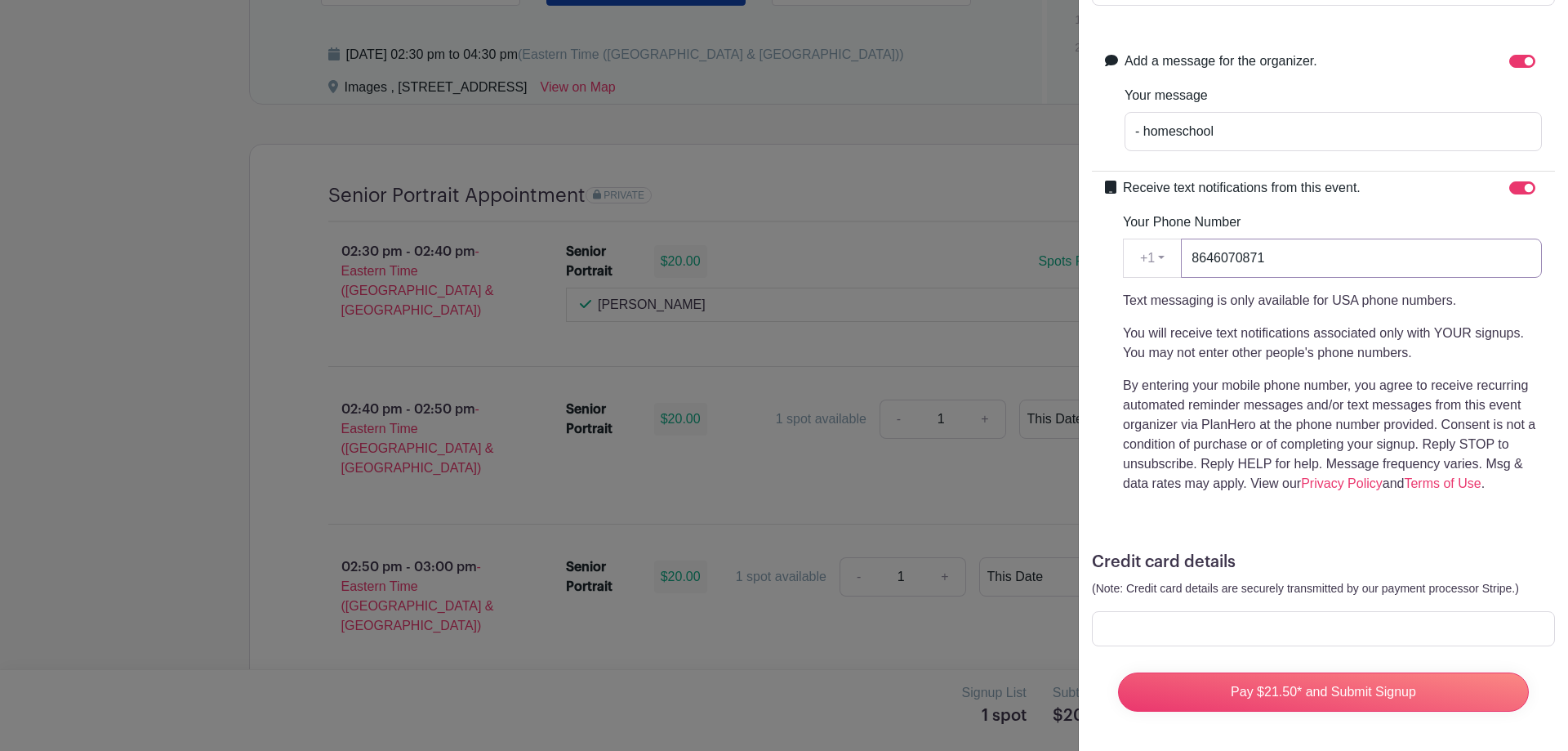
type input "8646070871"
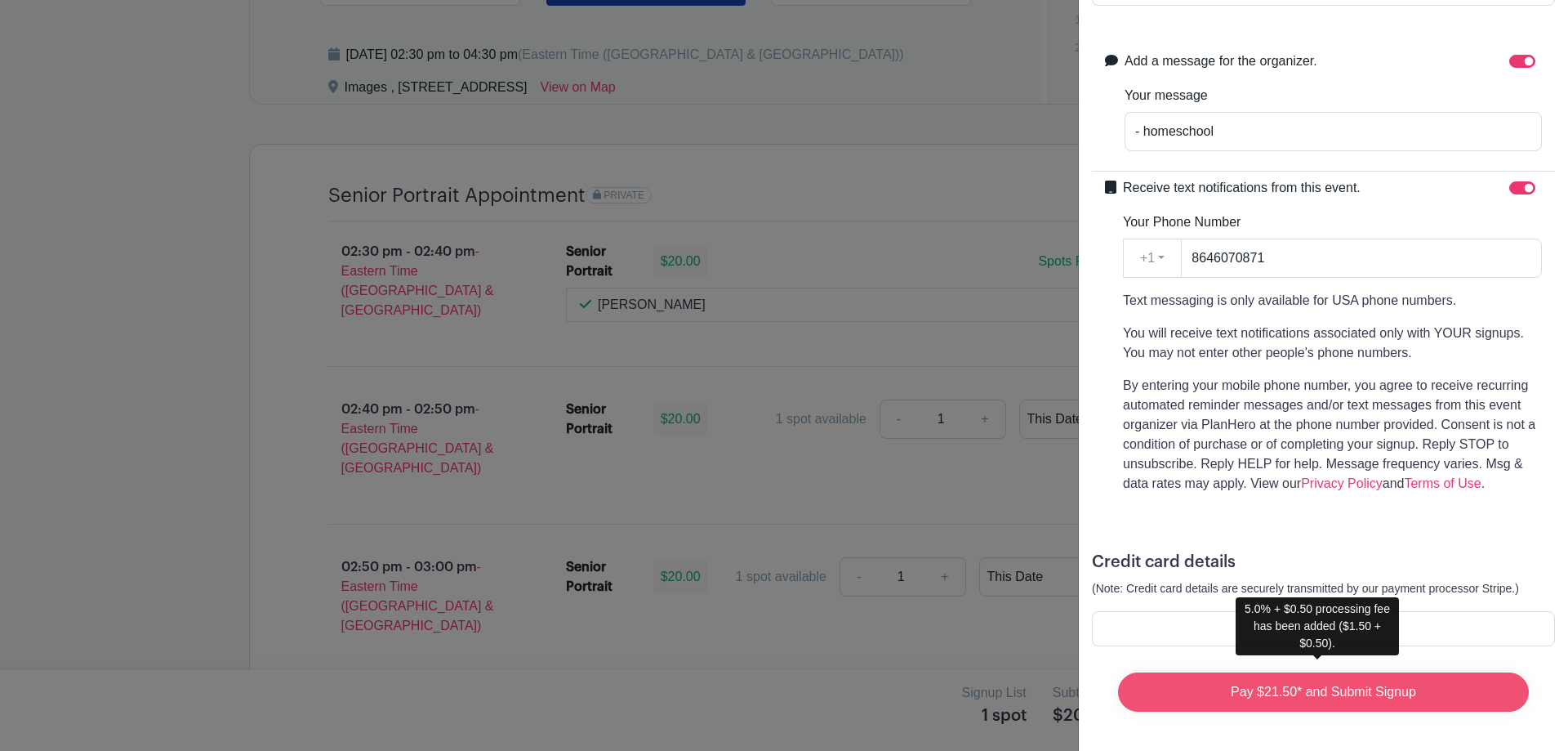
click at [1325, 683] on input "Pay $21.50* and Submit Signup" at bounding box center [1323, 692] width 411 height 39
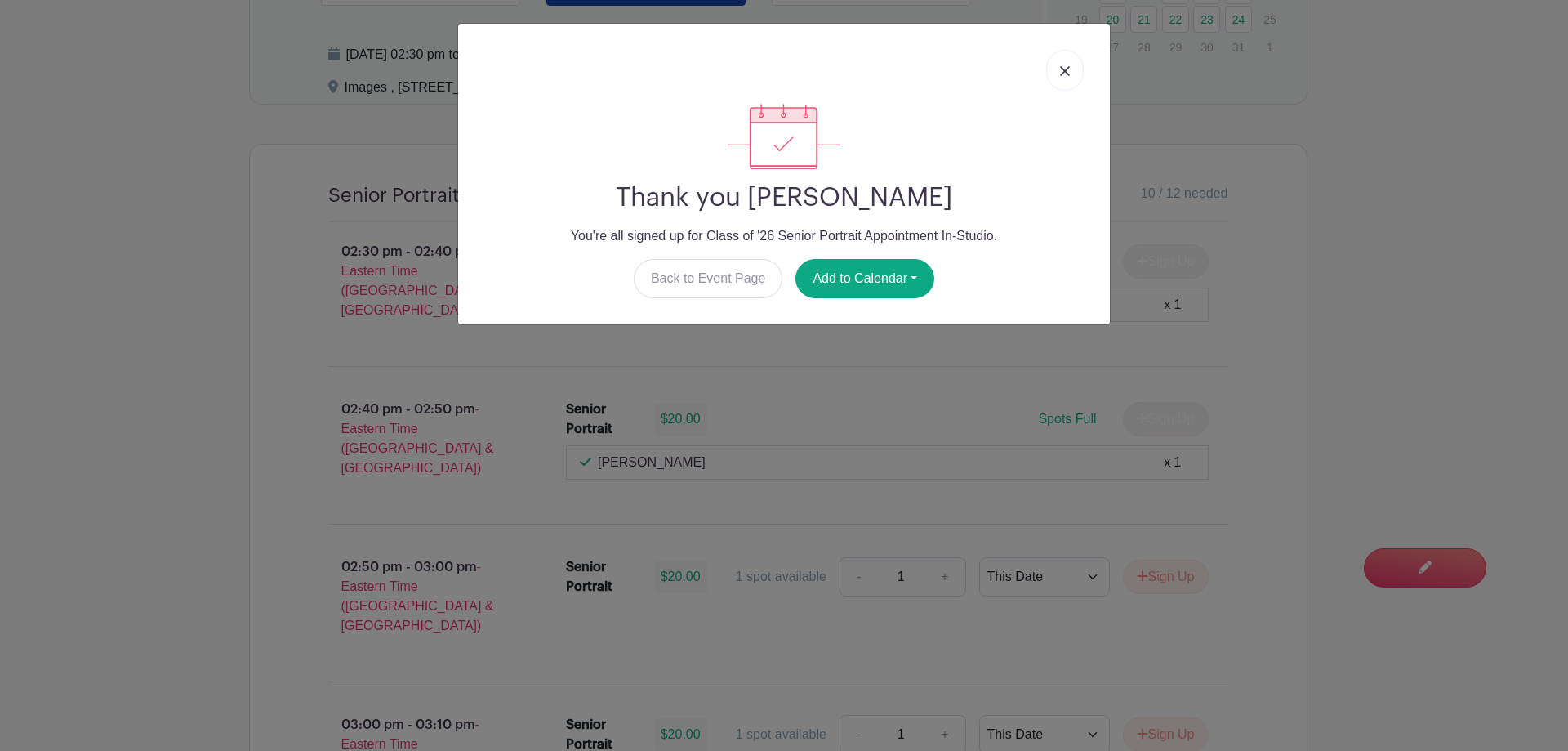
click at [1066, 67] on img at bounding box center [1065, 71] width 10 height 10
